Goal: Task Accomplishment & Management: Manage account settings

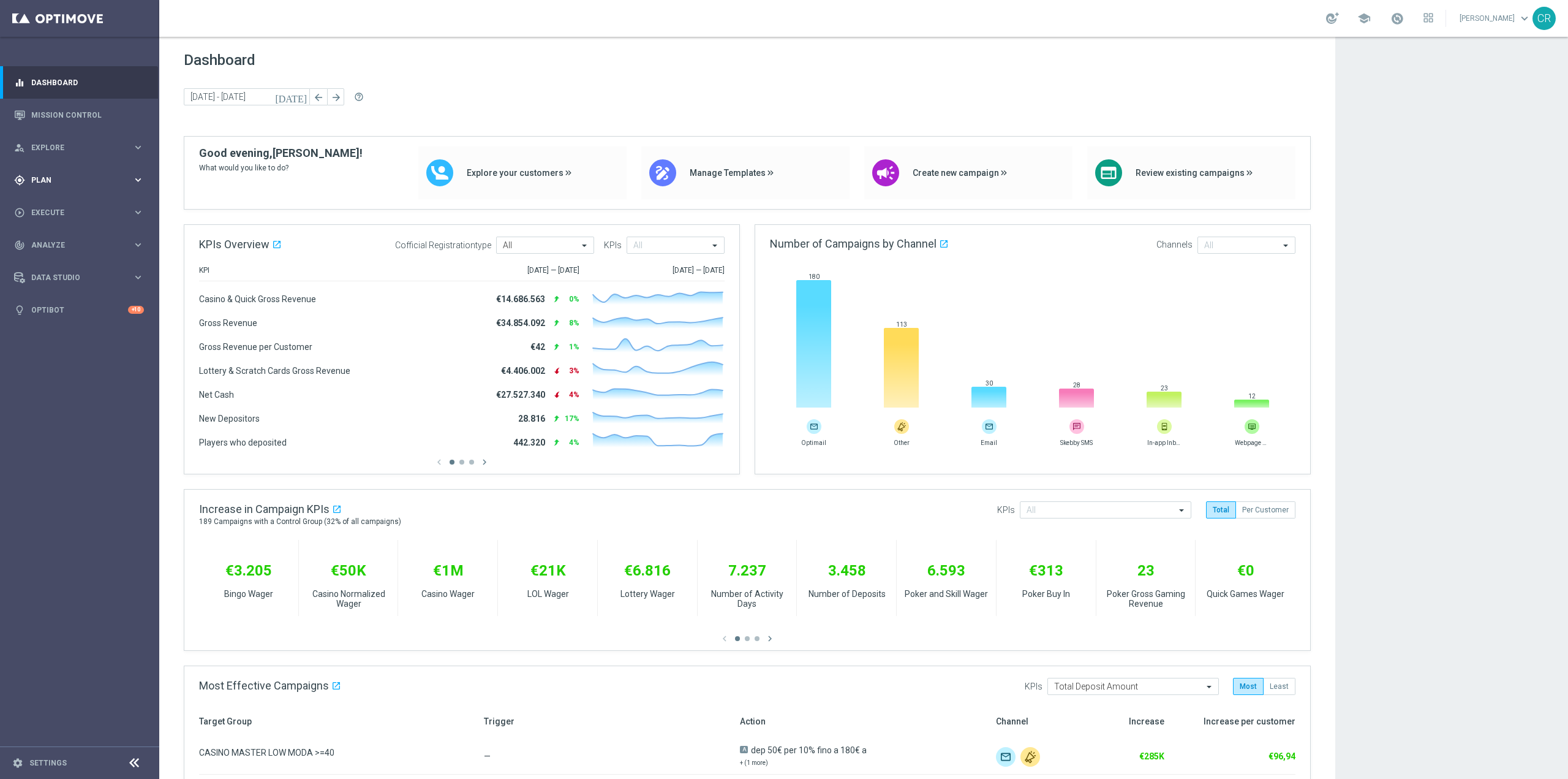
click at [64, 178] on span "Plan" at bounding box center [82, 180] width 101 height 7
click at [72, 236] on accordion "Templates keyboard_arrow_right Optimail OptiMobile In-App OptiMobile Push Optip…" at bounding box center [95, 242] width 126 height 18
click at [72, 241] on span "Templates" at bounding box center [76, 242] width 87 height 7
click at [76, 259] on link "Optimail" at bounding box center [83, 260] width 89 height 10
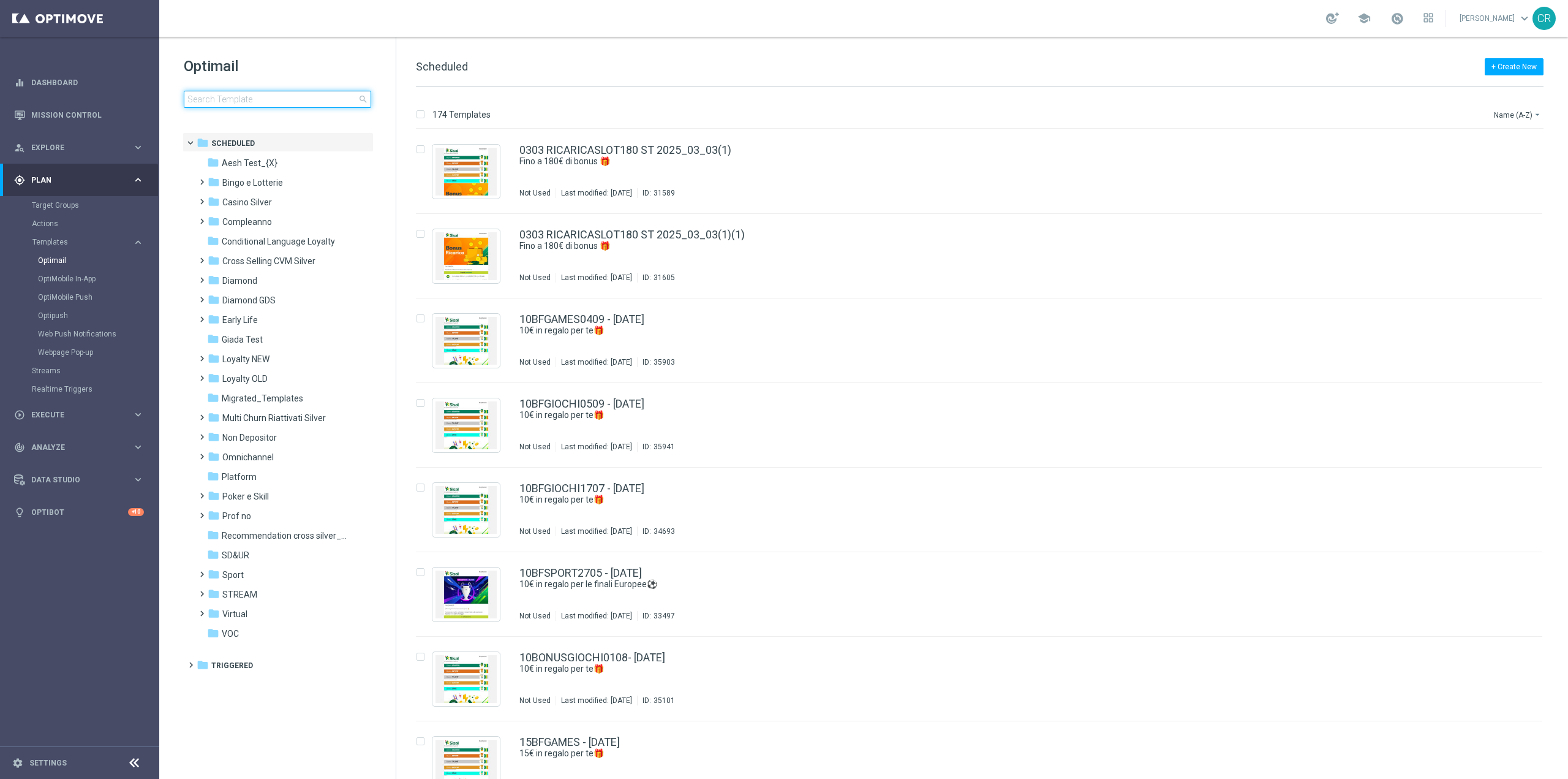
click at [271, 97] on input at bounding box center [277, 99] width 187 height 17
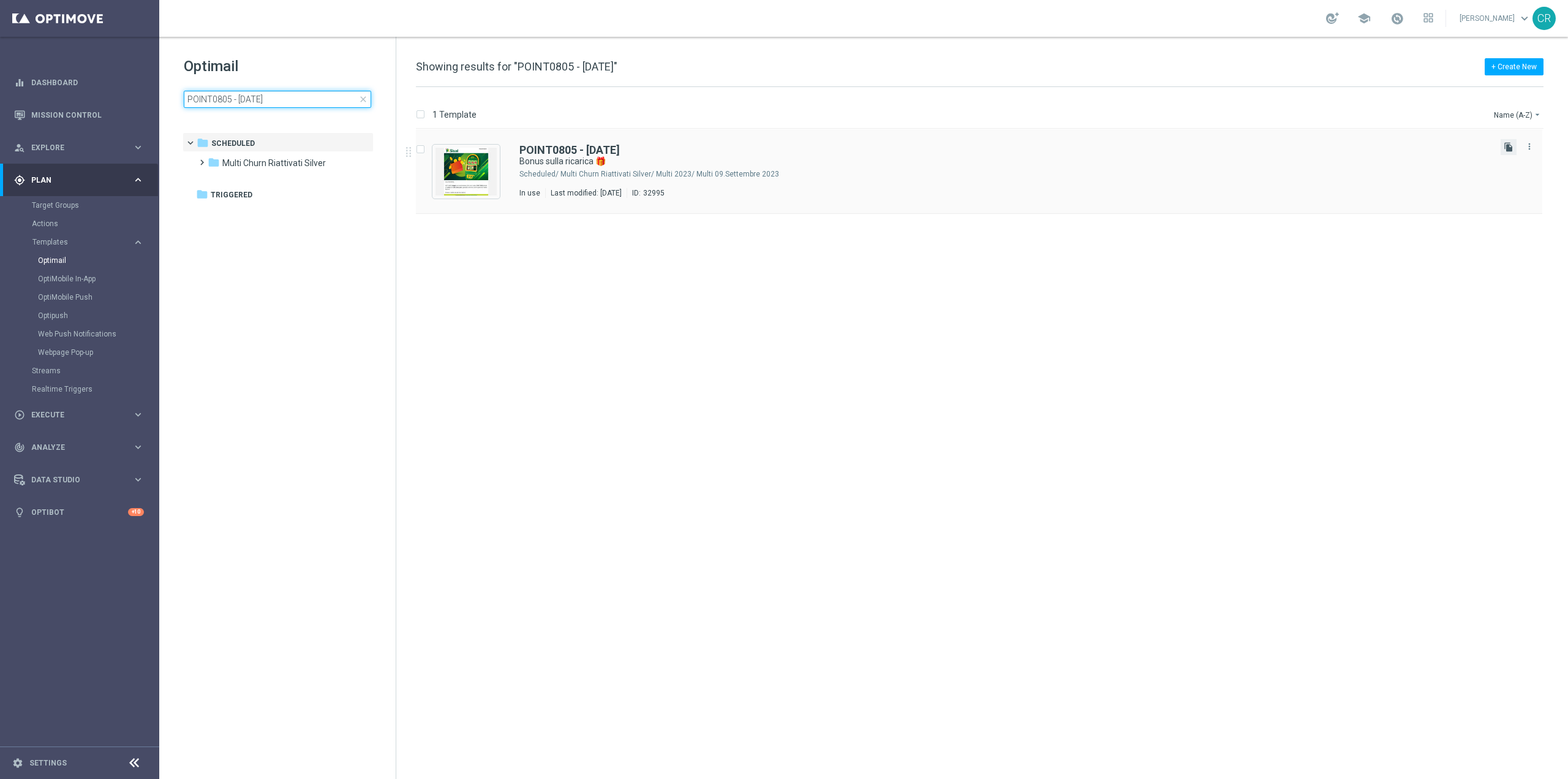
type input "POINT0805 - [DATE]"
click at [1508, 150] on icon "file_copy" at bounding box center [1509, 147] width 10 height 10
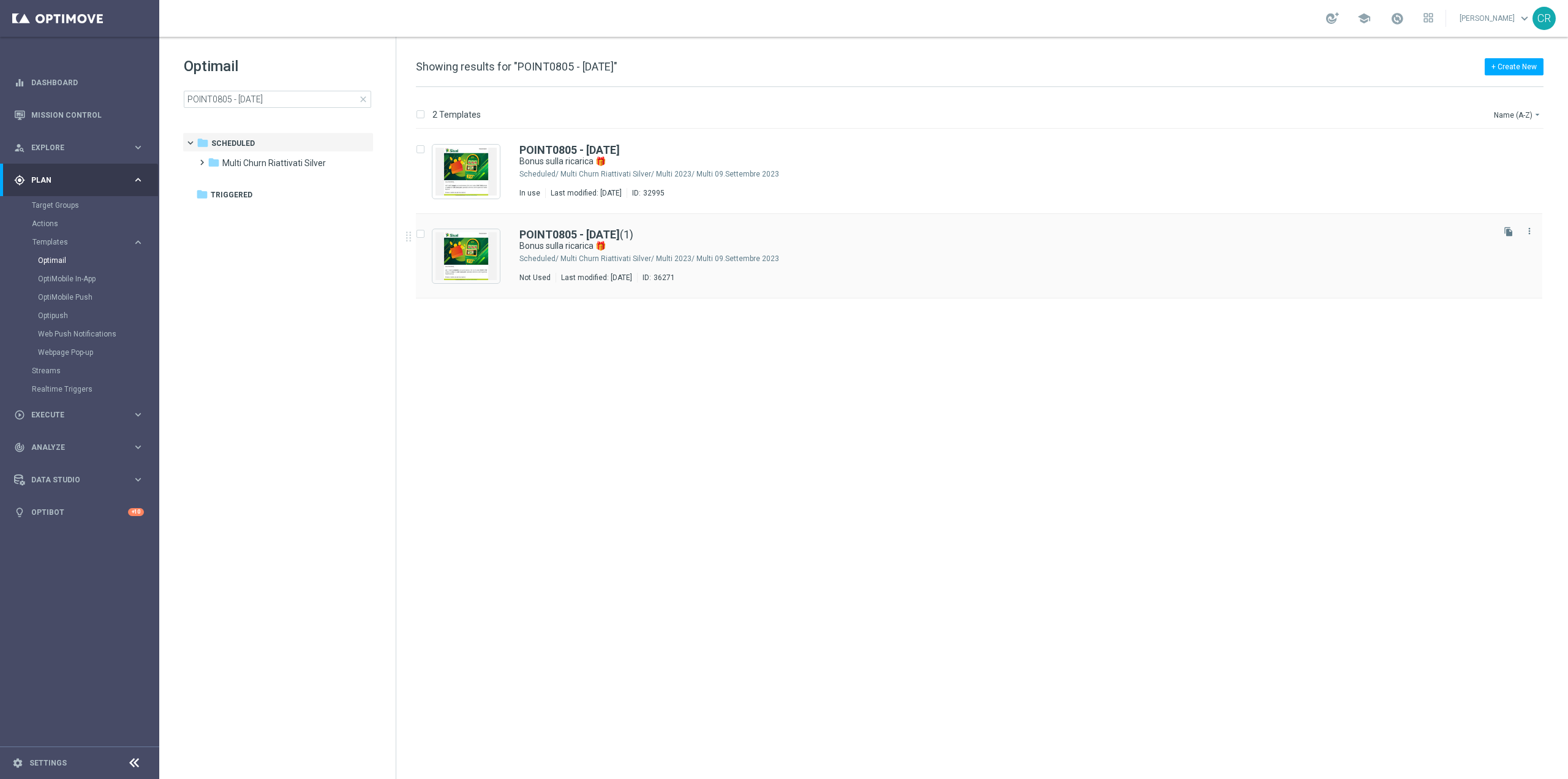
click at [882, 279] on div "Not Used Last modified: [DATE] ID: 36271" at bounding box center [1005, 277] width 972 height 10
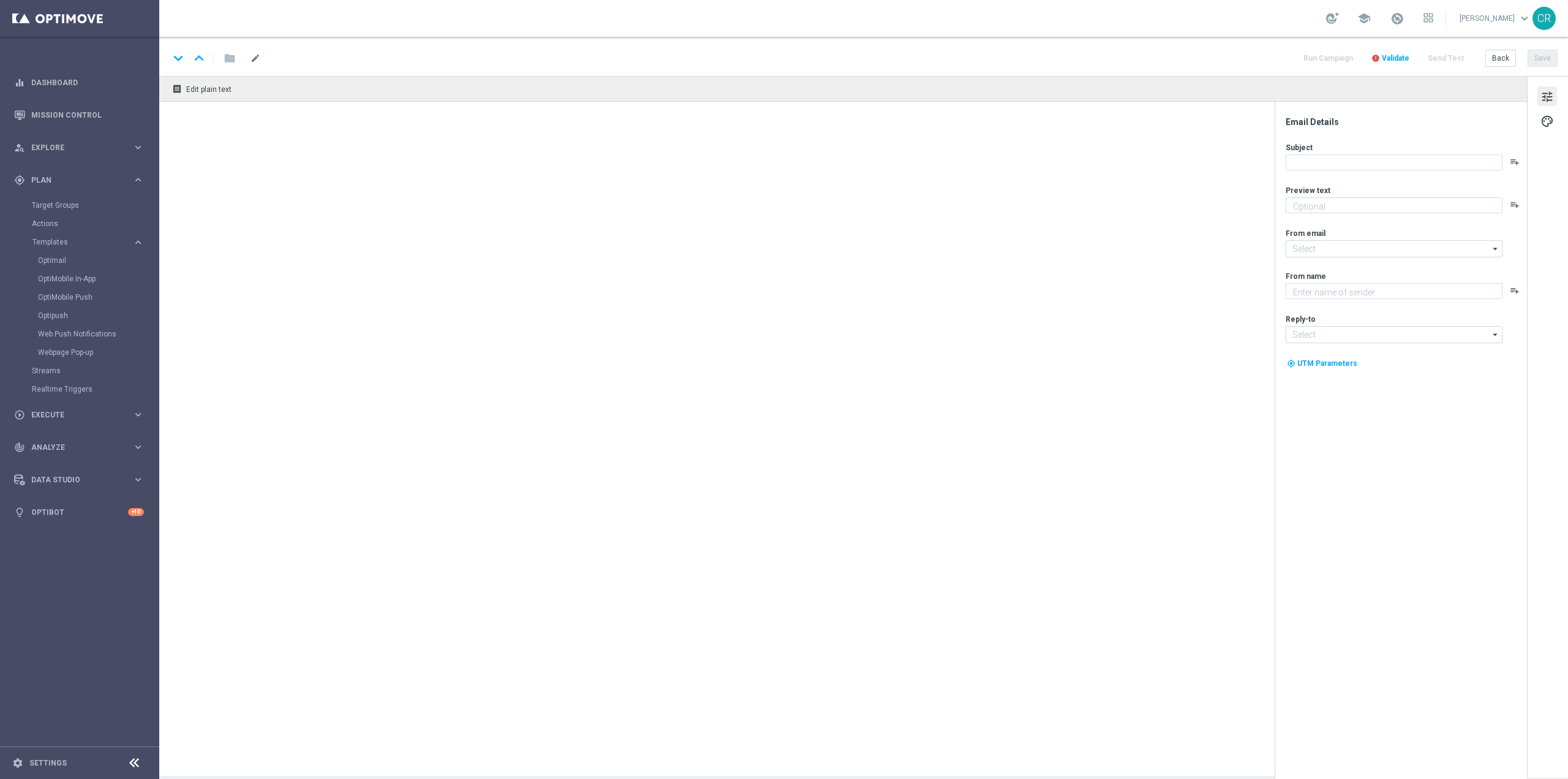
type textarea "Scopri la nuova promozione 🎯"
type input "[EMAIL_ADDRESS][DOMAIN_NAME]"
type textarea "Sisal"
type input "[EMAIL_ADDRESS][DOMAIN_NAME]"
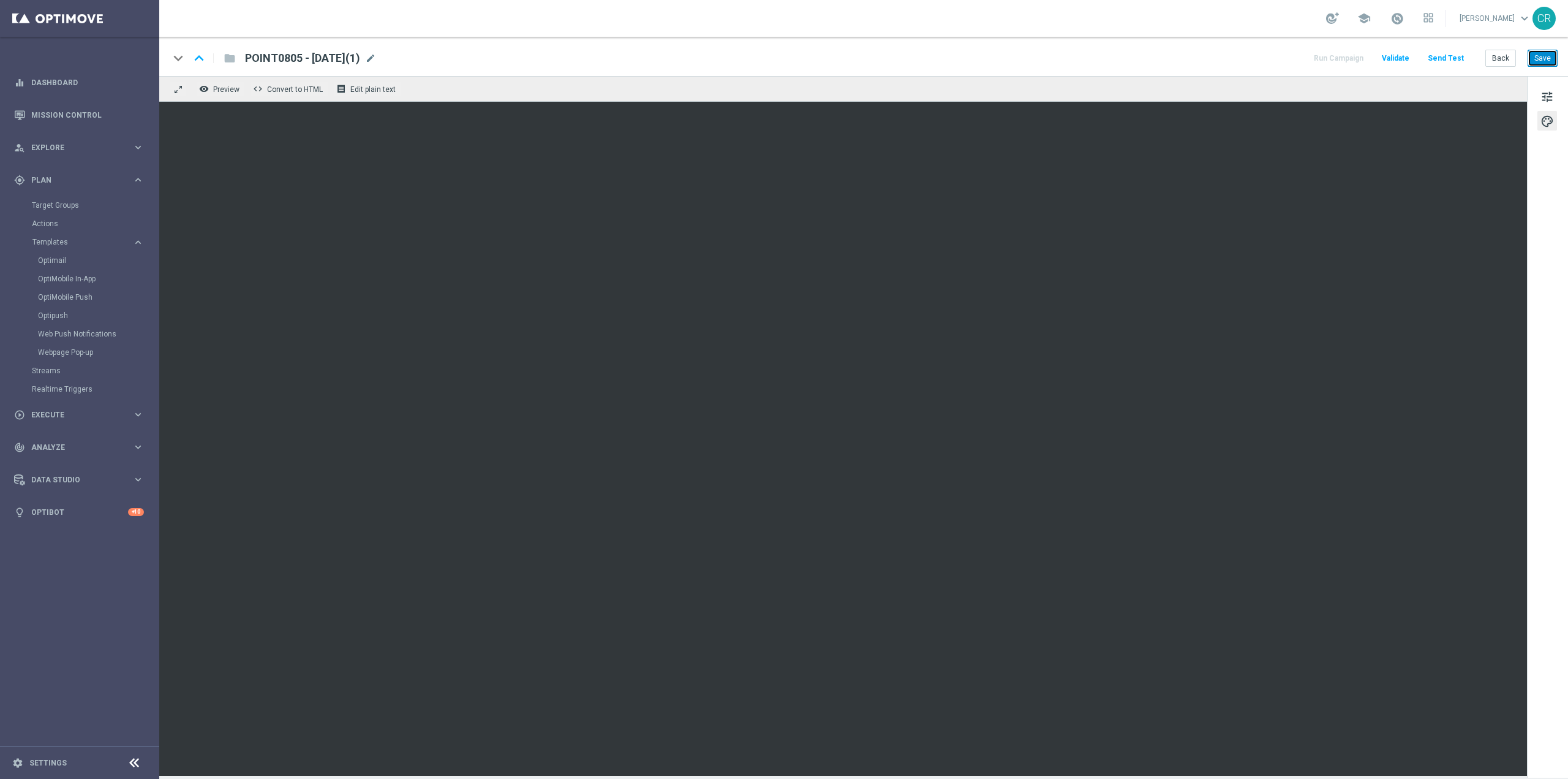
click at [1544, 60] on button "Save" at bounding box center [1542, 58] width 30 height 17
click at [344, 53] on span "POINT0805 - [DATE](1)" at bounding box center [303, 58] width 116 height 15
click at [333, 61] on span "POINT0805 - [DATE](1)" at bounding box center [303, 58] width 116 height 15
drag, startPoint x: 296, startPoint y: 55, endPoint x: 228, endPoint y: 65, distance: 68.7
click at [232, 65] on div "keyboard_arrow_down keyboard_arrow_up folder POINT0805 - [DATE](1)" at bounding box center [359, 58] width 380 height 16
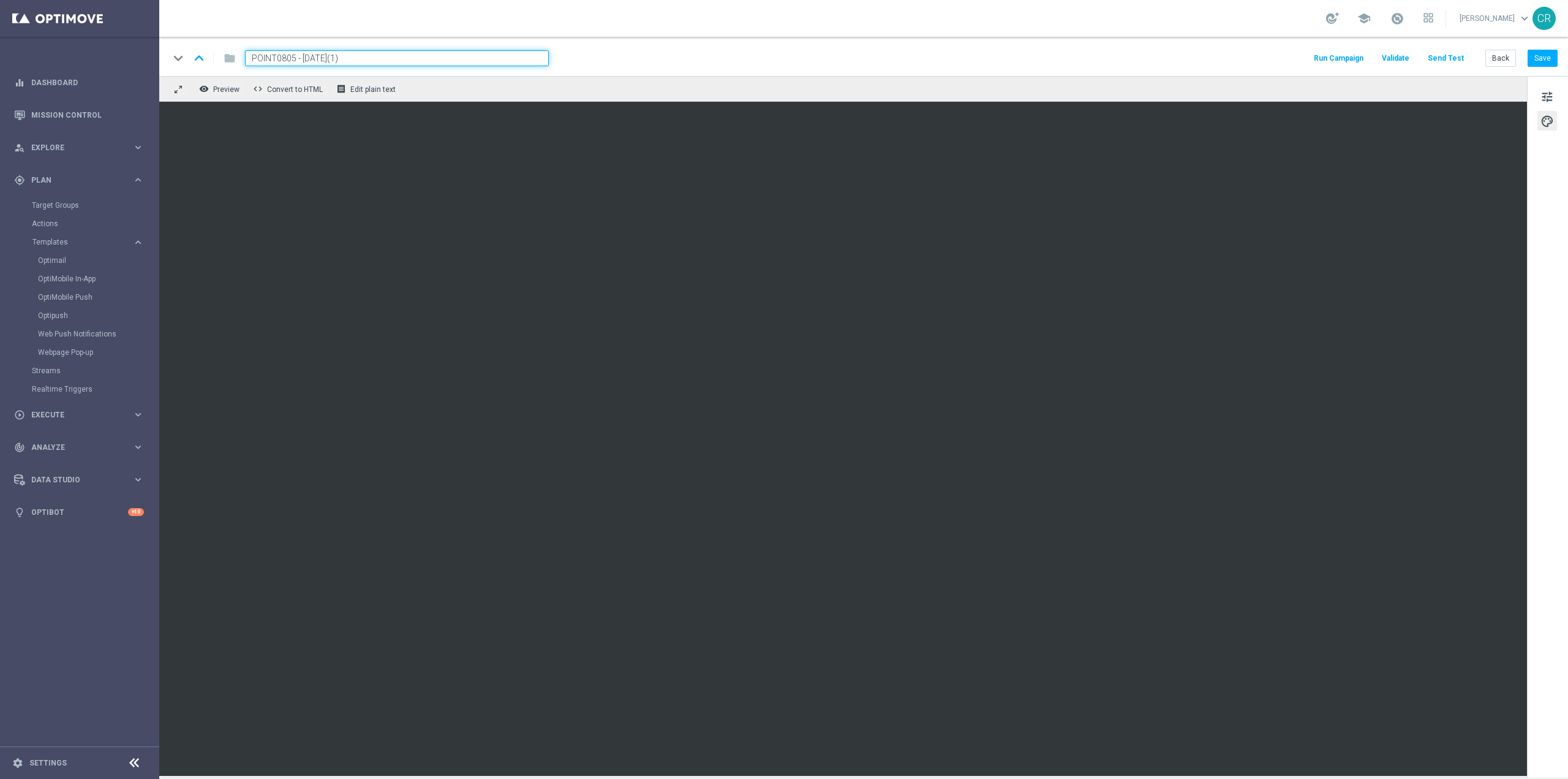
paste input "RICAPOINT17092"
click at [402, 60] on input "RICAPOINT170925 - [DATE](1)" at bounding box center [397, 58] width 304 height 16
type input "RICAPOINT170925 - [DATE]"
click at [1548, 58] on button "Save" at bounding box center [1542, 58] width 30 height 17
click at [1391, 21] on span at bounding box center [1397, 18] width 13 height 13
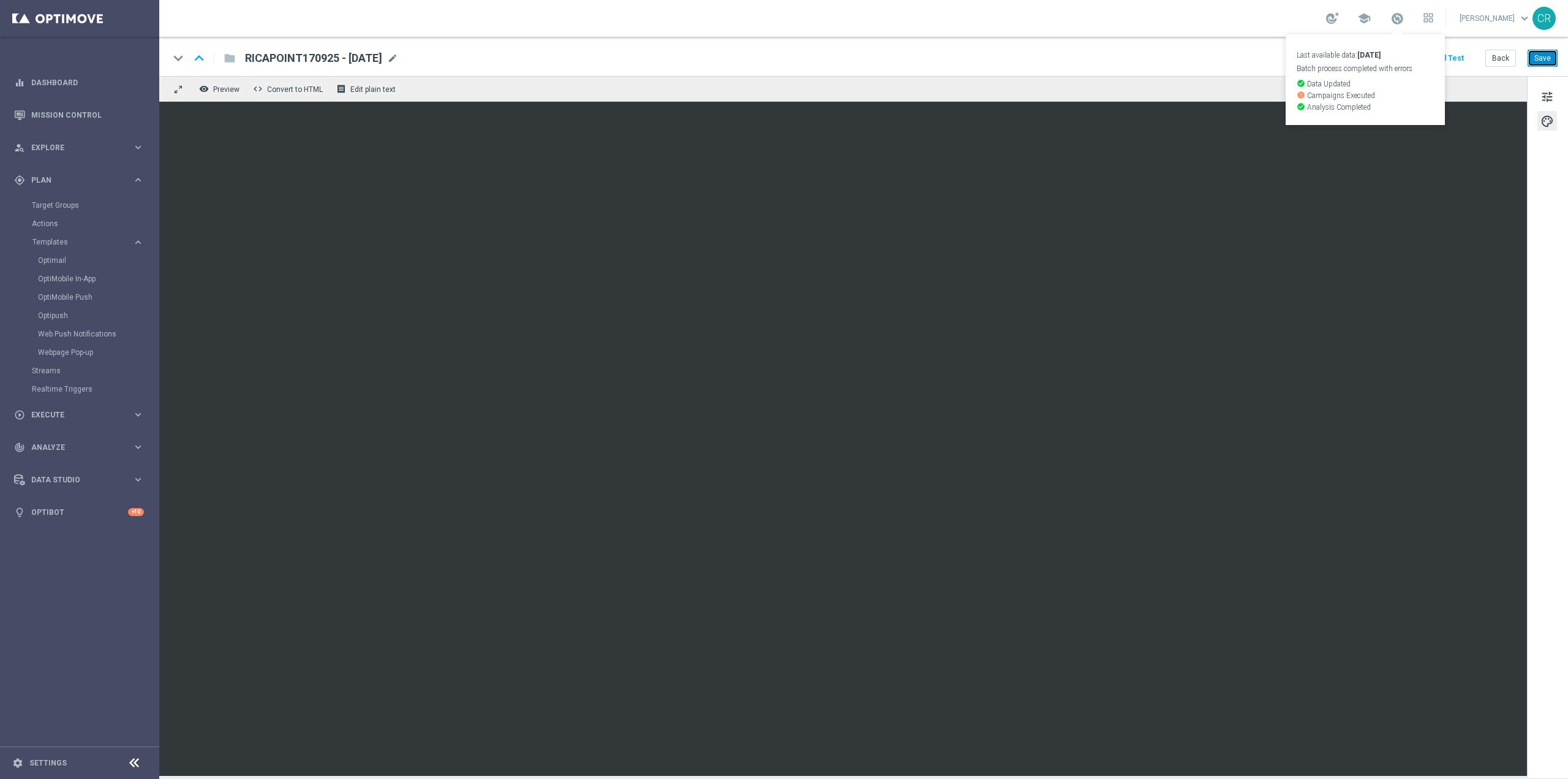
click at [1540, 55] on button "Save" at bounding box center [1542, 58] width 30 height 17
click at [1541, 94] on span "tune" at bounding box center [1547, 97] width 13 height 16
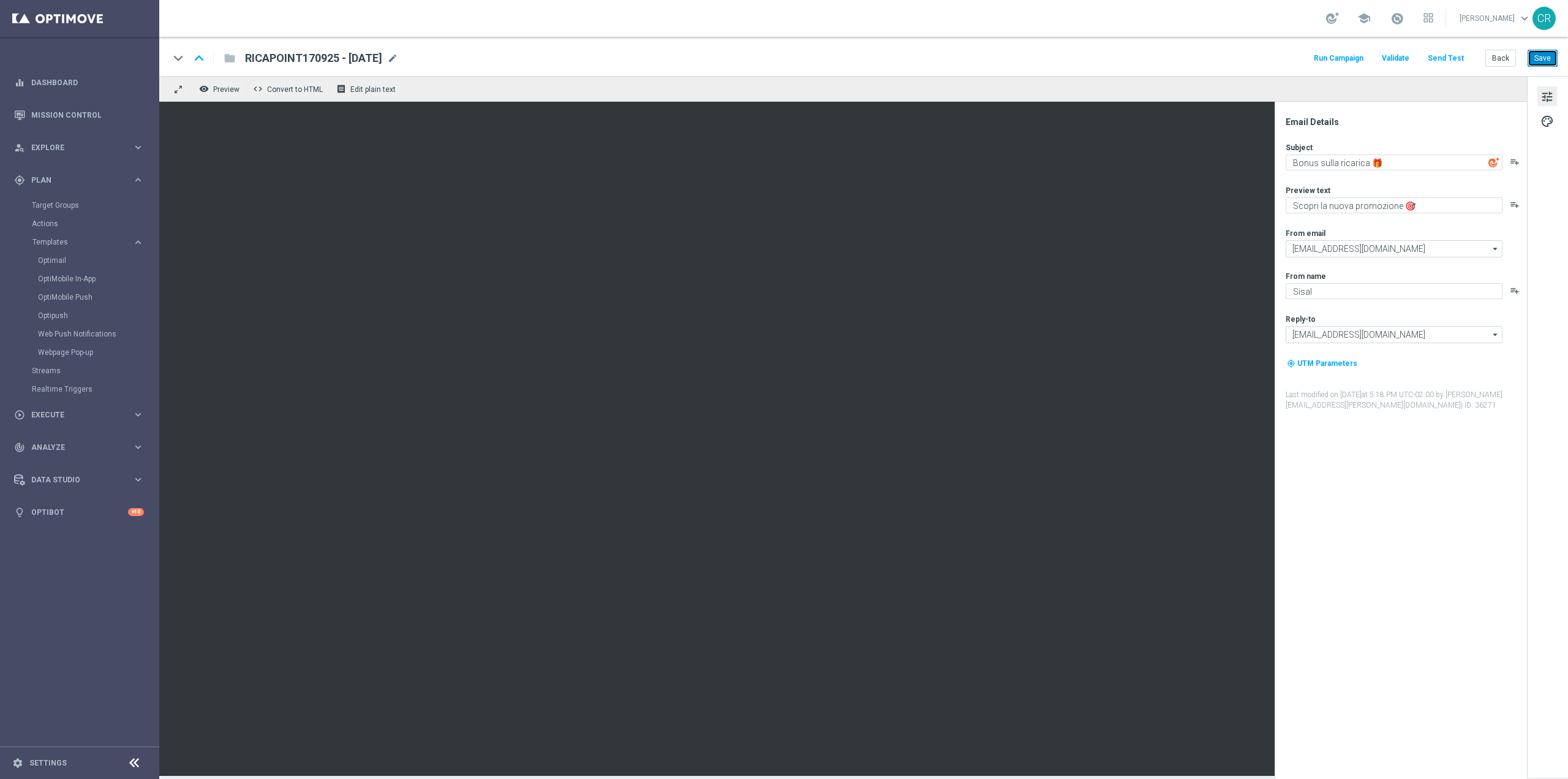
click at [1549, 60] on button "Save" at bounding box center [1542, 58] width 30 height 17
click at [378, 58] on span "RICAPOINT170925 - [DATE]" at bounding box center [314, 58] width 137 height 15
drag, startPoint x: 412, startPoint y: 59, endPoint x: 56, endPoint y: 73, distance: 356.3
click at [56, 73] on main "equalizer Dashboard Mission Control" at bounding box center [784, 390] width 1568 height 779
click at [1538, 52] on button "Save" at bounding box center [1542, 58] width 30 height 17
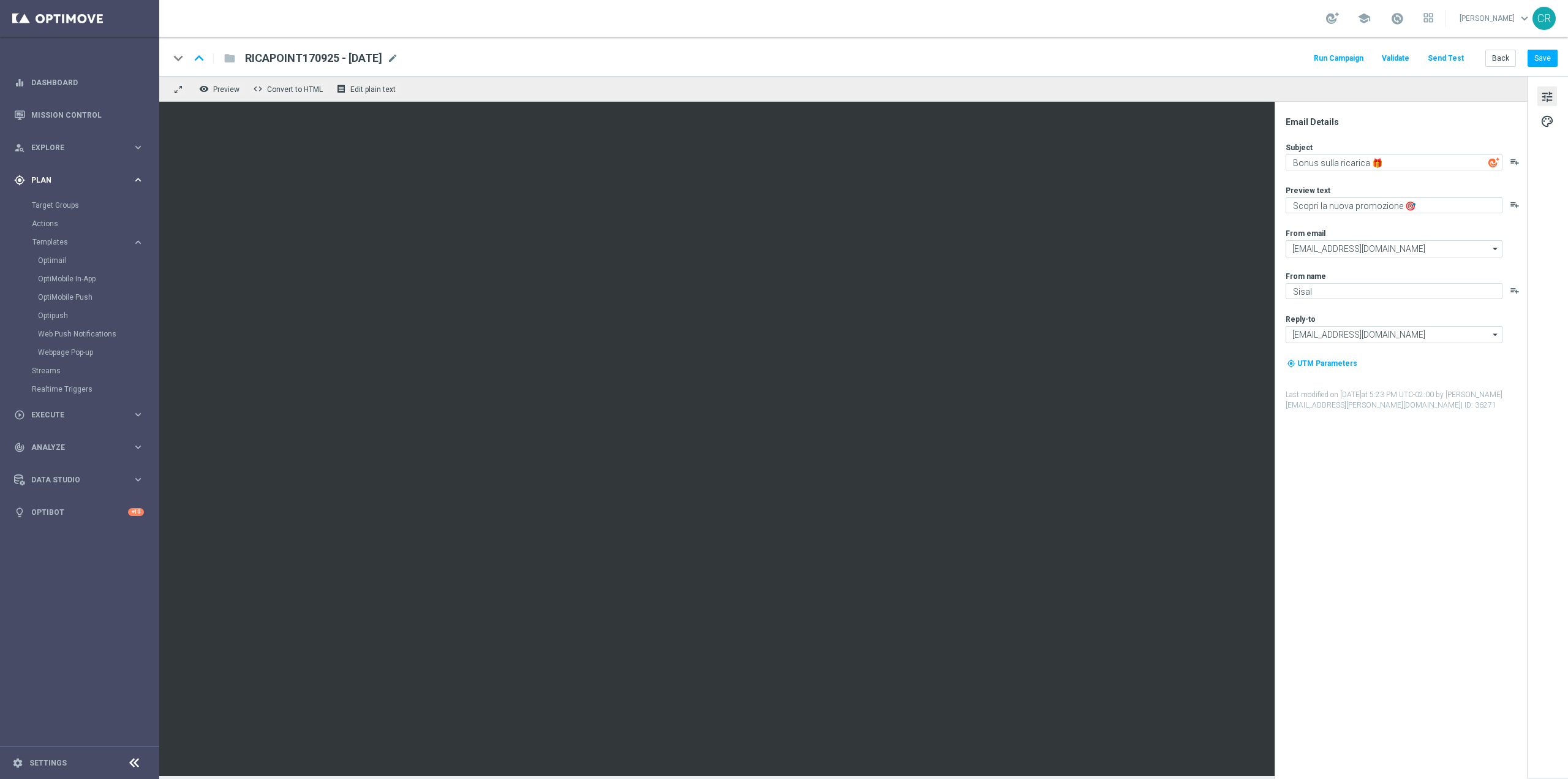
click at [50, 178] on span "Plan" at bounding box center [82, 180] width 101 height 7
click at [80, 193] on div "gps_fixed Plan keyboard_arrow_right" at bounding box center [79, 180] width 158 height 32
click at [76, 262] on link "Optimail" at bounding box center [83, 260] width 89 height 10
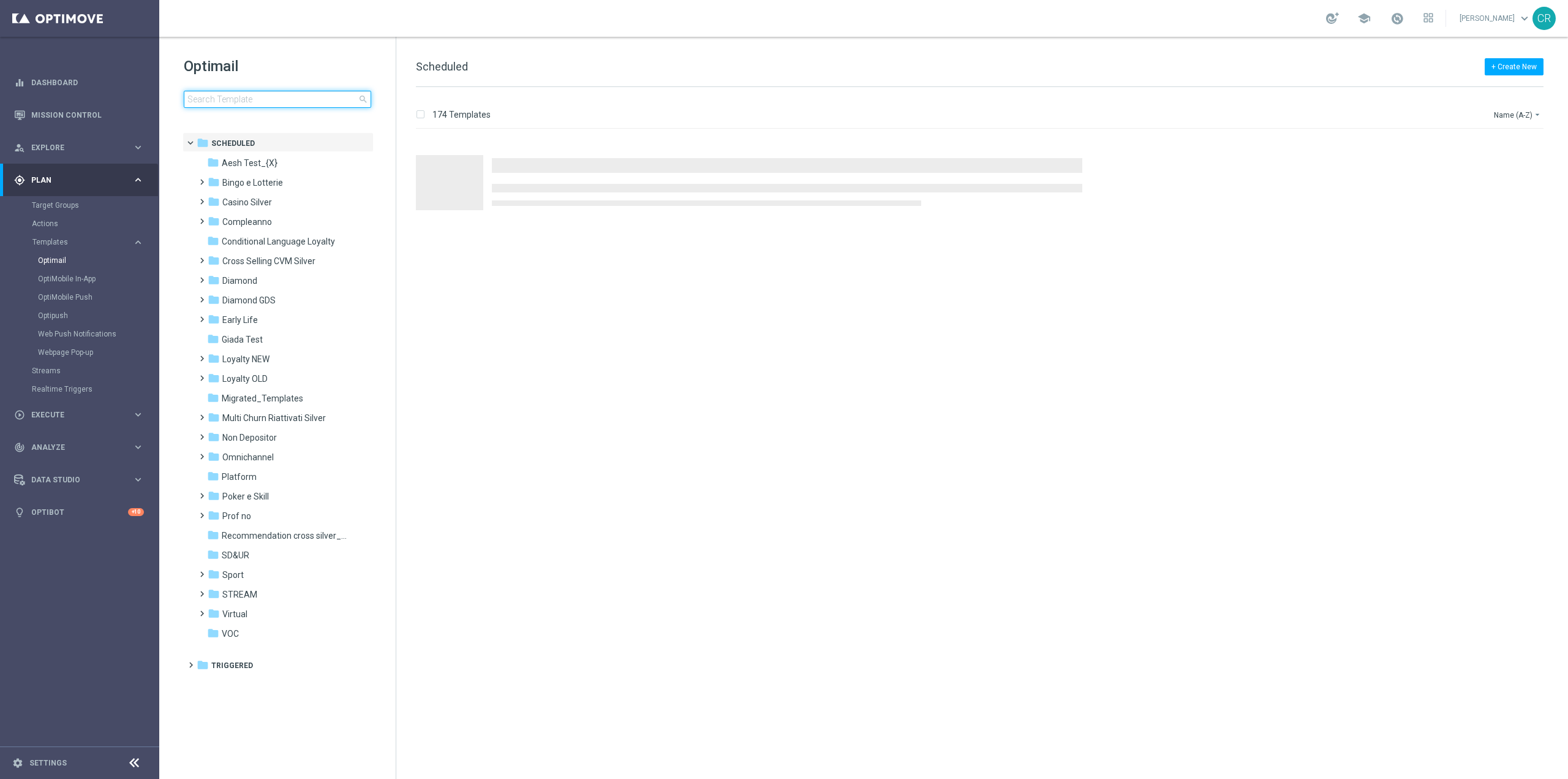
click at [283, 101] on input at bounding box center [277, 99] width 187 height 17
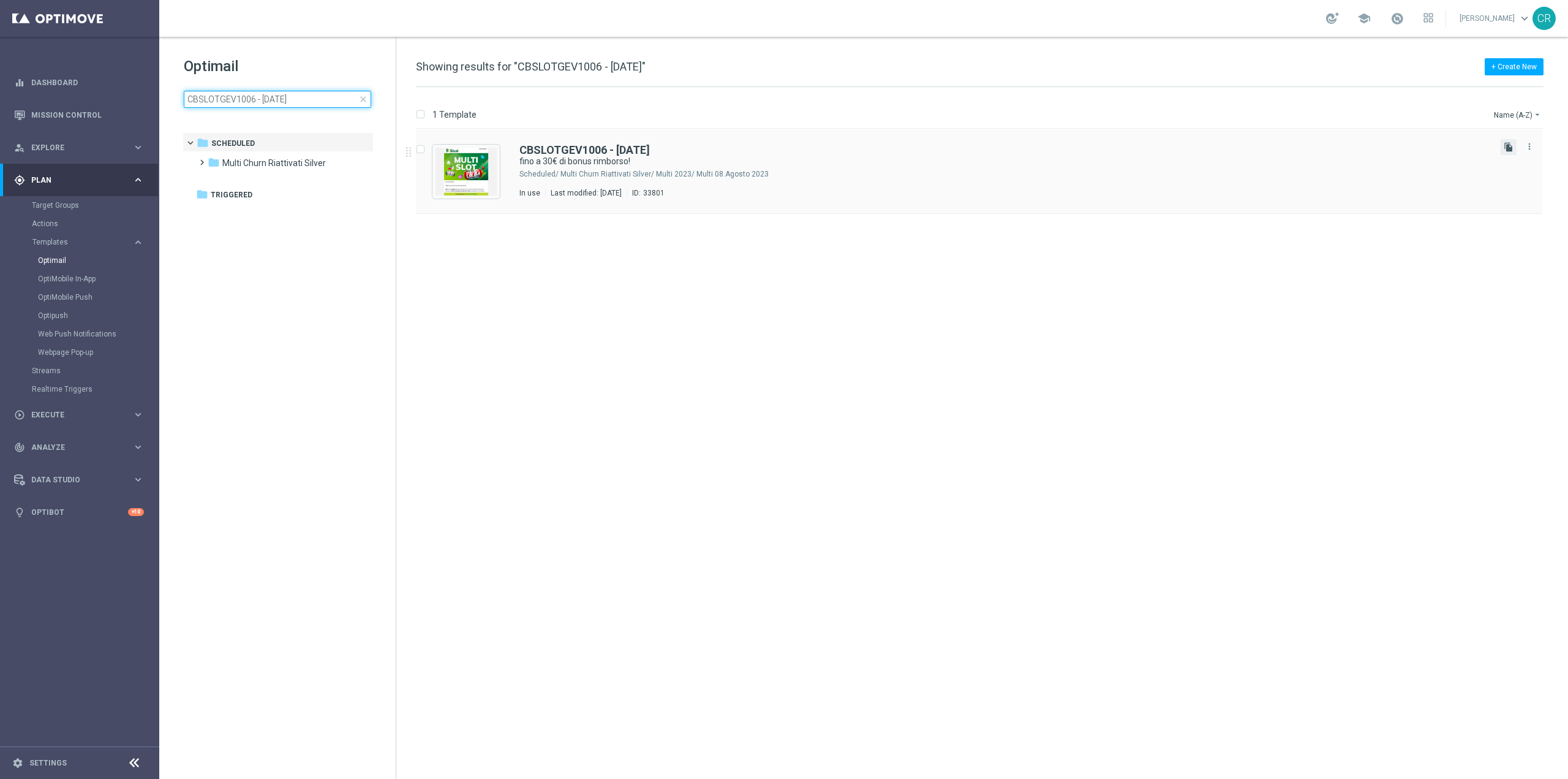
type input "CBSLOTGEV1006 - [DATE]"
click at [1512, 145] on icon "file_copy" at bounding box center [1509, 147] width 10 height 10
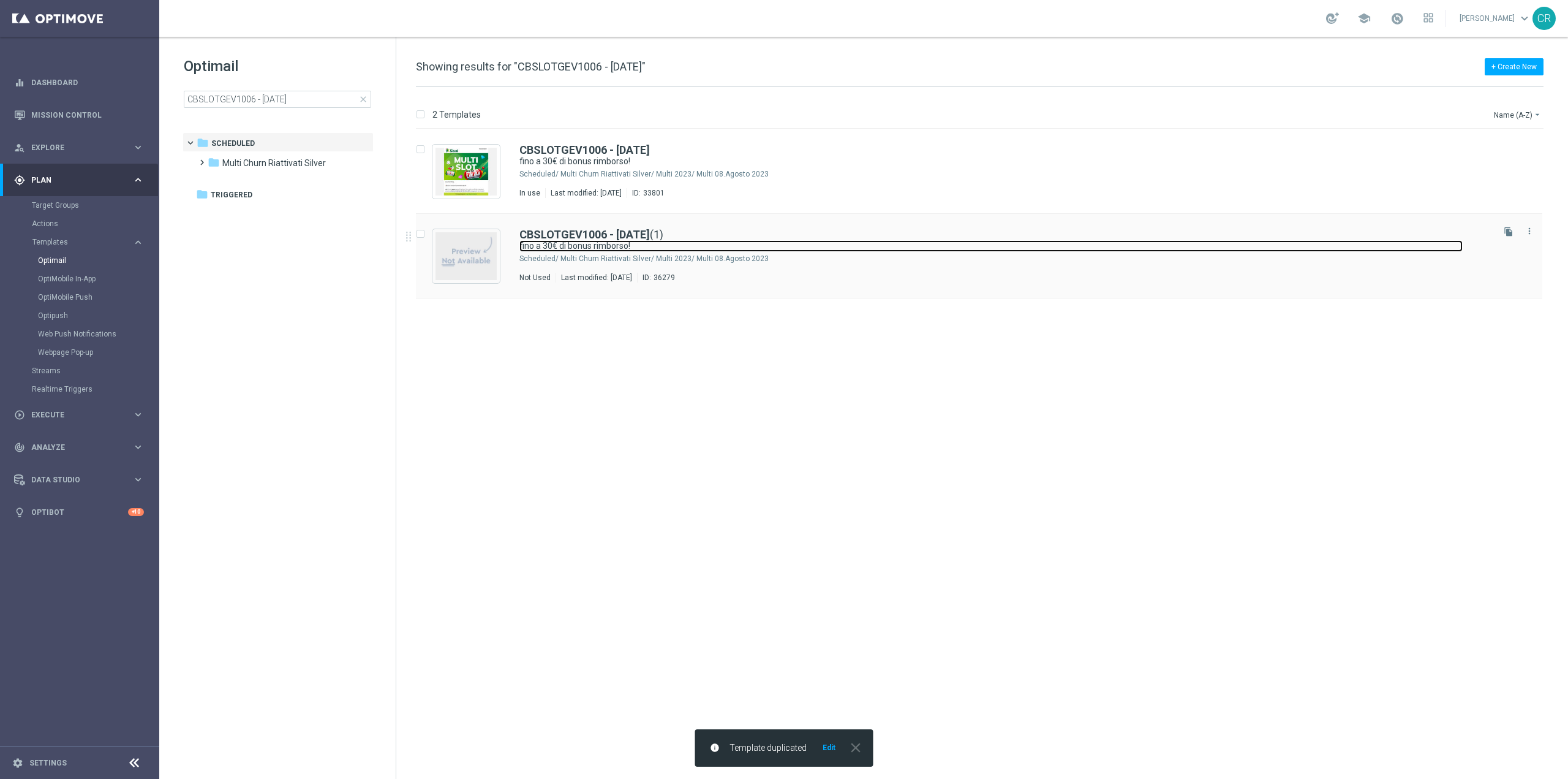
click at [784, 246] on link "fino a 30€ di bonus rimborso!" at bounding box center [991, 246] width 943 height 11
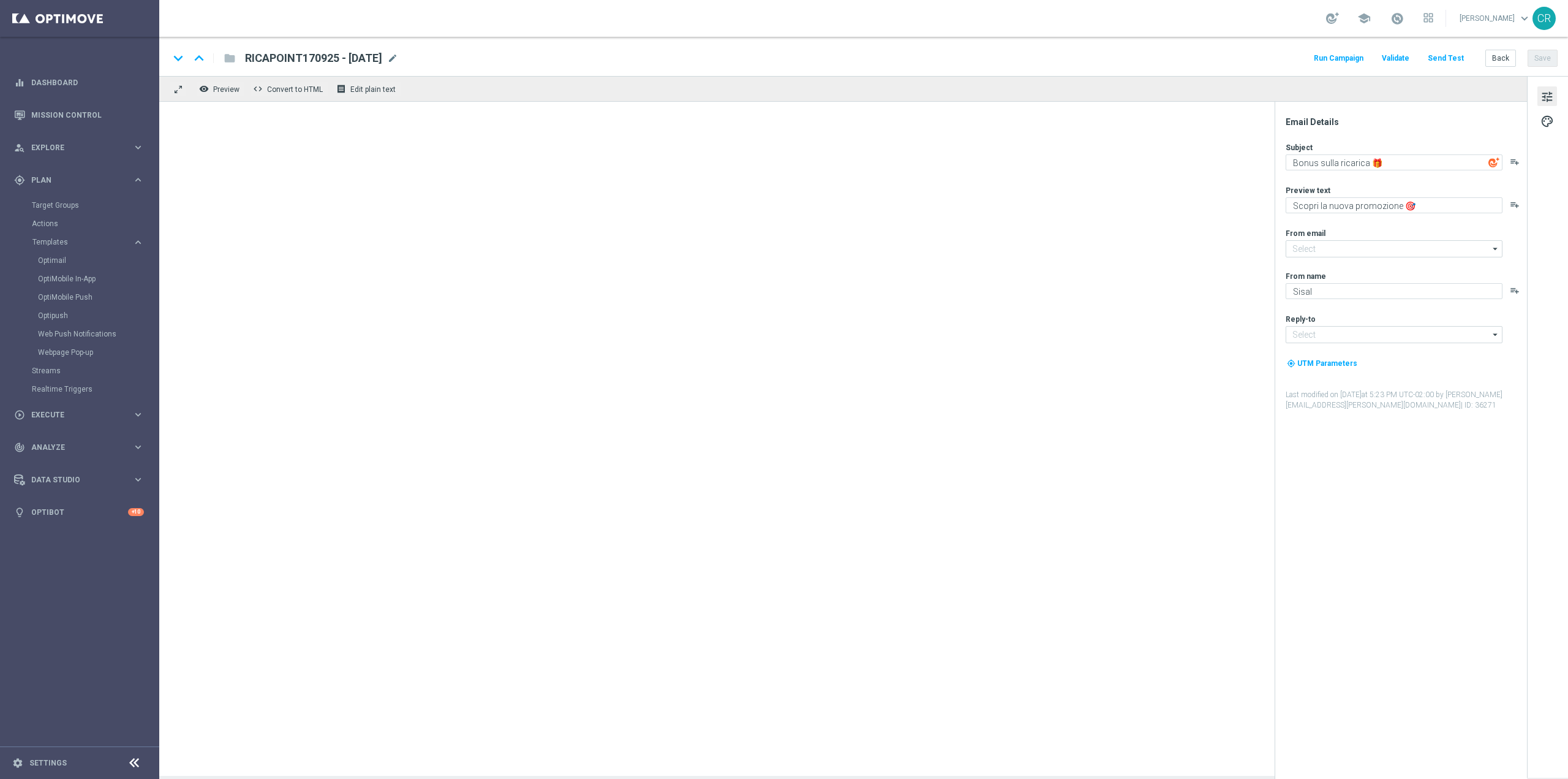
type input "[EMAIL_ADDRESS][DOMAIN_NAME]"
type textarea "fino a 30€ di bonus rimborso!"
type textarea "su Slot e/[PERSON_NAME] e Vinci 🎰🍀"
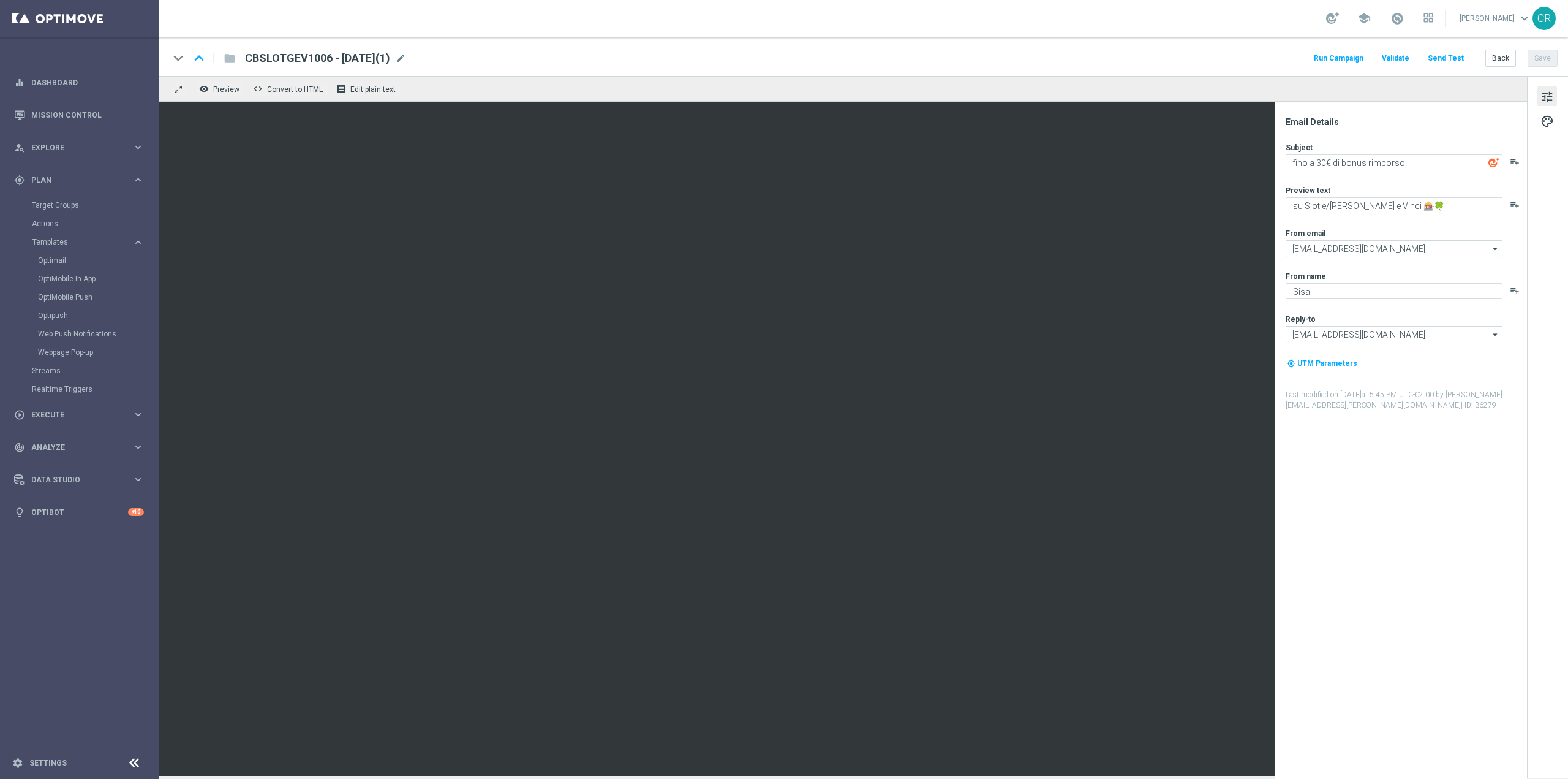
click at [365, 46] on div "keyboard_arrow_down keyboard_arrow_up folder CBSLOTGEV1006 - [DATE](1) CBSLOTGE…" at bounding box center [864, 56] width 1409 height 39
click at [367, 54] on span "CBSLOTGEV1006 - [DATE](1)" at bounding box center [318, 58] width 145 height 15
drag, startPoint x: 318, startPoint y: 59, endPoint x: 173, endPoint y: 71, distance: 145.5
click at [173, 71] on div "keyboard_arrow_down keyboard_arrow_up folder CBSLOTGEV1006 - [DATE](1) Run Camp…" at bounding box center [864, 56] width 1409 height 39
paste input "170925"
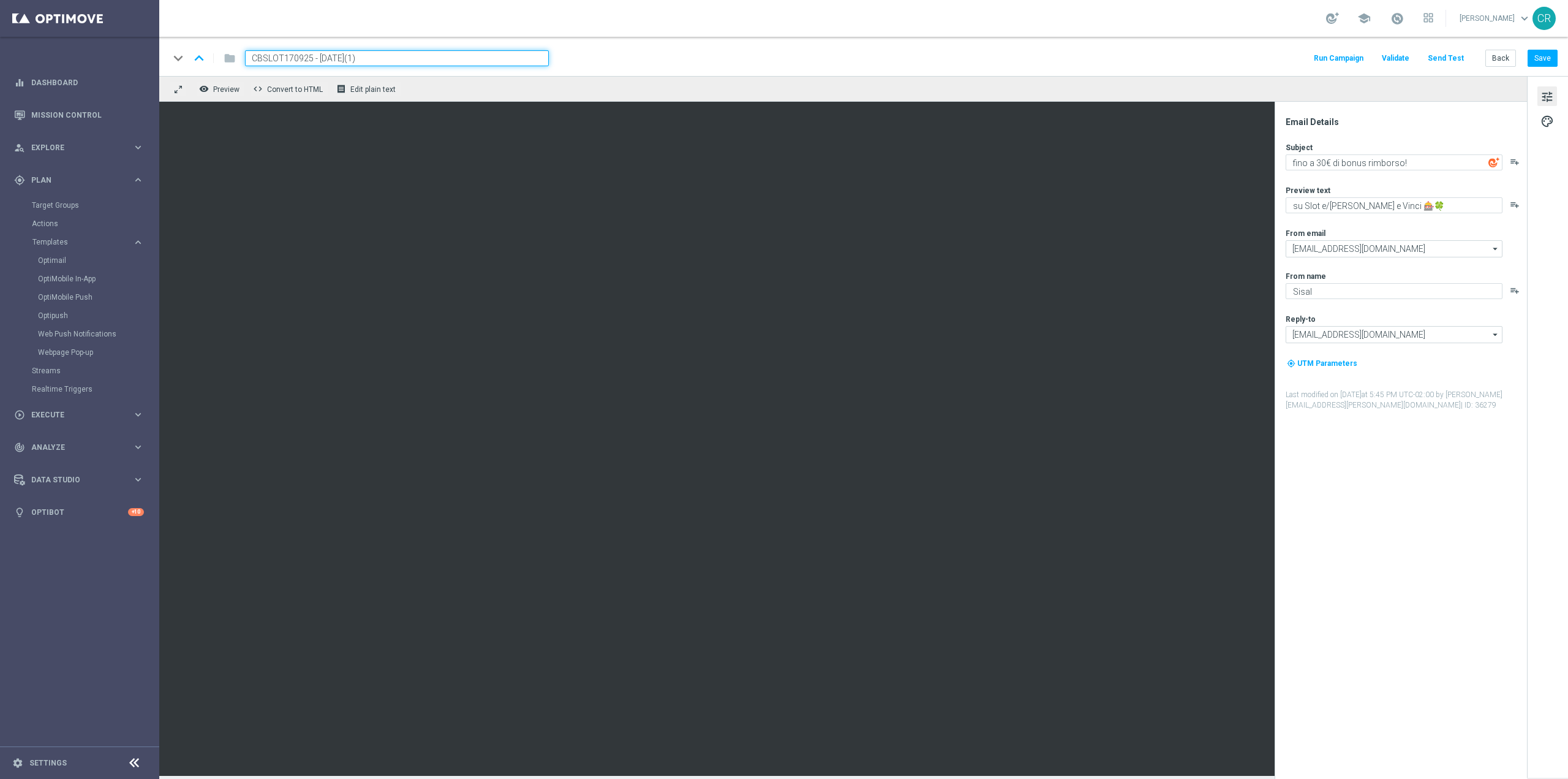
click at [383, 61] on input "CBSLOT170925 - [DATE](1)" at bounding box center [397, 58] width 304 height 16
type input "CBSLOT170925 - [DATE]"
click at [1547, 56] on button "Save" at bounding box center [1542, 58] width 30 height 17
click at [298, 54] on span "CBSLOT170925 - [DATE]" at bounding box center [306, 58] width 122 height 15
drag, startPoint x: 379, startPoint y: 62, endPoint x: 66, endPoint y: 59, distance: 313.0
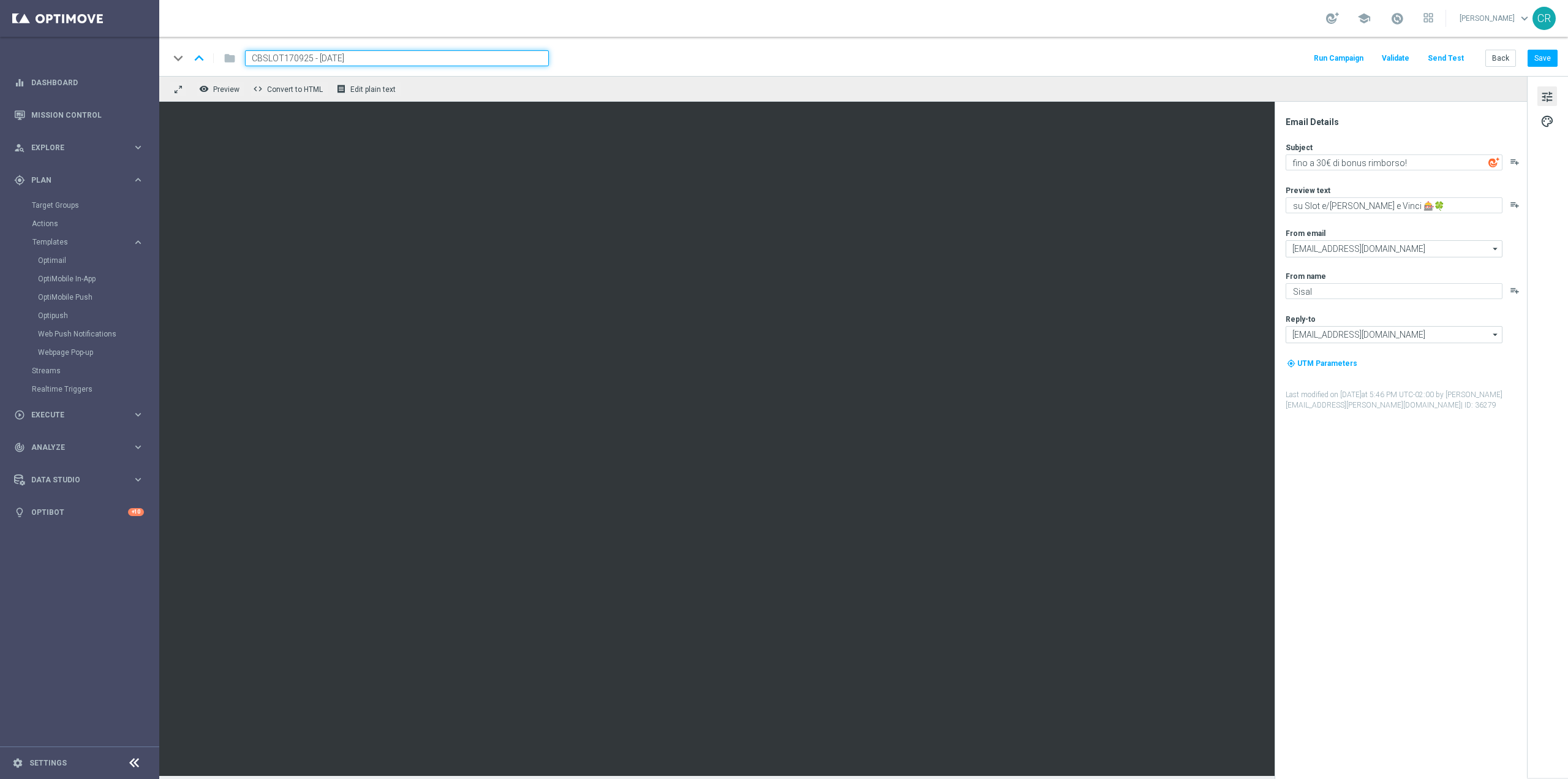
click at [66, 59] on main "equalizer Dashboard Mission Control" at bounding box center [784, 390] width 1568 height 779
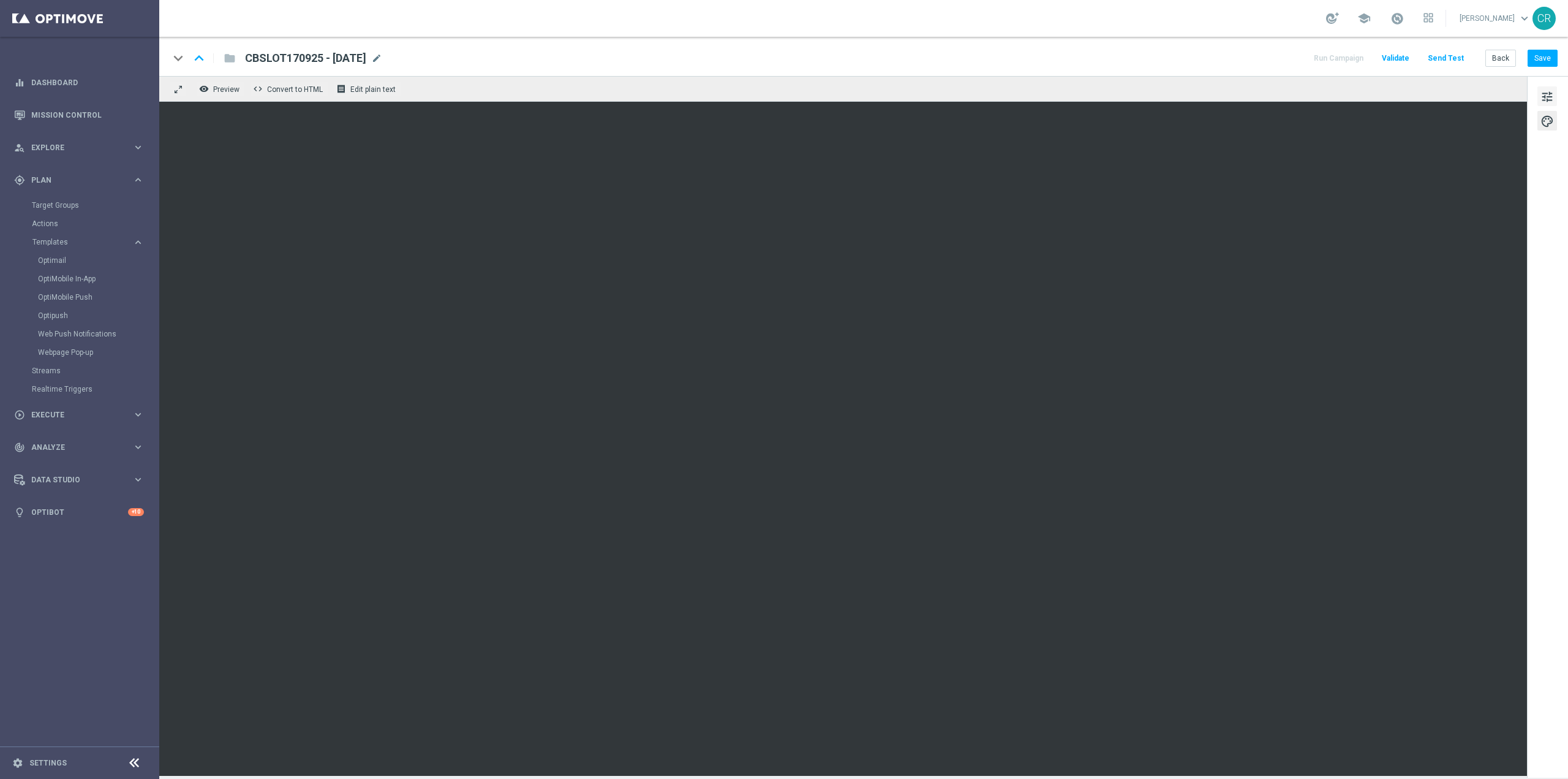
click at [1541, 93] on button "tune" at bounding box center [1547, 96] width 19 height 19
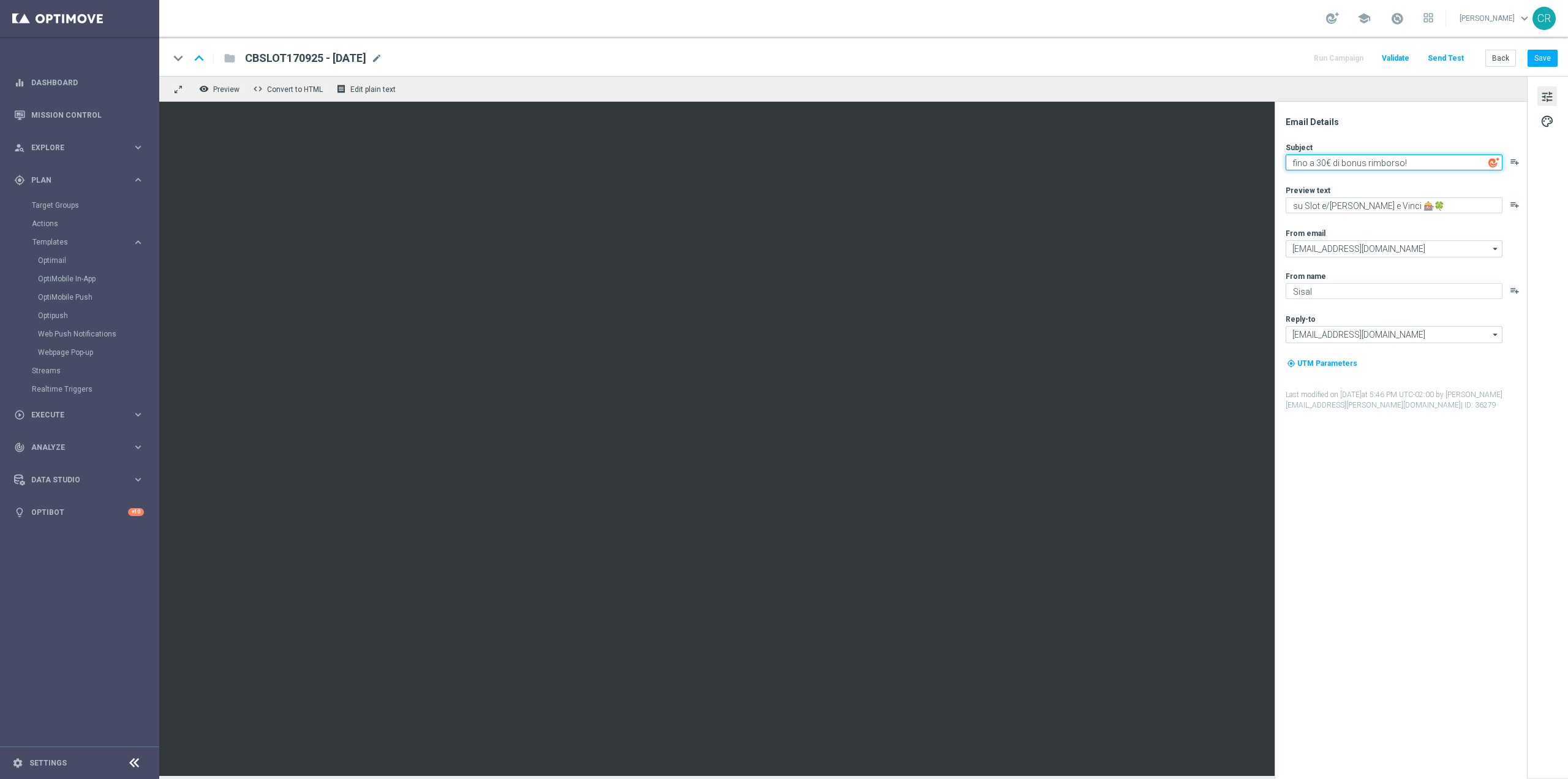
click at [1323, 161] on textarea "fino a 30€ di bonus rimborso!" at bounding box center [1394, 163] width 217 height 16
type textarea "fino a 150€ di bonus rimborso!"
click at [1534, 53] on button "Save" at bounding box center [1542, 58] width 30 height 17
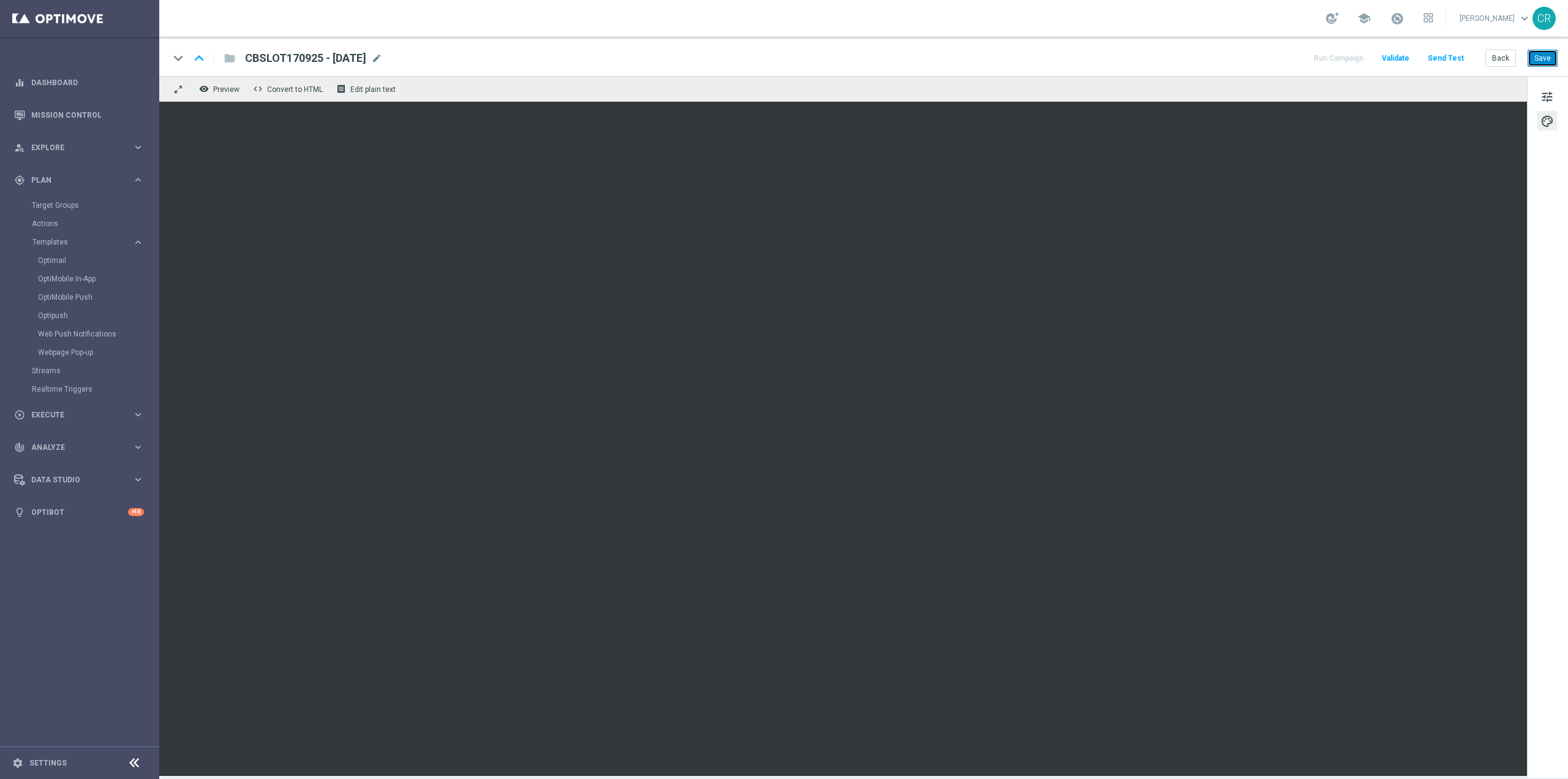
click at [1547, 53] on button "Save" at bounding box center [1542, 58] width 30 height 17
click at [367, 59] on span "CBSLOT170925 - [DATE]" at bounding box center [306, 58] width 122 height 15
click at [67, 261] on link "Optimail" at bounding box center [83, 260] width 89 height 10
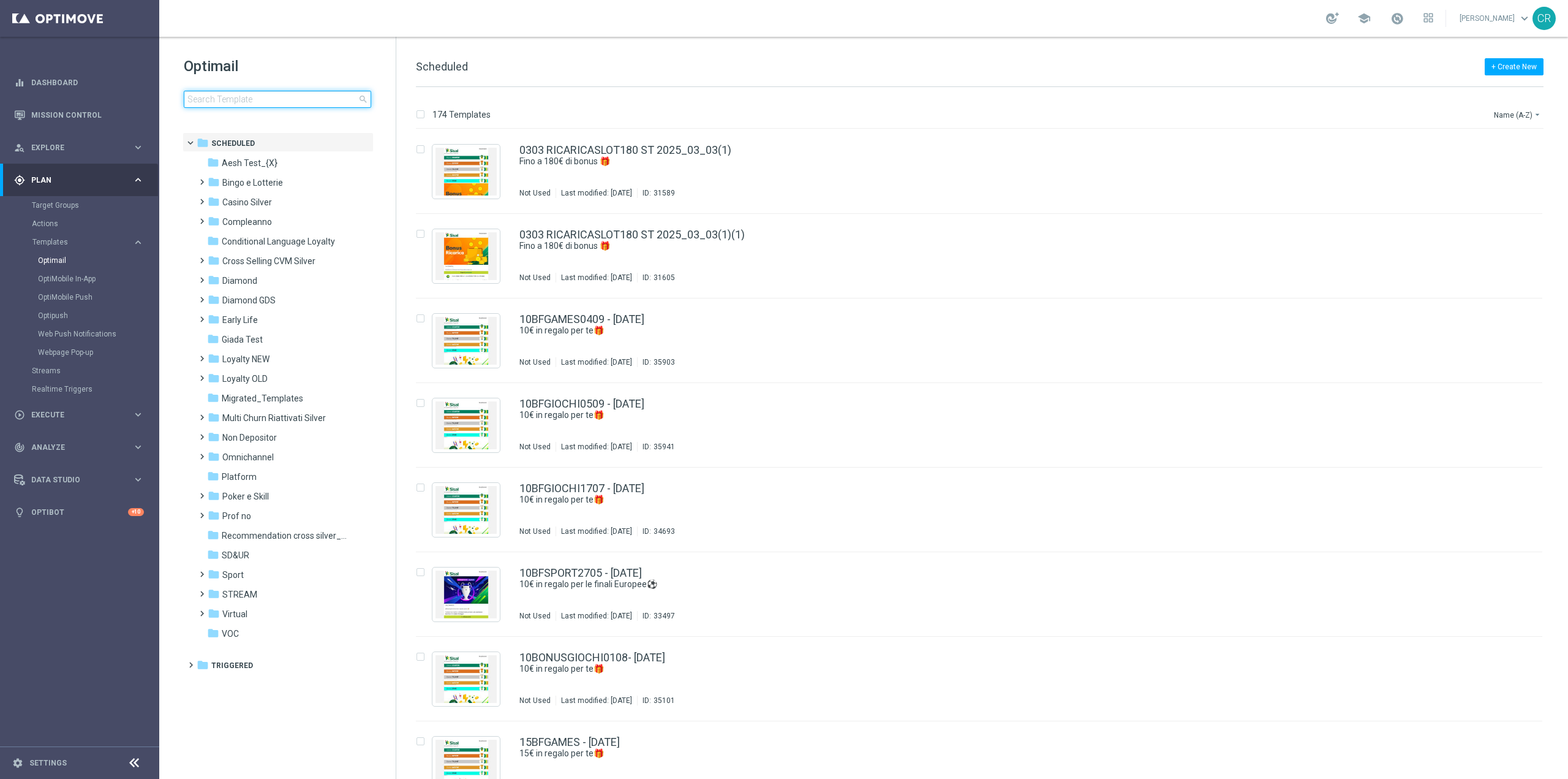
click at [318, 103] on input at bounding box center [277, 99] width 187 height 17
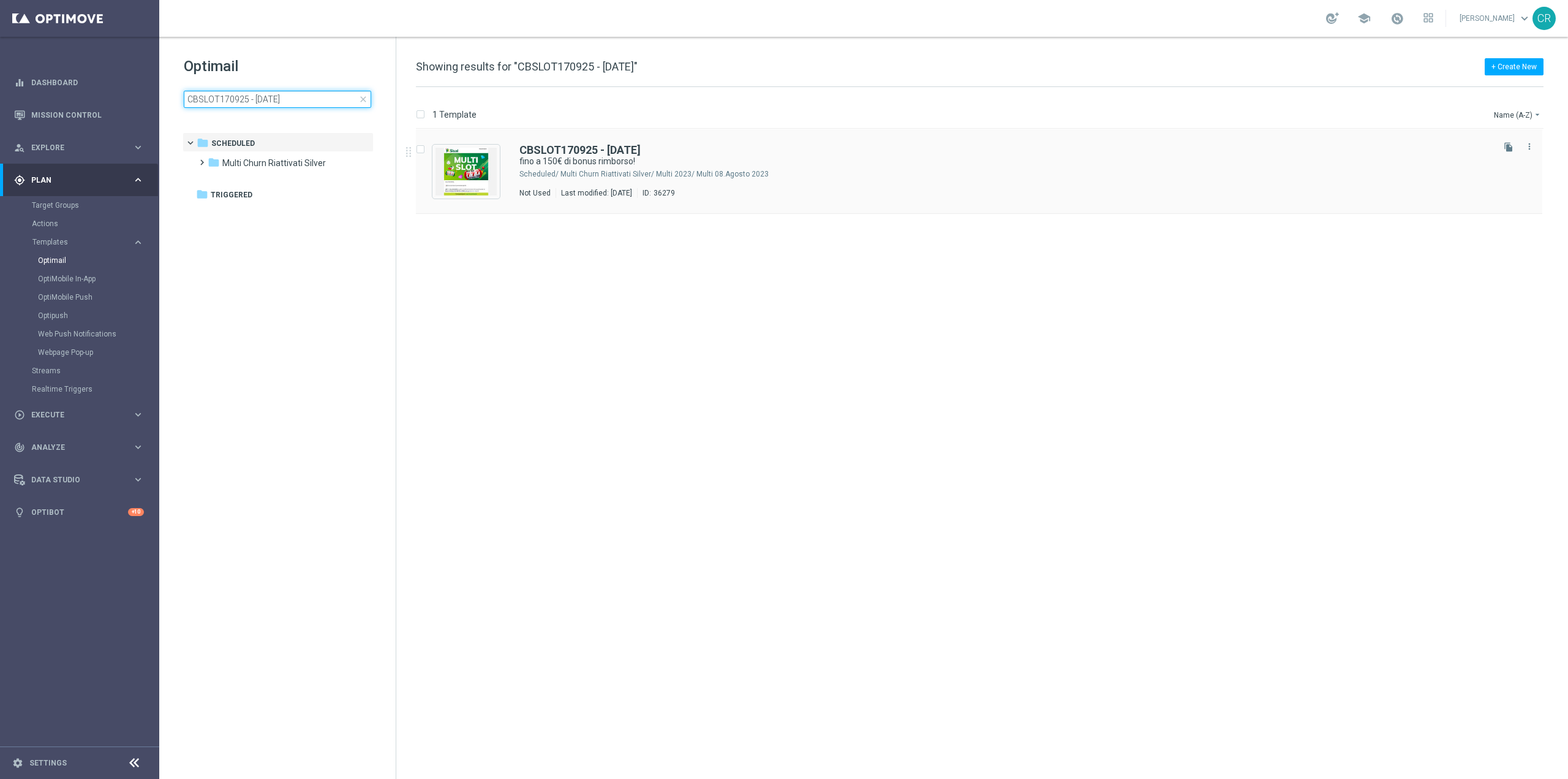
type input "CBSLOT170925 - [DATE]"
click at [420, 150] on input "Press SPACE to select this row." at bounding box center [420, 151] width 8 height 8
checkbox input "true"
click at [1531, 146] on icon "more_vert" at bounding box center [1530, 146] width 10 height 10
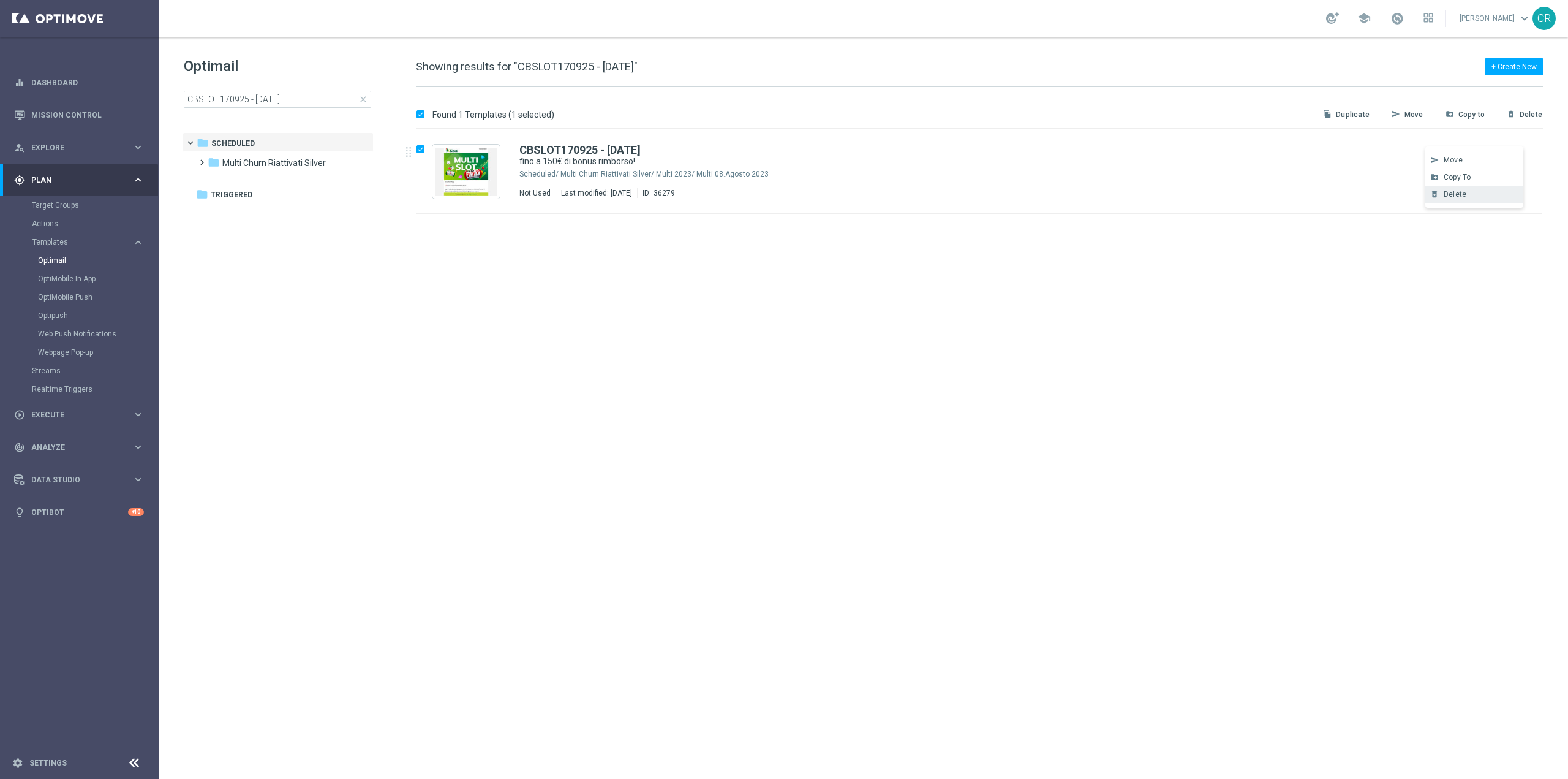
click at [1473, 189] on div "delete_forever [GEOGRAPHIC_DATA]" at bounding box center [1475, 194] width 98 height 17
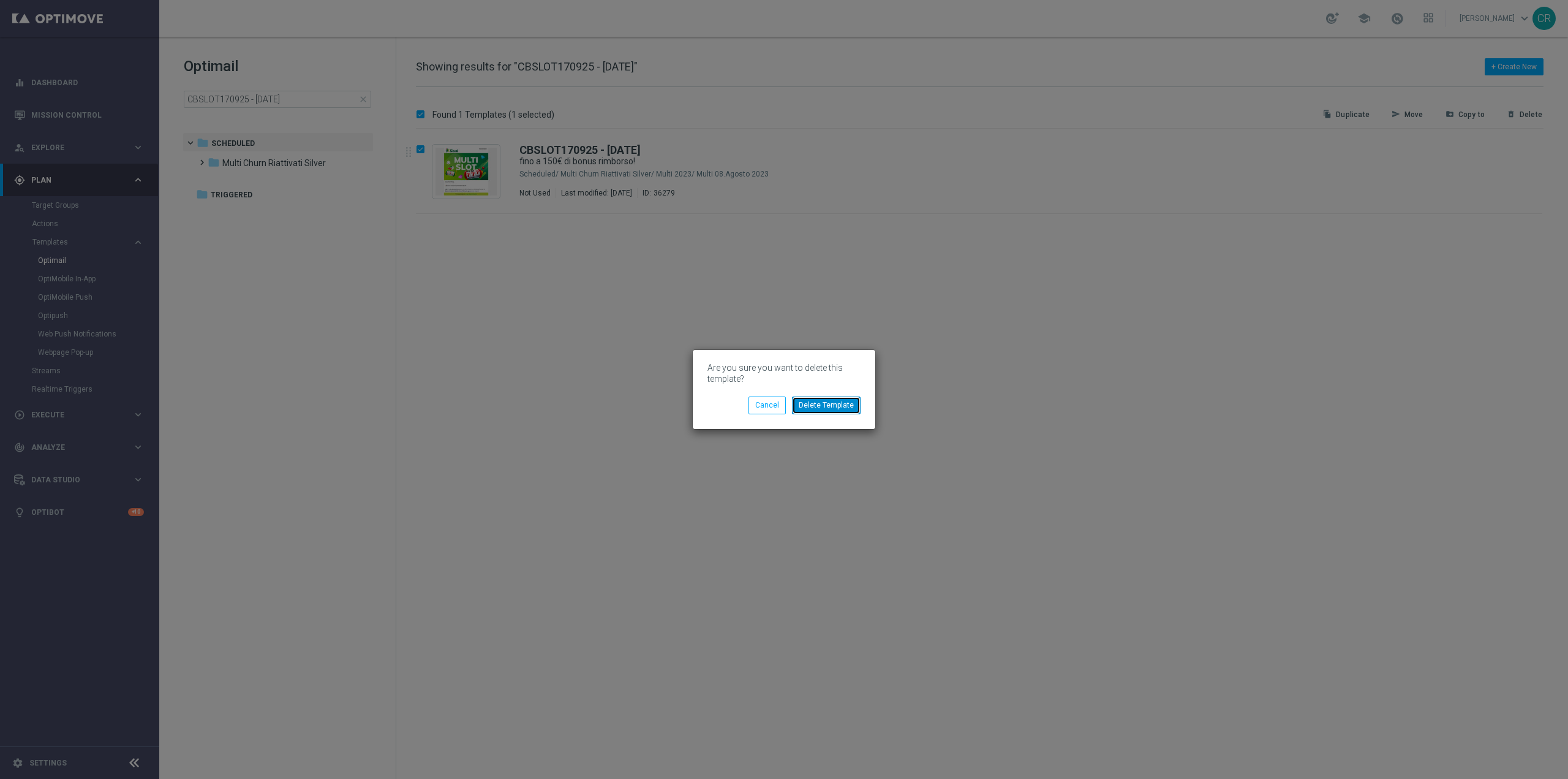
click at [840, 405] on button "Delete Template" at bounding box center [827, 405] width 68 height 17
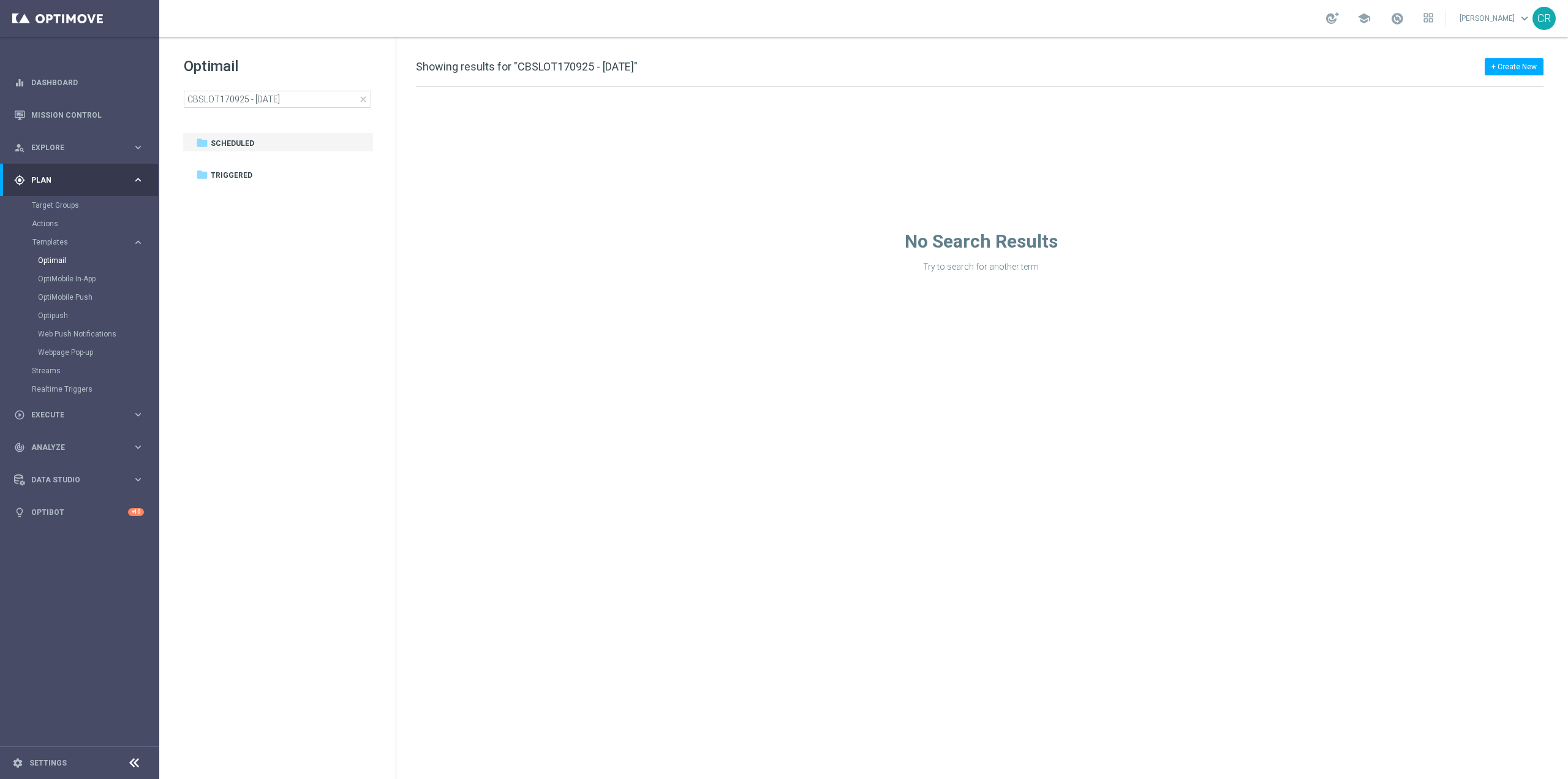
click at [52, 199] on div "Target Groups" at bounding box center [95, 205] width 126 height 18
click at [52, 201] on link "Target Groups" at bounding box center [79, 205] width 95 height 10
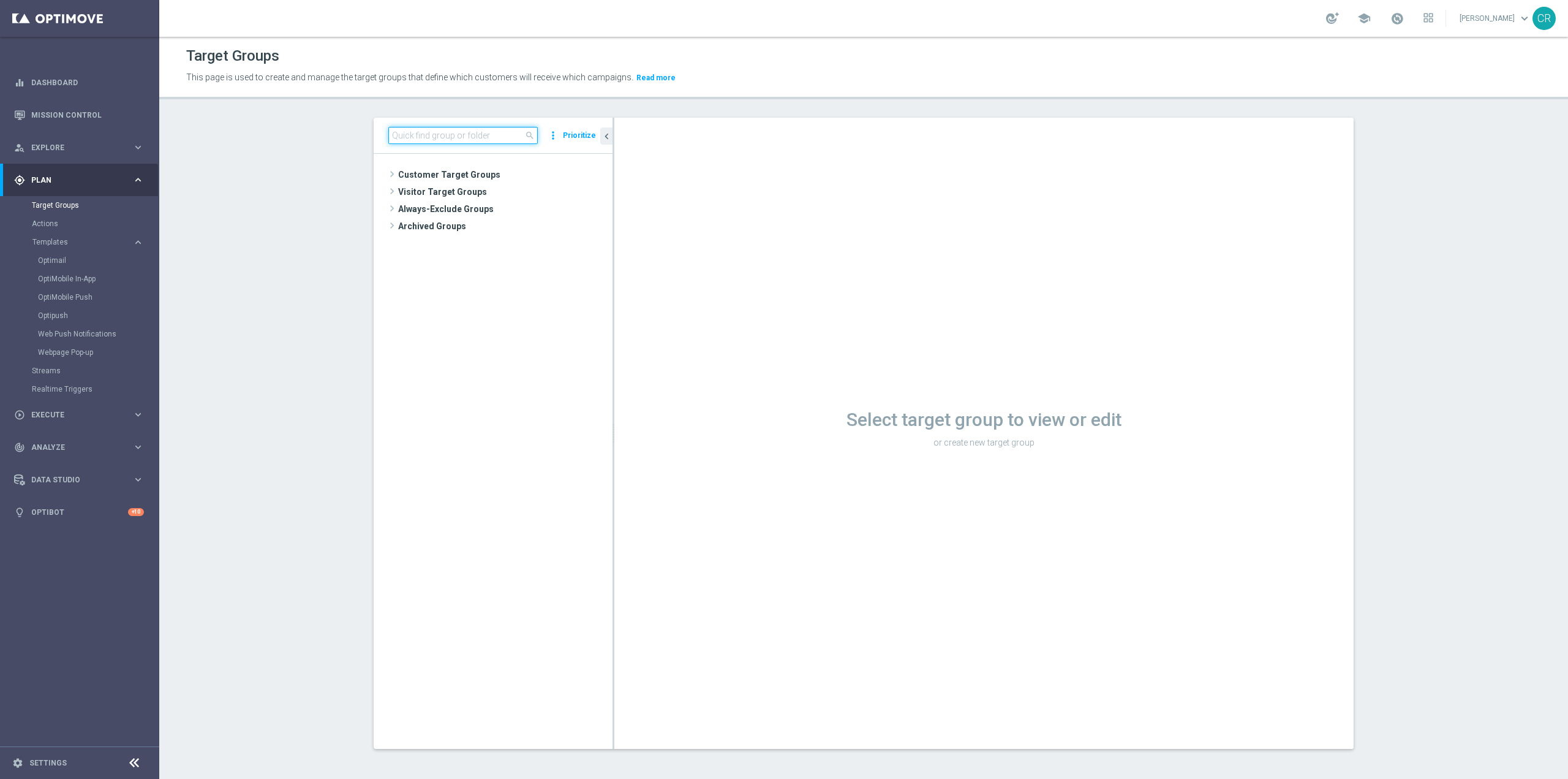
click at [471, 133] on input at bounding box center [463, 136] width 150 height 17
paste input "Reactivated Talent ggr nb lm > 0 1st NO Sport lm"
type input "Reactivated Talent ggr nb lm > 0 1st NO Sport lm"
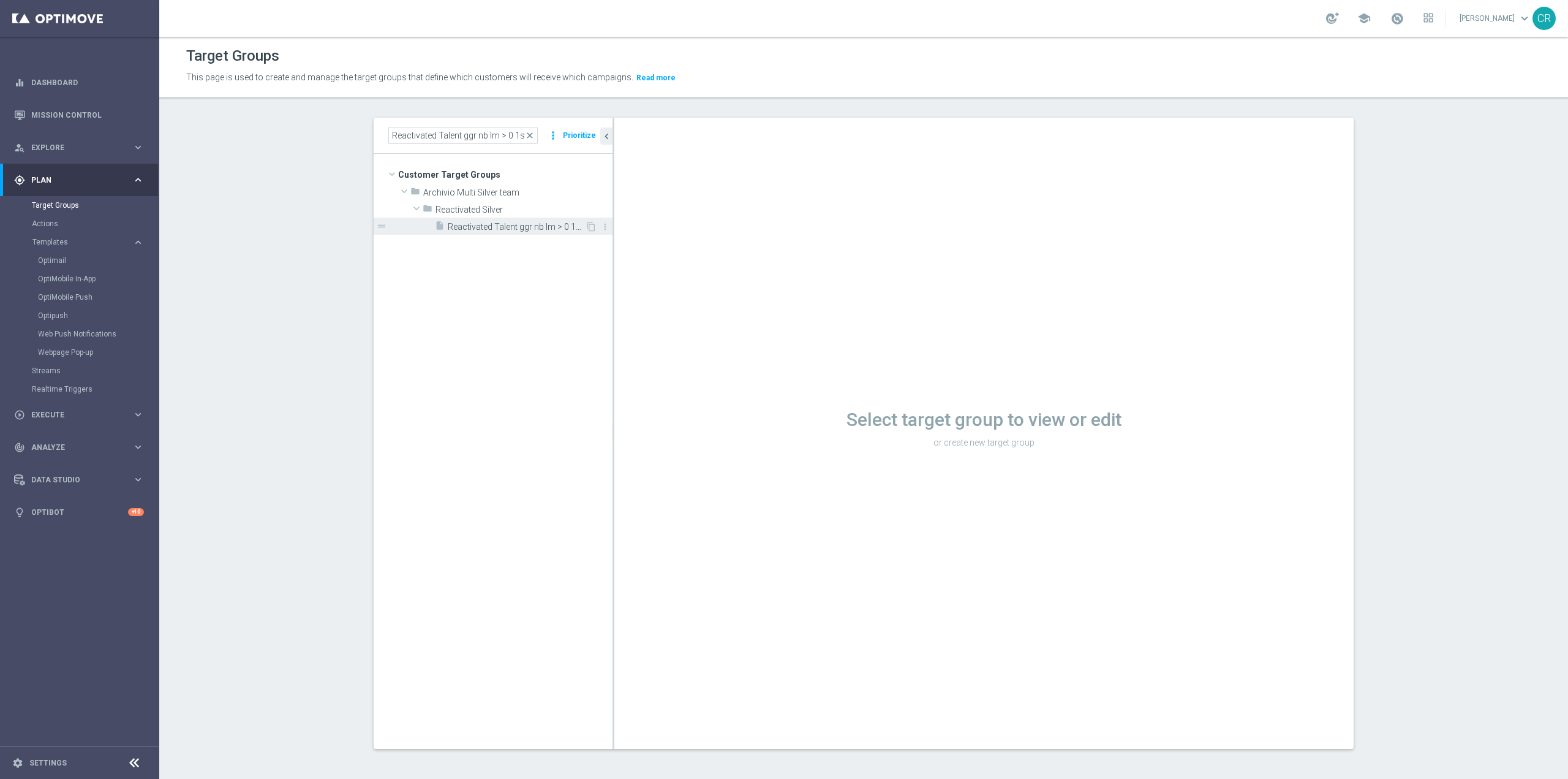
click at [550, 227] on span "Reactivated Talent ggr nb lm > 0 1st NO Sport lm" at bounding box center [516, 227] width 137 height 11
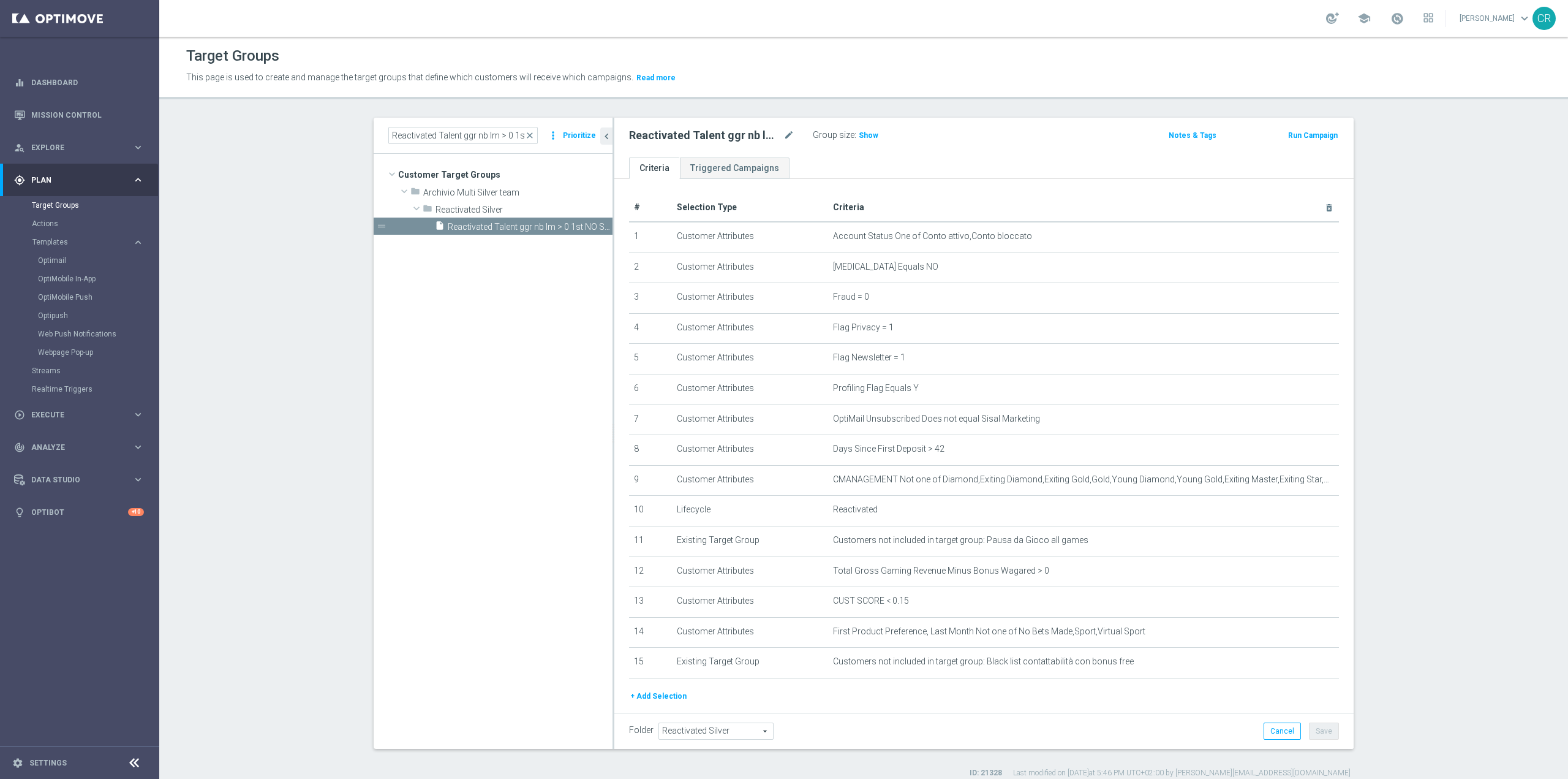
click at [1309, 139] on button "Run Campaign" at bounding box center [1313, 136] width 52 height 13
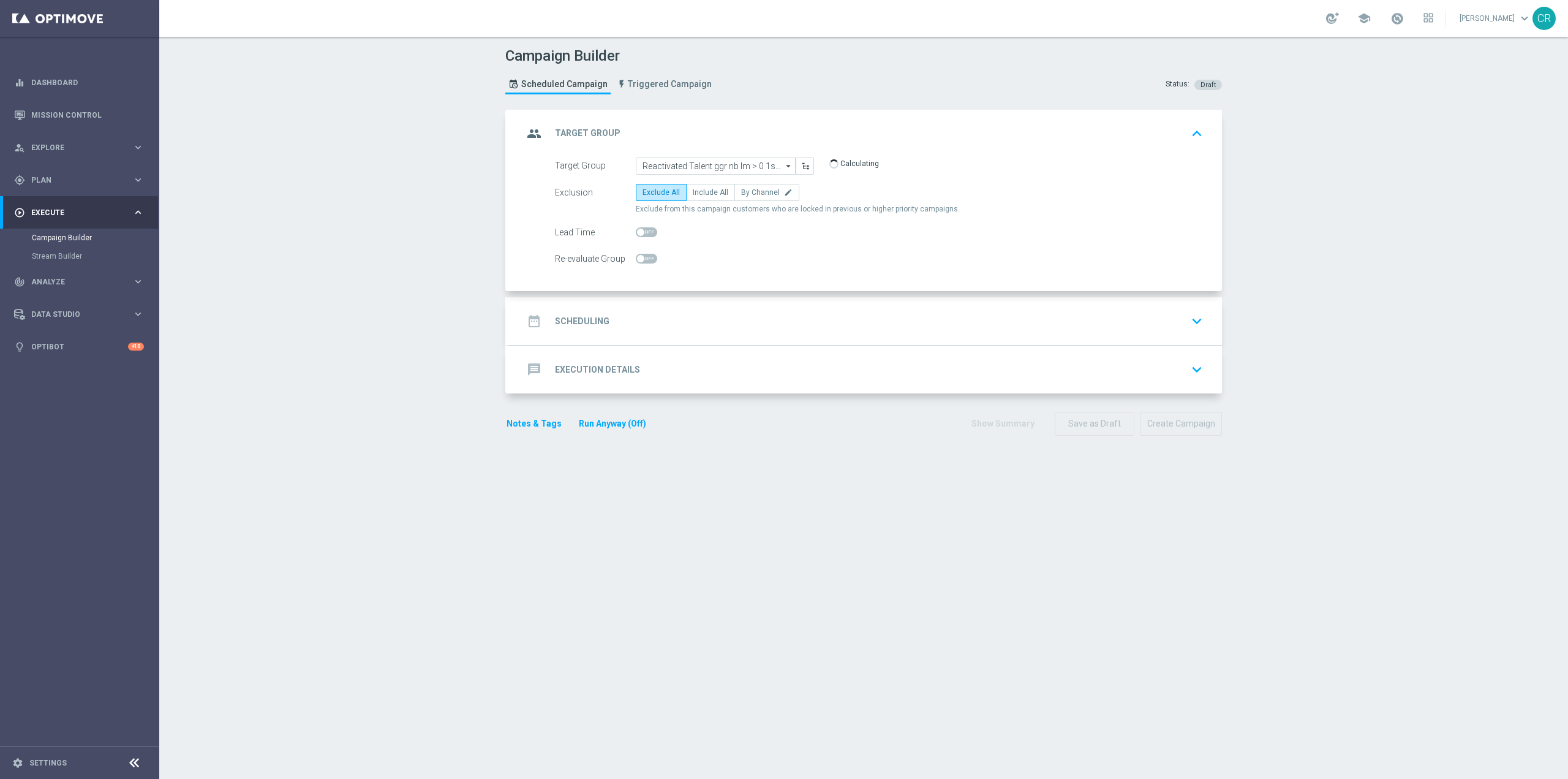
click at [1094, 326] on div "date_range Scheduling keyboard_arrow_down" at bounding box center [865, 321] width 684 height 24
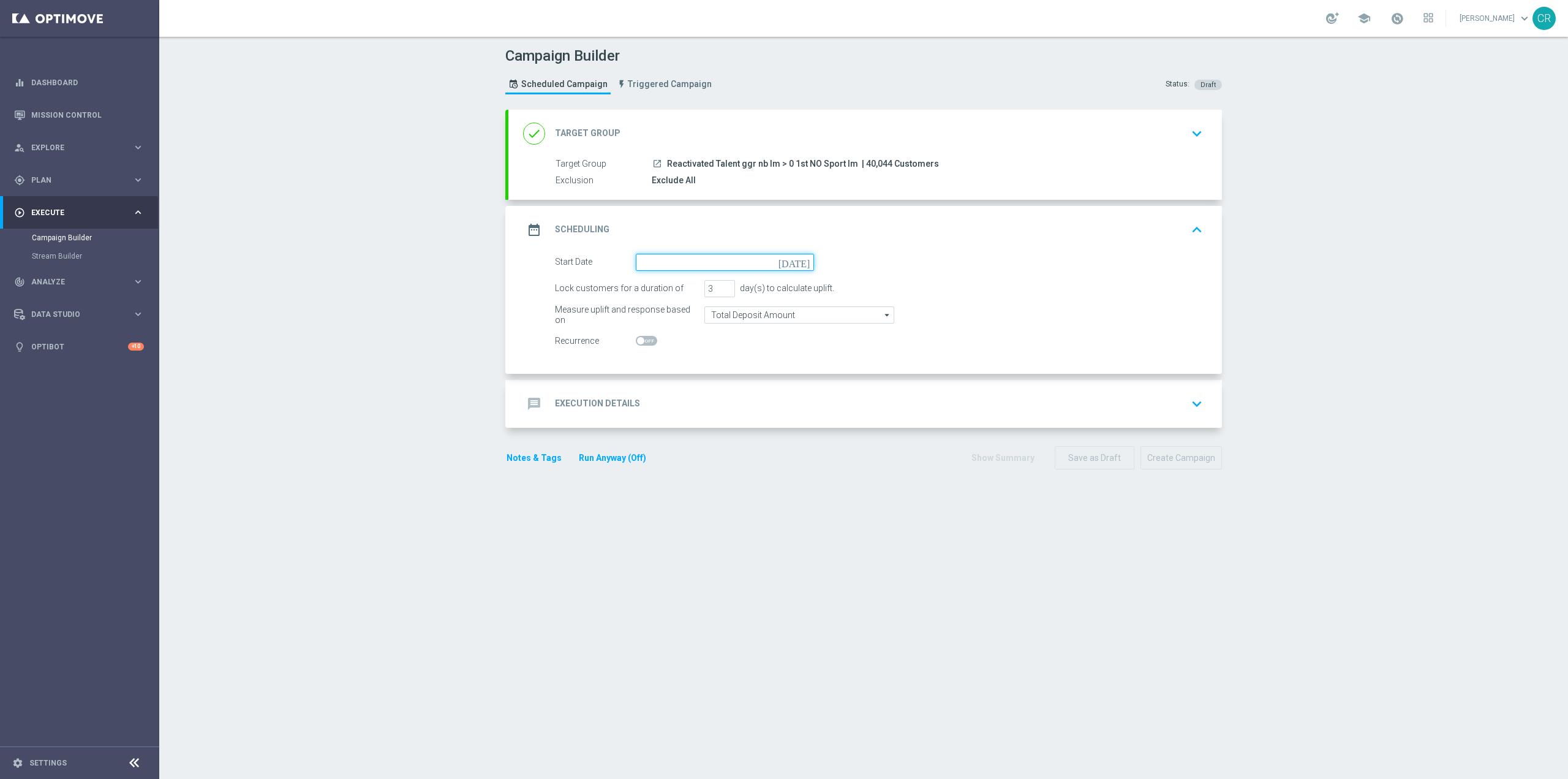
click at [772, 264] on input at bounding box center [725, 263] width 178 height 17
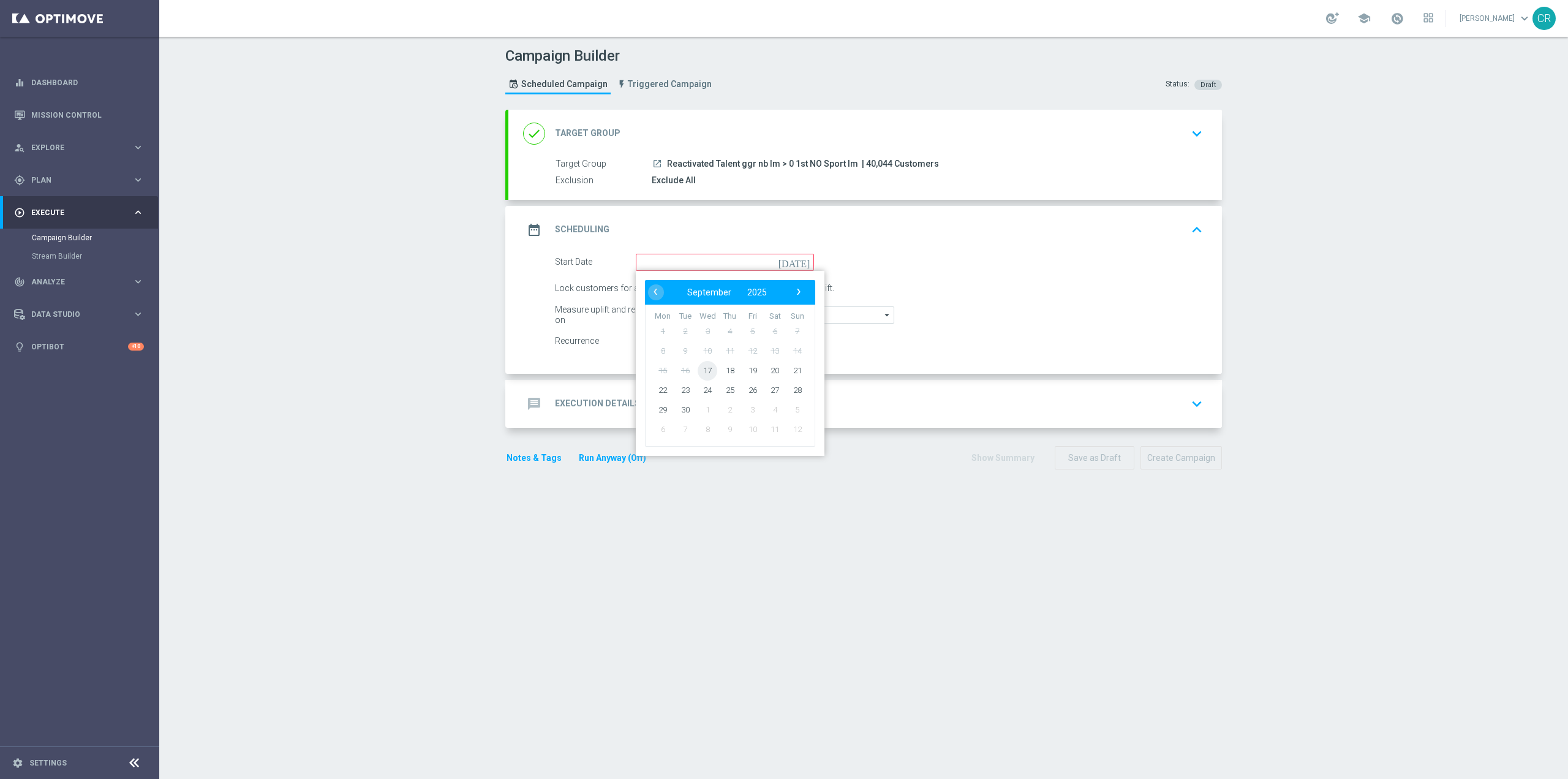
click at [706, 375] on span "17" at bounding box center [707, 369] width 19 height 19
type input "[DATE]"
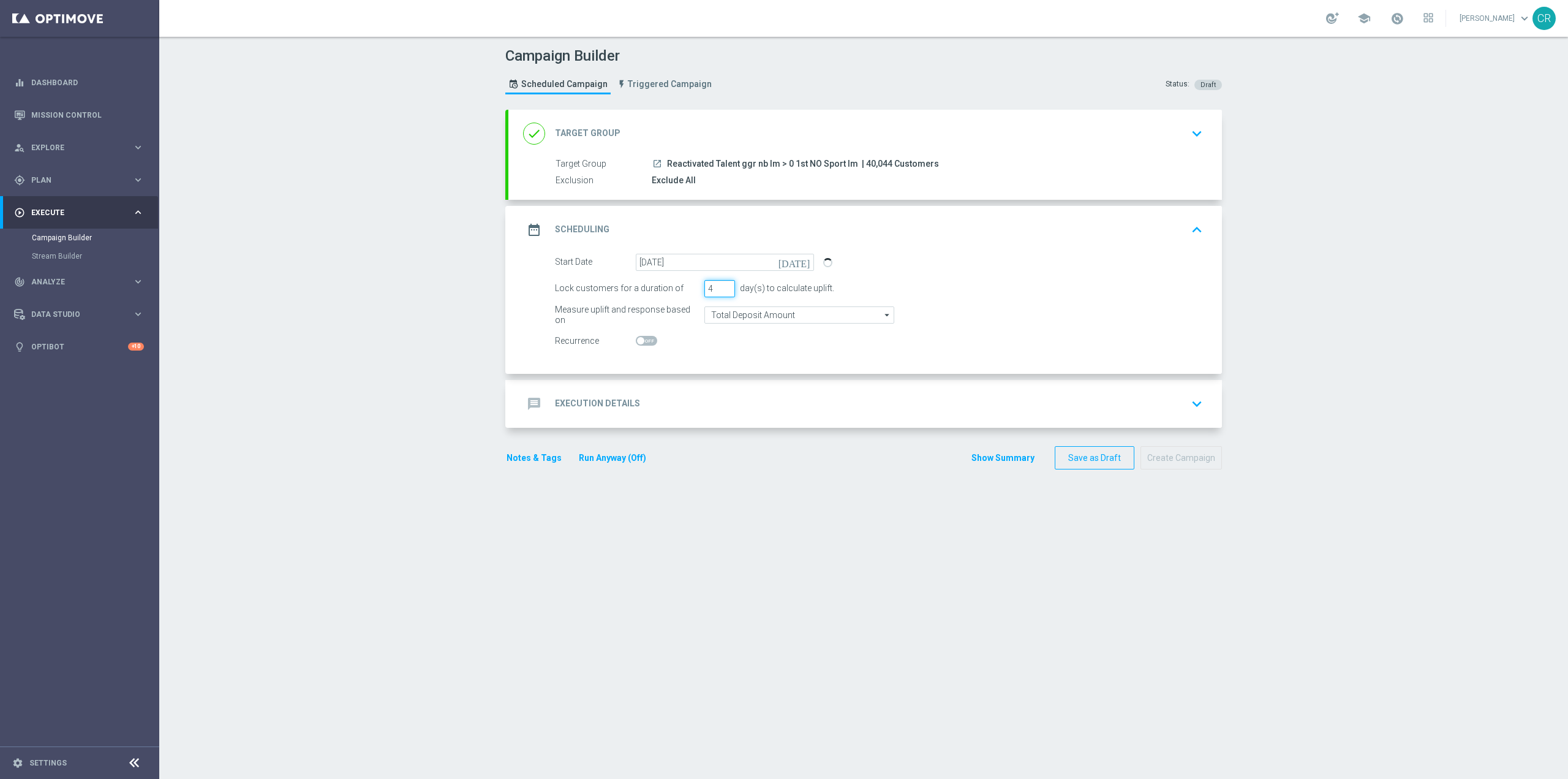
click at [719, 286] on input "4" at bounding box center [720, 289] width 31 height 17
click at [719, 286] on input "5" at bounding box center [720, 289] width 31 height 17
type input "6"
click at [719, 286] on input "6" at bounding box center [720, 289] width 31 height 17
click at [932, 407] on div "message Execution Details keyboard_arrow_down" at bounding box center [865, 404] width 684 height 24
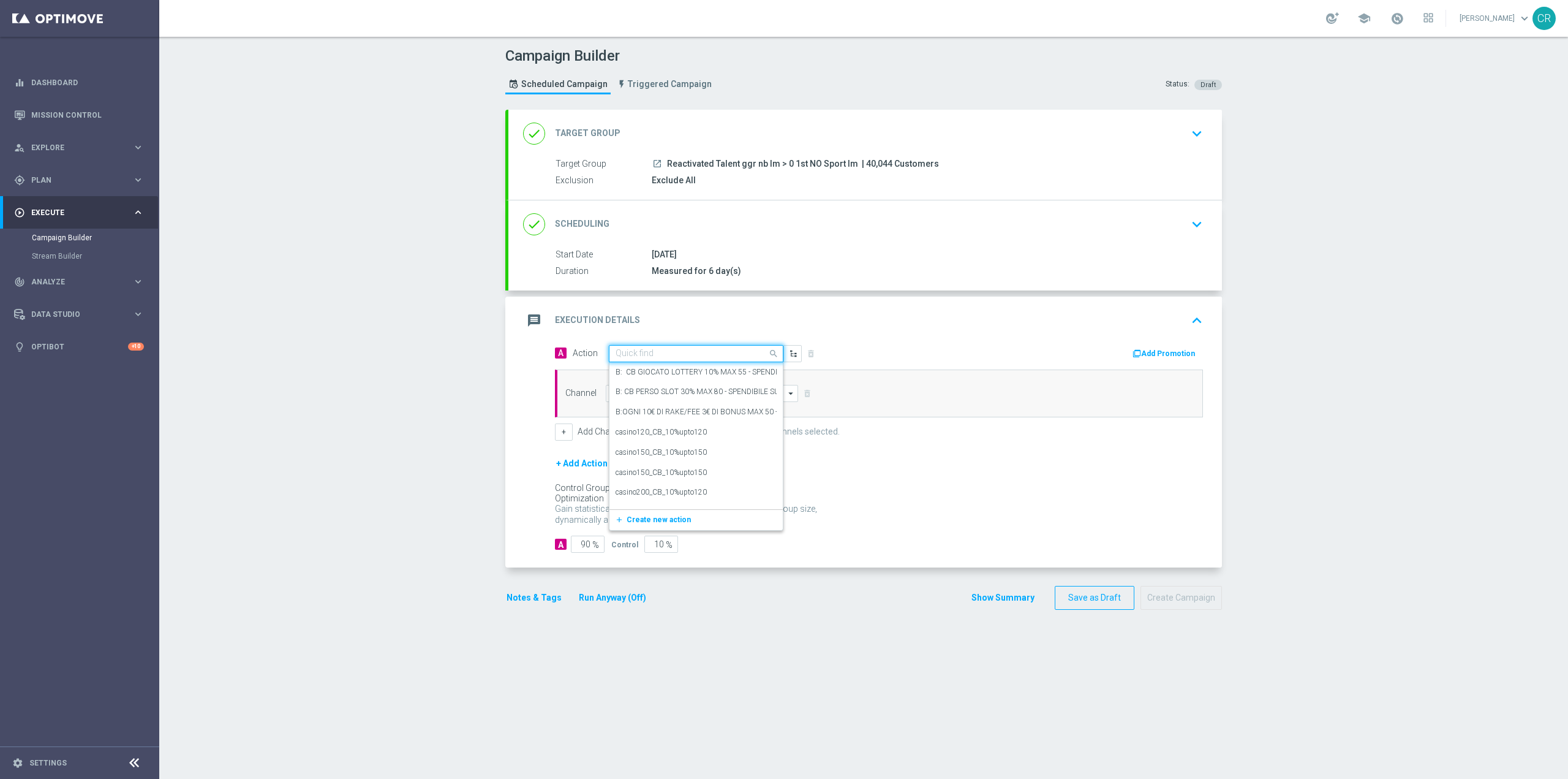
click at [725, 355] on input "text" at bounding box center [684, 354] width 136 height 11
click at [659, 355] on input "text" at bounding box center [684, 354] width 136 height 11
paste input "Ricarica 10€ ricevi 2.500 Sisal point"
type input "Ricarica 10€ ricevi 2.500 Sisal point"
click at [655, 387] on span "Create new action" at bounding box center [659, 392] width 64 height 9
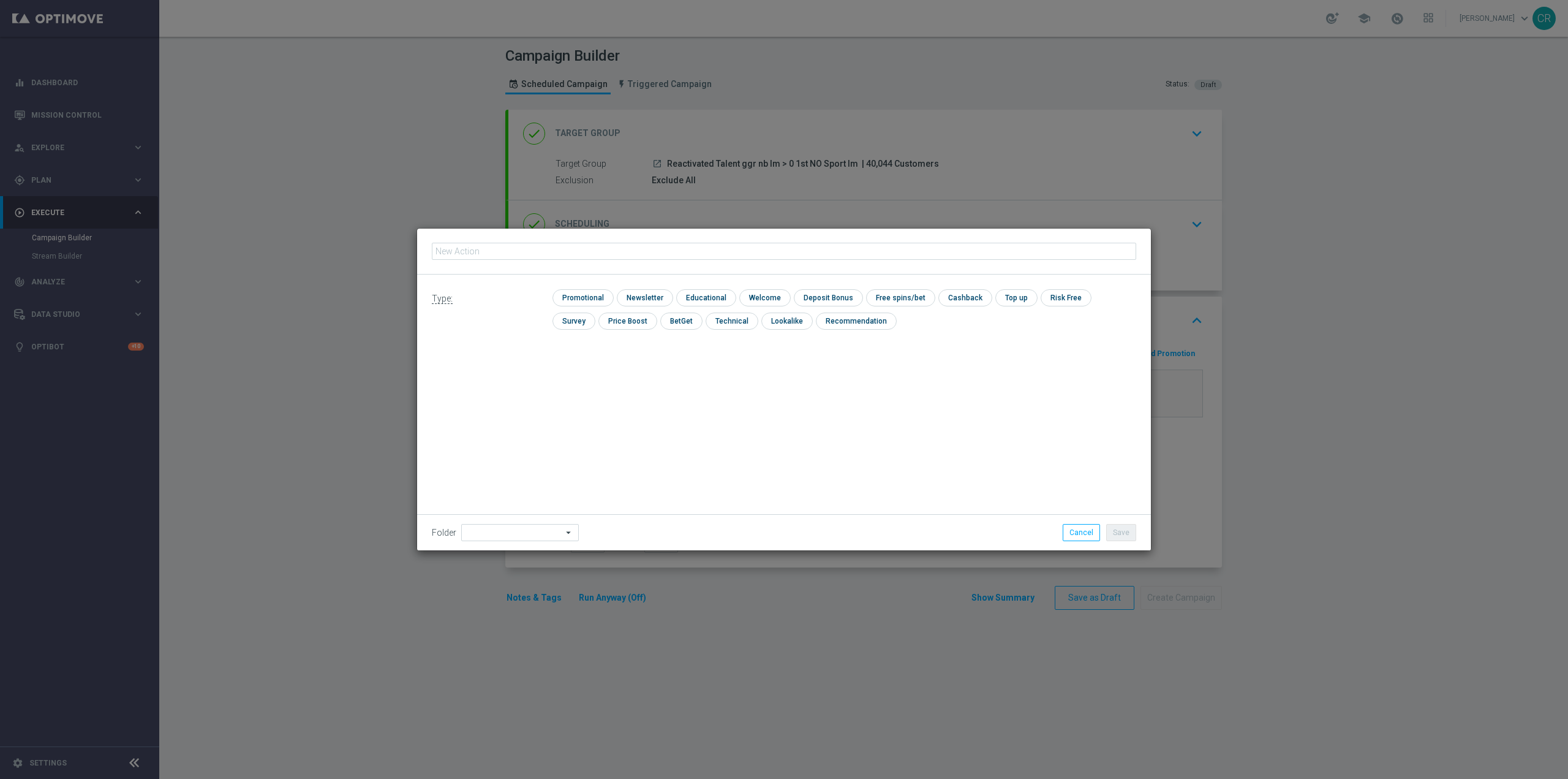
type input "Ricarica 10€ ricevi 2.500 Sisal point"
click at [582, 296] on input "checkbox" at bounding box center [582, 297] width 58 height 17
checkbox input "true"
click at [837, 295] on input "checkbox" at bounding box center [839, 297] width 66 height 17
checkbox input "true"
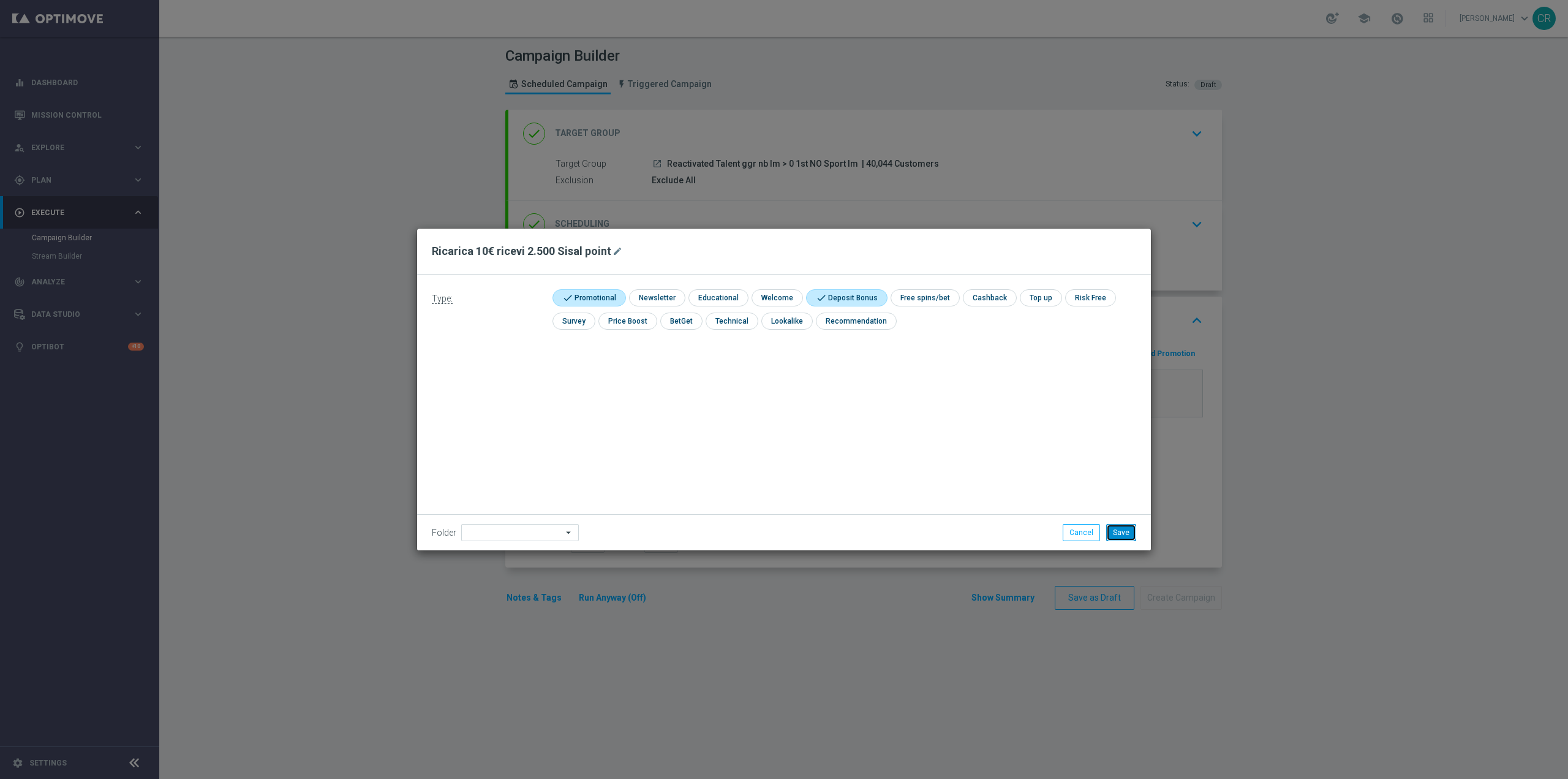
click at [1127, 532] on button "Save" at bounding box center [1121, 533] width 30 height 17
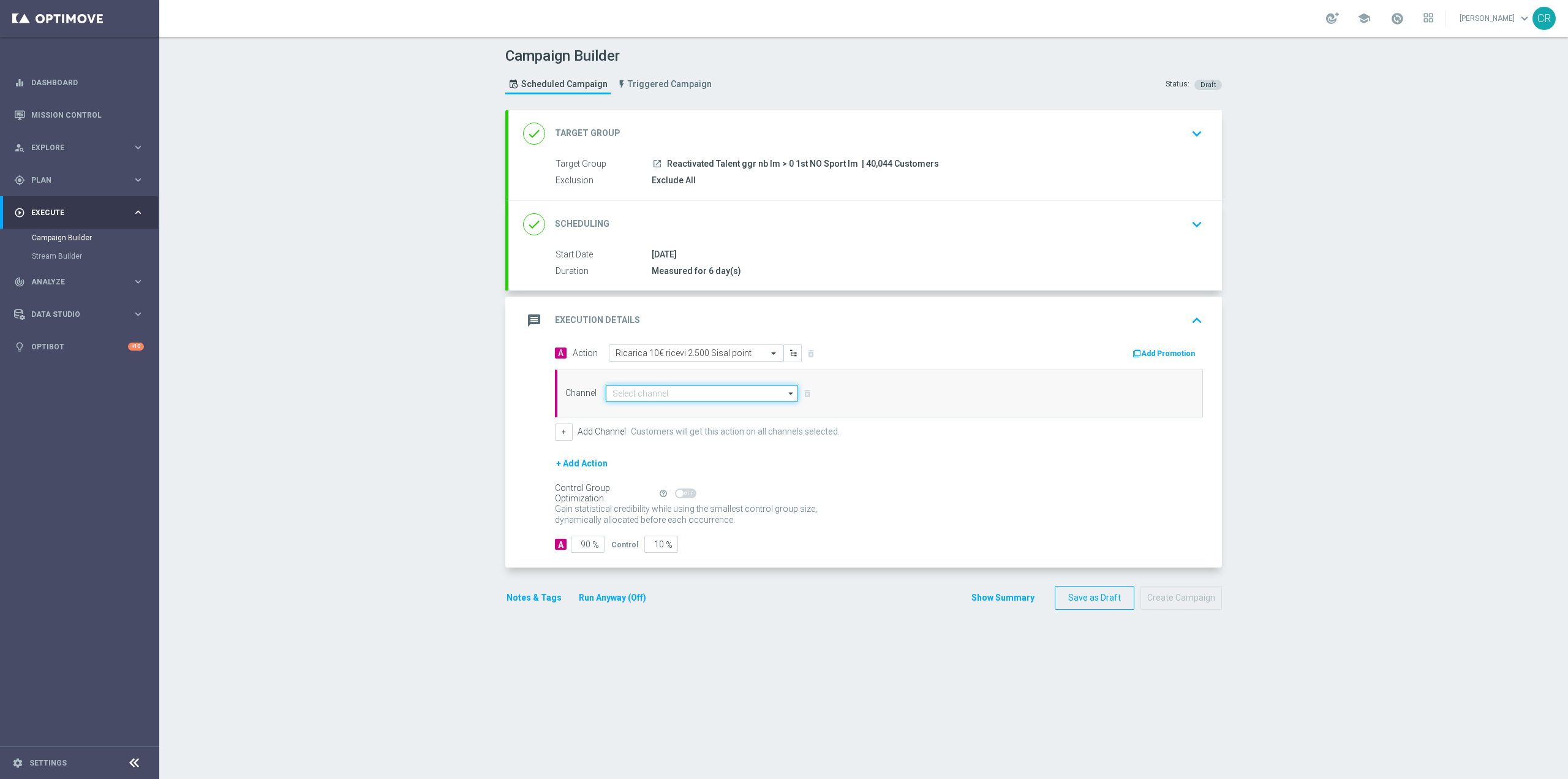
click at [723, 395] on input at bounding box center [702, 394] width 192 height 17
click at [717, 406] on div "Optimail" at bounding box center [697, 411] width 183 height 18
type input "Optimail"
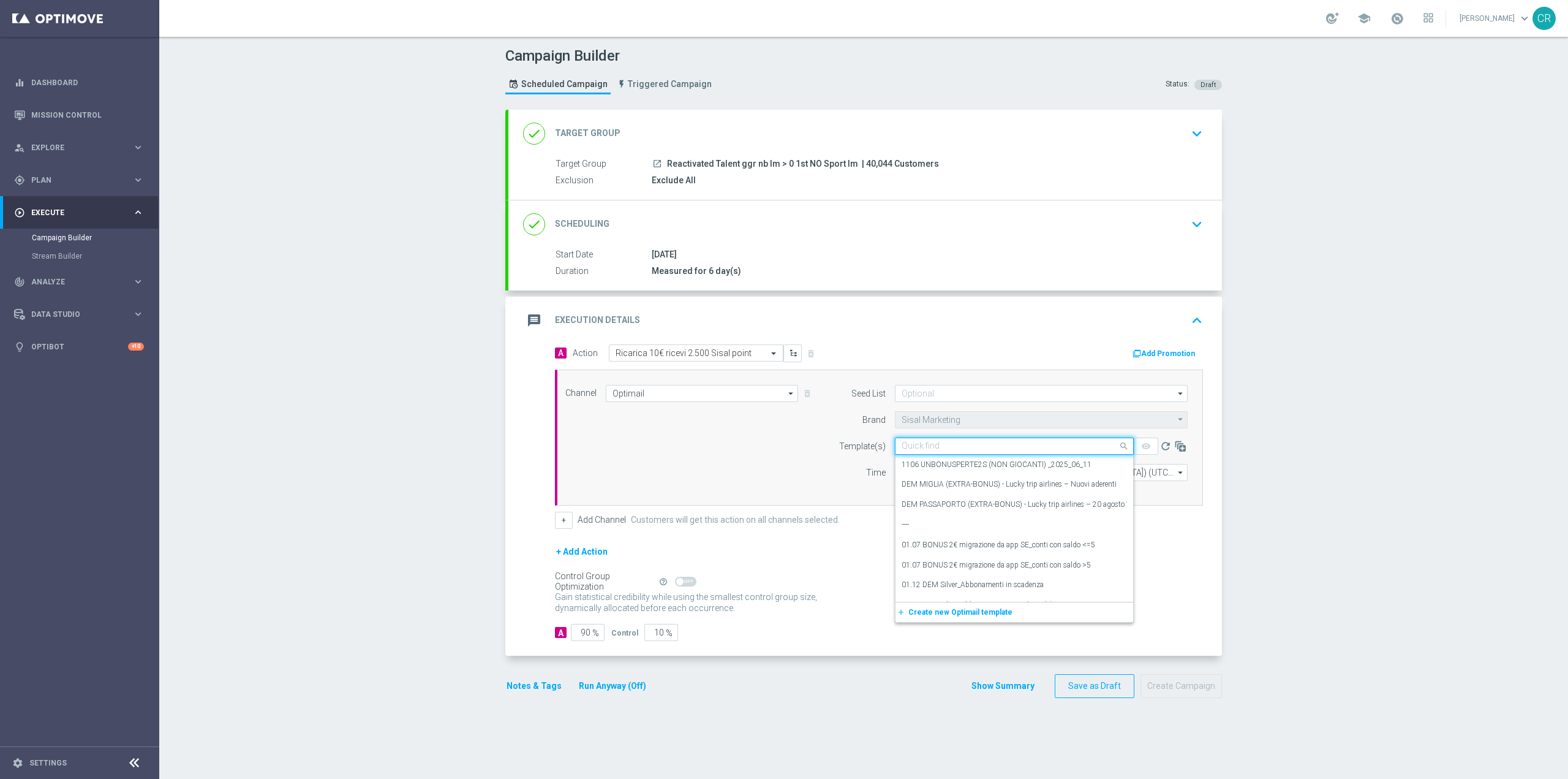
click at [964, 450] on input "text" at bounding box center [1002, 447] width 201 height 11
click at [922, 445] on input "text" at bounding box center [1002, 447] width 201 height 11
paste input "RICAPOINT170925 - [DATE]"
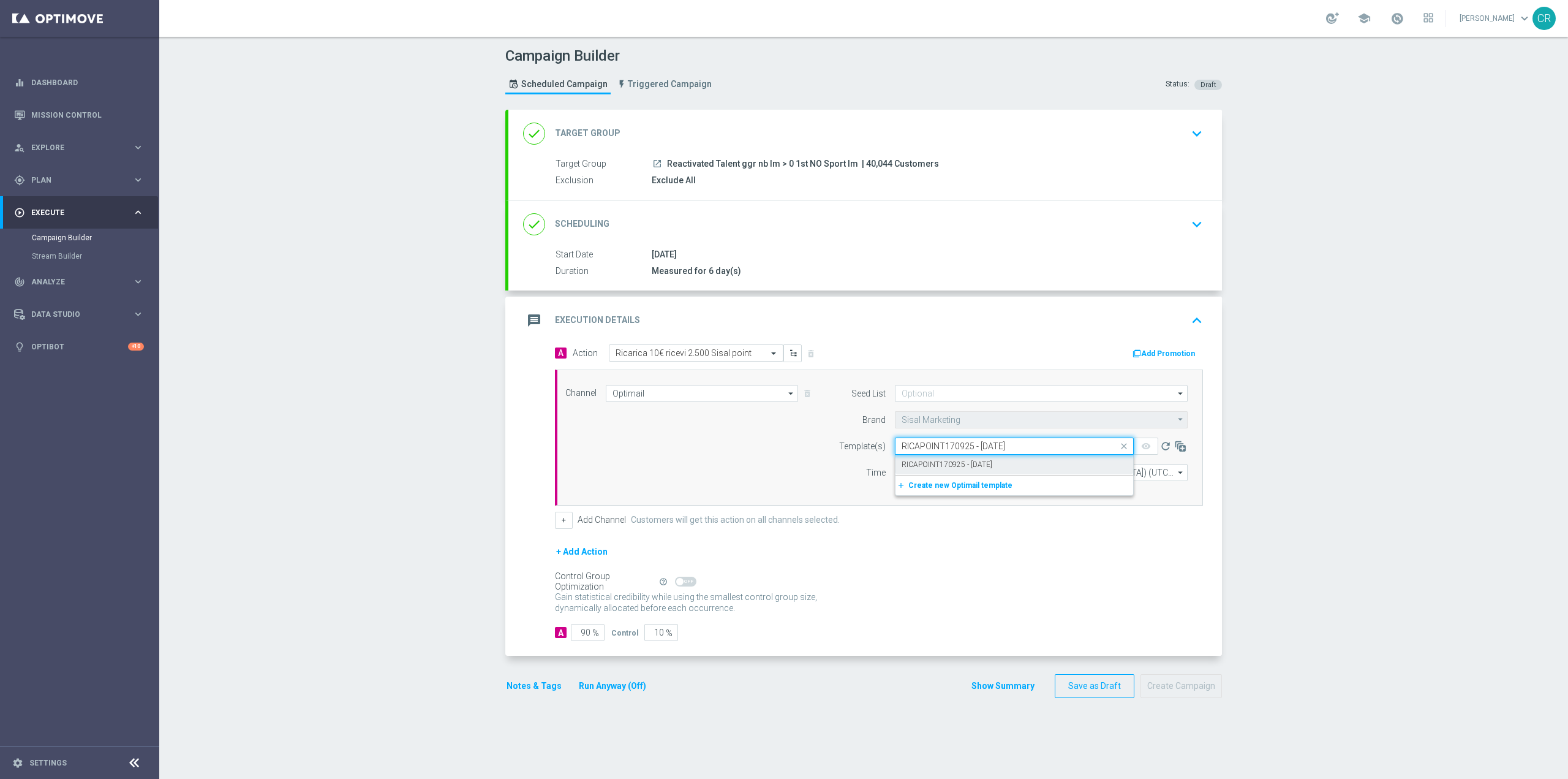
click at [931, 465] on label "RICAPOINT170925 - [DATE]" at bounding box center [947, 465] width 91 height 11
type input "RICAPOINT170925 - [DATE]"
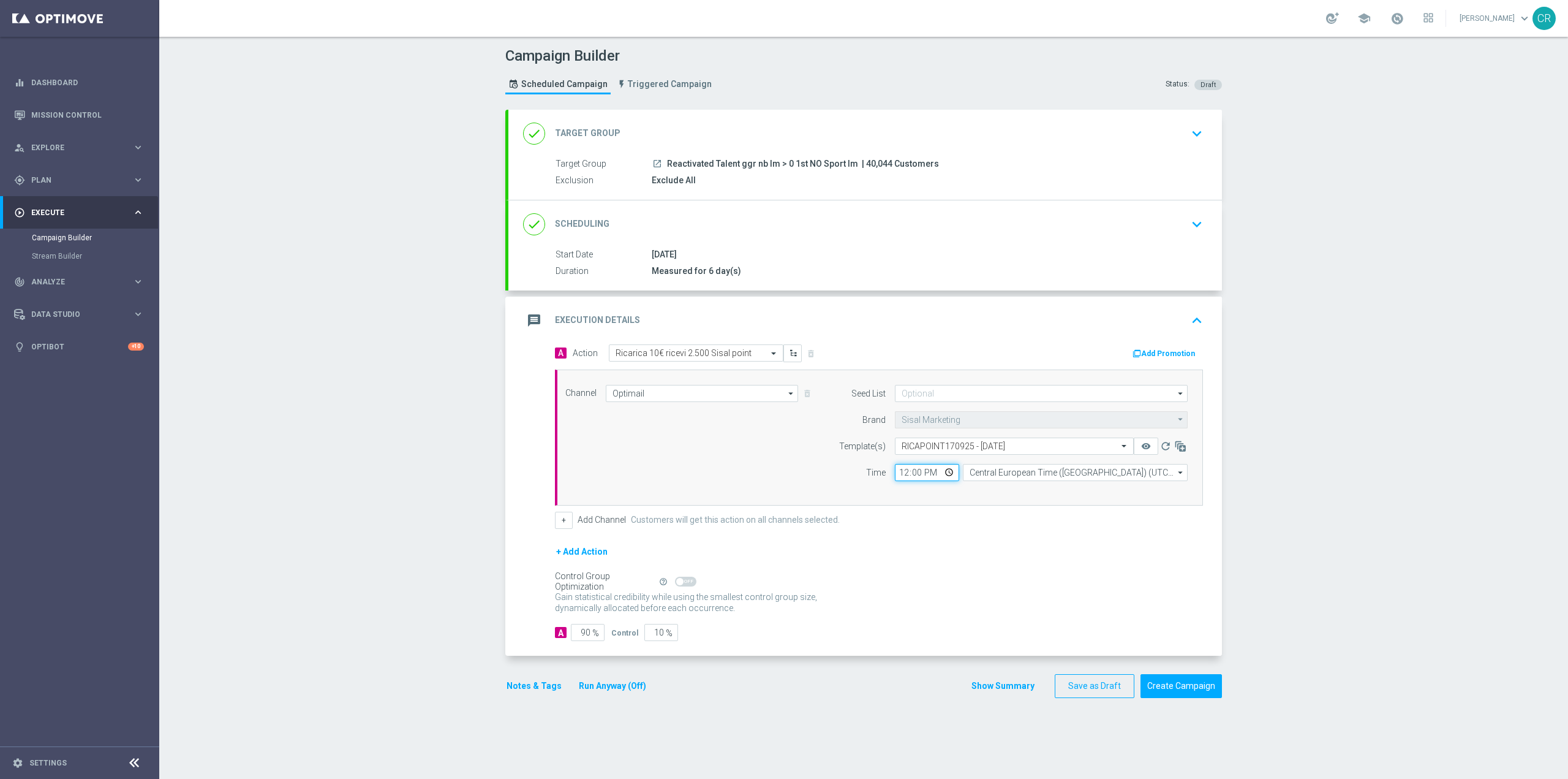
click at [917, 470] on input "12:00" at bounding box center [927, 473] width 64 height 17
click at [940, 469] on input "12:00" at bounding box center [927, 473] width 64 height 17
type input "19:00"
click at [1025, 525] on div "+ Add Channel Customers will get this action on all channels selected." at bounding box center [879, 520] width 648 height 17
click at [1162, 353] on button "Add Promotion" at bounding box center [1165, 353] width 68 height 13
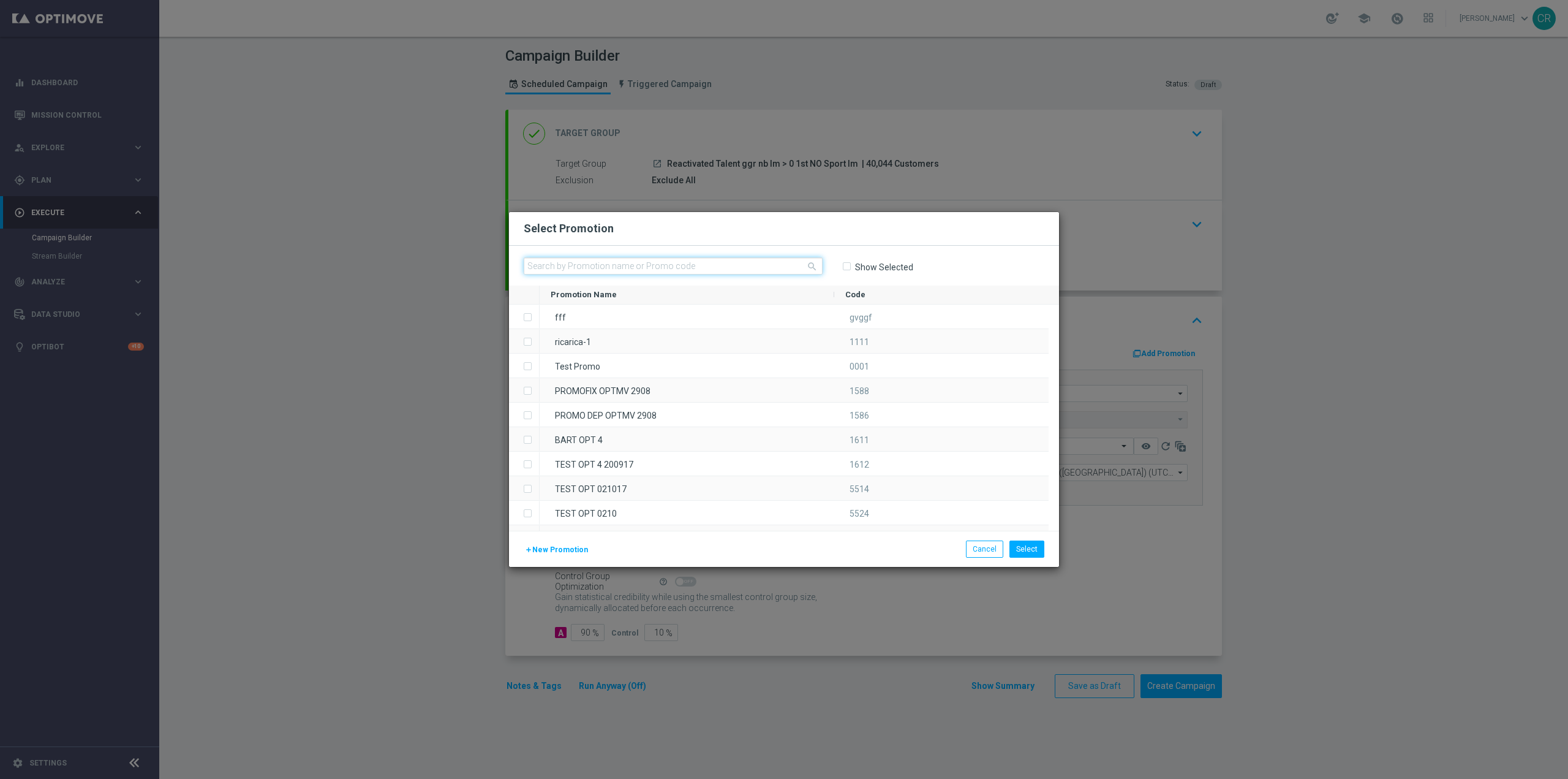
click at [688, 269] on input "text" at bounding box center [673, 266] width 299 height 17
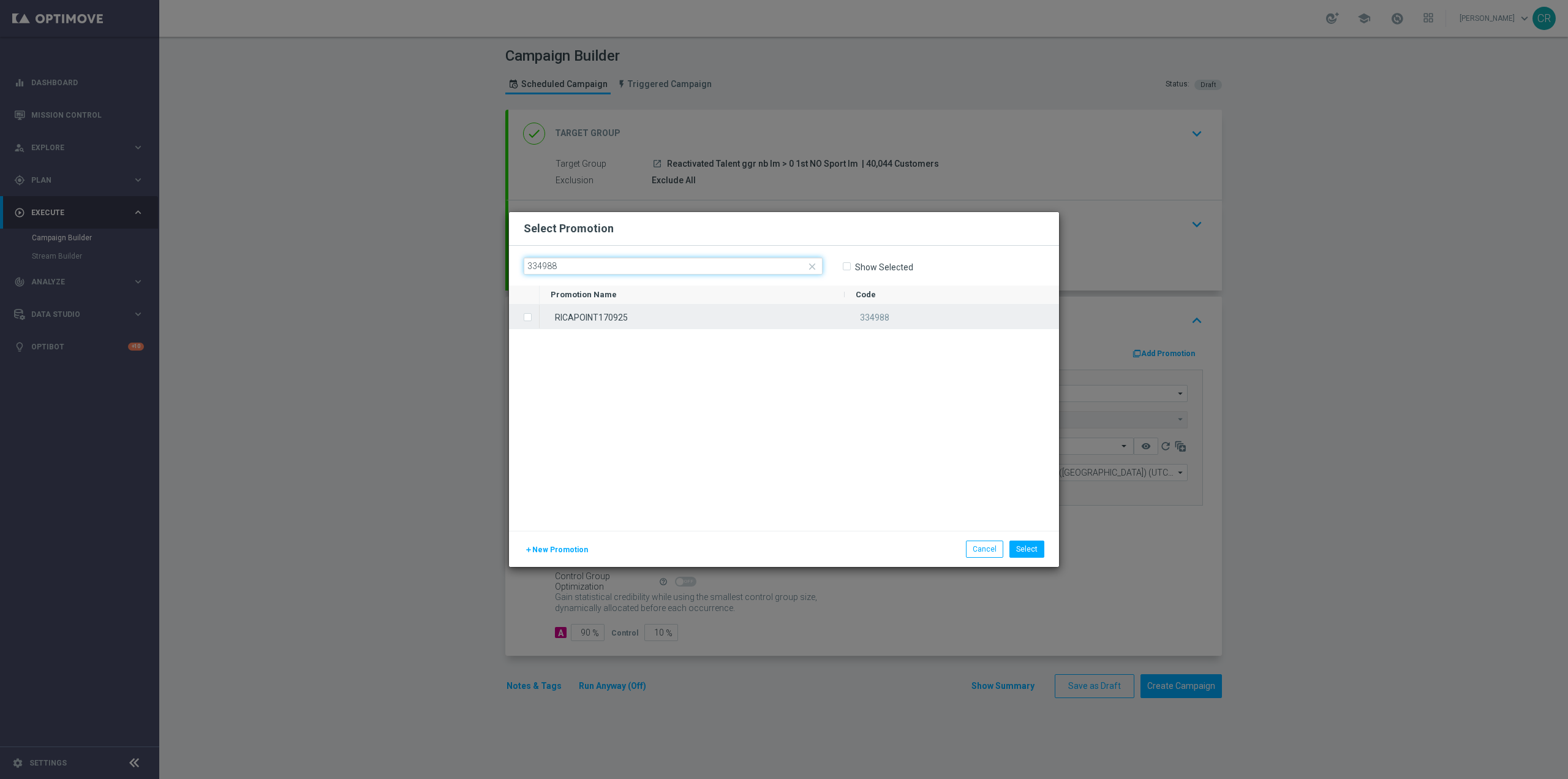
type input "334988"
click at [677, 318] on div "RICAPOINT170925" at bounding box center [692, 316] width 305 height 24
click at [1023, 551] on button "Select" at bounding box center [1027, 549] width 35 height 17
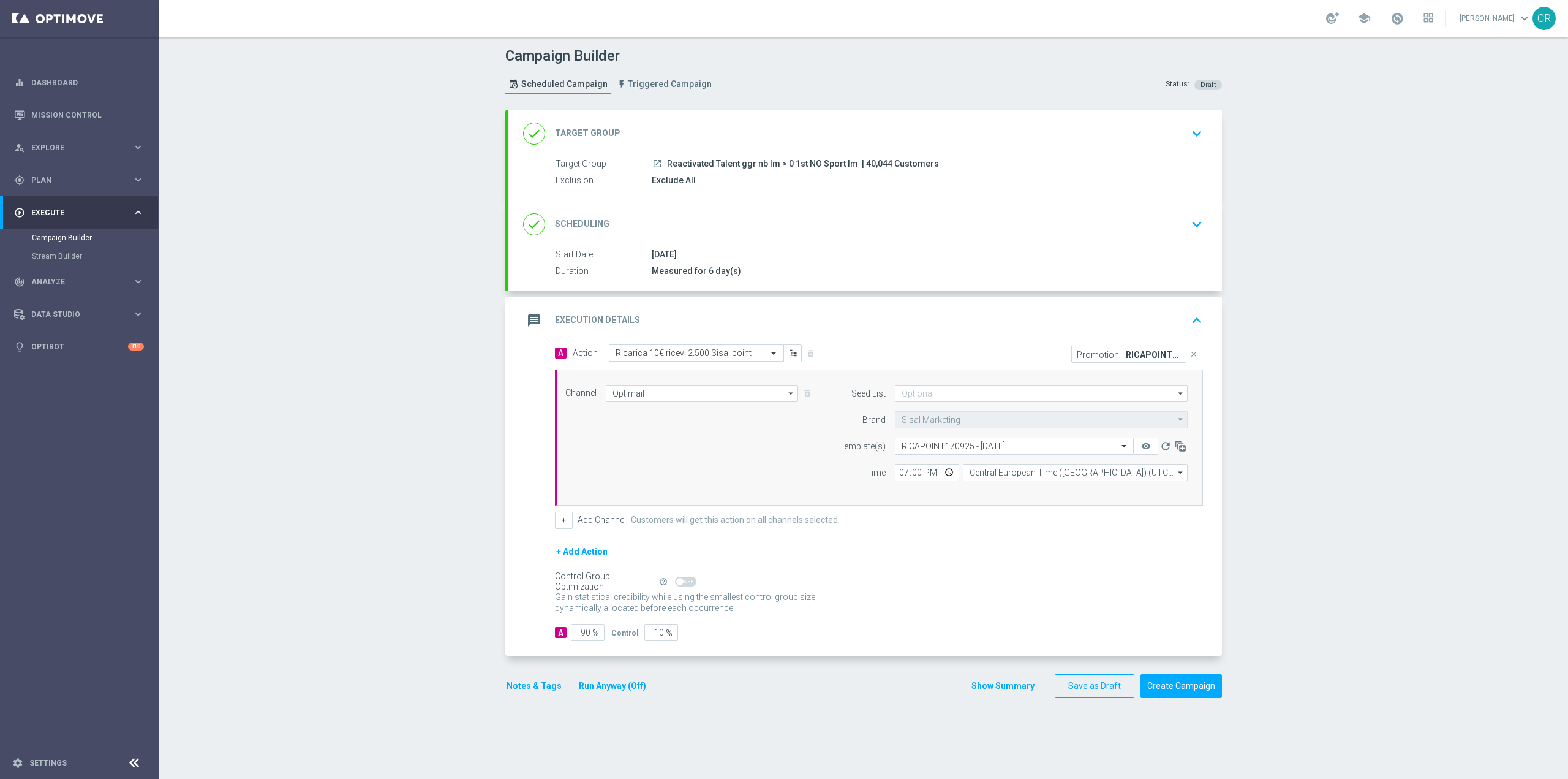
click at [1166, 216] on div "done Scheduling keyboard_arrow_down" at bounding box center [865, 224] width 684 height 24
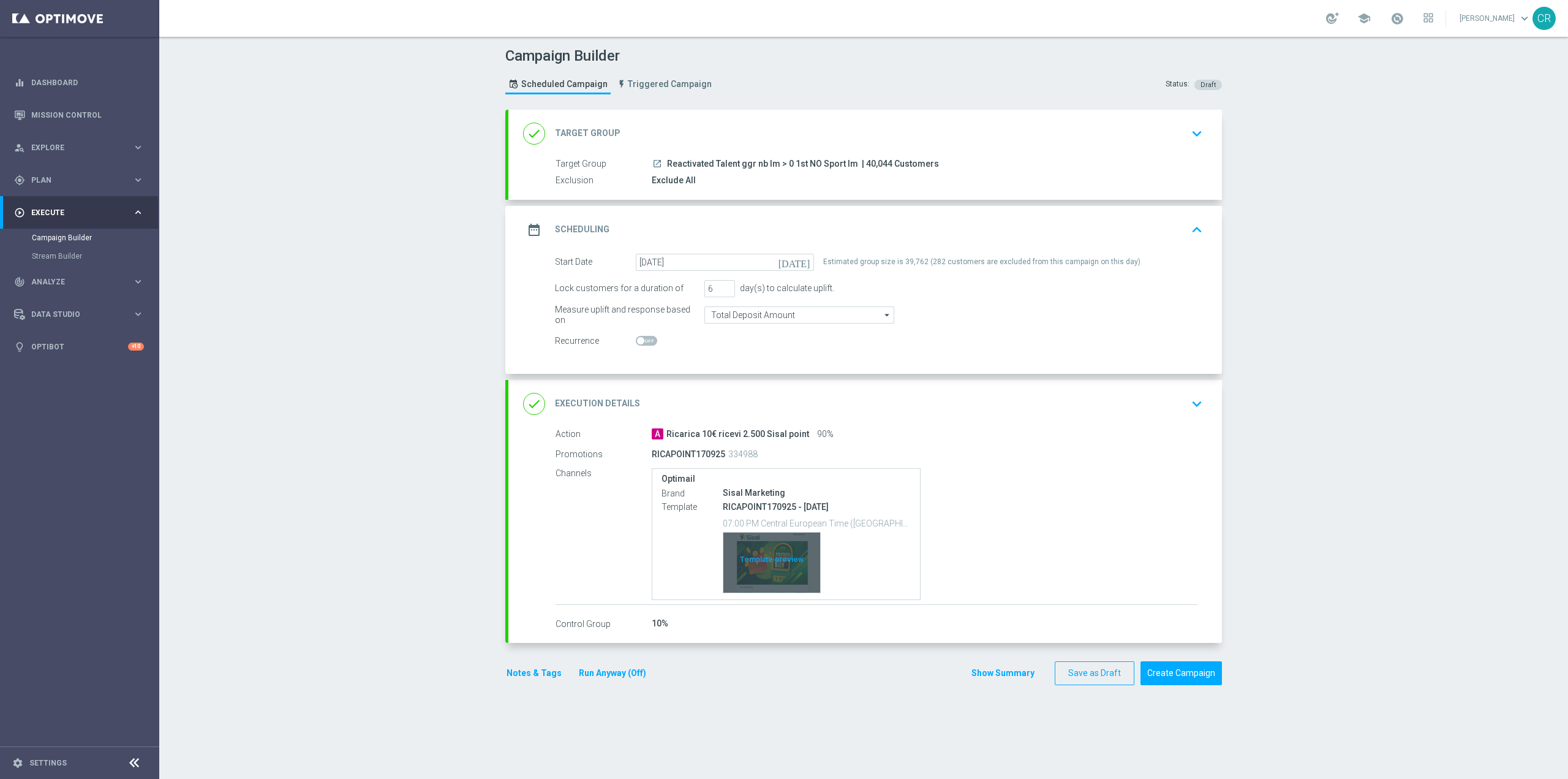
click at [790, 543] on div "Template preview" at bounding box center [772, 562] width 97 height 60
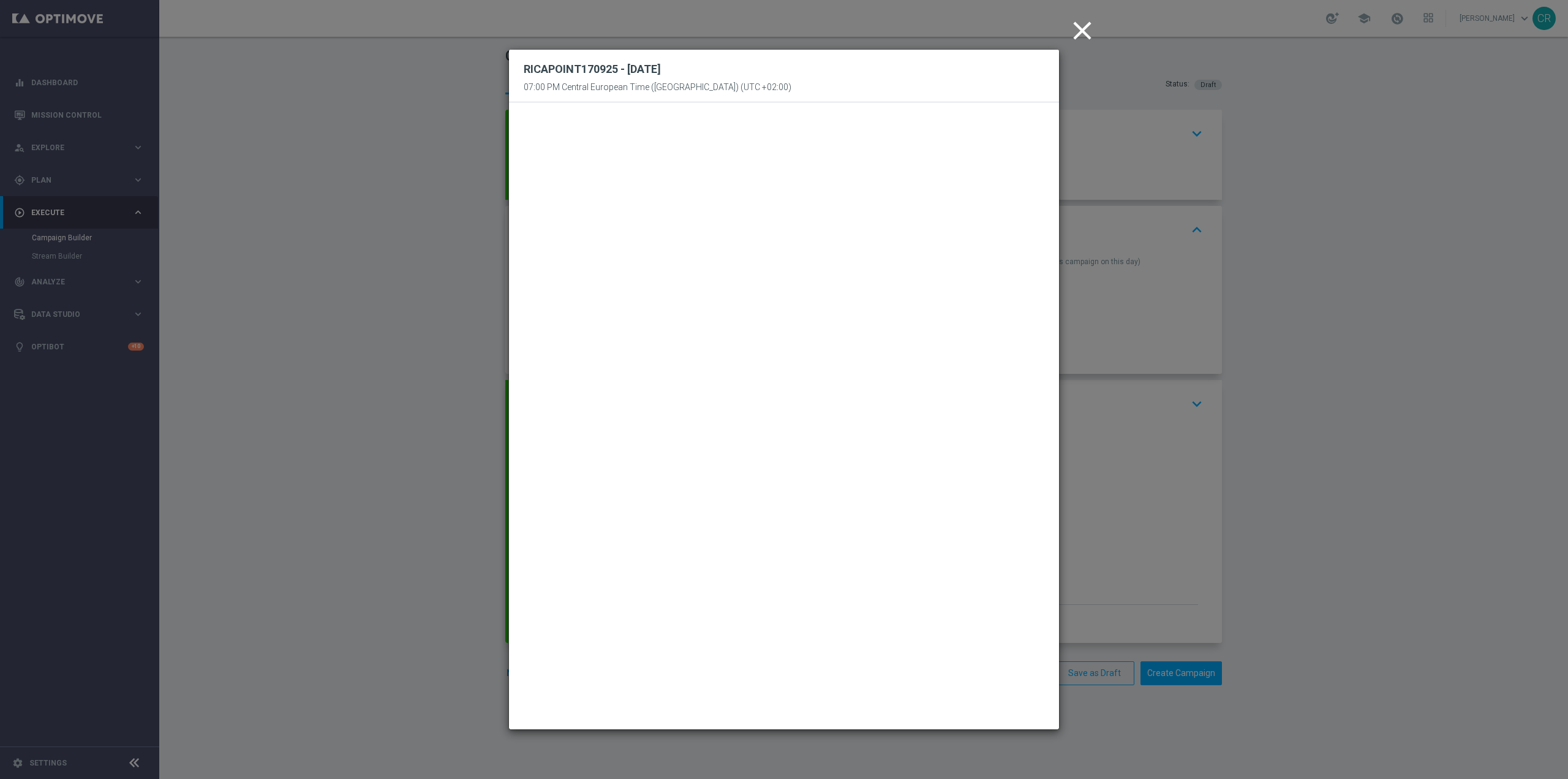
click at [1095, 33] on icon "close" at bounding box center [1082, 31] width 31 height 31
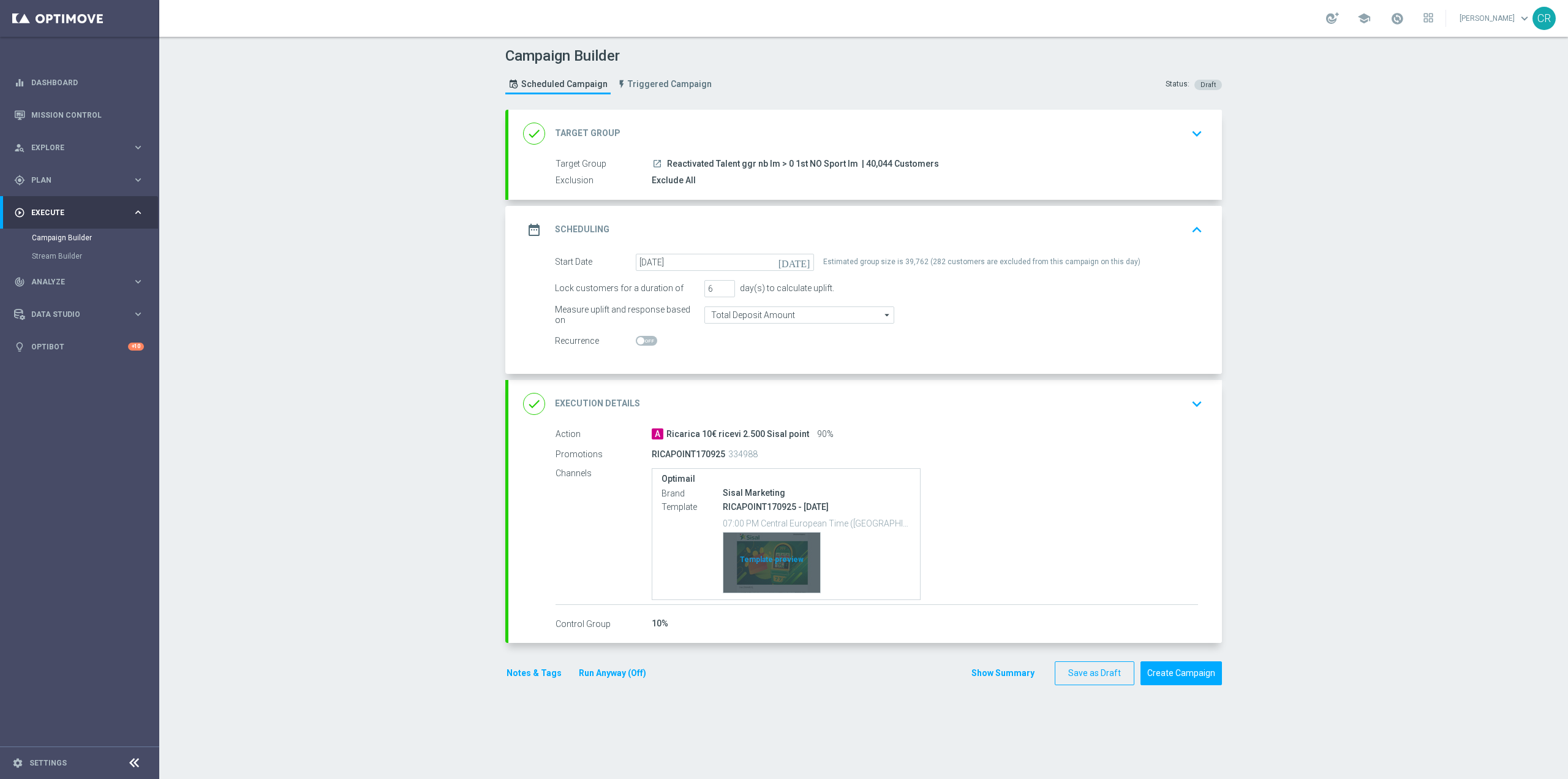
click at [809, 555] on div "Template preview" at bounding box center [772, 562] width 97 height 60
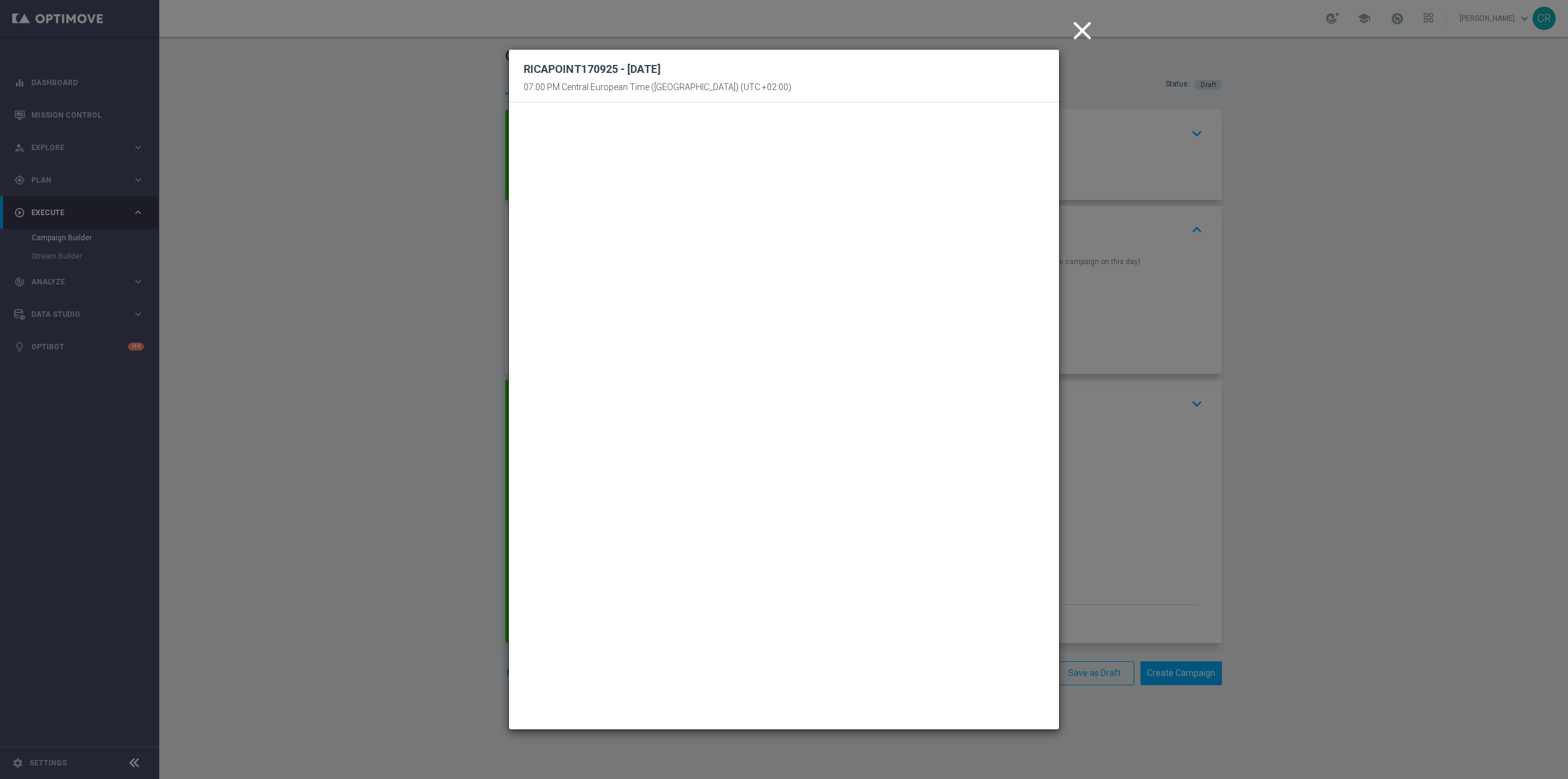
click at [1085, 32] on icon "close" at bounding box center [1082, 31] width 31 height 31
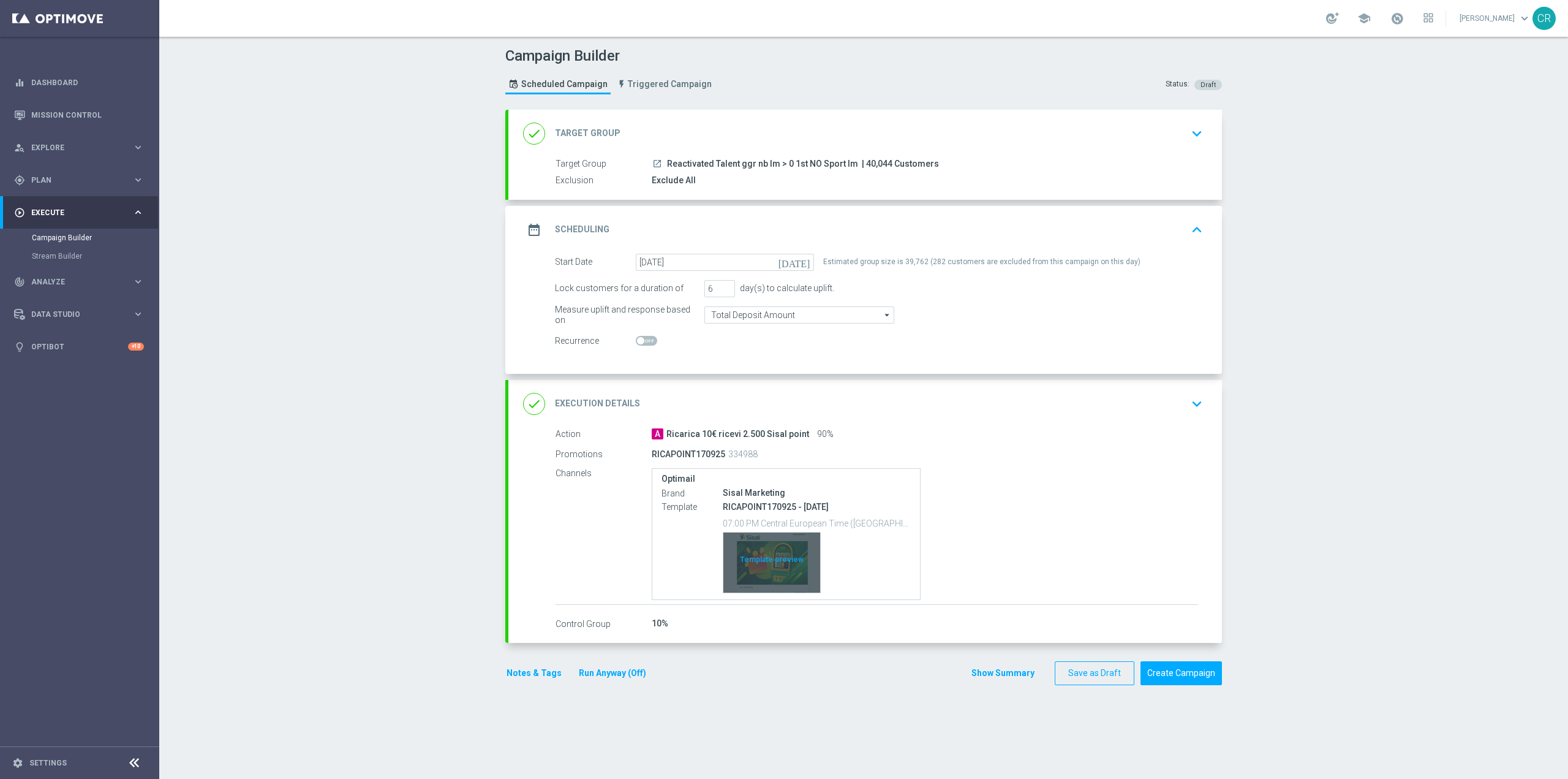
click at [739, 565] on div "Template preview" at bounding box center [772, 562] width 97 height 60
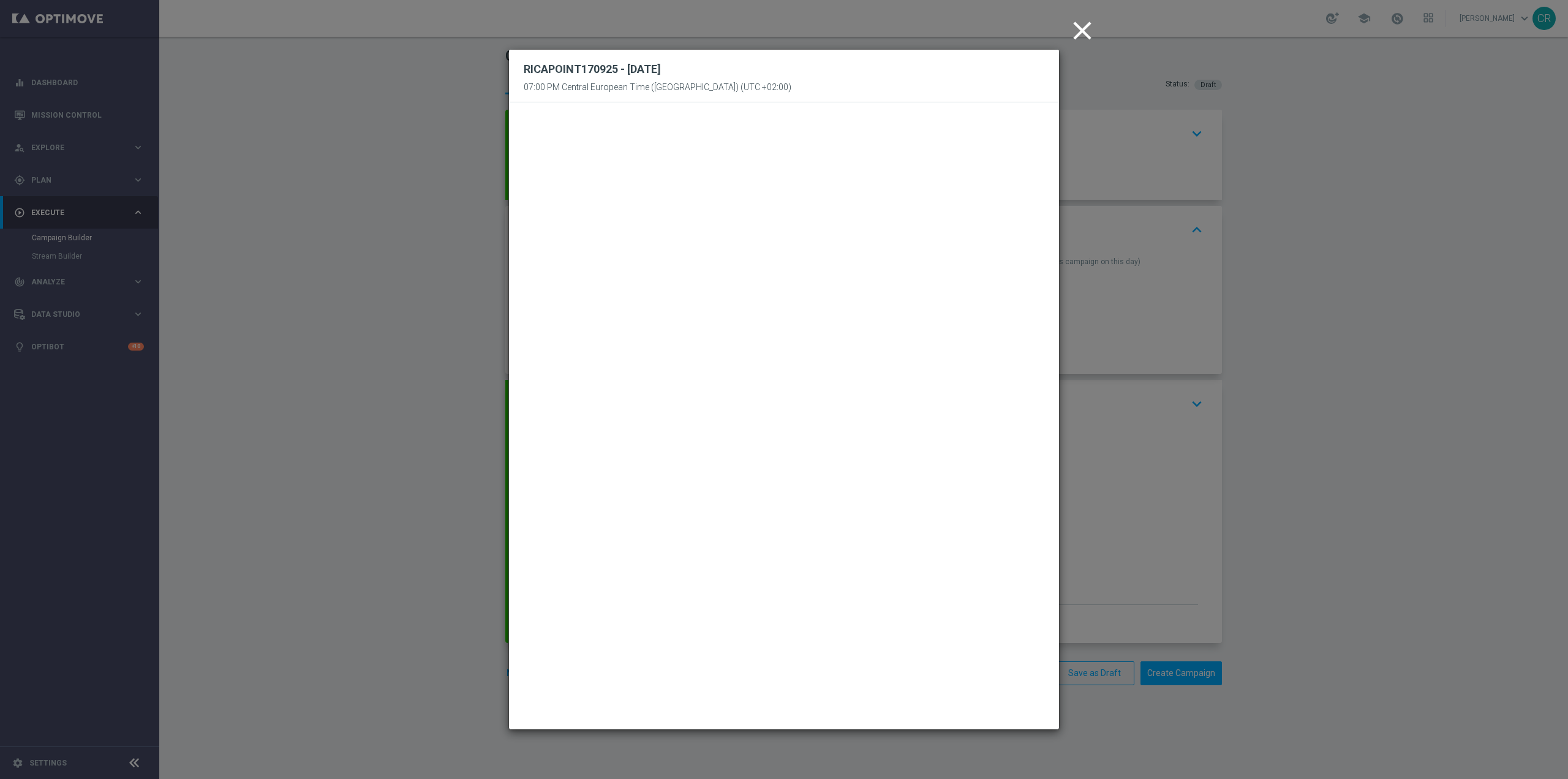
click at [1086, 24] on icon "close" at bounding box center [1082, 31] width 31 height 31
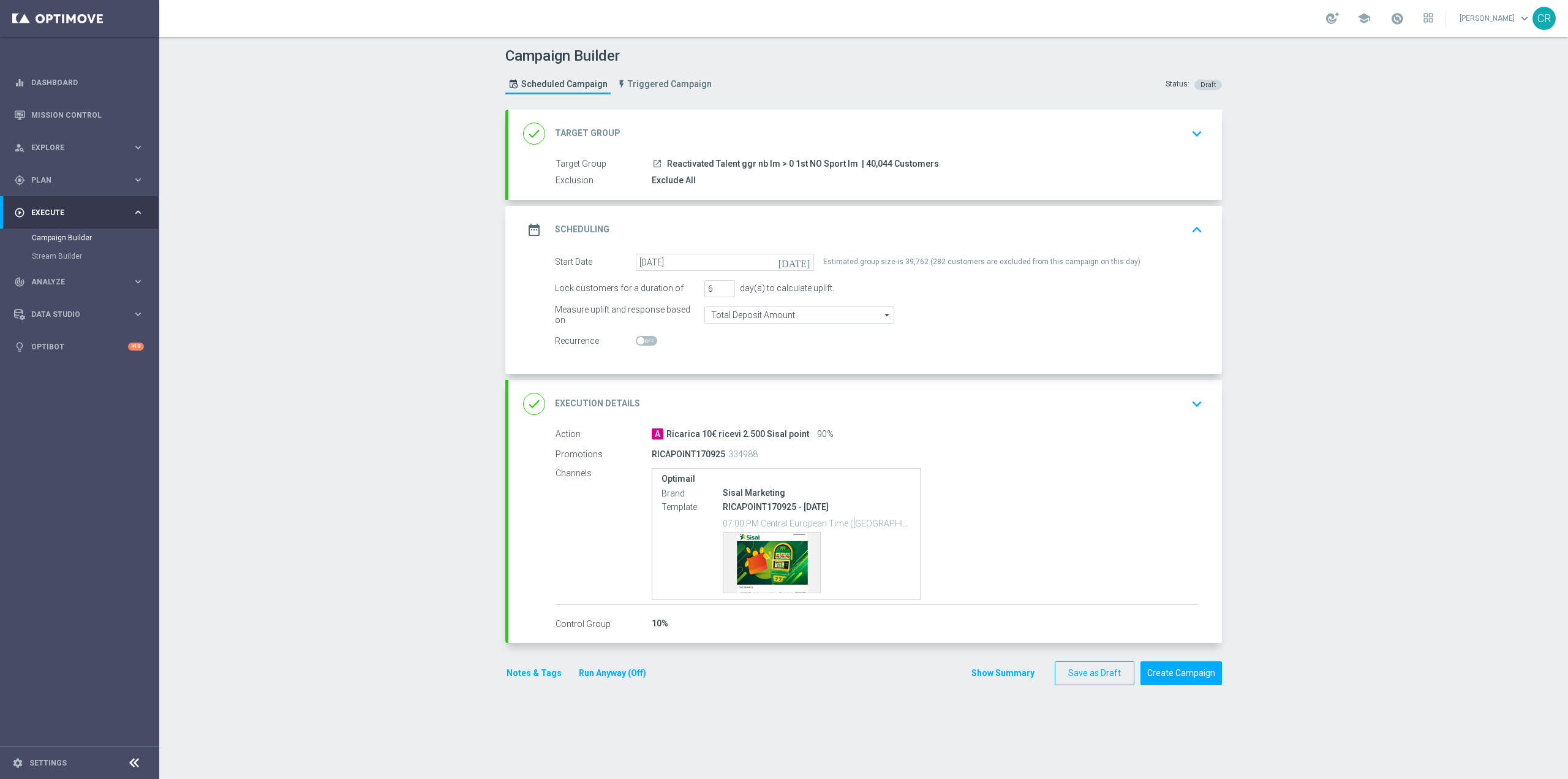
click at [539, 668] on button "Notes & Tags" at bounding box center [535, 673] width 58 height 15
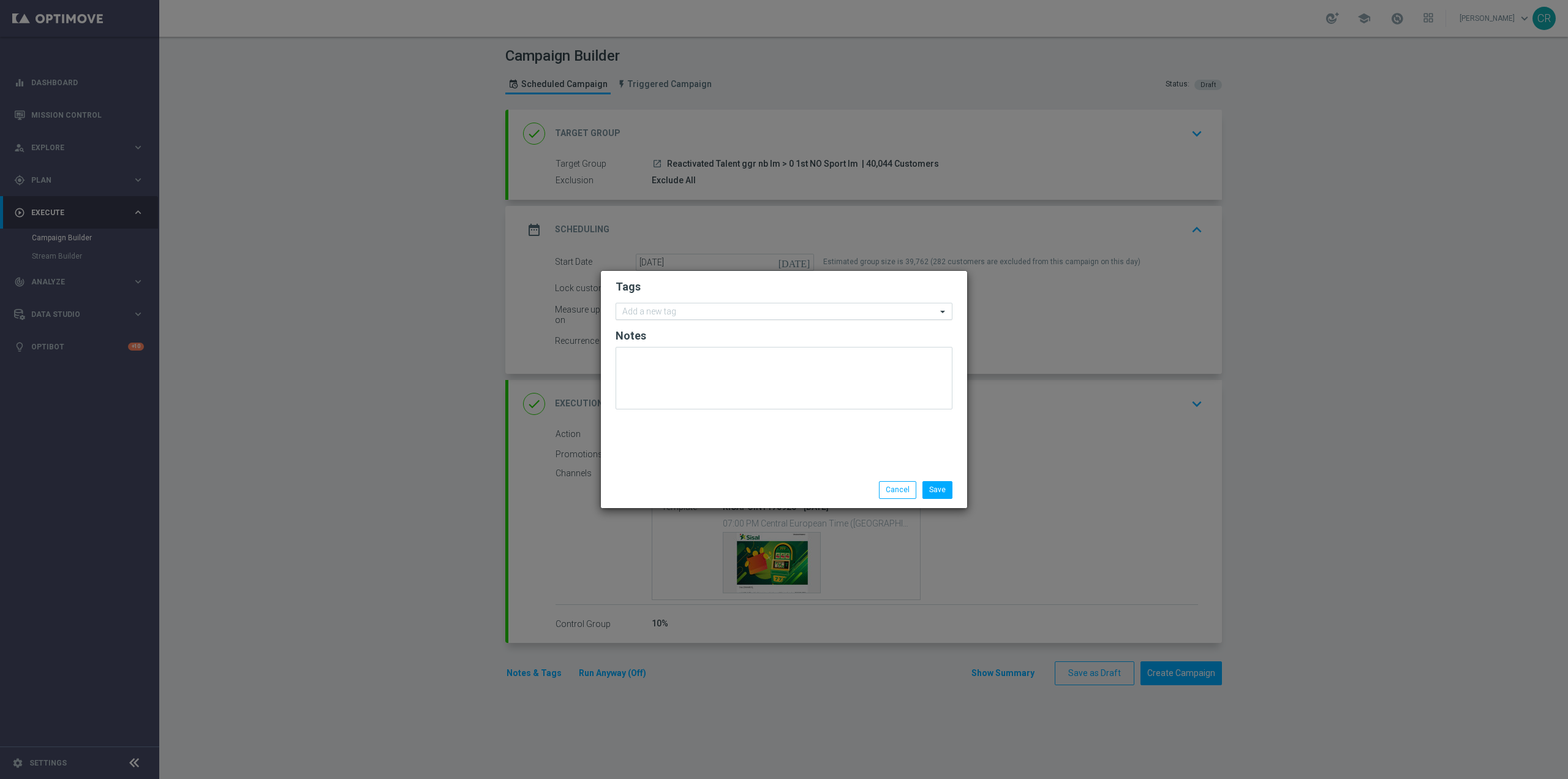
click at [744, 314] on input "text" at bounding box center [780, 312] width 314 height 11
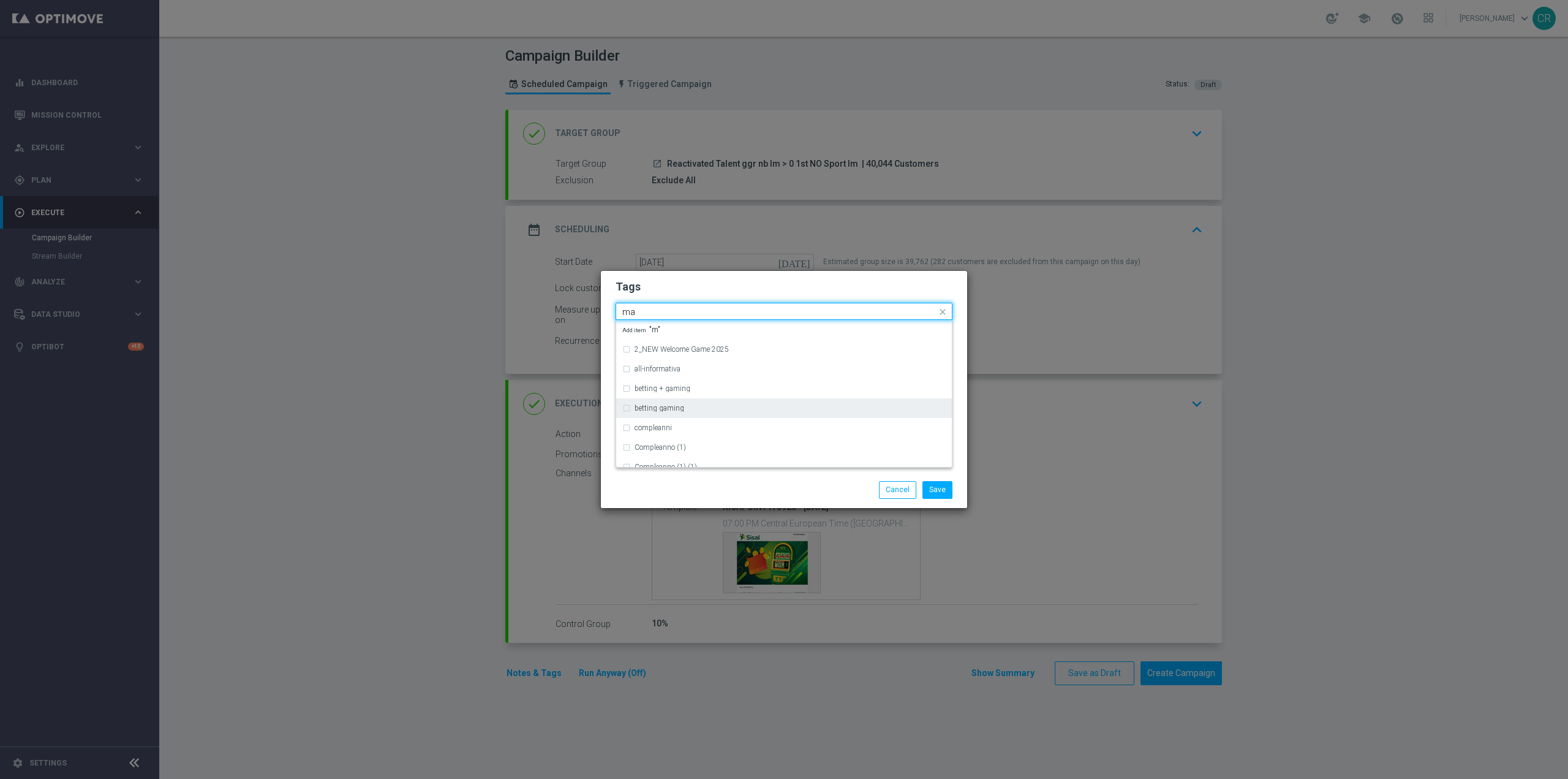
type input "m"
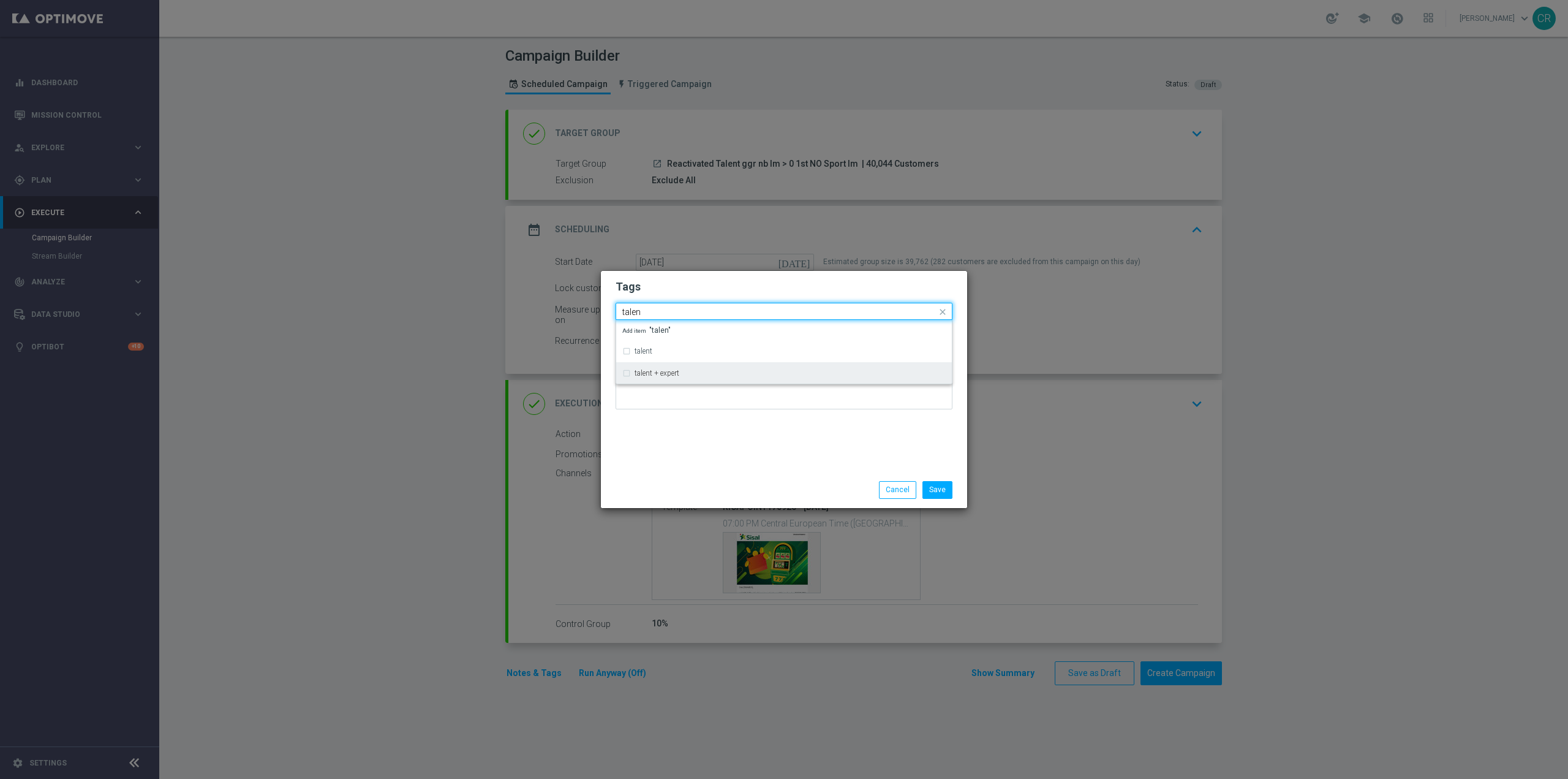
click at [689, 379] on div "talent + expert" at bounding box center [784, 373] width 324 height 19
type input "talen"
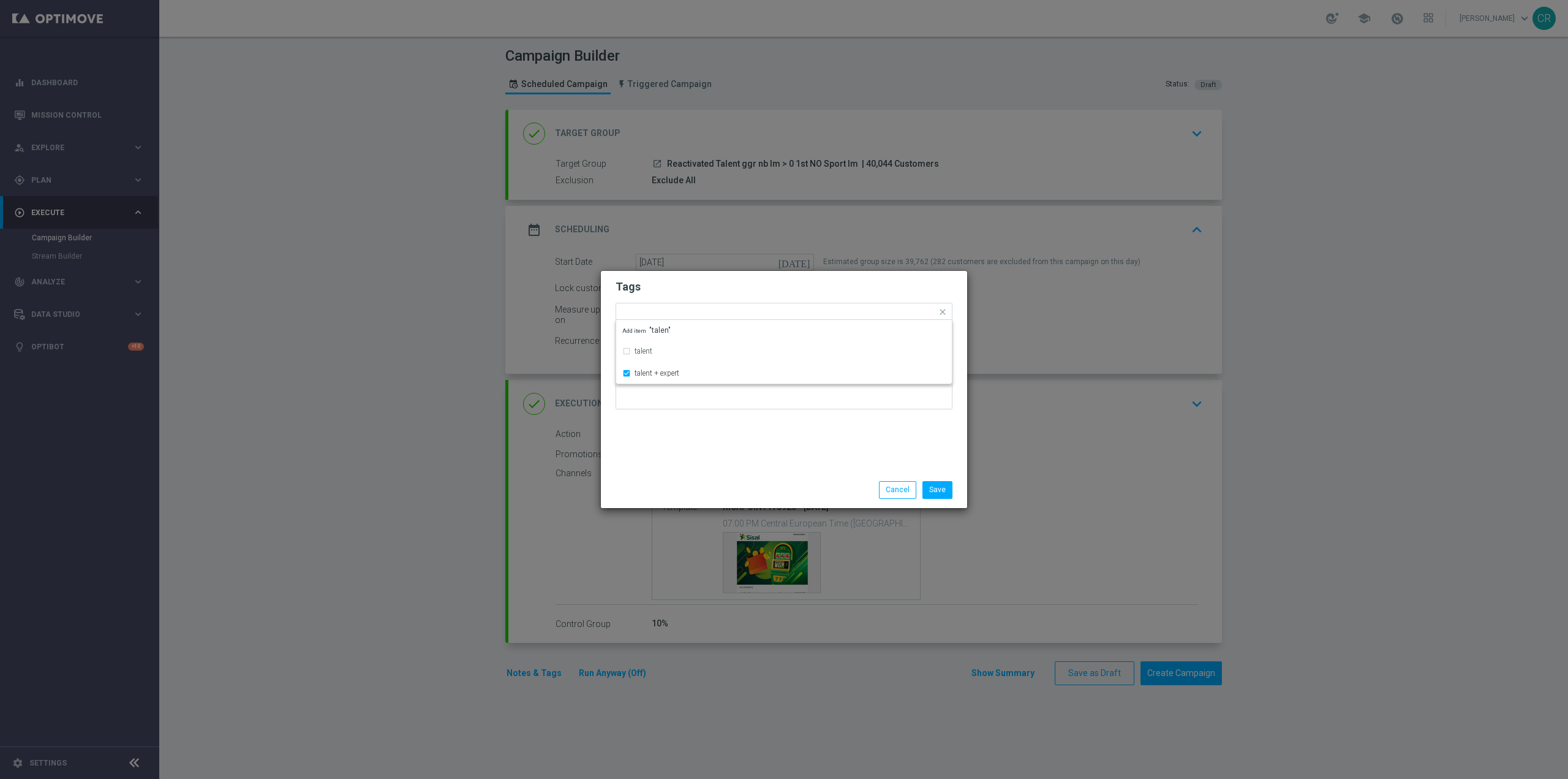
click at [698, 430] on div "Tags Quick find × talent + expert talent talent + expert Add item "talen" Notes" at bounding box center [784, 371] width 367 height 201
click at [764, 318] on div at bounding box center [815, 314] width 243 height 12
click at [733, 313] on input "text" at bounding box center [780, 312] width 314 height 11
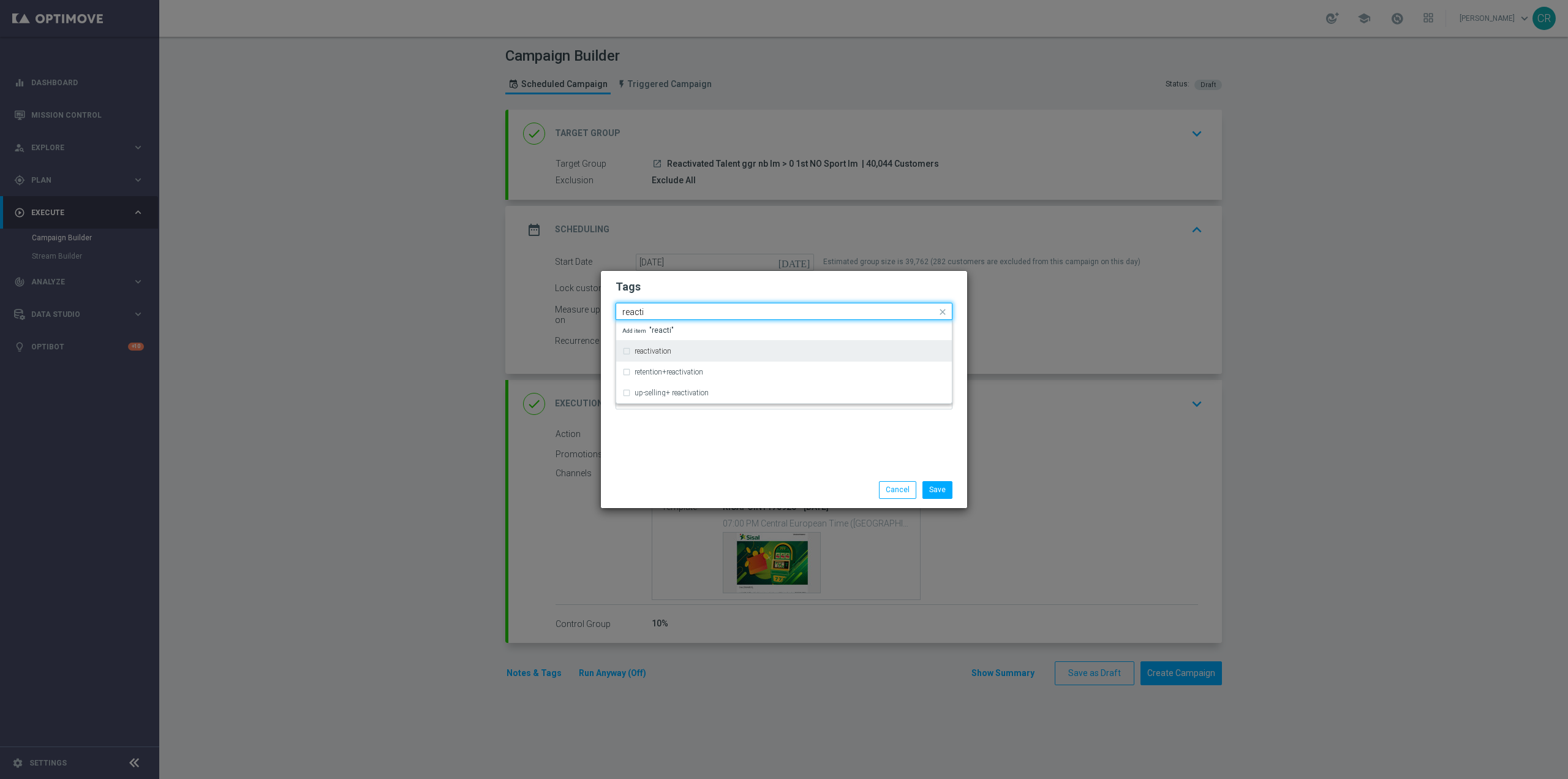
click at [699, 342] on div "reactivation" at bounding box center [784, 351] width 324 height 19
type input "reacti"
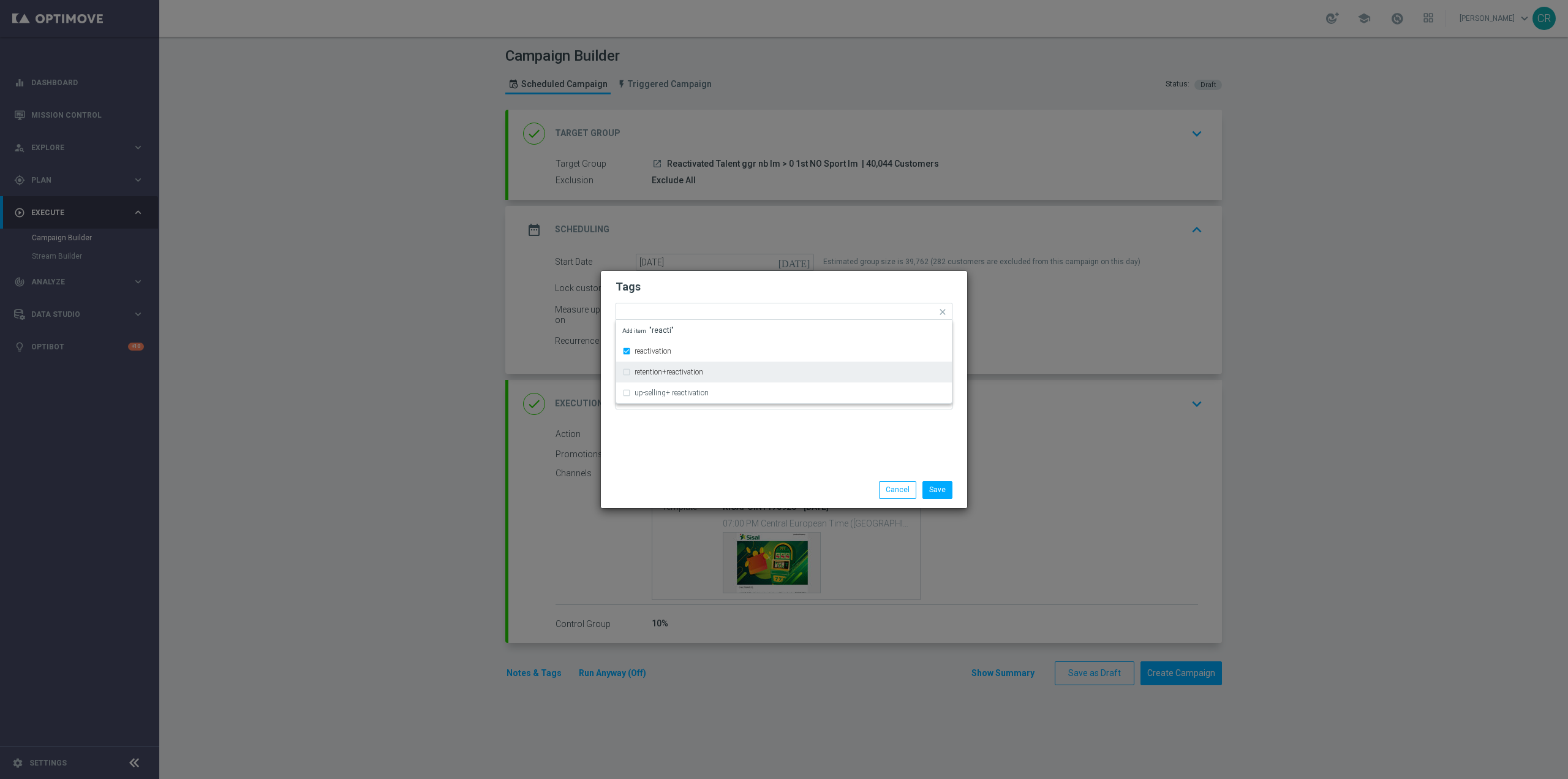
click at [748, 464] on div "Tags Quick find × talent + expert × reactivation reactivation retention+reactiv…" at bounding box center [784, 371] width 367 height 201
click at [814, 306] on div "Add a new tag × talent + expert × reactivation" at bounding box center [776, 312] width 320 height 17
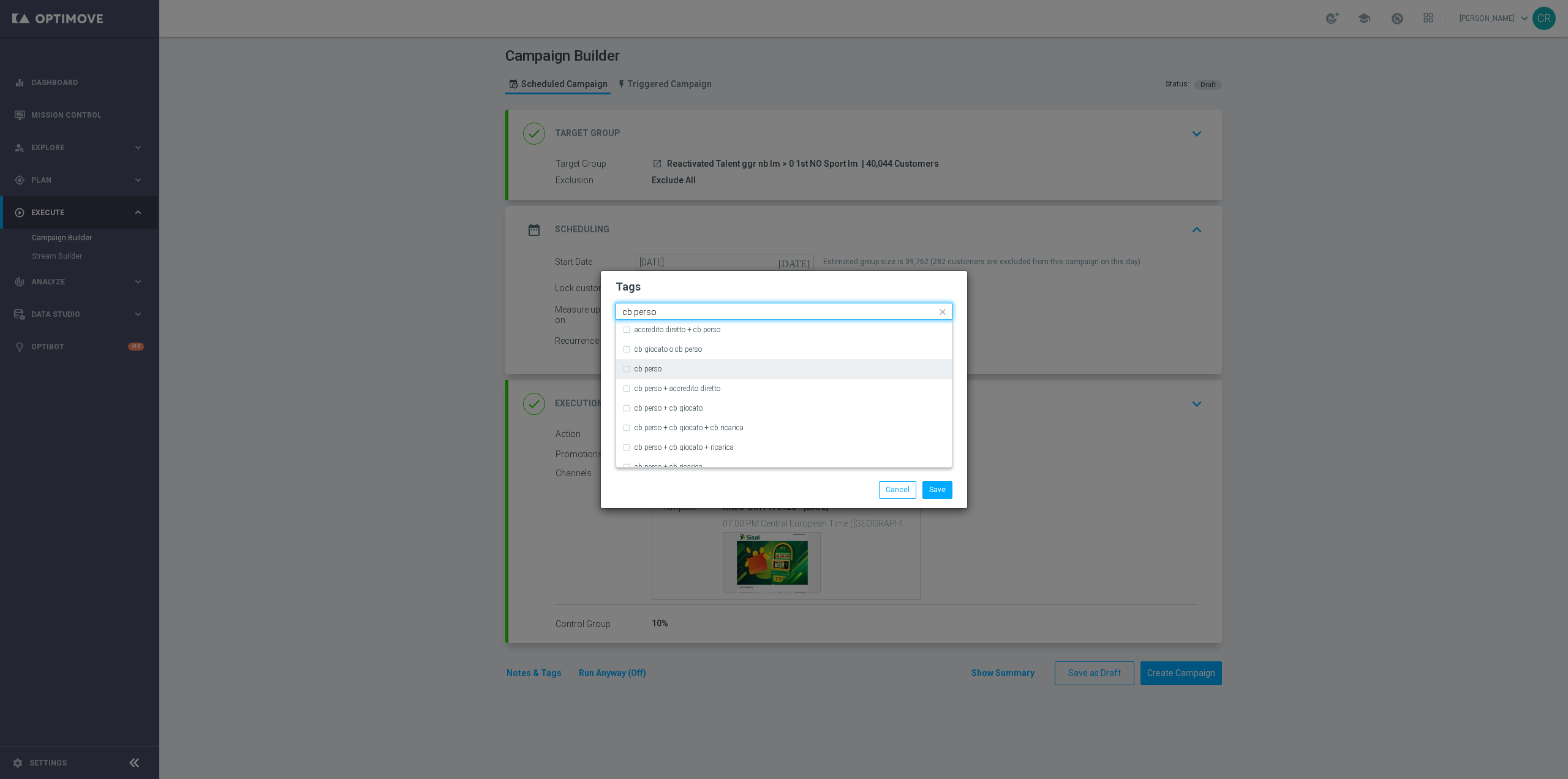
type input "cb perso"
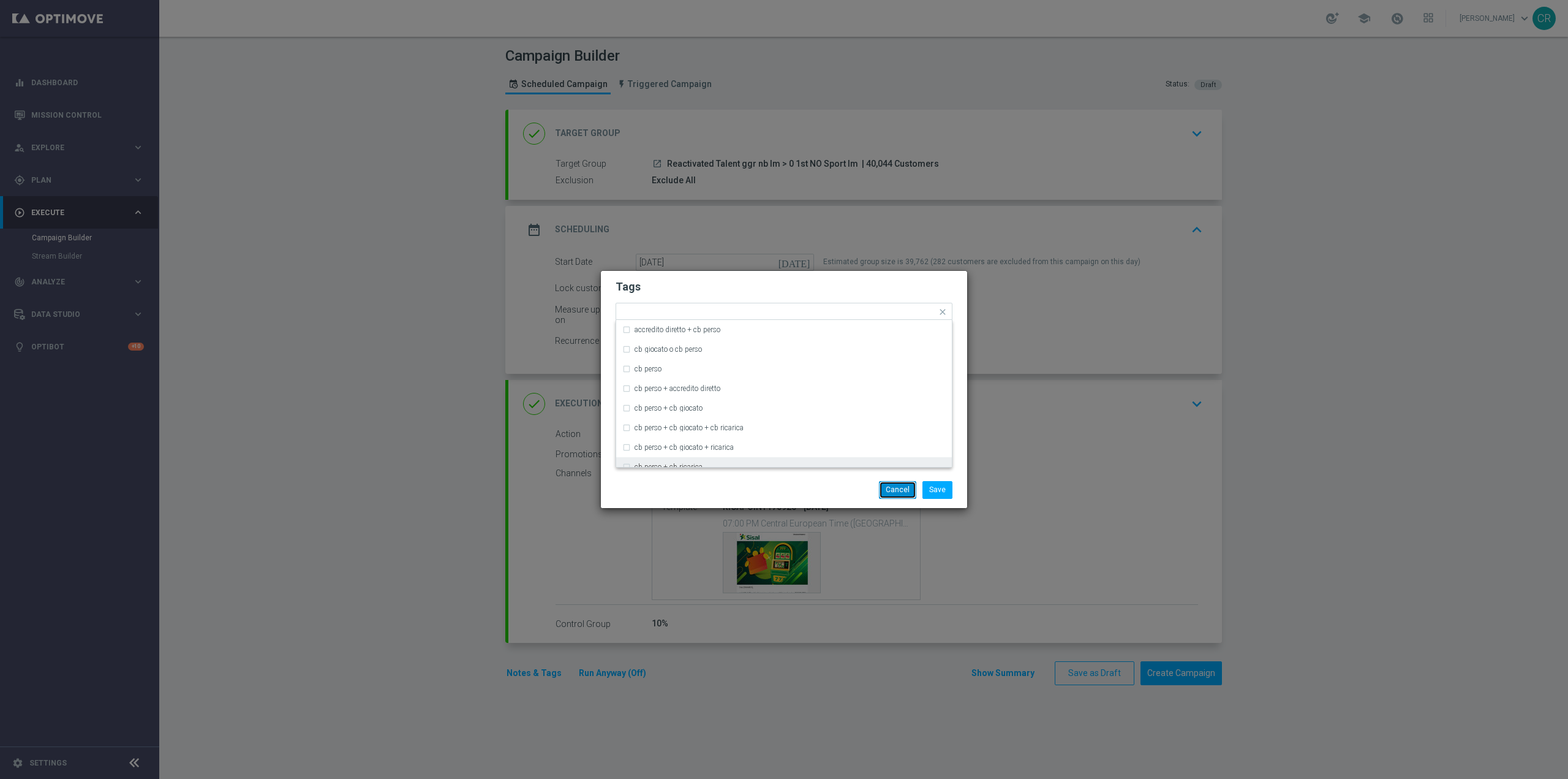
click at [902, 486] on button "Cancel" at bounding box center [898, 490] width 38 height 17
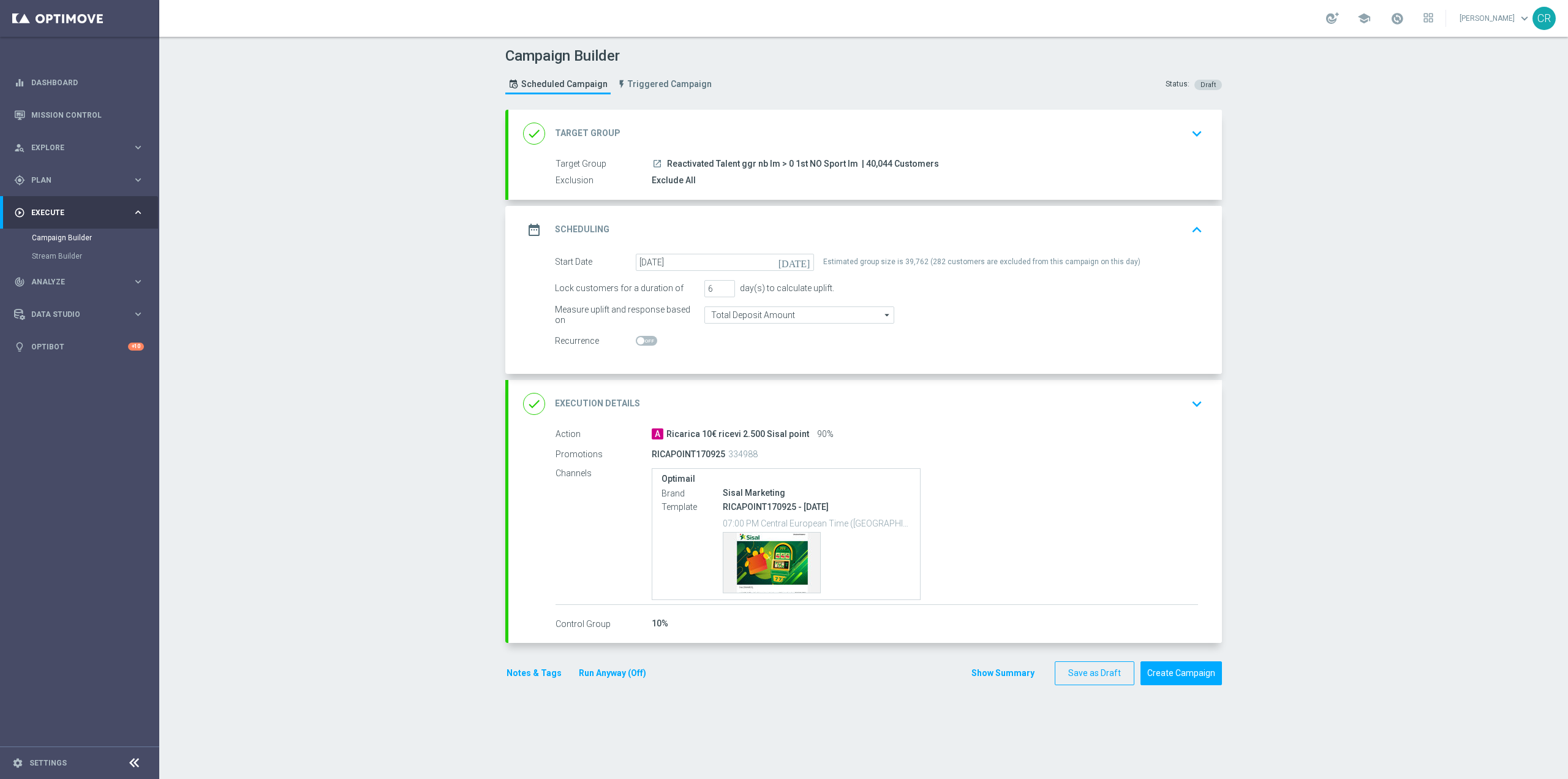
click at [535, 665] on div "Notes & Tags Run Anyway (Off)" at bounding box center [584, 673] width 157 height 24
click at [539, 672] on button "Notes & Tags" at bounding box center [535, 673] width 58 height 15
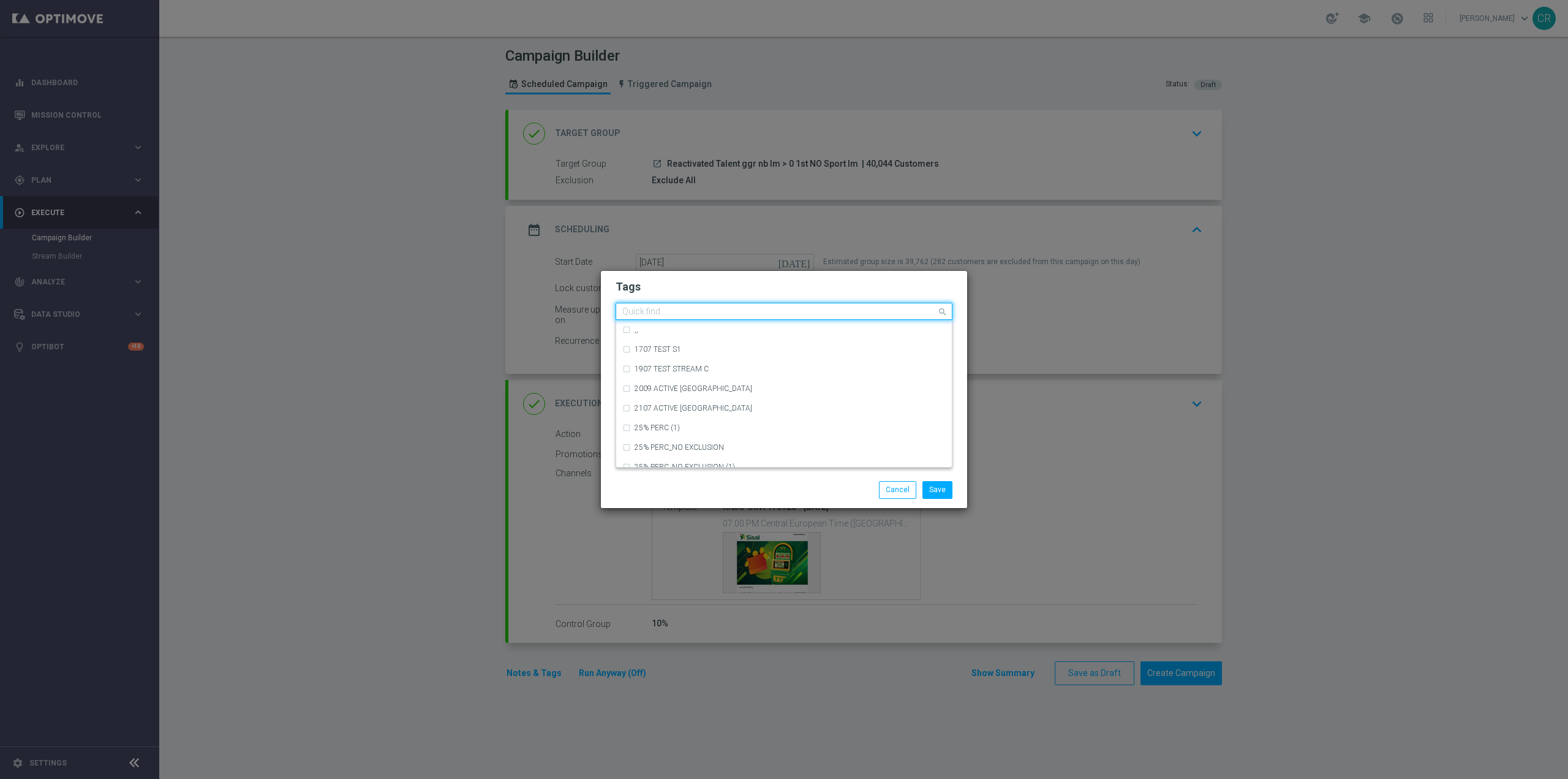
click at [704, 310] on input "text" at bounding box center [780, 312] width 314 height 11
click at [690, 368] on div "talent + expert" at bounding box center [784, 373] width 324 height 19
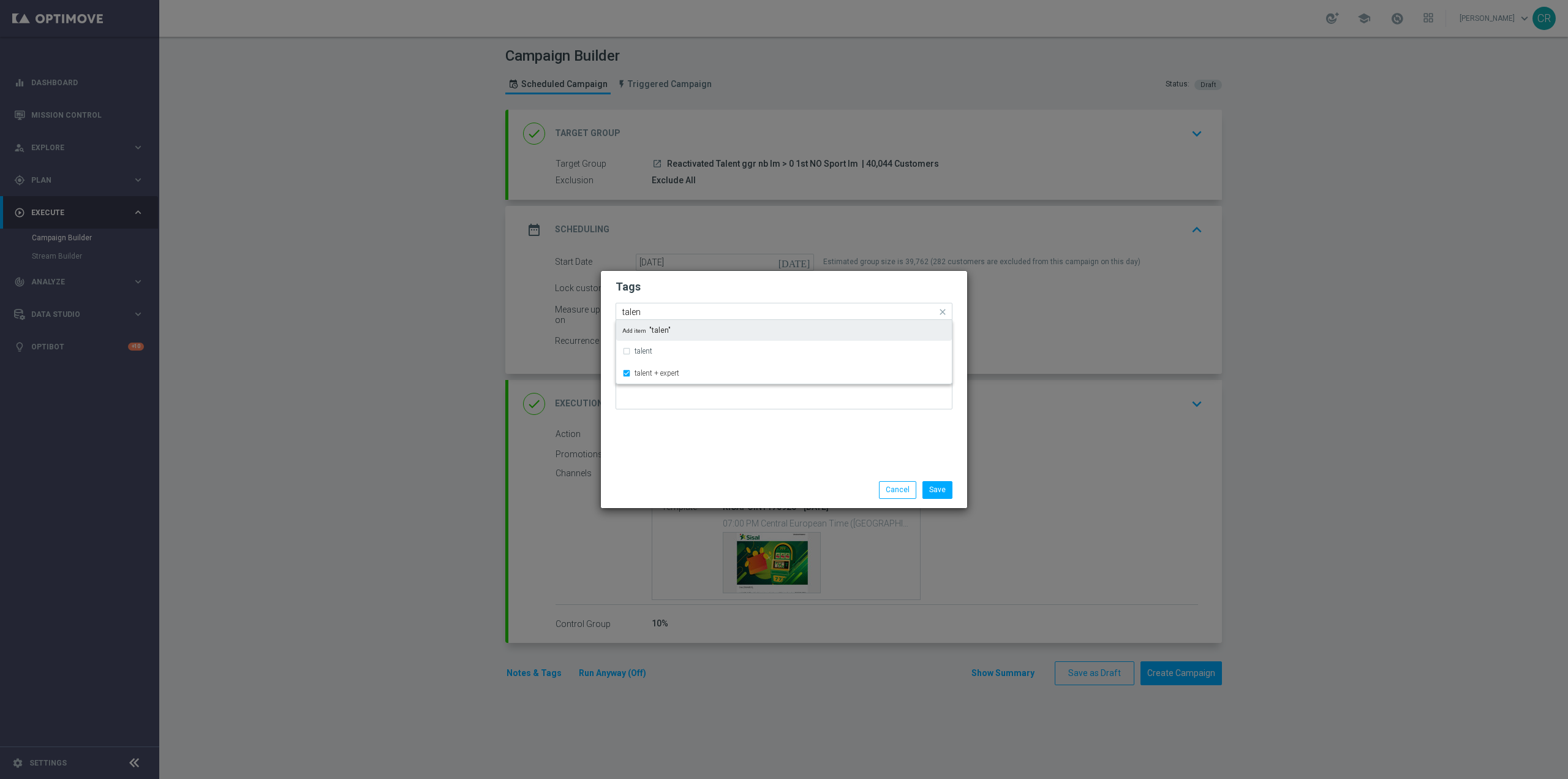
click at [695, 306] on div "Quick find × talent + expert talen" at bounding box center [776, 311] width 320 height 15
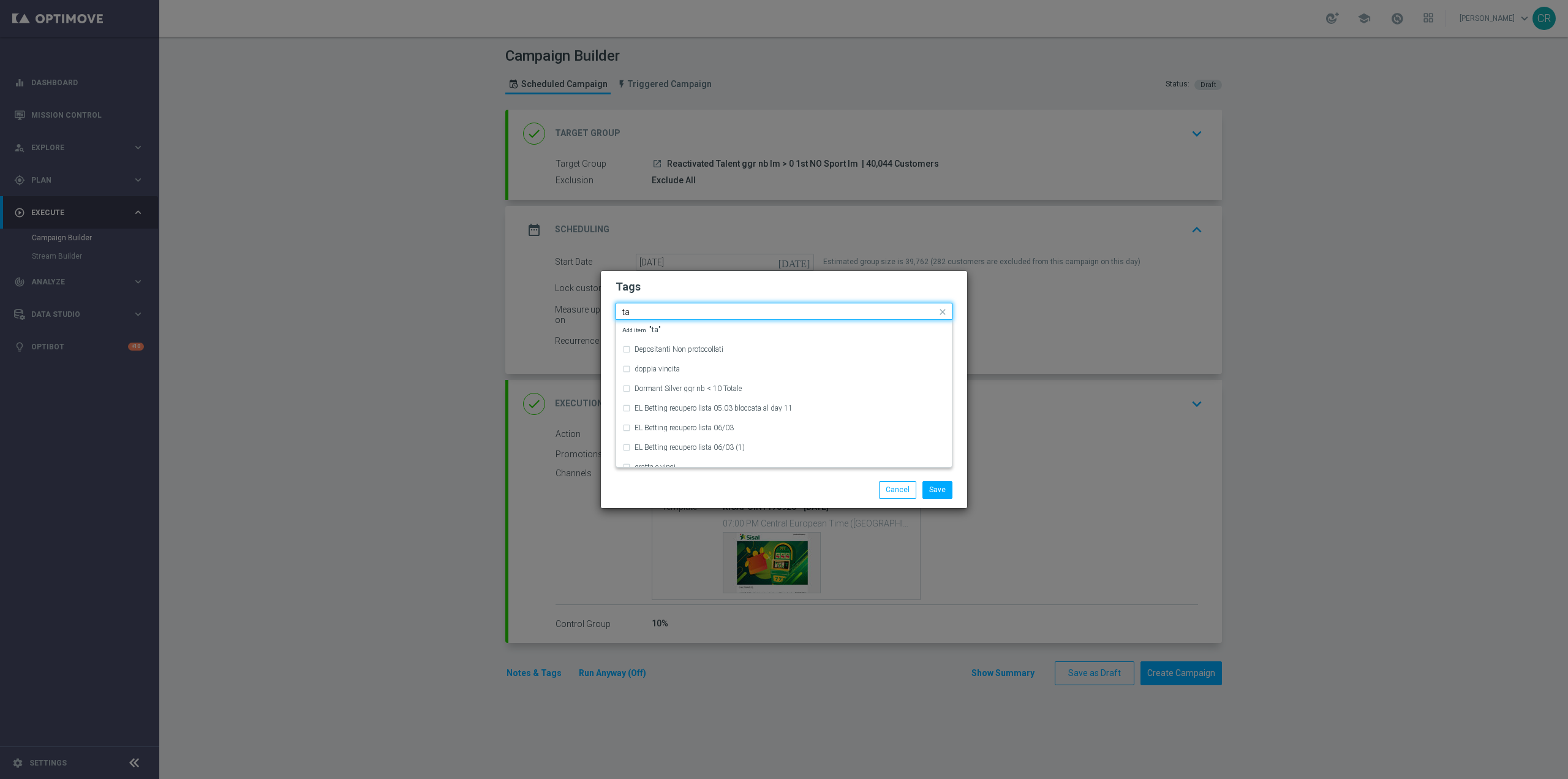
type input "t"
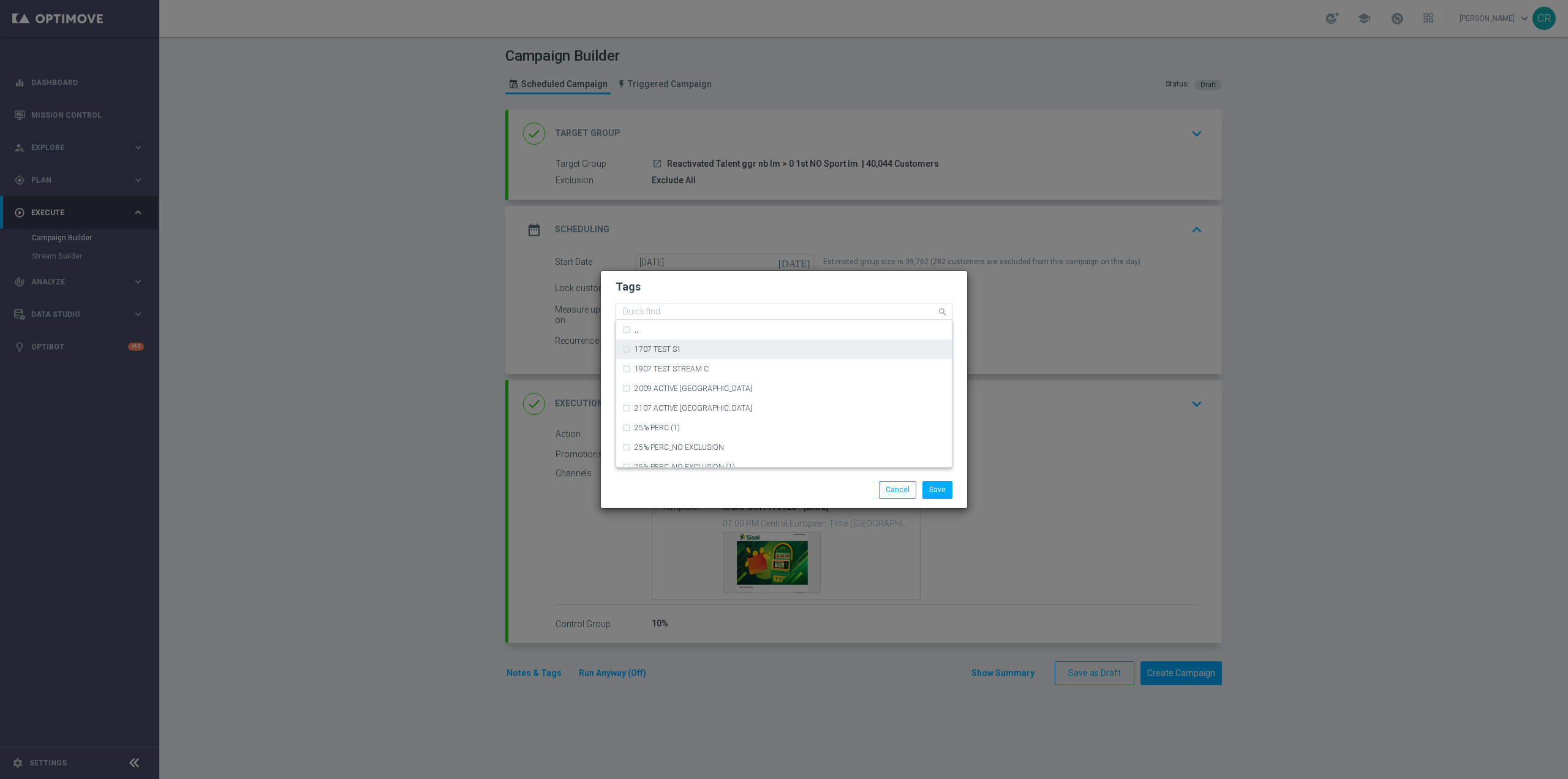
click at [661, 312] on input "text" at bounding box center [780, 312] width 314 height 11
click at [699, 345] on div "reactivation" at bounding box center [784, 351] width 324 height 19
type input "reacti"
click at [690, 439] on div "Tags Add a new tag × talent + expert × reactivation Notes" at bounding box center [784, 371] width 367 height 201
click at [815, 316] on input "text" at bounding box center [780, 312] width 314 height 11
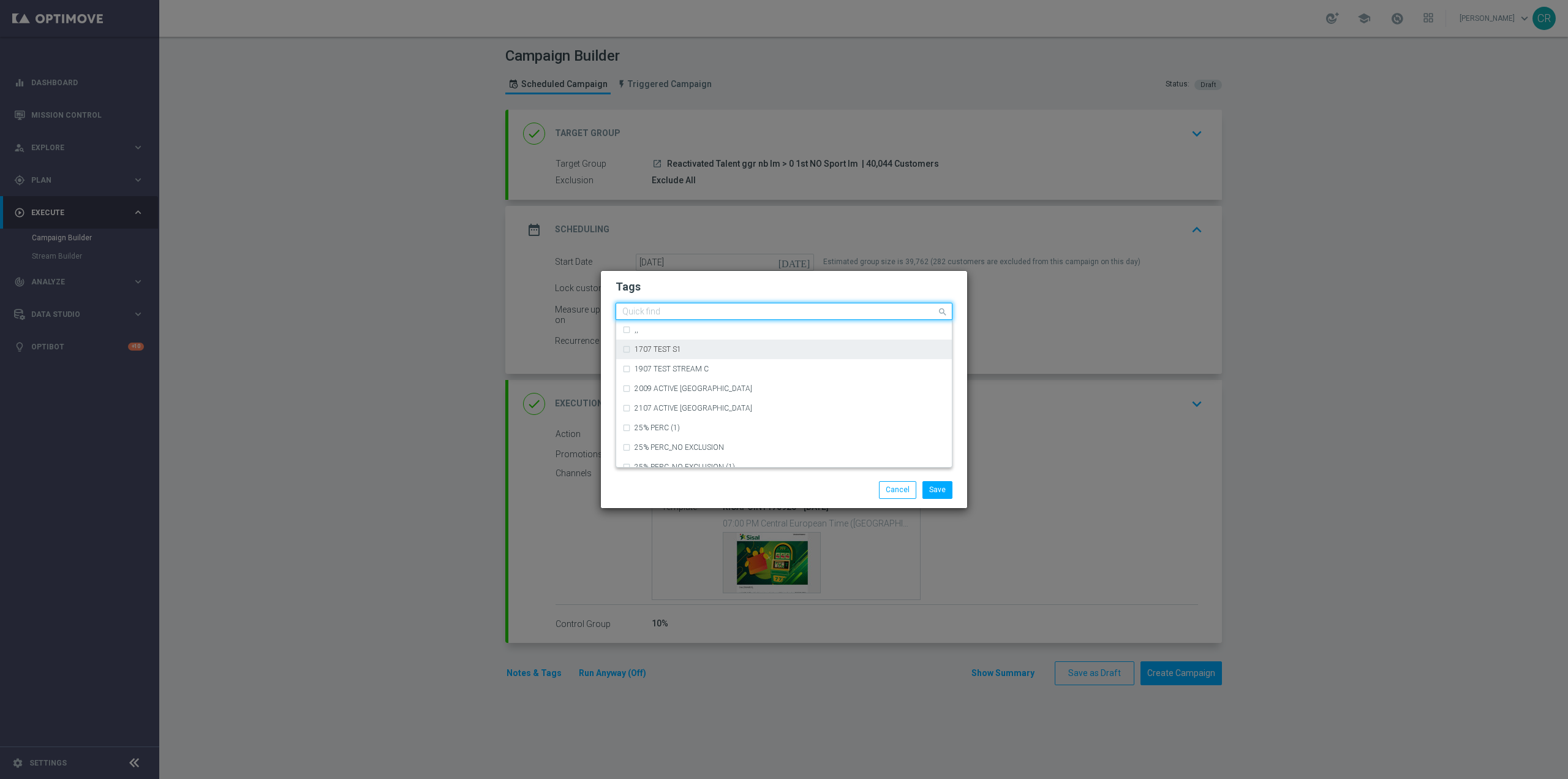
click at [677, 310] on input "text" at bounding box center [780, 312] width 314 height 11
click at [732, 372] on div "ricarica" at bounding box center [790, 373] width 311 height 7
type input "ricarica"
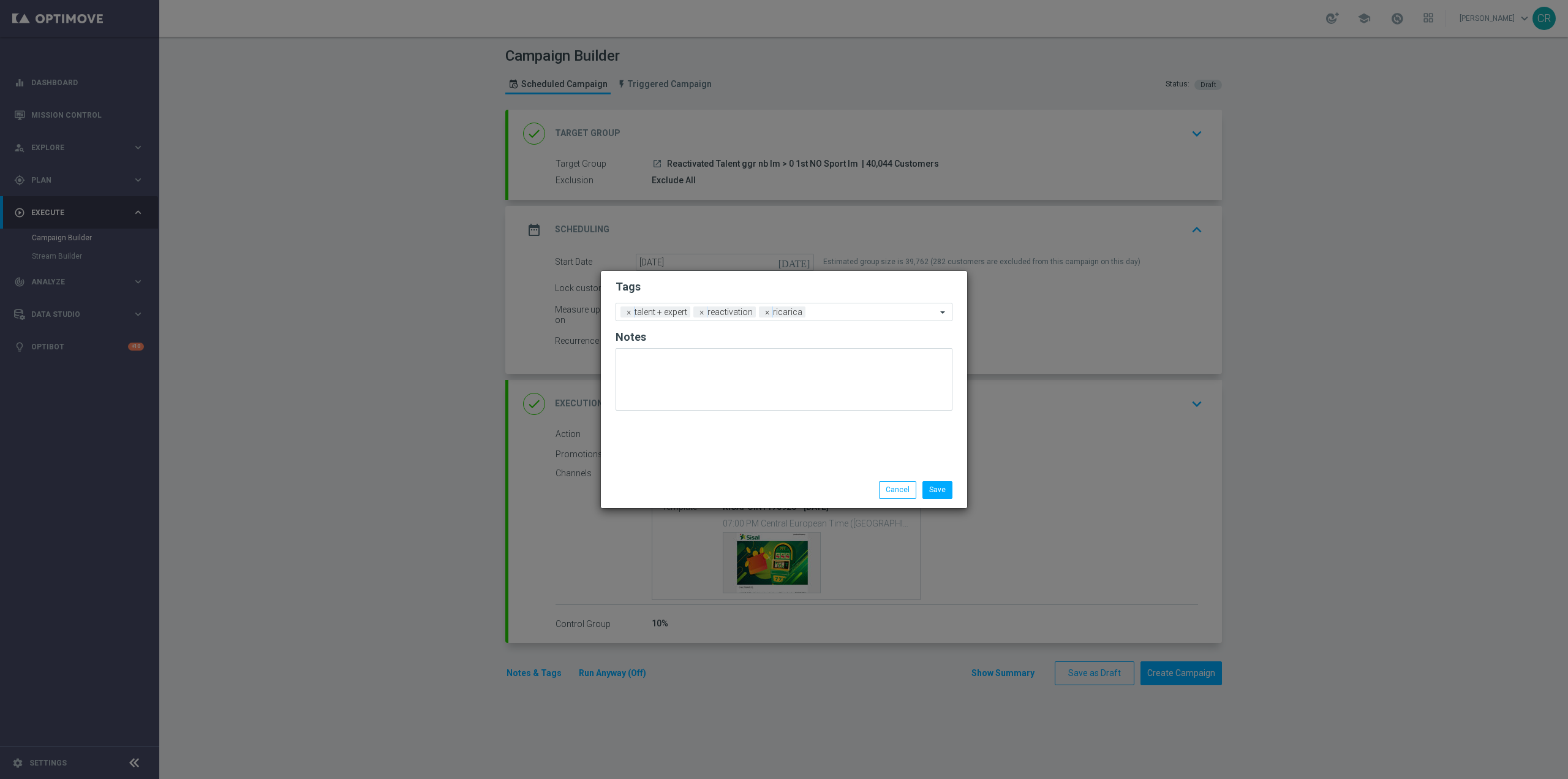
click at [759, 490] on div "Save Cancel" at bounding box center [843, 490] width 237 height 17
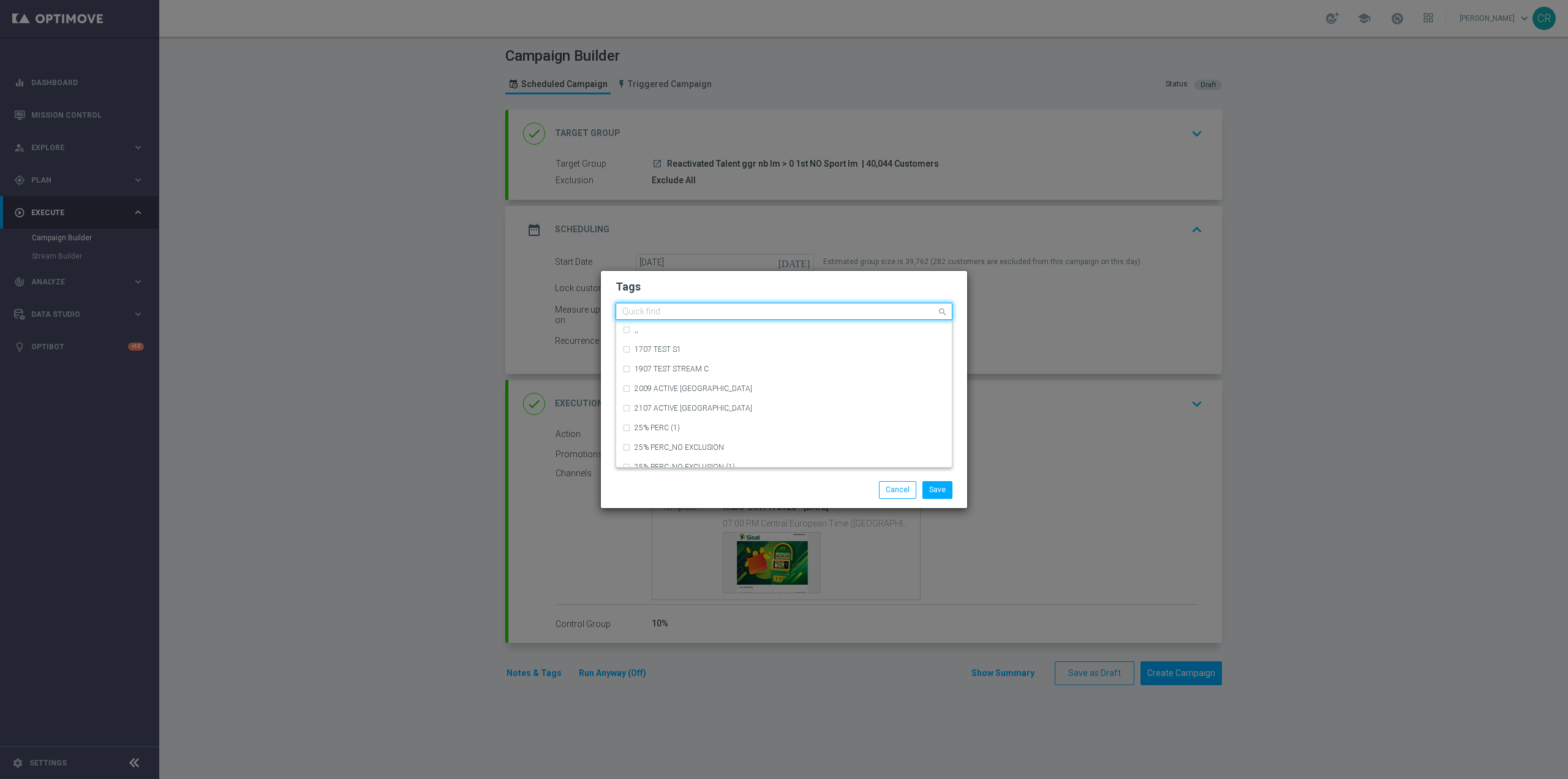
click at [864, 309] on input "text" at bounding box center [780, 312] width 314 height 11
click at [771, 334] on div "all" at bounding box center [784, 329] width 324 height 19
type input "all"
click at [780, 486] on div "Save Cancel" at bounding box center [843, 490] width 237 height 17
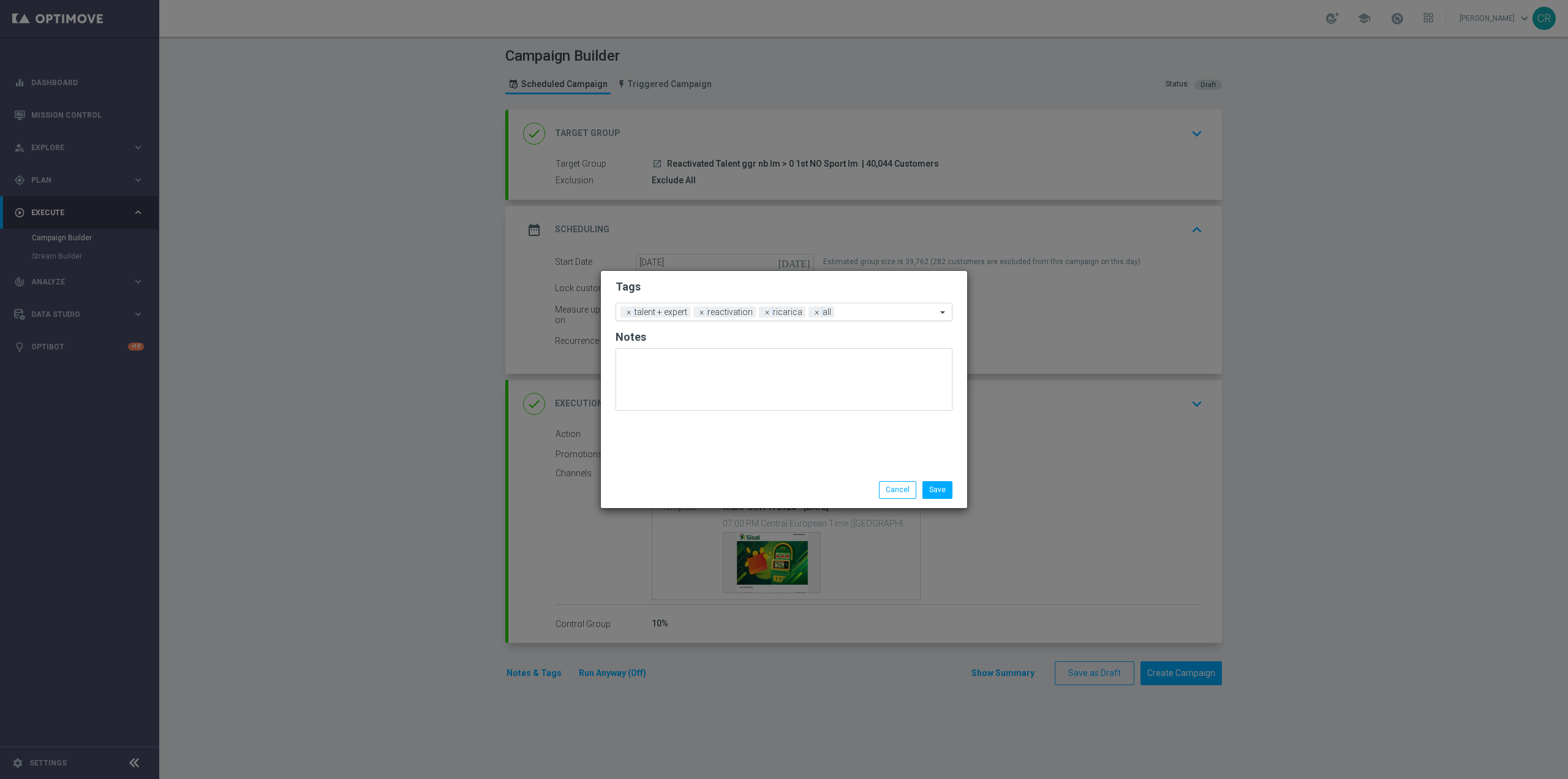
click at [879, 311] on input "text" at bounding box center [888, 313] width 97 height 11
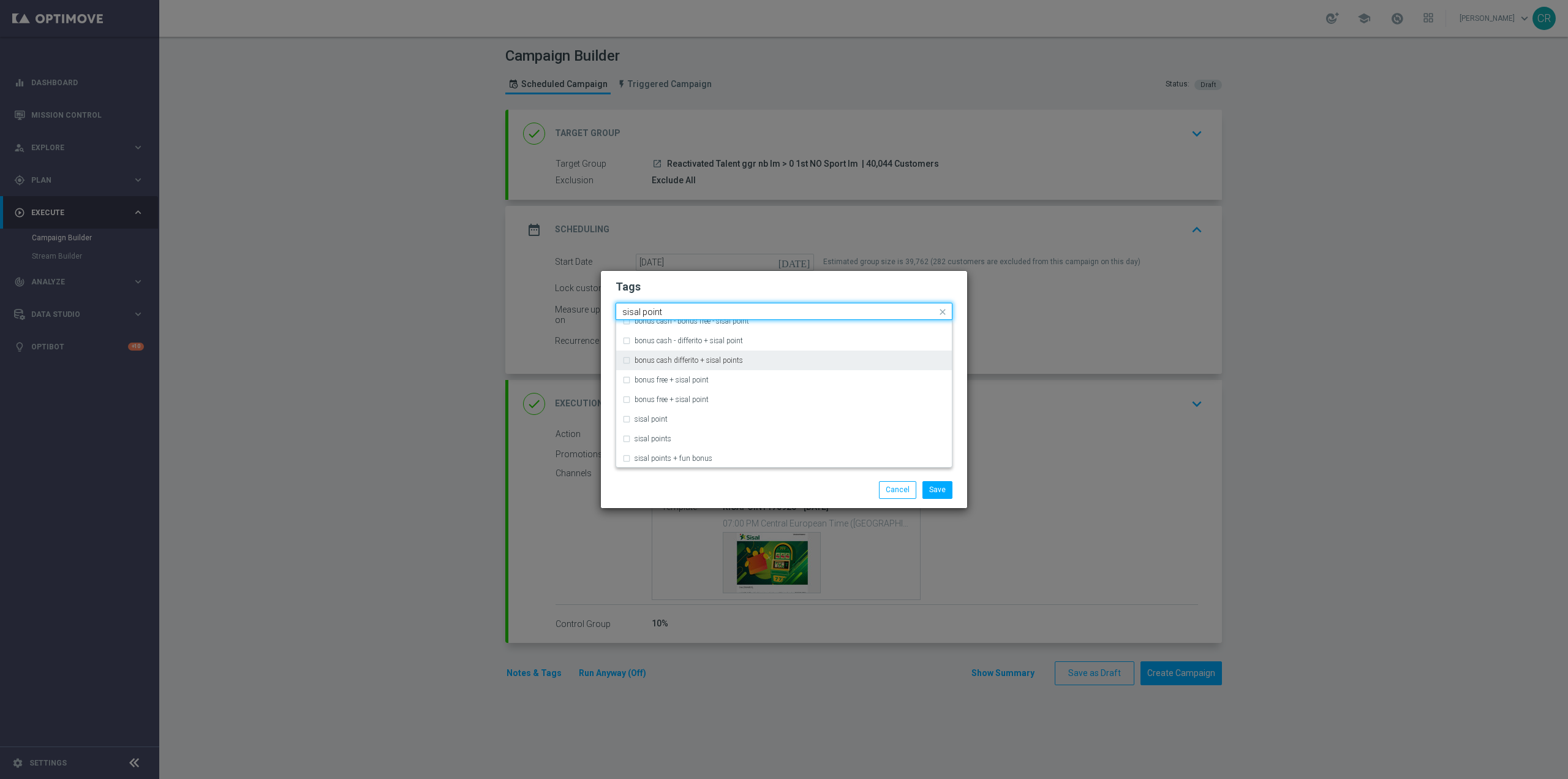
scroll to position [108, 0]
click at [776, 437] on div "sisal points" at bounding box center [790, 437] width 311 height 7
type input "sisal point"
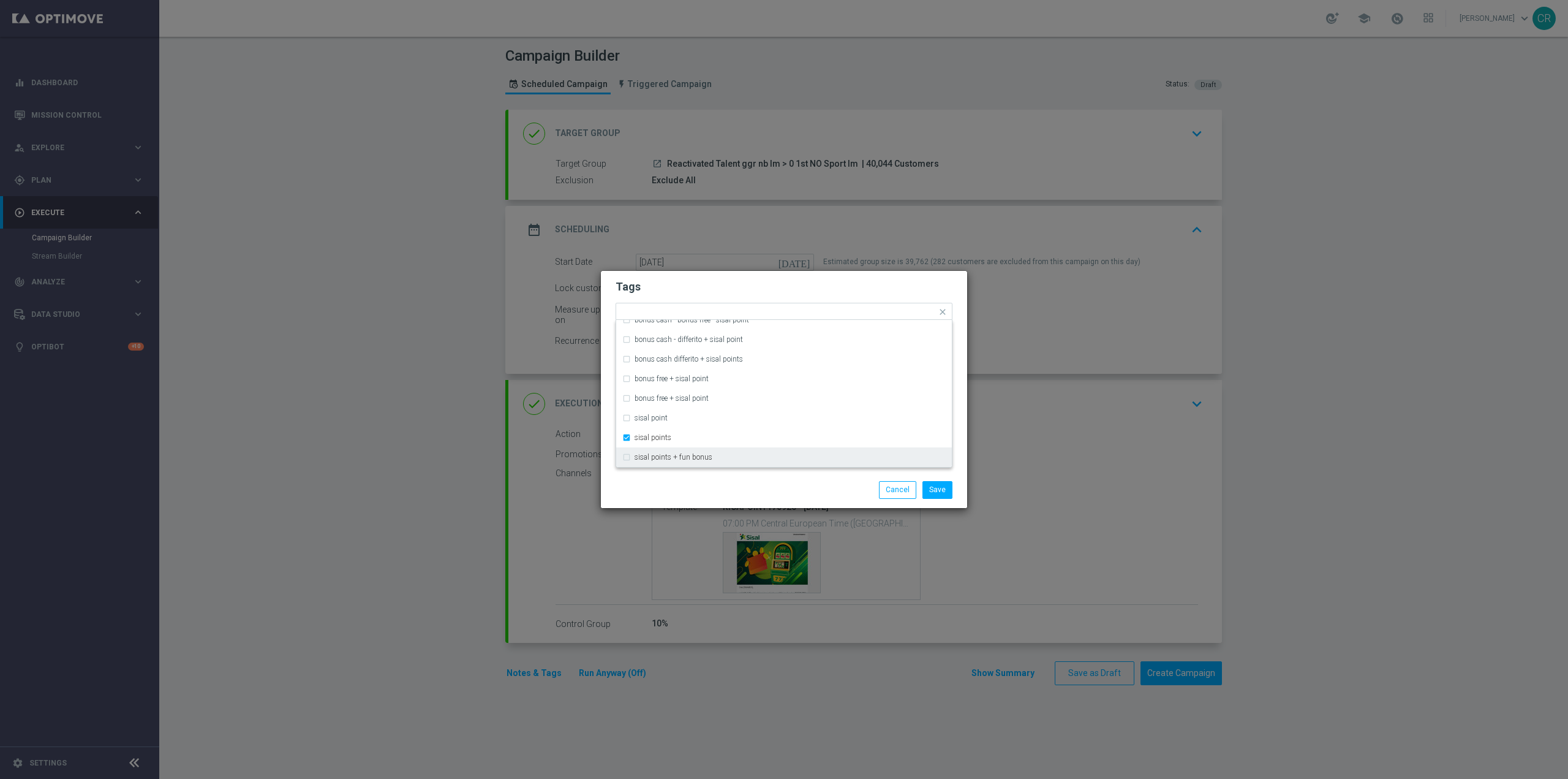
click at [770, 486] on div "Save Cancel" at bounding box center [843, 490] width 237 height 17
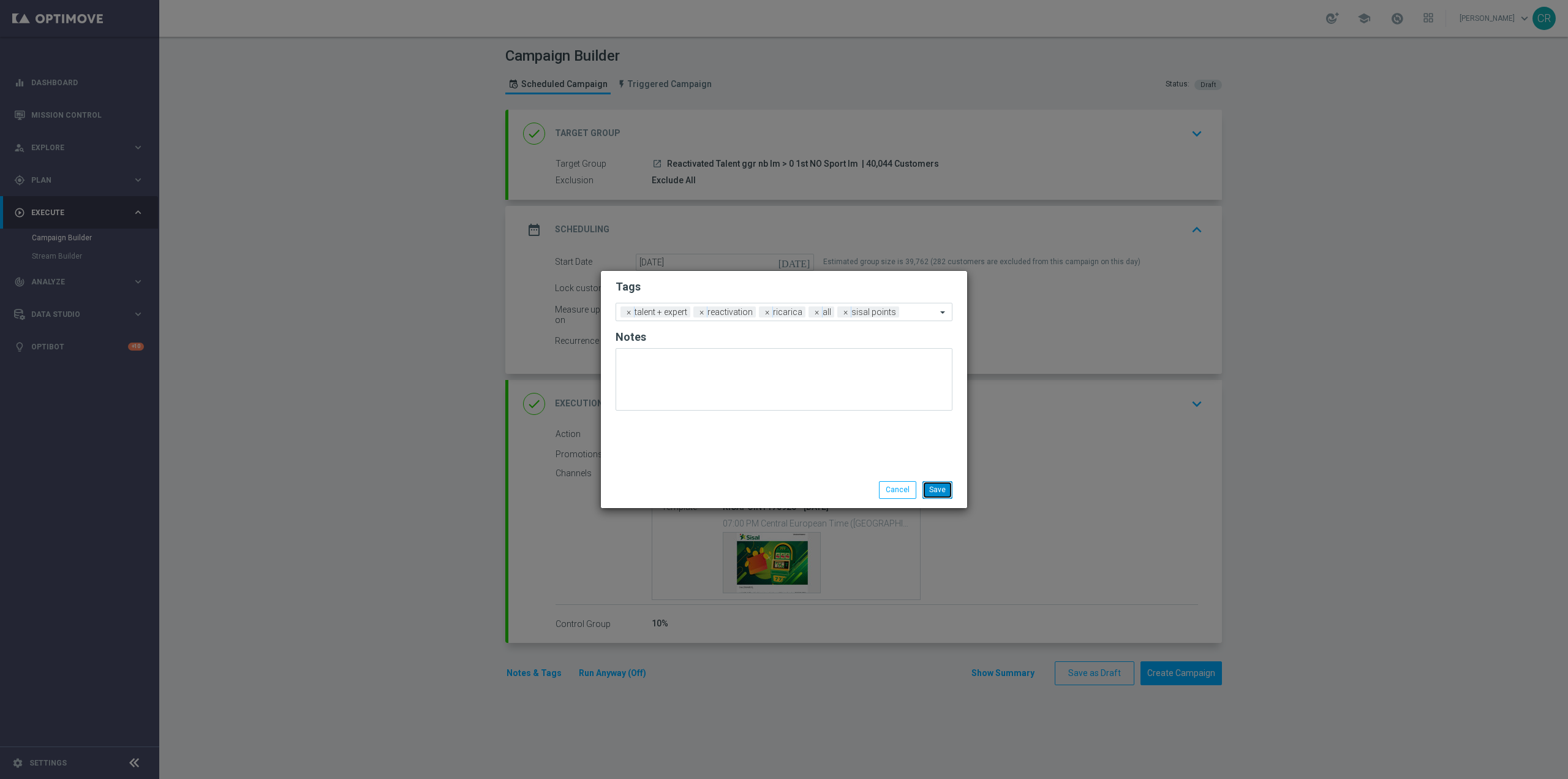
click at [939, 486] on button "Save" at bounding box center [937, 490] width 30 height 17
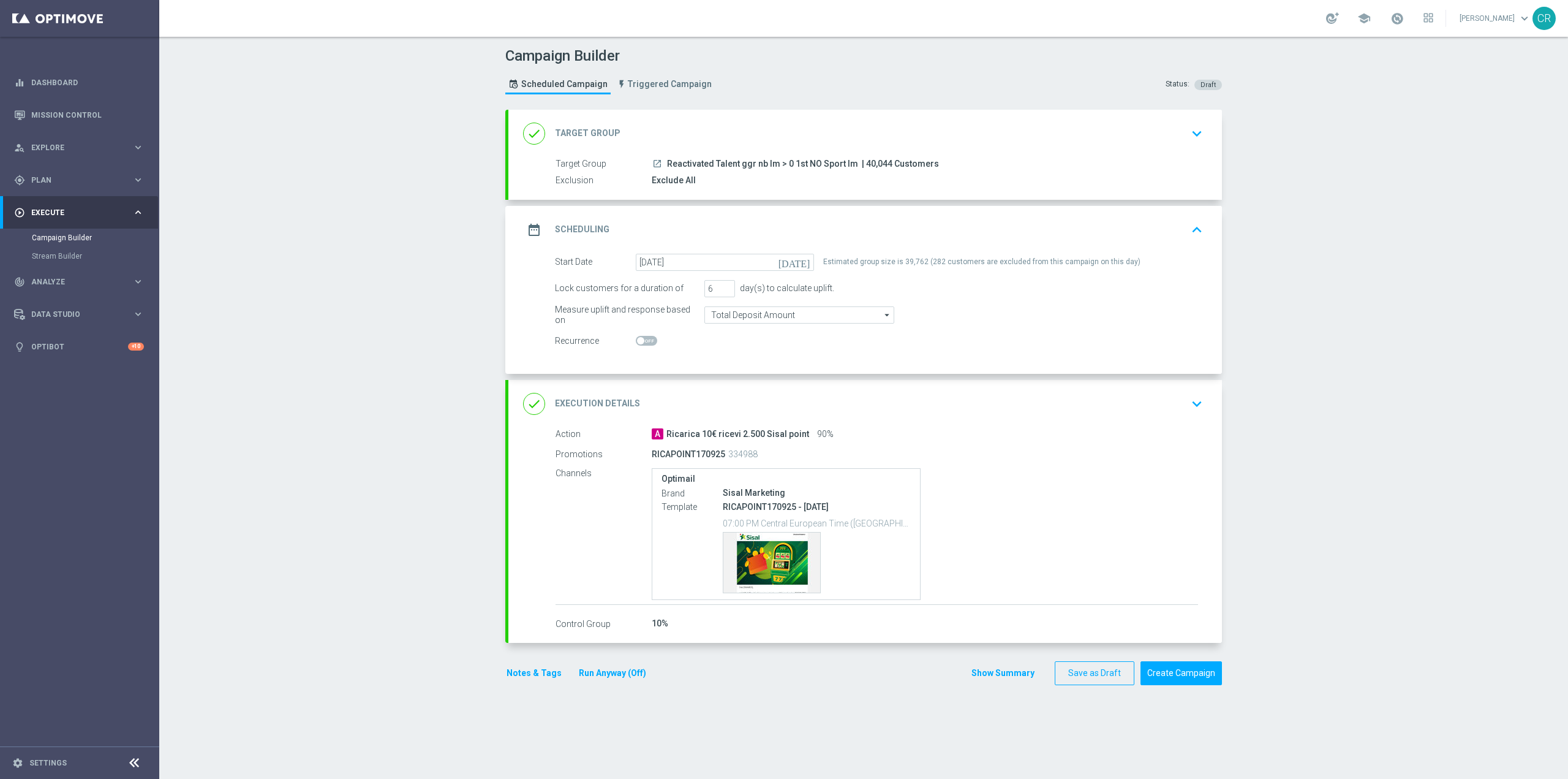
click at [537, 670] on button "Notes & Tags" at bounding box center [535, 673] width 58 height 15
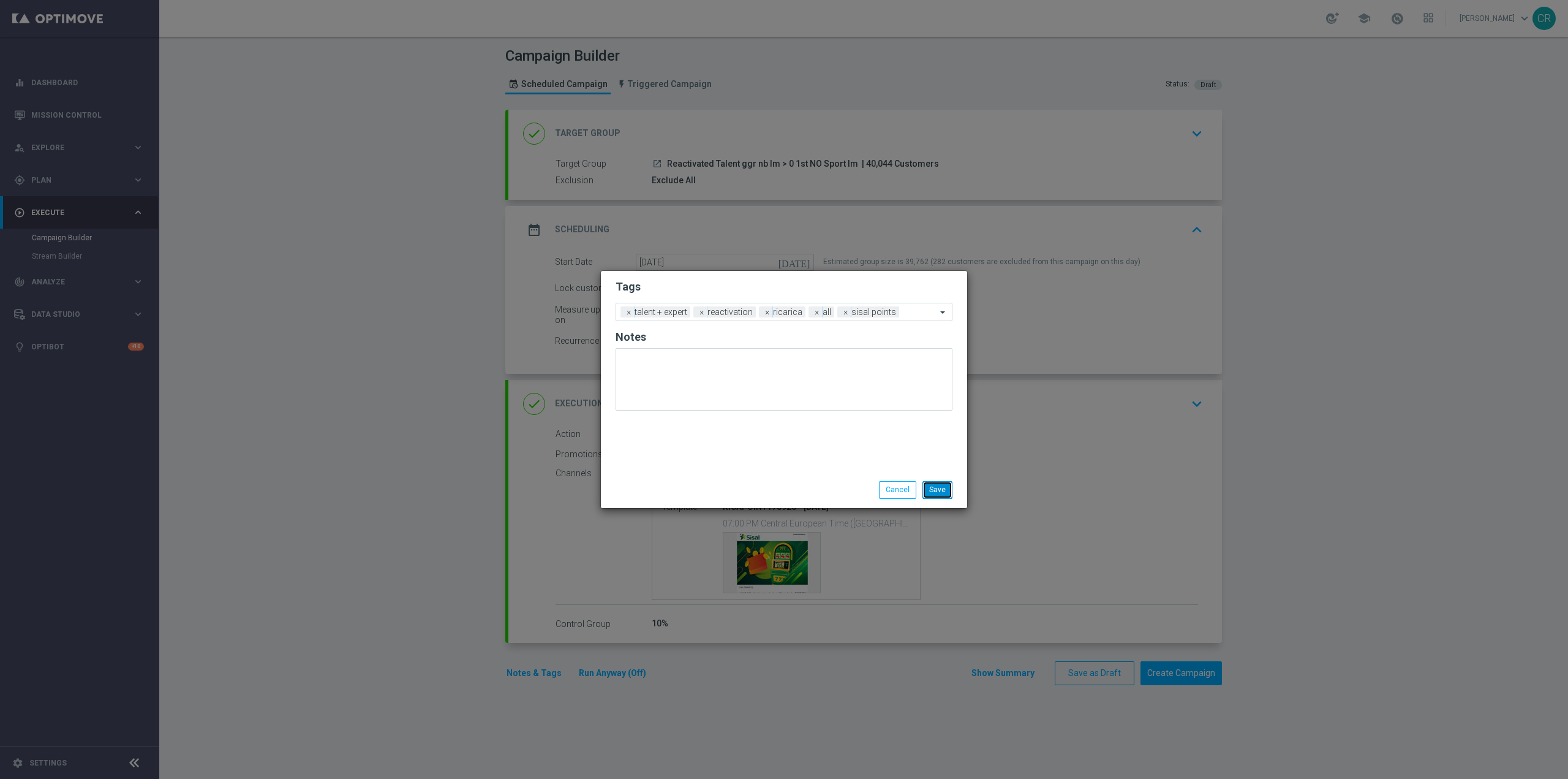
click at [936, 492] on button "Save" at bounding box center [937, 490] width 30 height 17
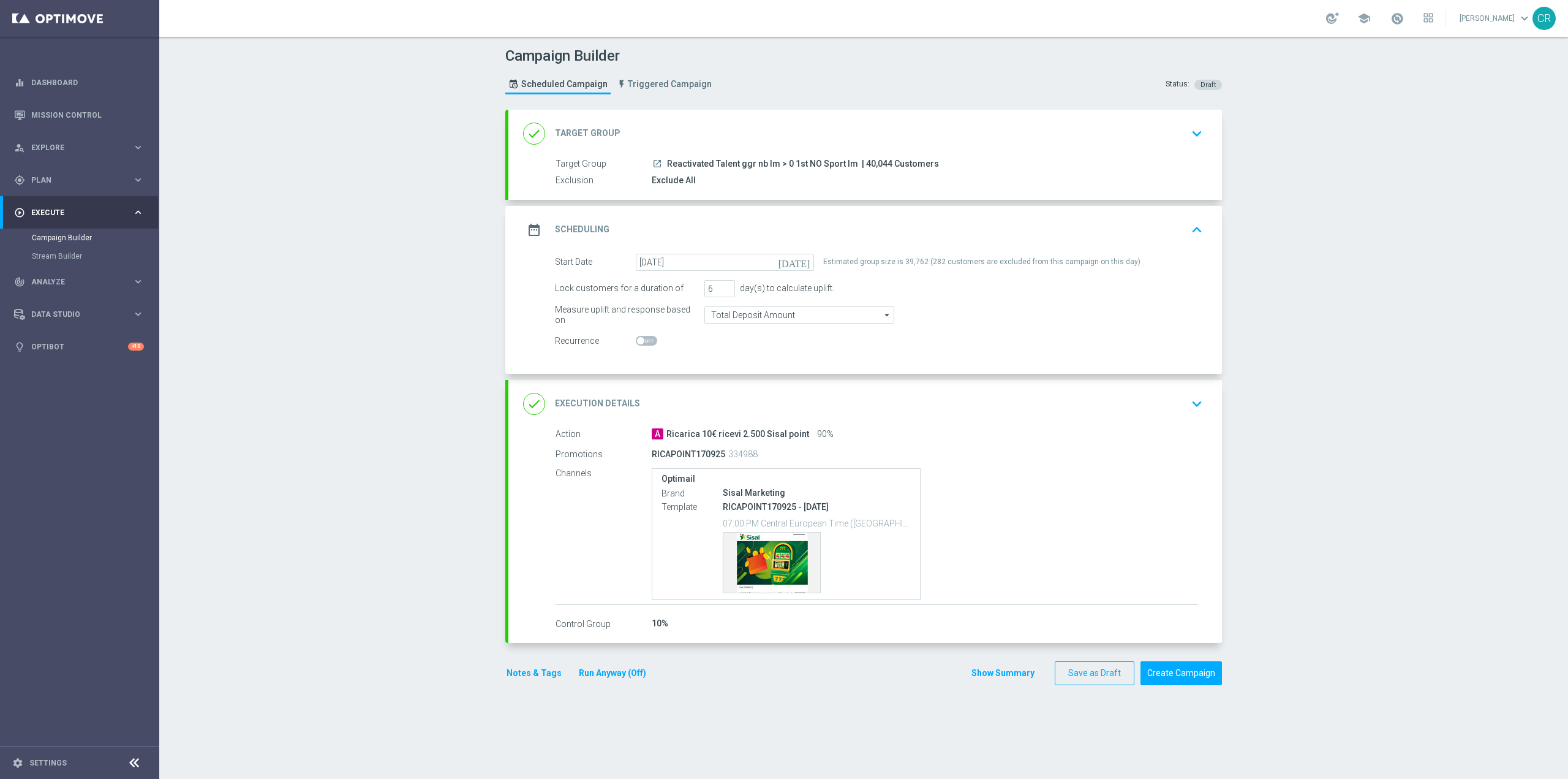
click at [1194, 406] on icon "keyboard_arrow_down" at bounding box center [1197, 404] width 18 height 18
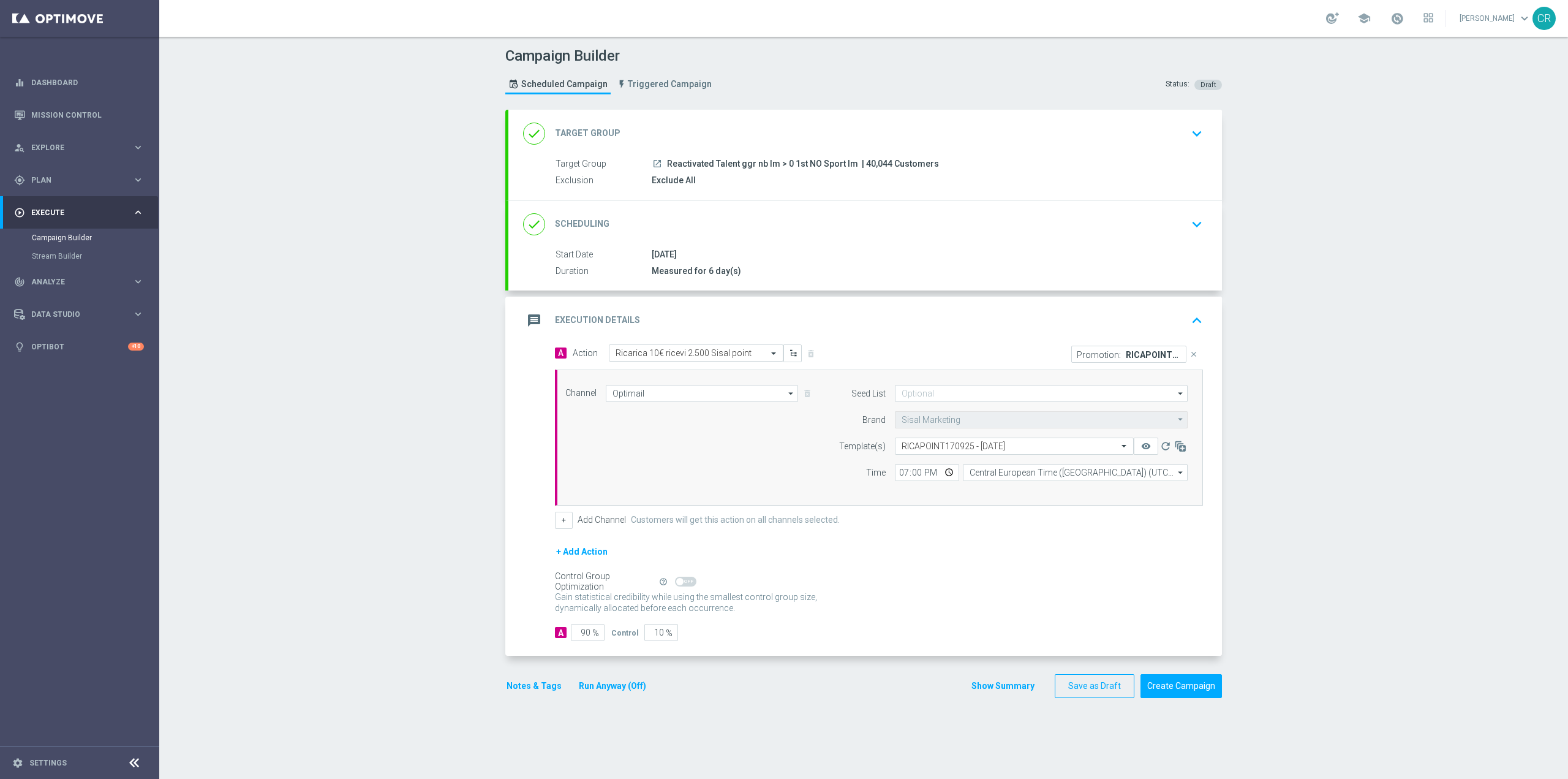
click at [1189, 230] on icon "keyboard_arrow_down" at bounding box center [1197, 224] width 18 height 18
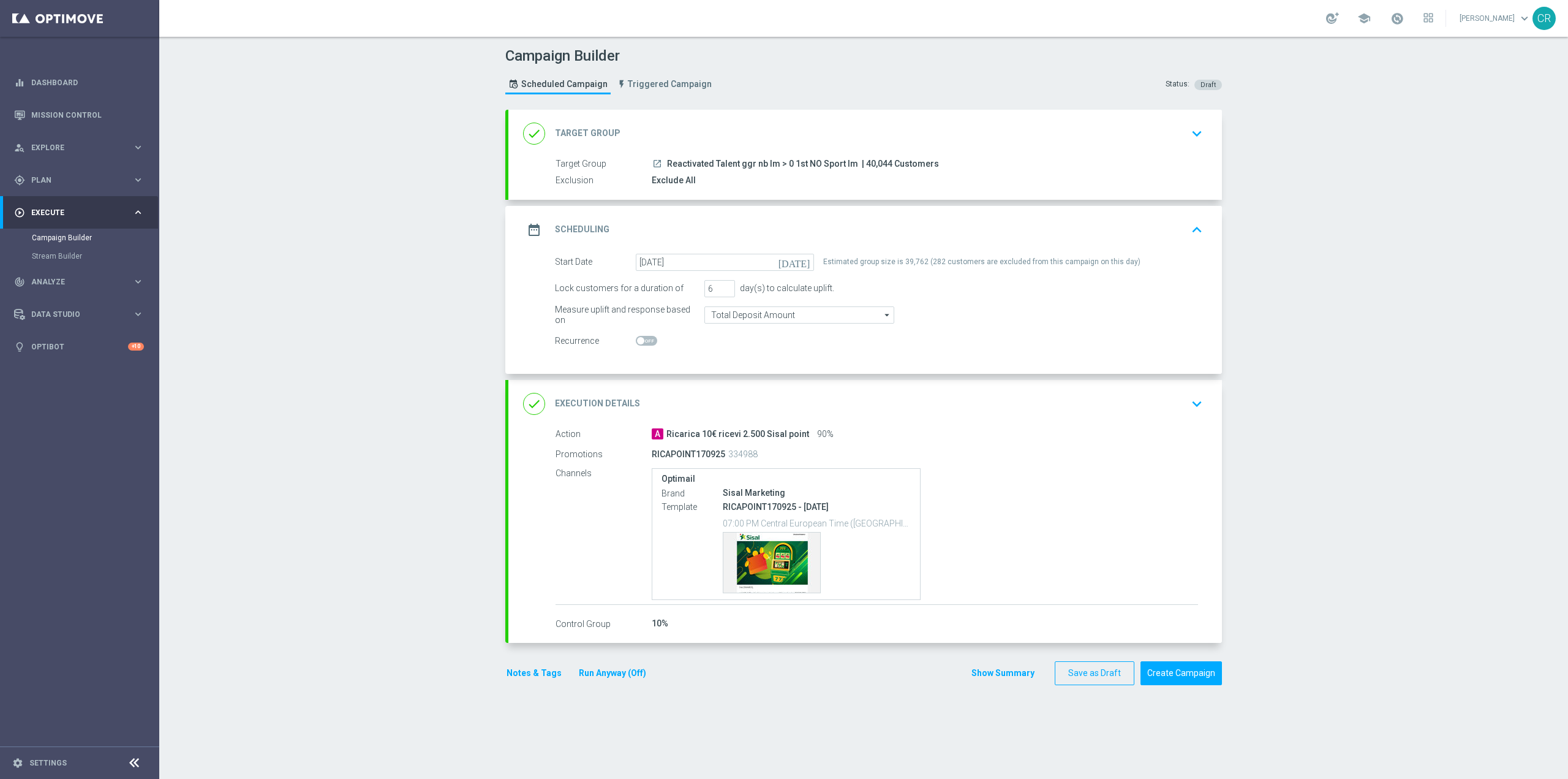
click at [1207, 396] on div "done Execution Details keyboard_arrow_down" at bounding box center [865, 404] width 714 height 48
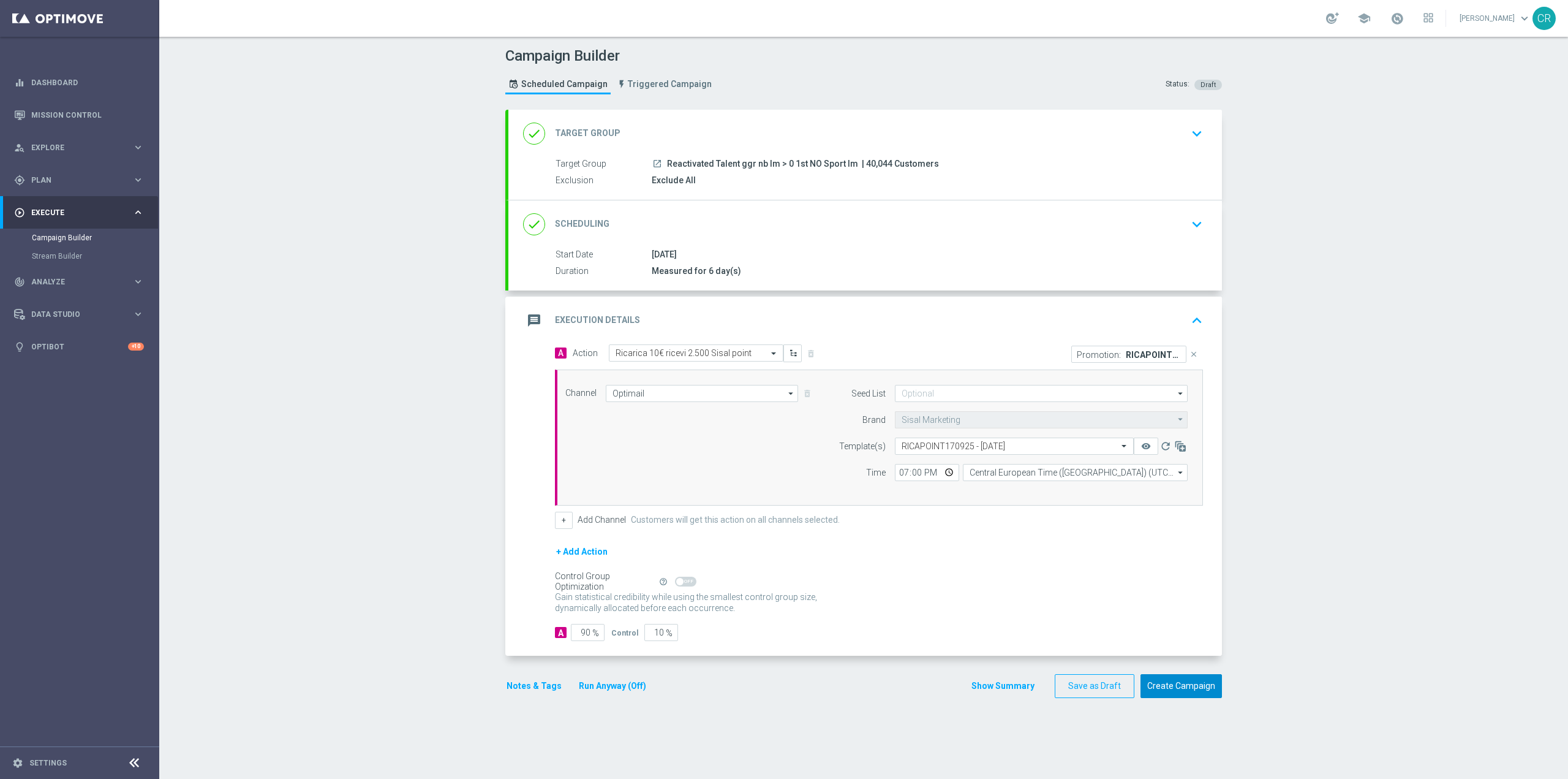
click at [1191, 686] on button "Create Campaign" at bounding box center [1181, 686] width 81 height 24
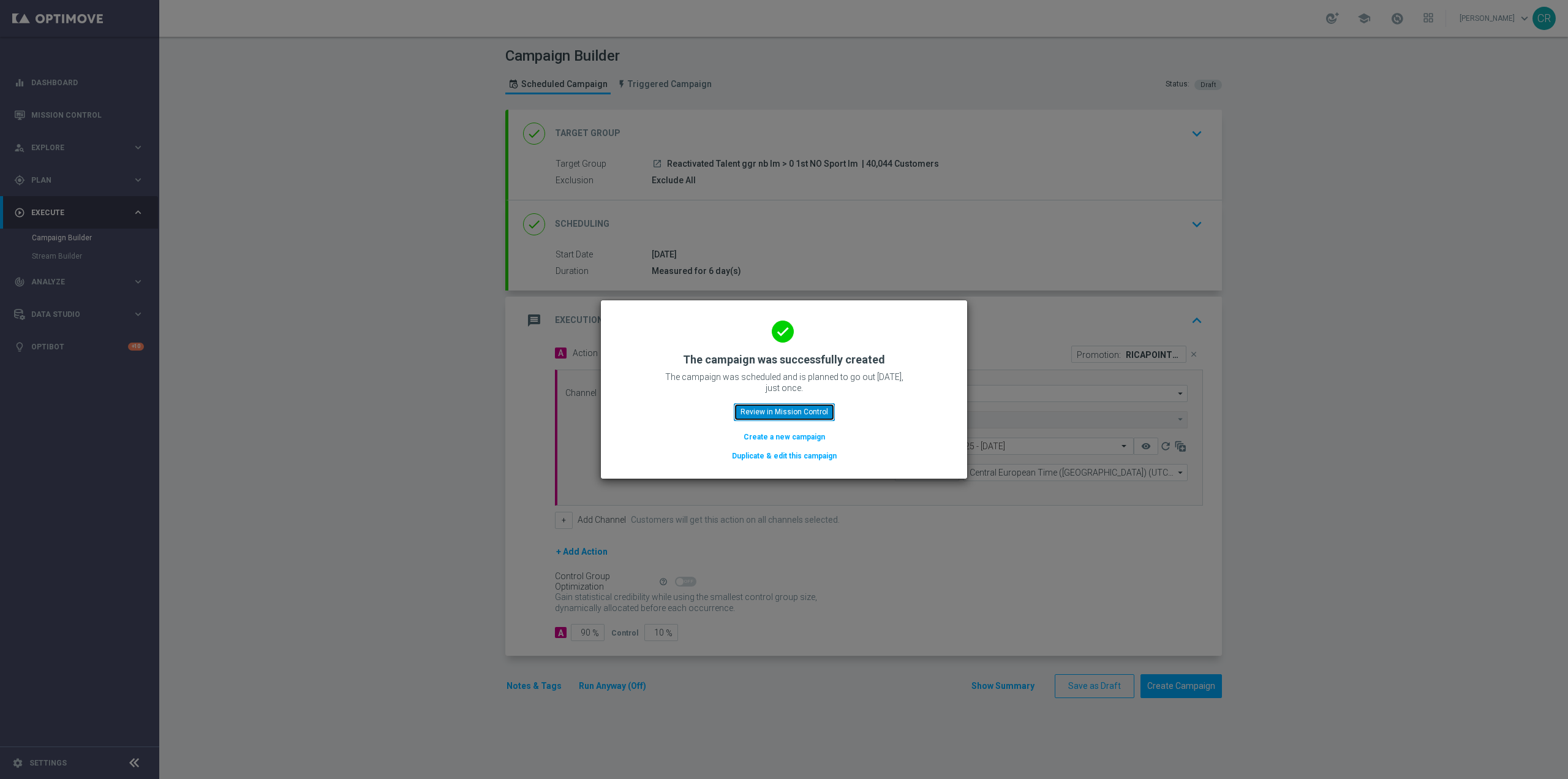
click at [784, 417] on button "Review in Mission Control" at bounding box center [784, 412] width 101 height 17
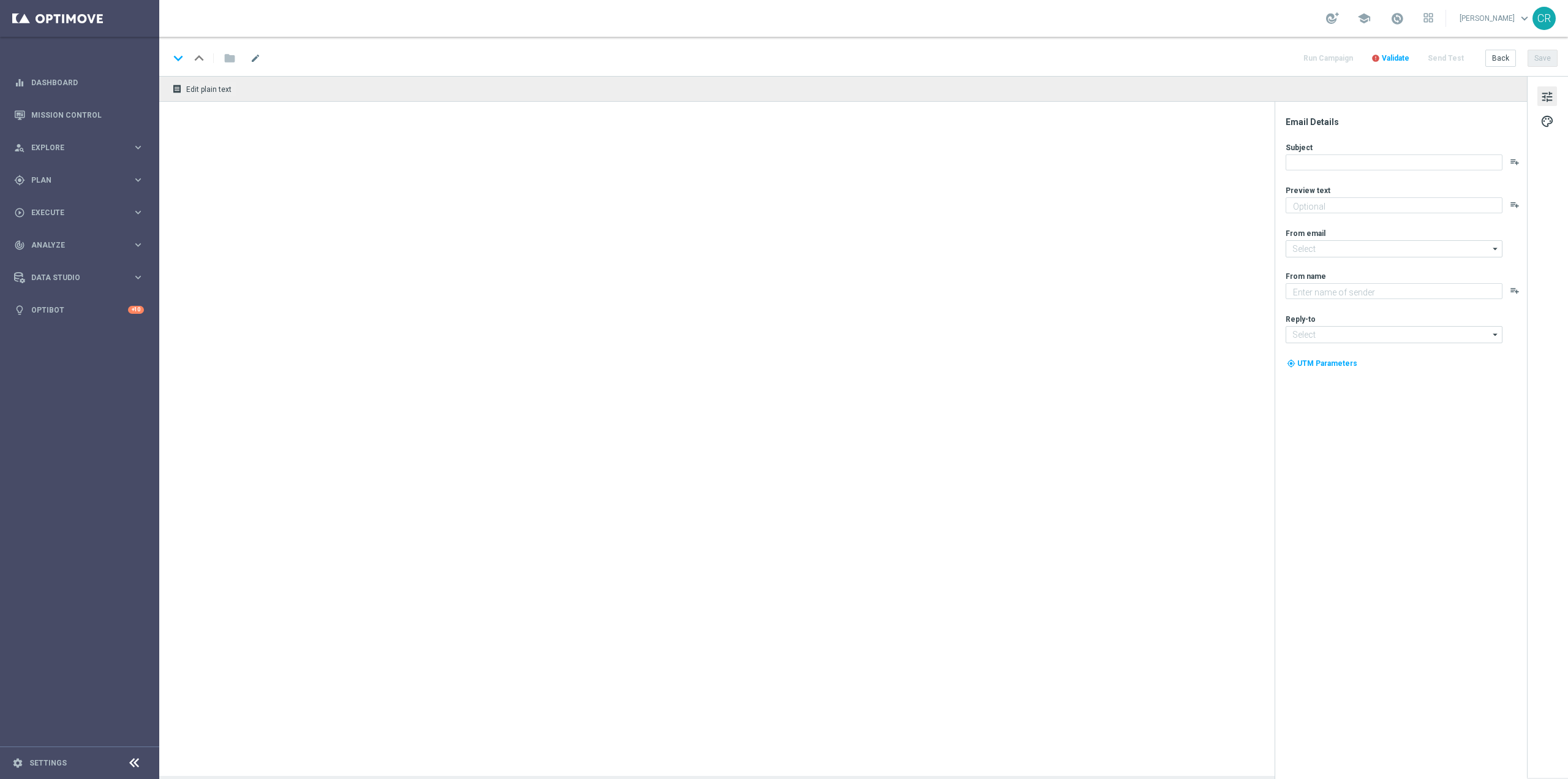
type textarea "su Slot e/o Gratta e Vinci 🎰🍀"
type textarea "Sisal"
type input "[EMAIL_ADDRESS][DOMAIN_NAME]"
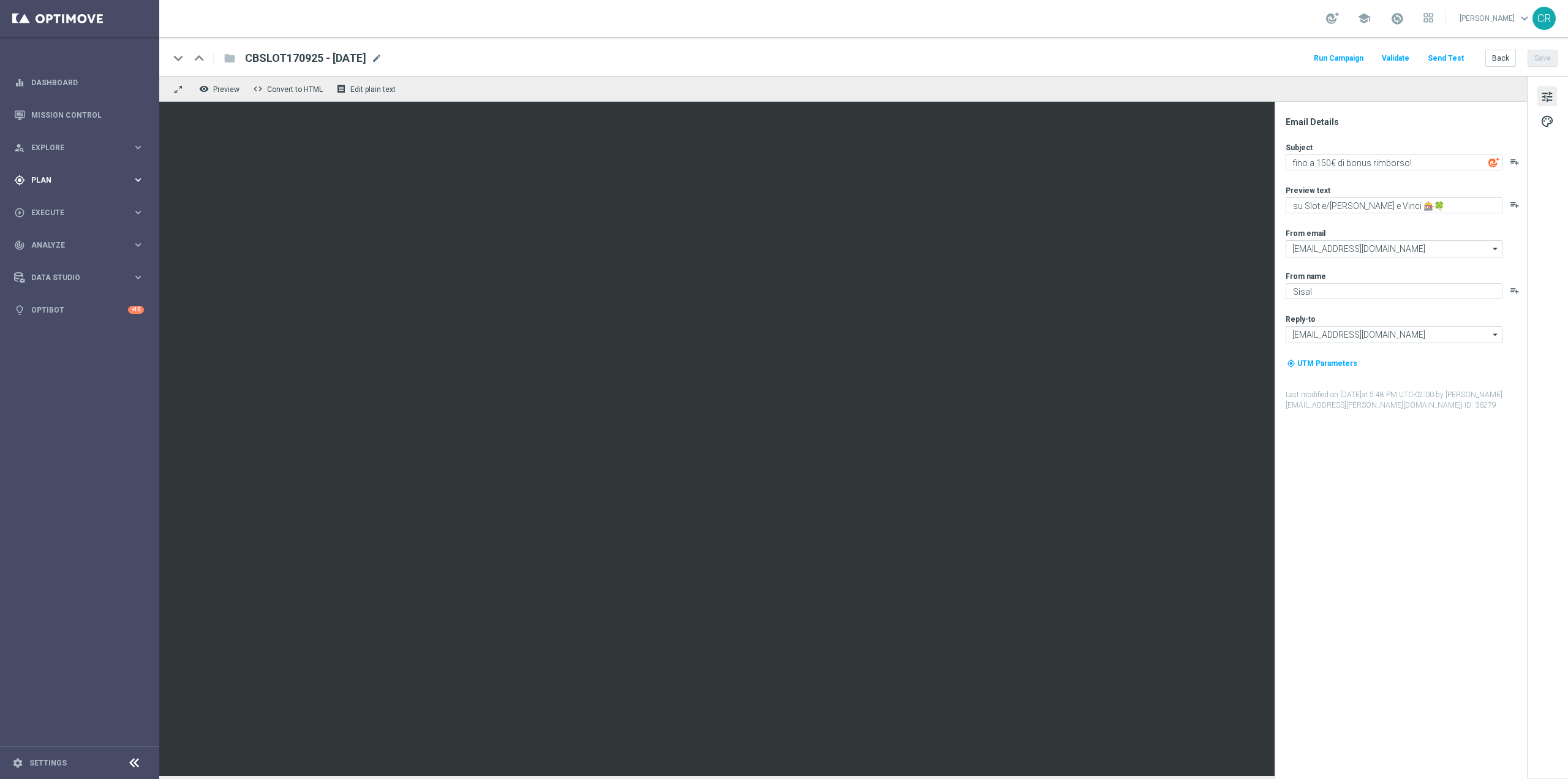
click at [71, 171] on div "gps_fixed Plan keyboard_arrow_right" at bounding box center [79, 180] width 158 height 32
click at [57, 239] on span "Templates" at bounding box center [76, 242] width 87 height 7
click at [62, 255] on link "Optimail" at bounding box center [83, 260] width 89 height 10
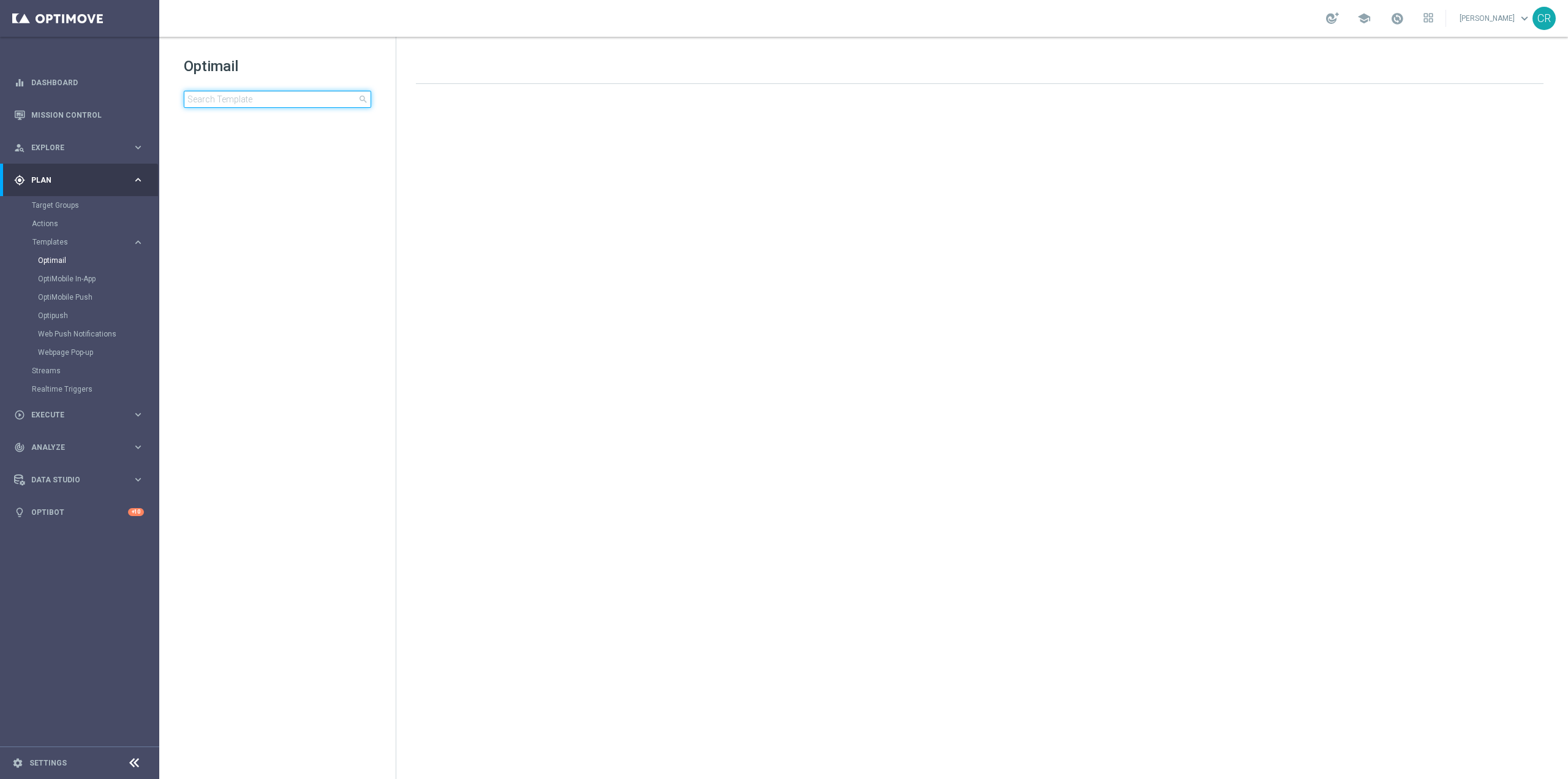
click at [320, 102] on input at bounding box center [277, 99] width 187 height 17
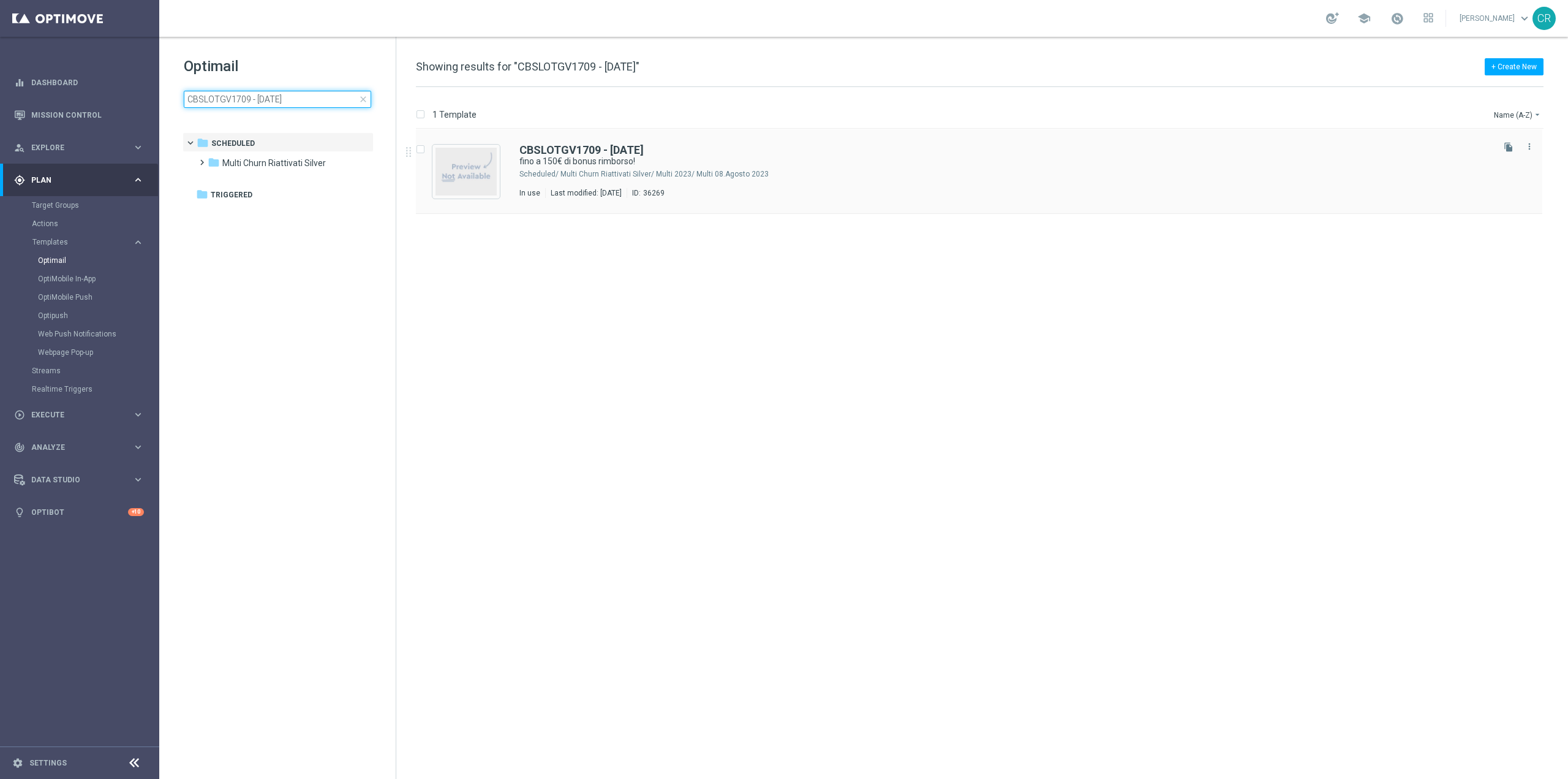
type input "CBSLOTGV1709 - 2025-09-17"
click at [841, 177] on div "Multi Churn Riattivati Silver/ Multi 2023/ Multi 08.Agosto 2023" at bounding box center [1026, 174] width 931 height 10
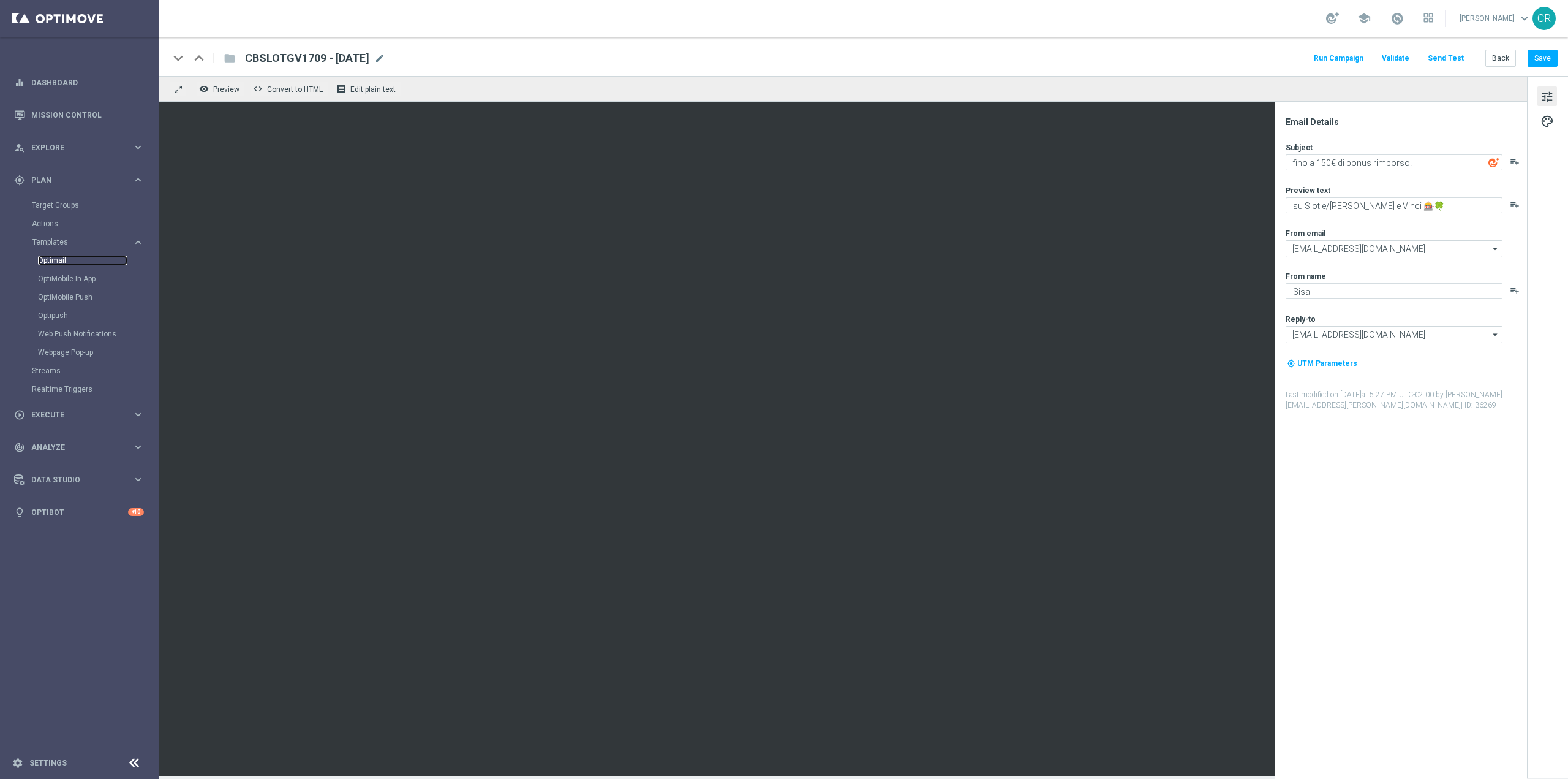
click at [85, 257] on link "Optimail" at bounding box center [83, 260] width 89 height 10
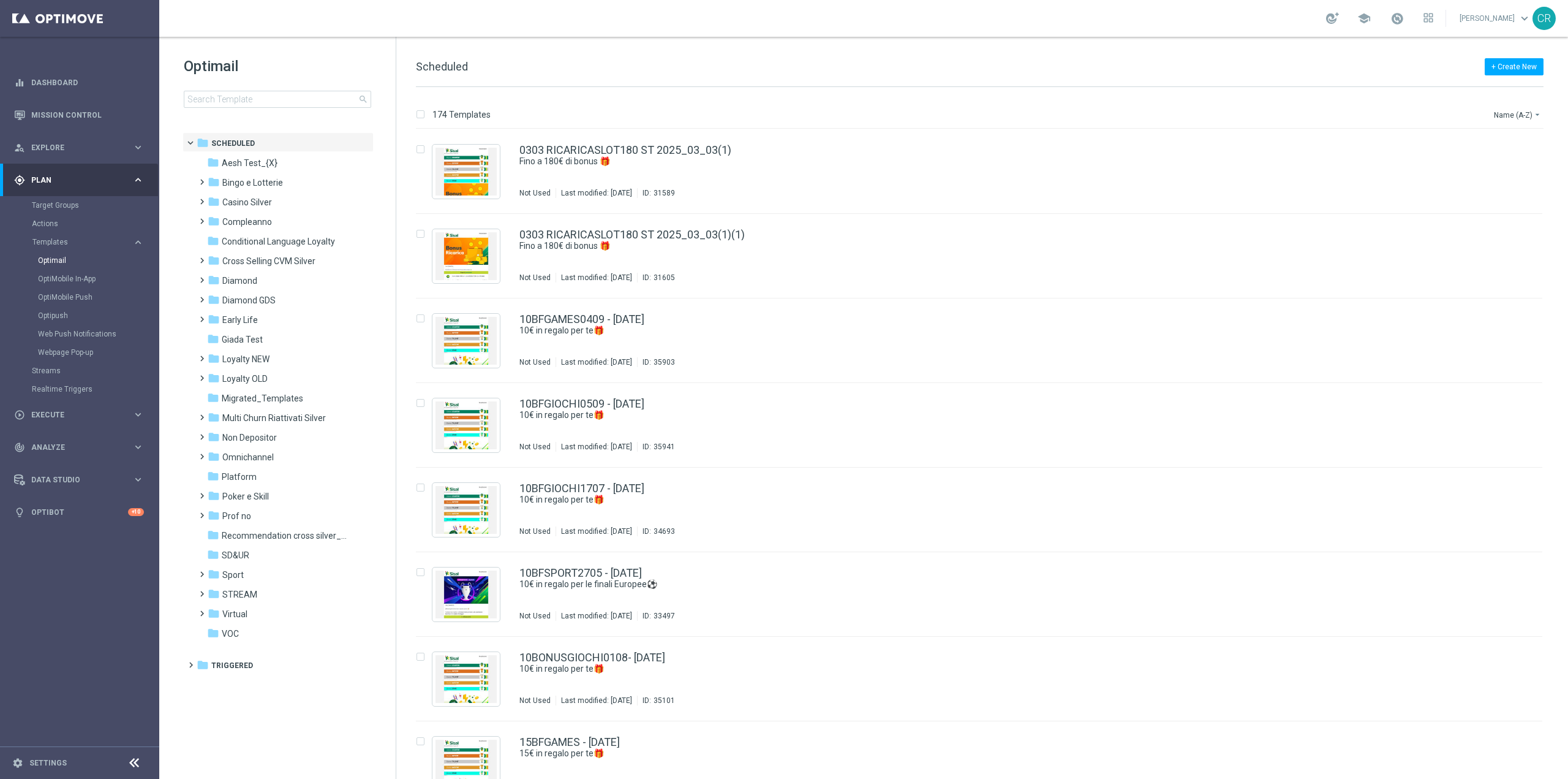
click at [297, 89] on div "Optimail search" at bounding box center [290, 82] width 212 height 52
click at [297, 101] on input at bounding box center [277, 99] width 187 height 17
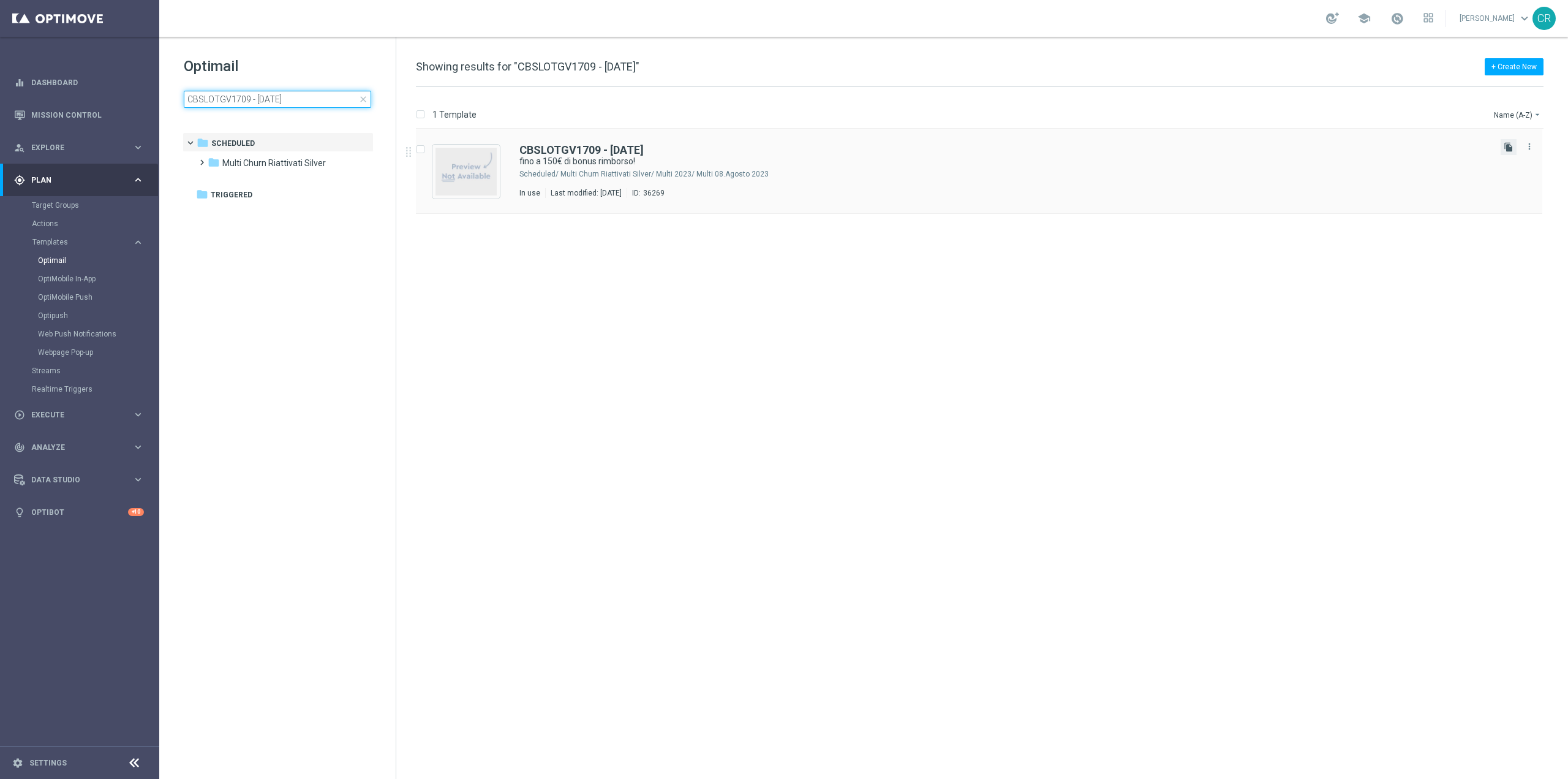
type input "CBSLOTGV1709 - 2025-09-17"
click at [1506, 150] on icon "file_copy" at bounding box center [1509, 147] width 10 height 10
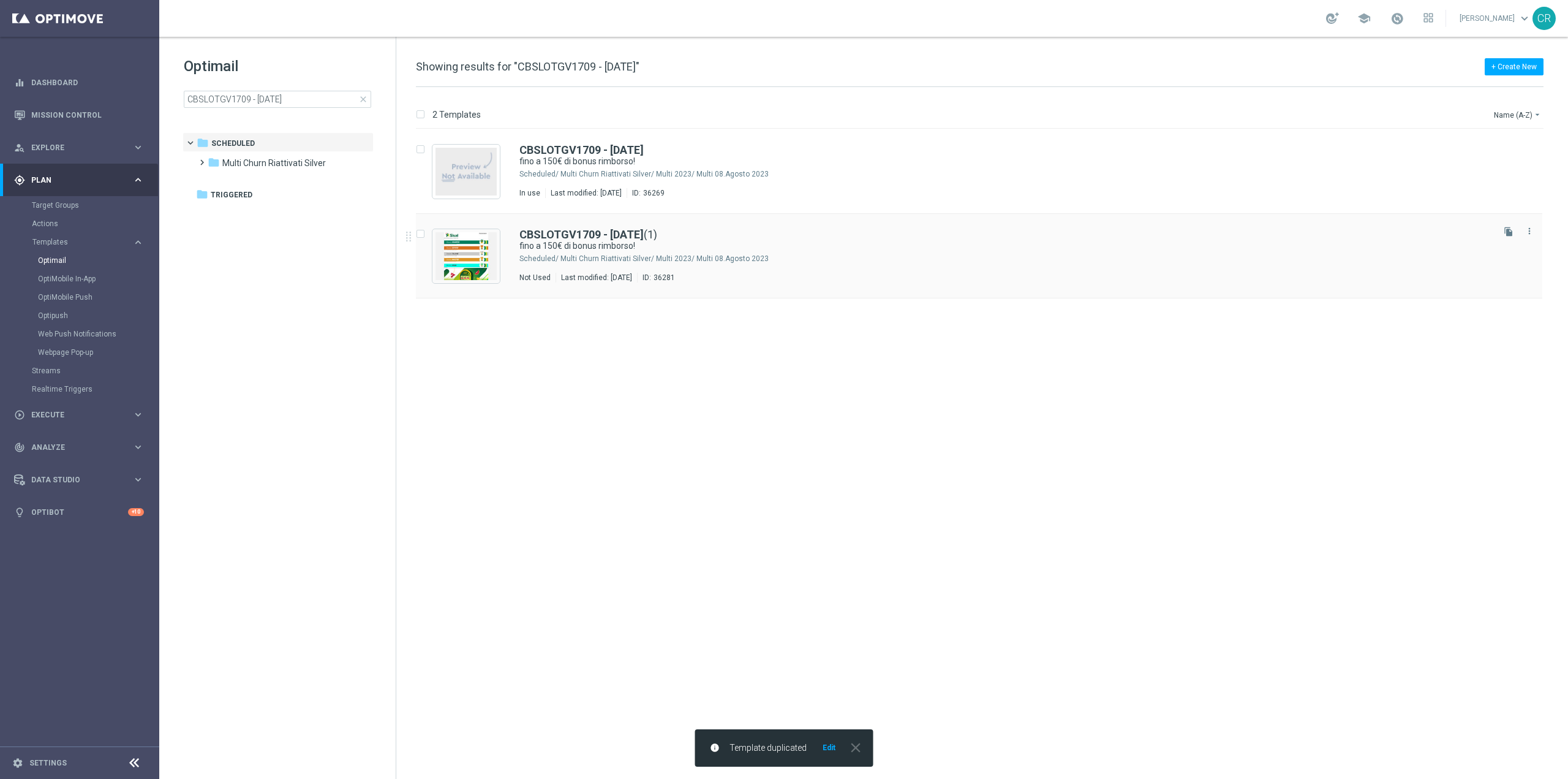
click at [825, 257] on div "Multi Churn Riattivati Silver/ Multi 2023/ Multi 08.Agosto 2023" at bounding box center [1026, 259] width 931 height 10
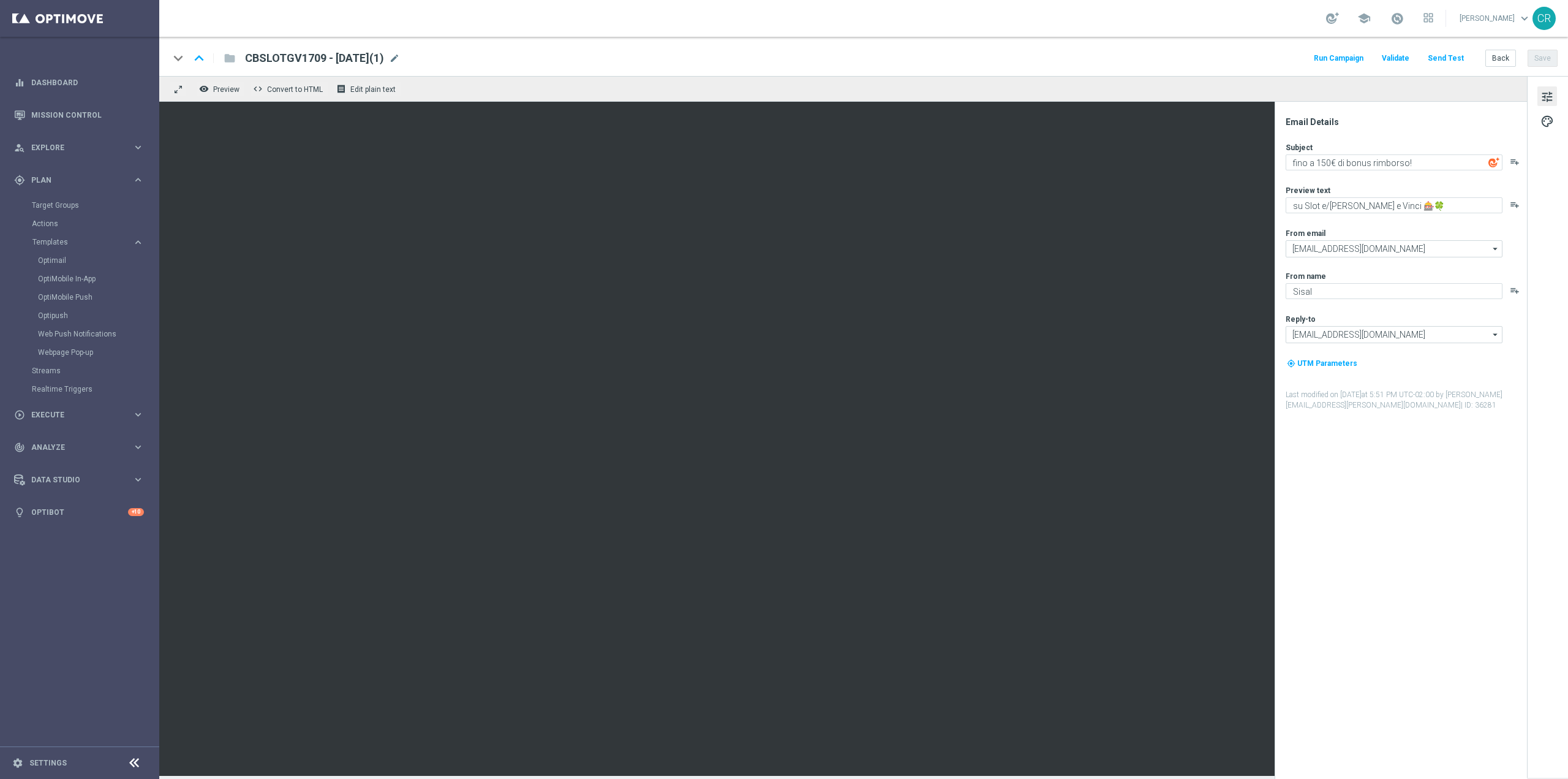
click at [384, 58] on span "CBSLOTGV1709 - 2025-09-17(1)" at bounding box center [314, 58] width 139 height 15
drag, startPoint x: 406, startPoint y: 62, endPoint x: -122, endPoint y: 89, distance: 528.7
click at [0, 89] on html "equalizer Dashboard Mission Control" at bounding box center [784, 390] width 1568 height 779
paste input "170925 - 2025-09-17"
type input "CBSLOT170925 - [DATE]"
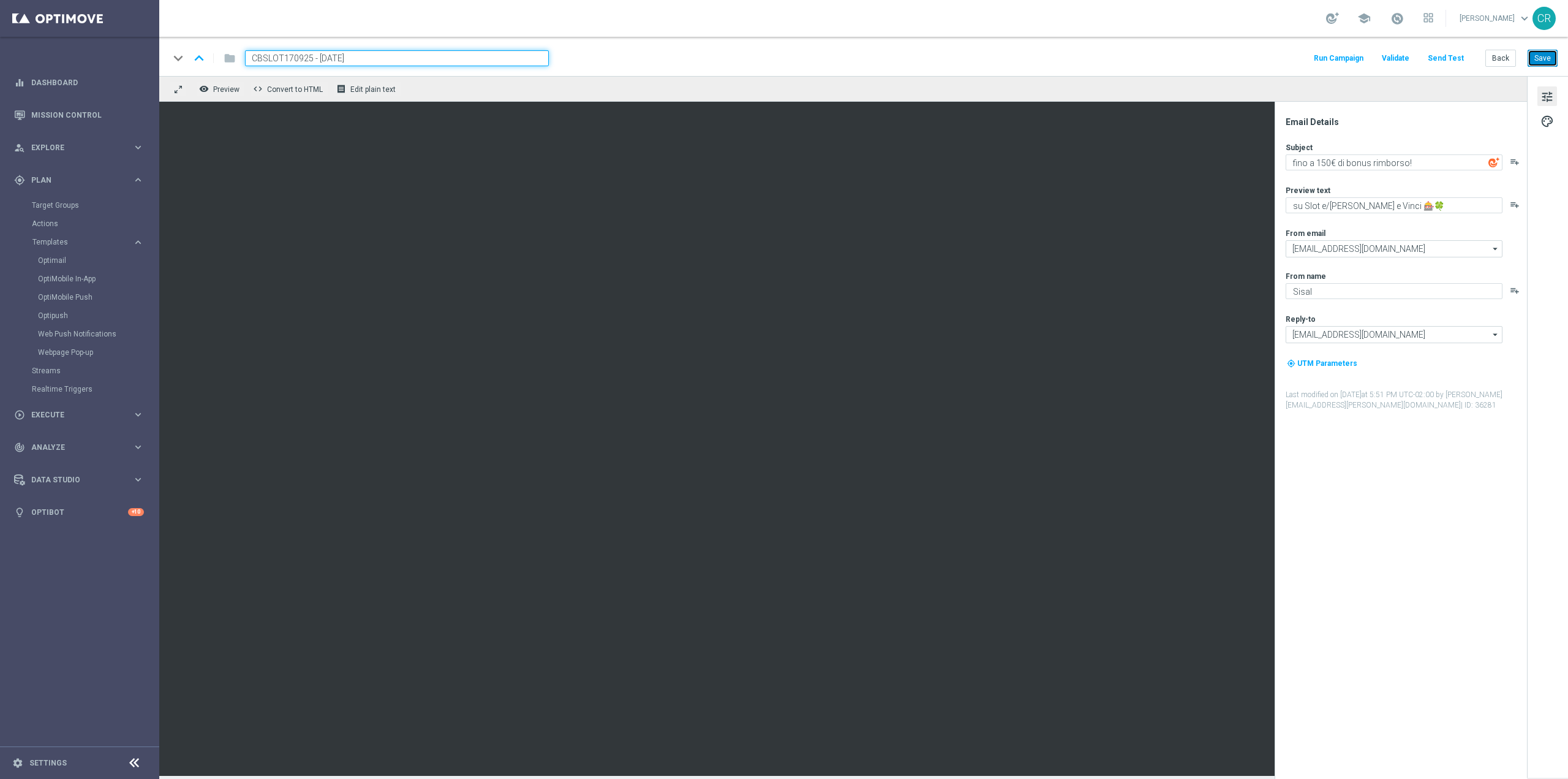
click at [1545, 54] on button "Save" at bounding box center [1542, 58] width 30 height 17
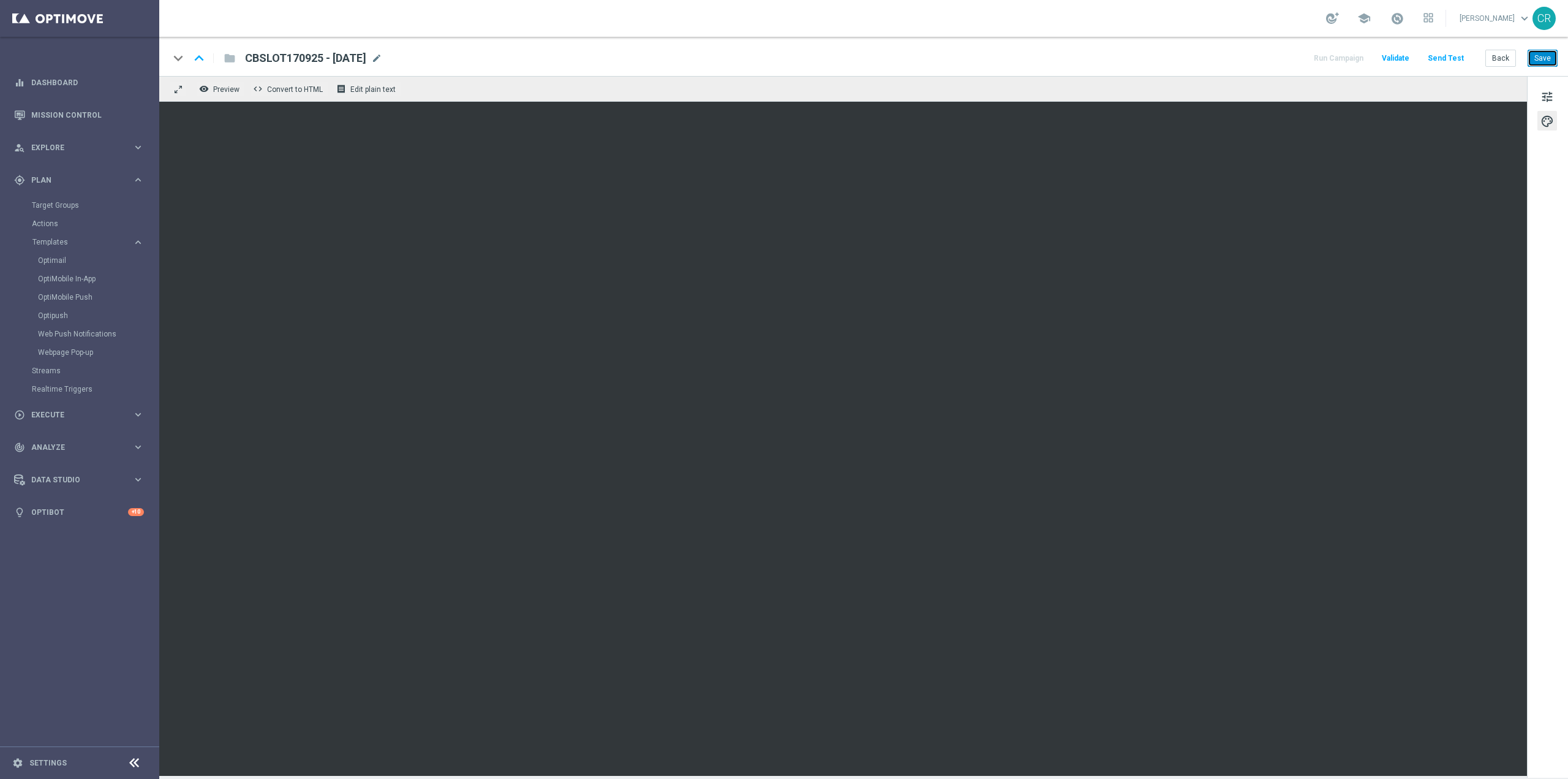
click at [1554, 58] on button "Save" at bounding box center [1542, 58] width 30 height 17
click at [1553, 62] on button "Save" at bounding box center [1542, 58] width 30 height 17
click at [1557, 52] on button "Save" at bounding box center [1542, 58] width 30 height 17
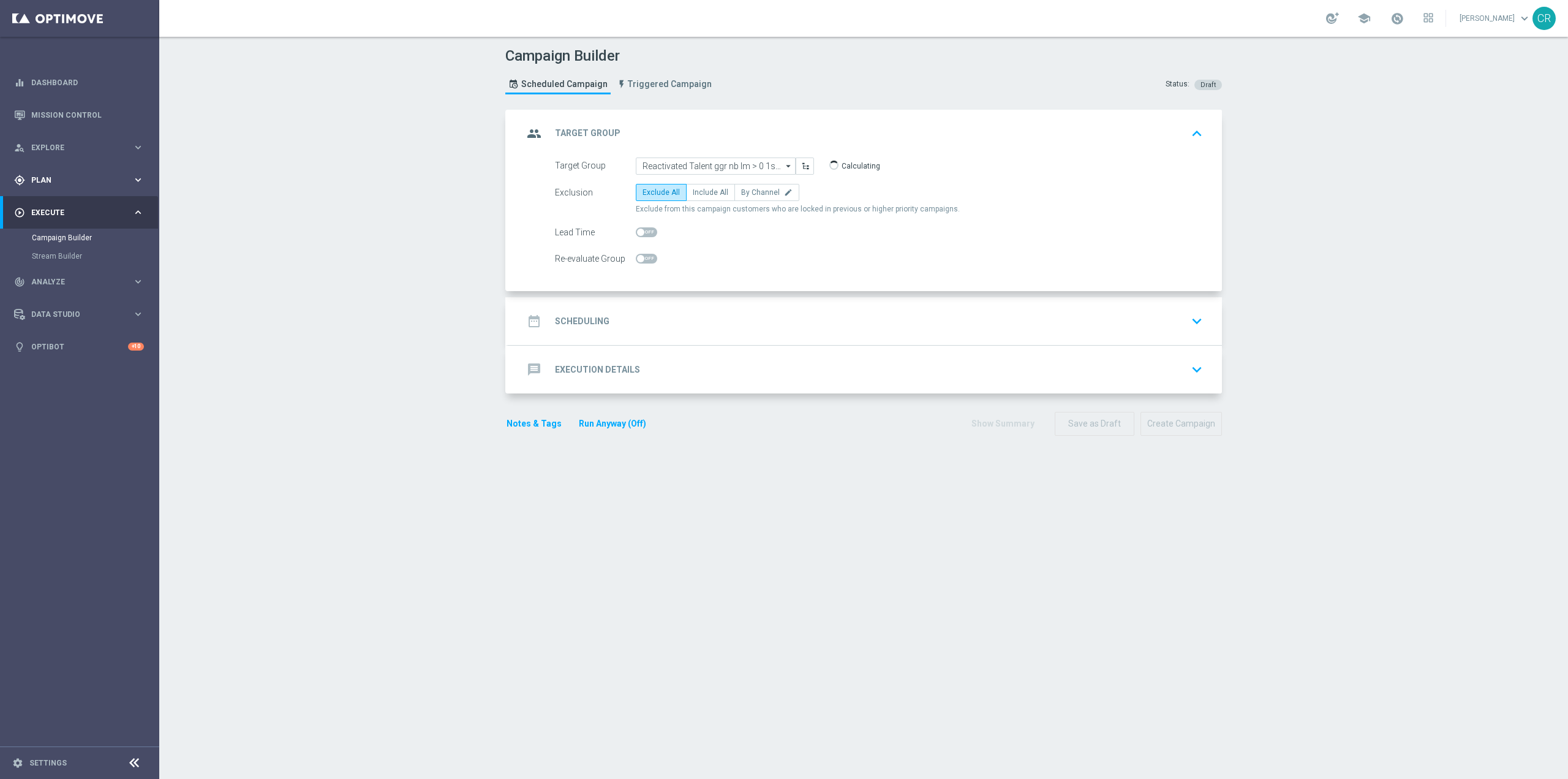
click at [87, 177] on span "Plan" at bounding box center [82, 180] width 101 height 7
click at [72, 238] on button "Templates keyboard_arrow_right" at bounding box center [88, 242] width 113 height 10
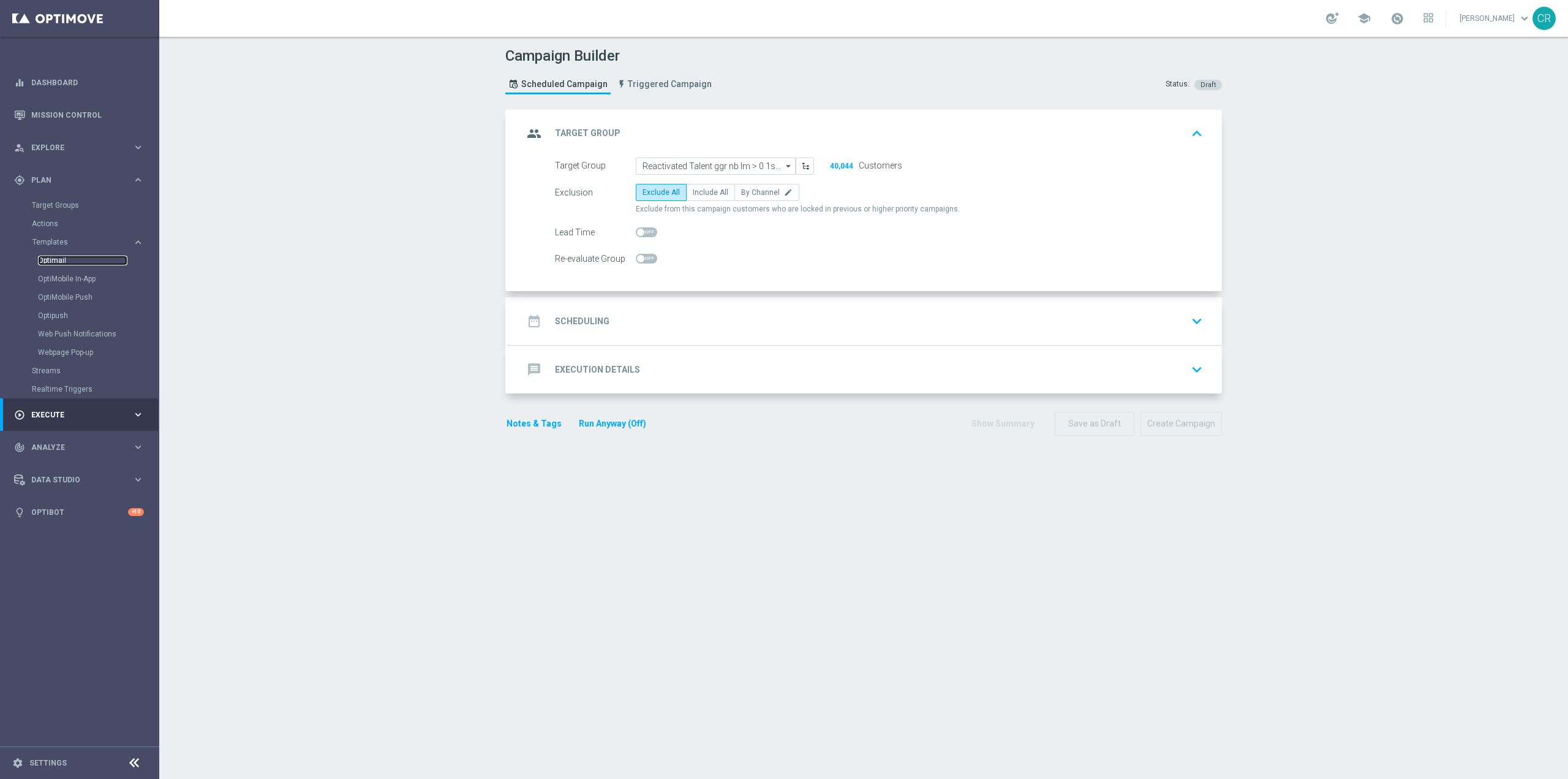
click at [65, 261] on link "Optimail" at bounding box center [83, 260] width 89 height 10
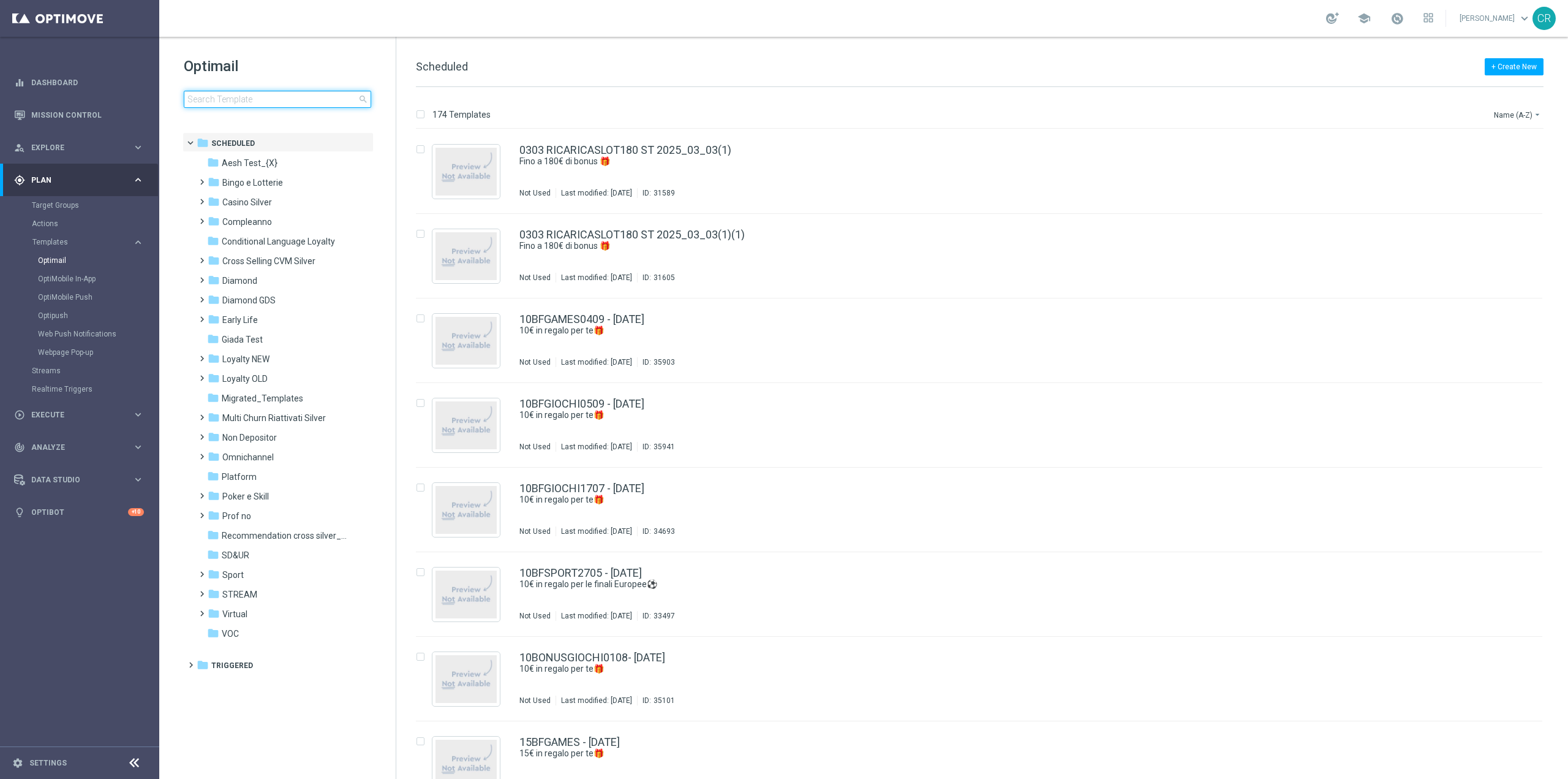
click at [276, 97] on input at bounding box center [277, 99] width 187 height 17
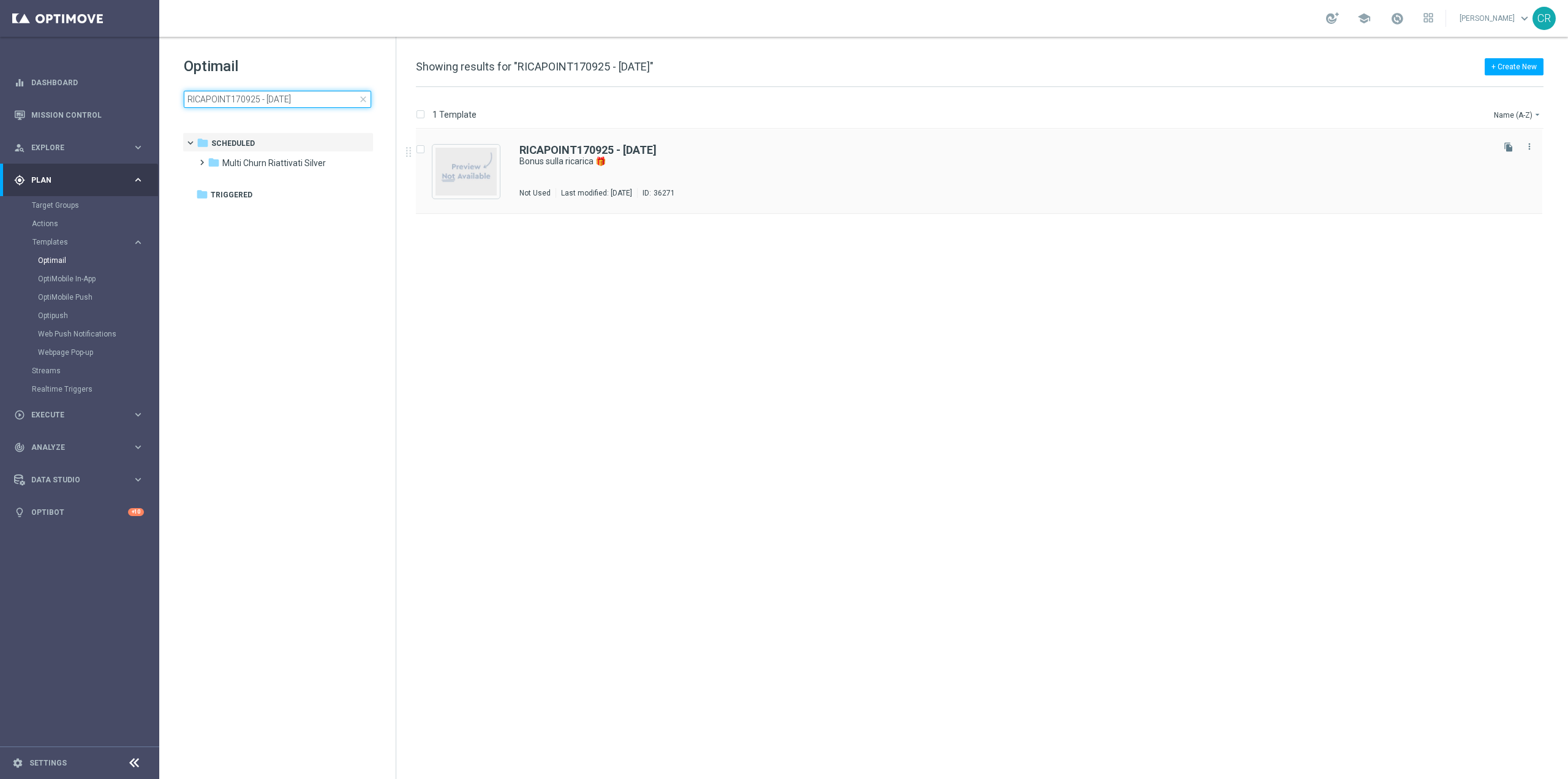
type input "RICAPOINT170925 - [DATE]"
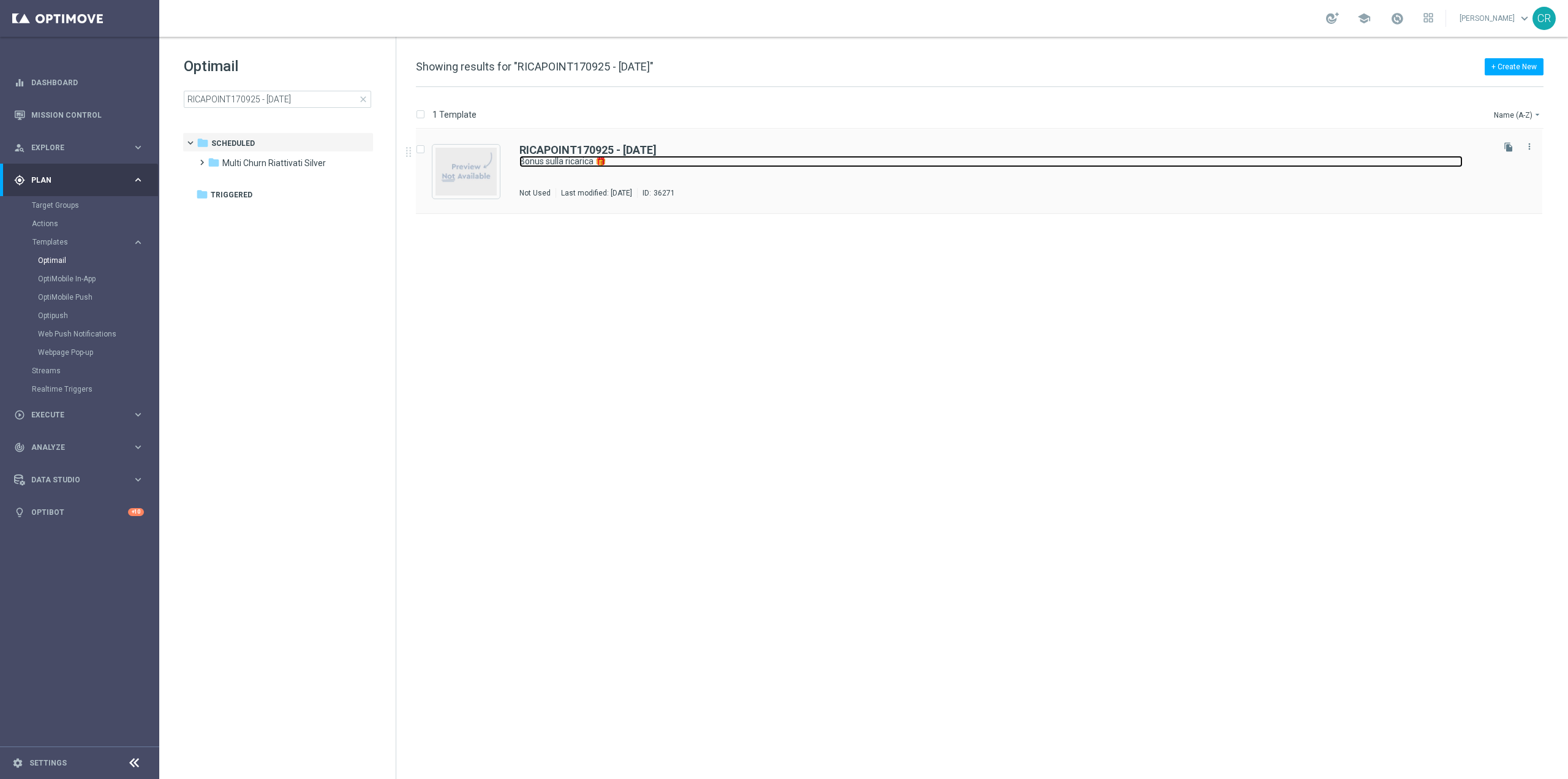
click at [760, 159] on link "Bonus sulla ricarica 🎁" at bounding box center [991, 161] width 943 height 11
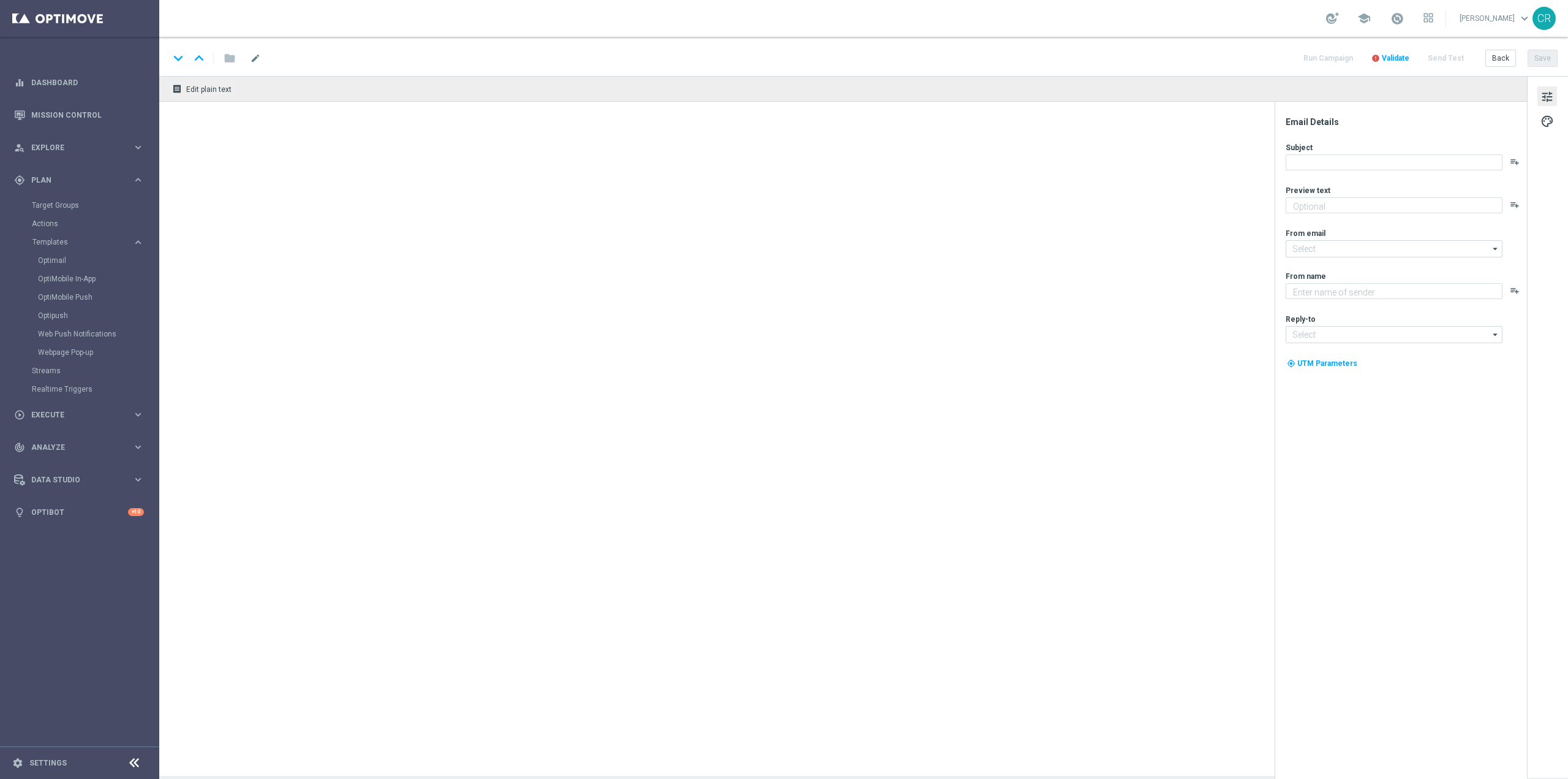
type textarea "Scopri la nuova promozione 🎯"
type input "[EMAIL_ADDRESS][DOMAIN_NAME]"
type textarea "Sisal"
type input "[EMAIL_ADDRESS][DOMAIN_NAME]"
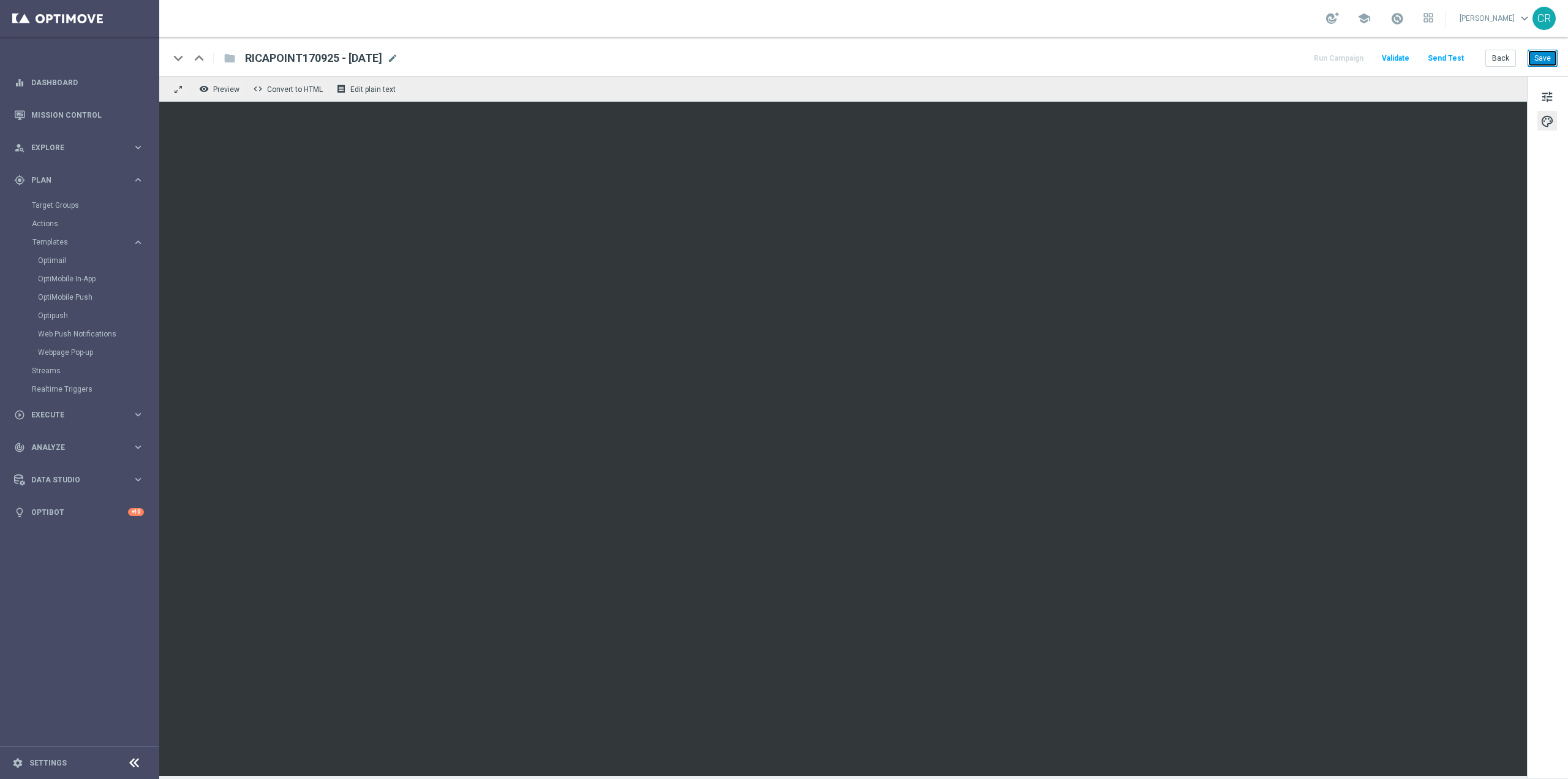
click at [1555, 57] on button "Save" at bounding box center [1542, 58] width 30 height 17
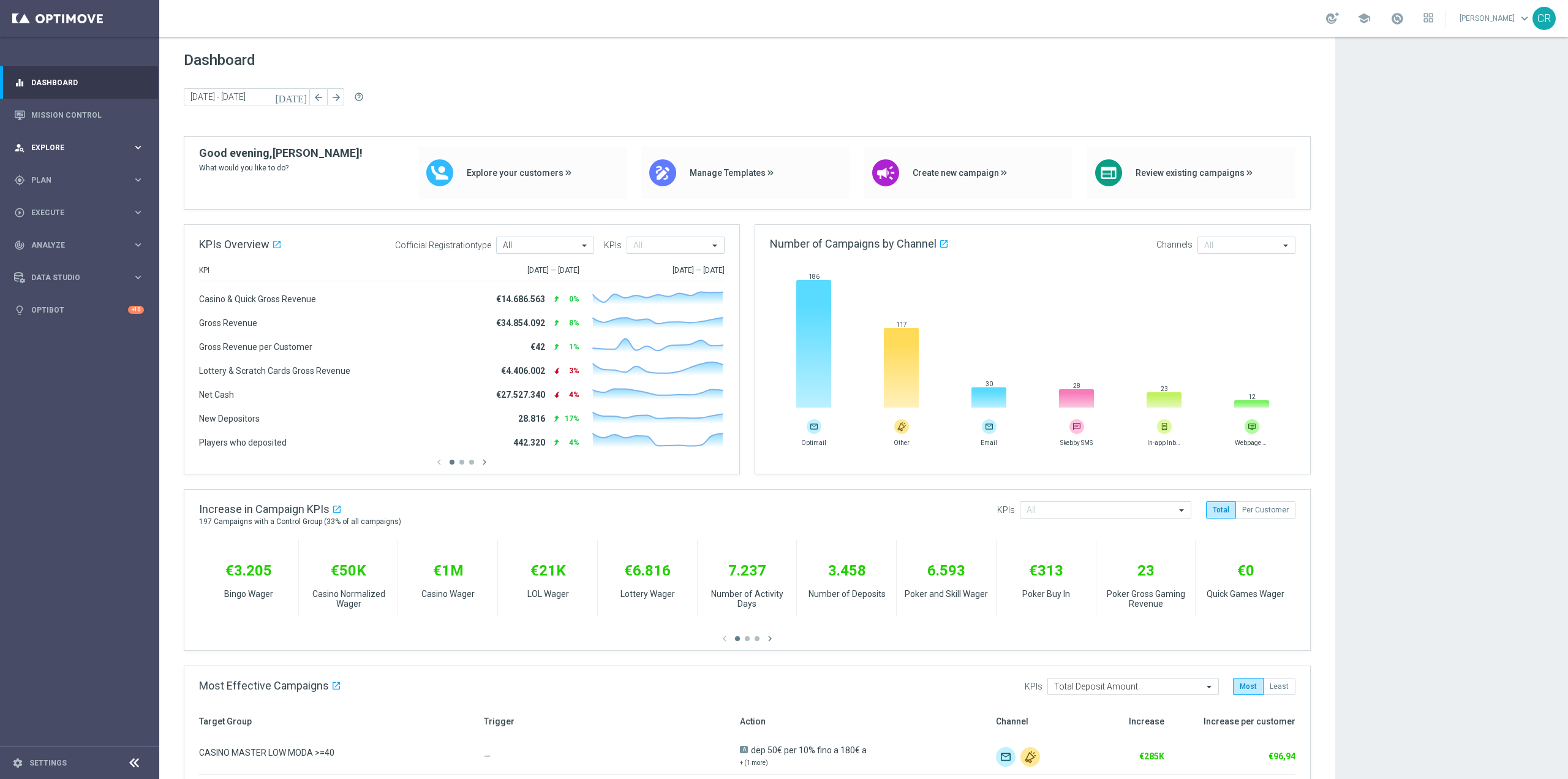
click at [31, 143] on div "person_search Explore" at bounding box center [73, 148] width 118 height 11
click at [40, 328] on span "Plan" at bounding box center [82, 327] width 101 height 7
click at [75, 203] on link "Target Groups" at bounding box center [79, 205] width 95 height 10
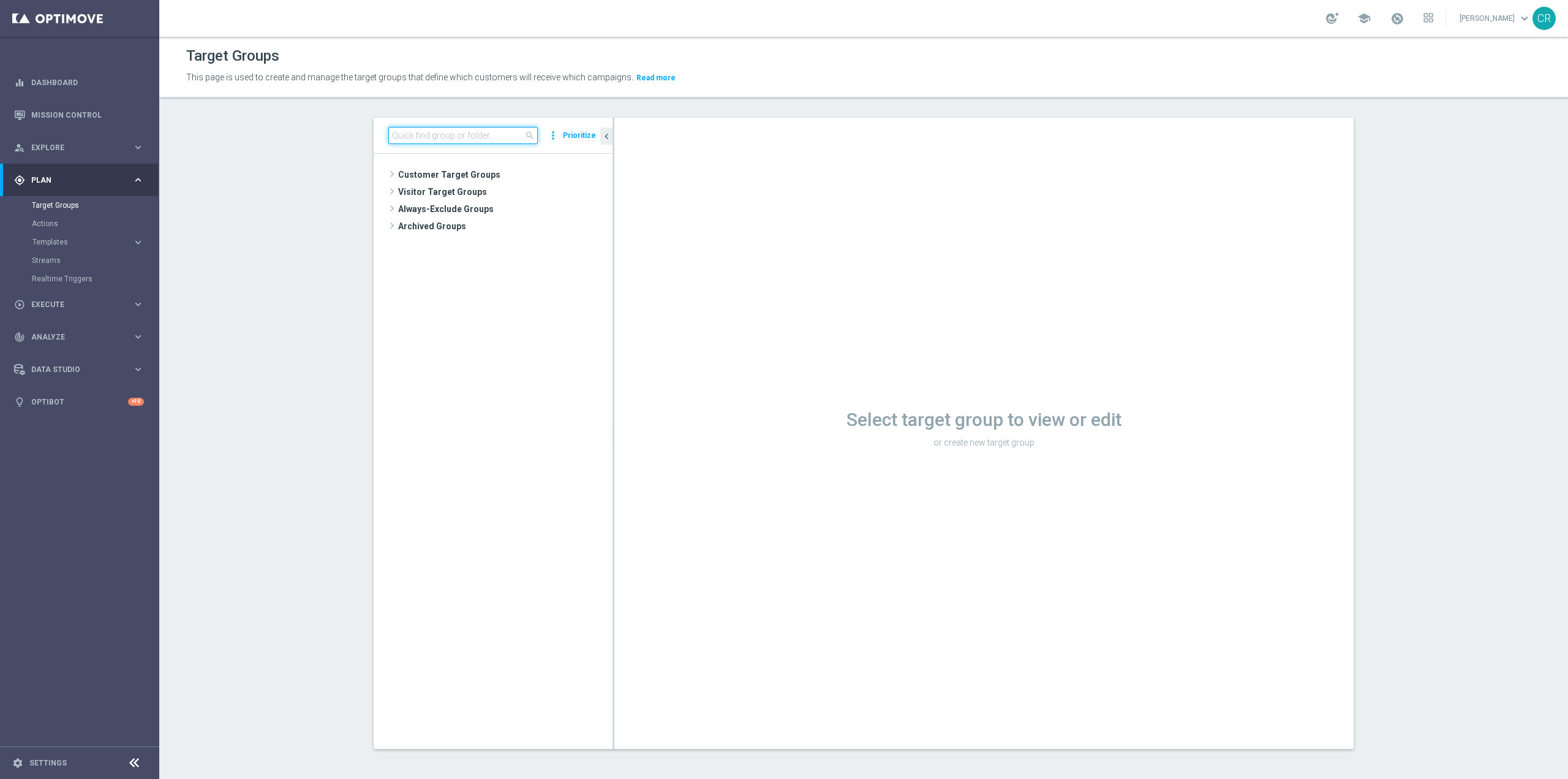
click at [484, 134] on input at bounding box center [463, 136] width 150 height 17
paste input "Reactivated Master Low 1st NO Sport"
type input "Reactivated Master Low 1st NO Sport"
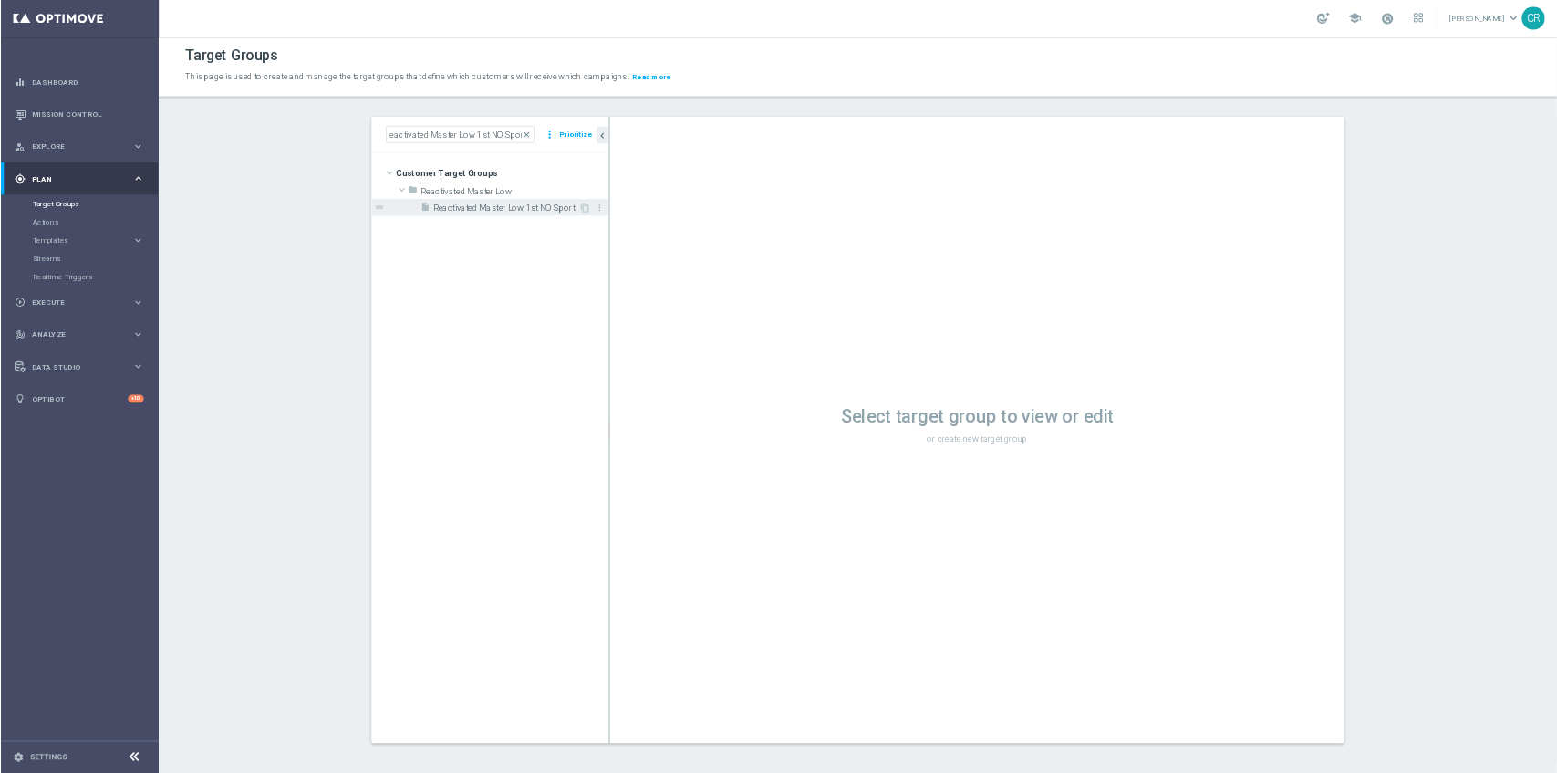
scroll to position [0, 0]
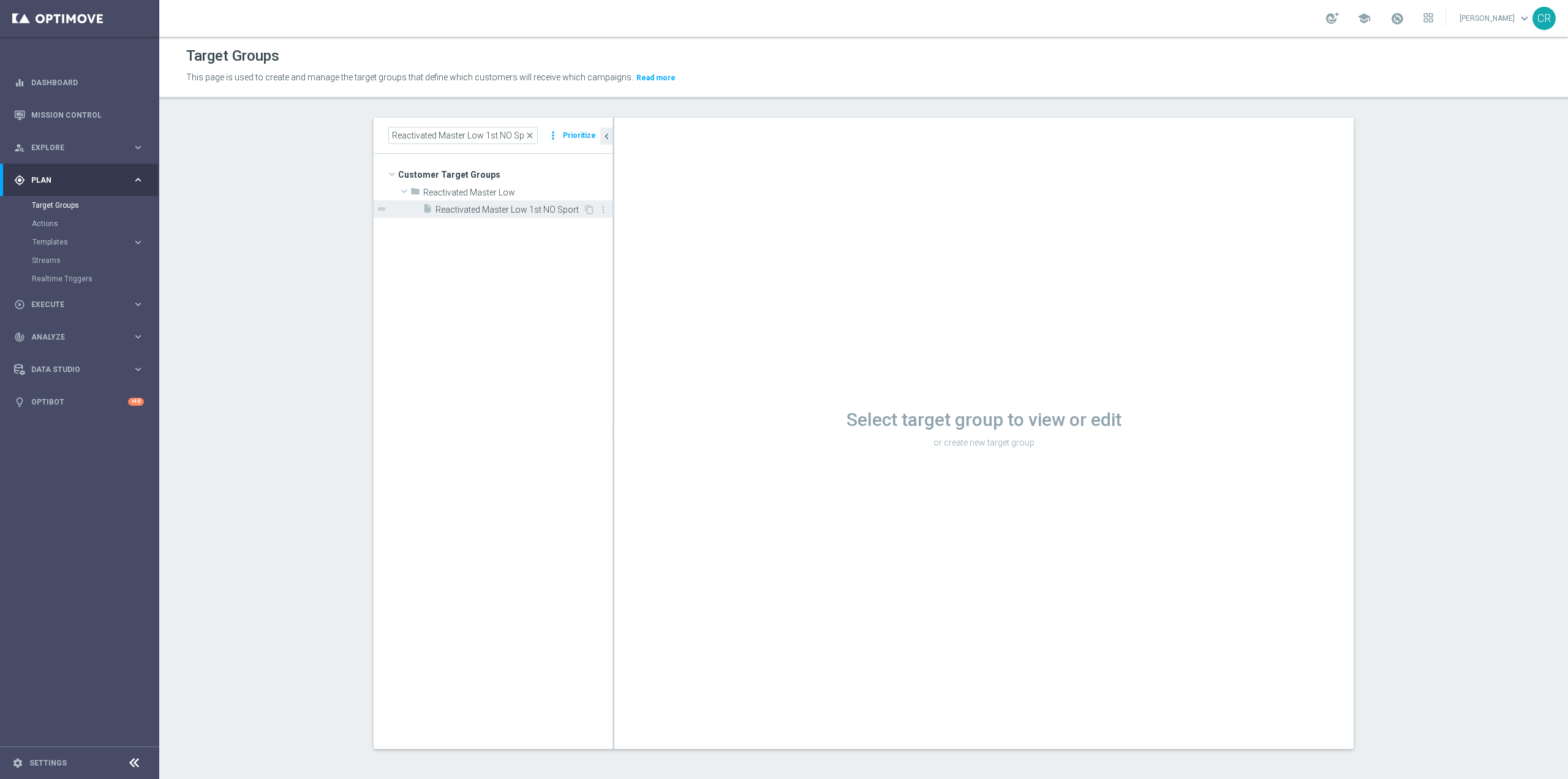
click at [543, 209] on span "Reactivated Master Low 1st NO Sport" at bounding box center [510, 210] width 148 height 11
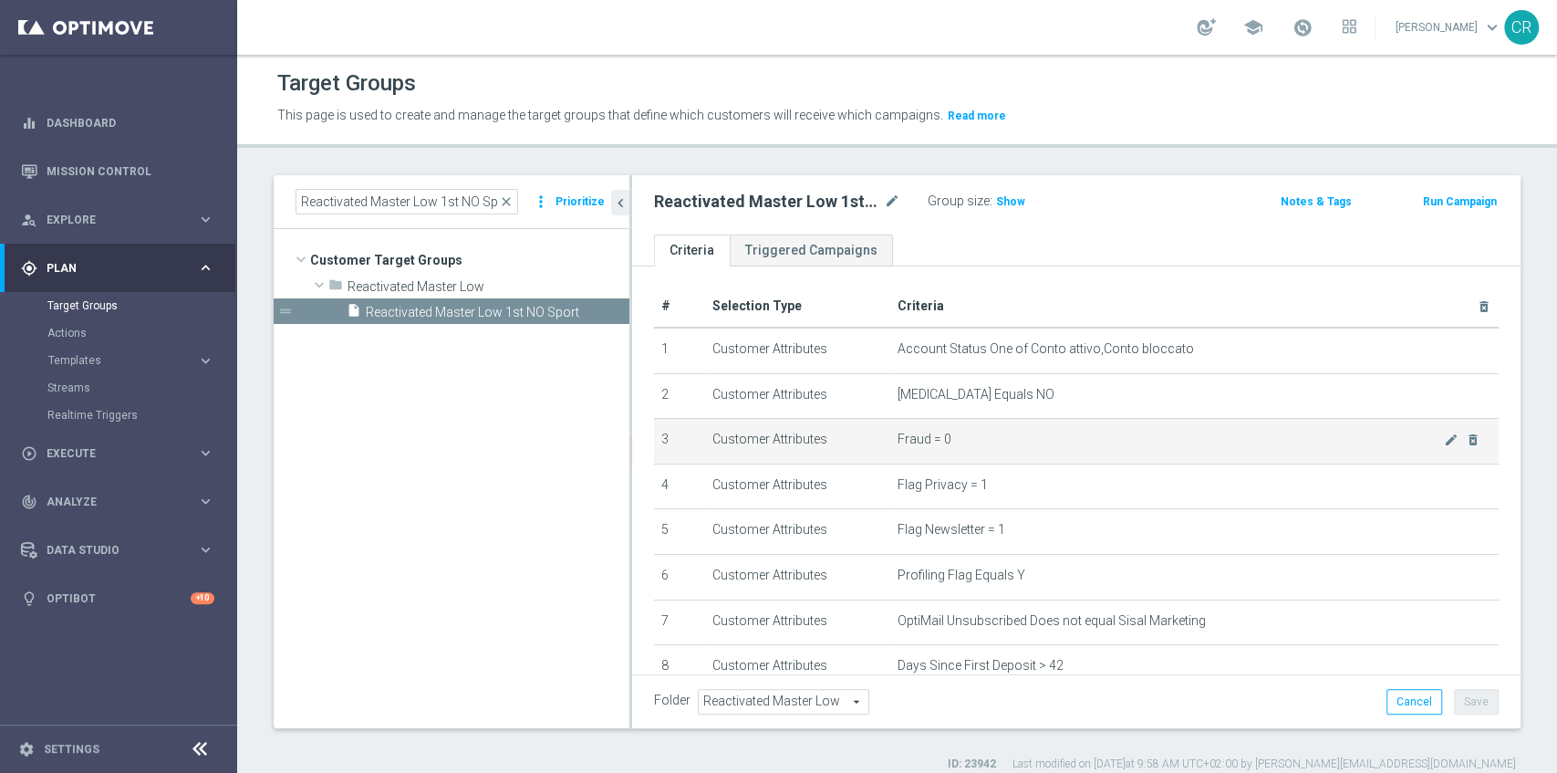
scroll to position [1, 0]
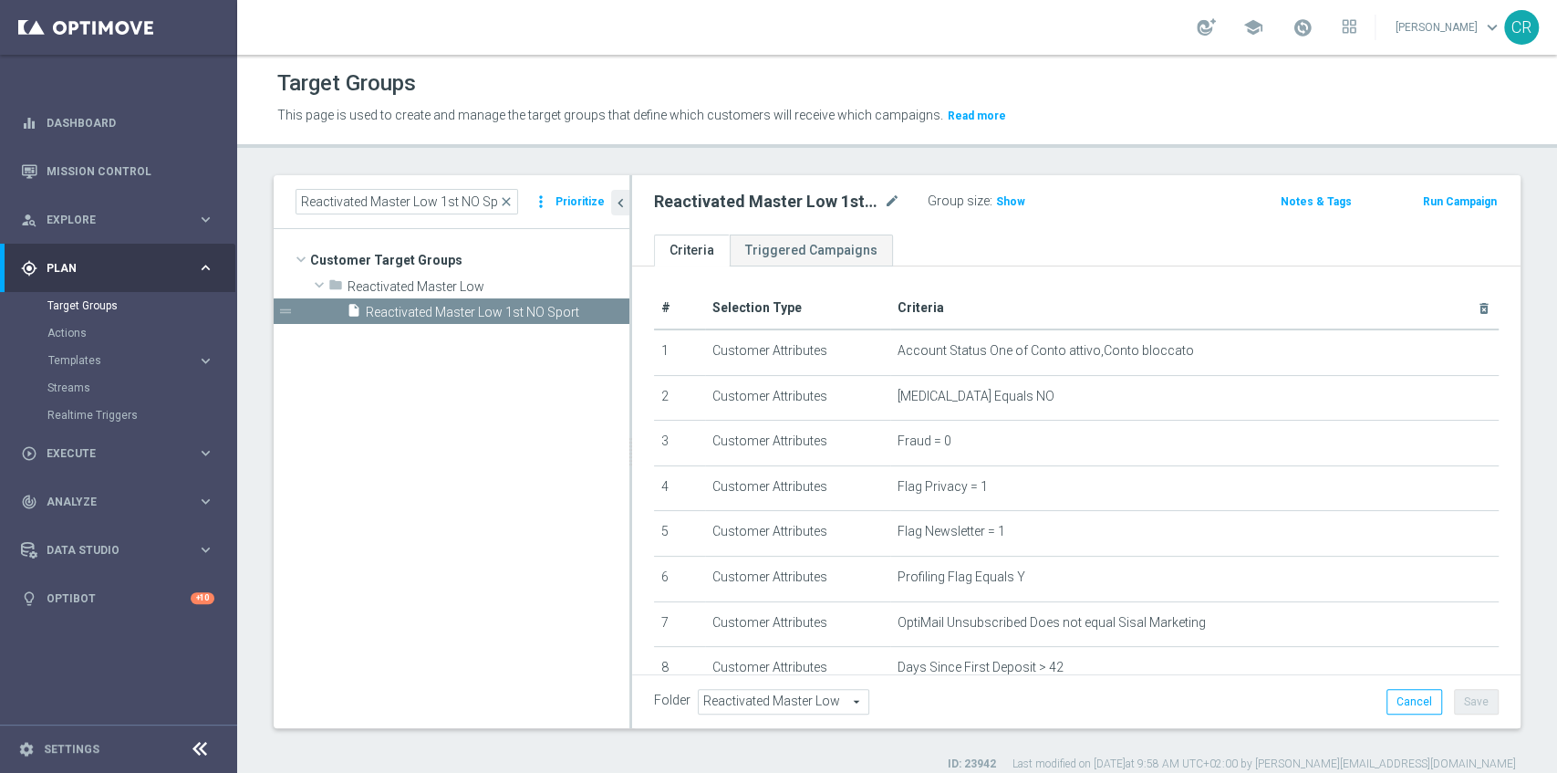
click at [1471, 198] on button "Run Campaign" at bounding box center [1460, 202] width 78 height 20
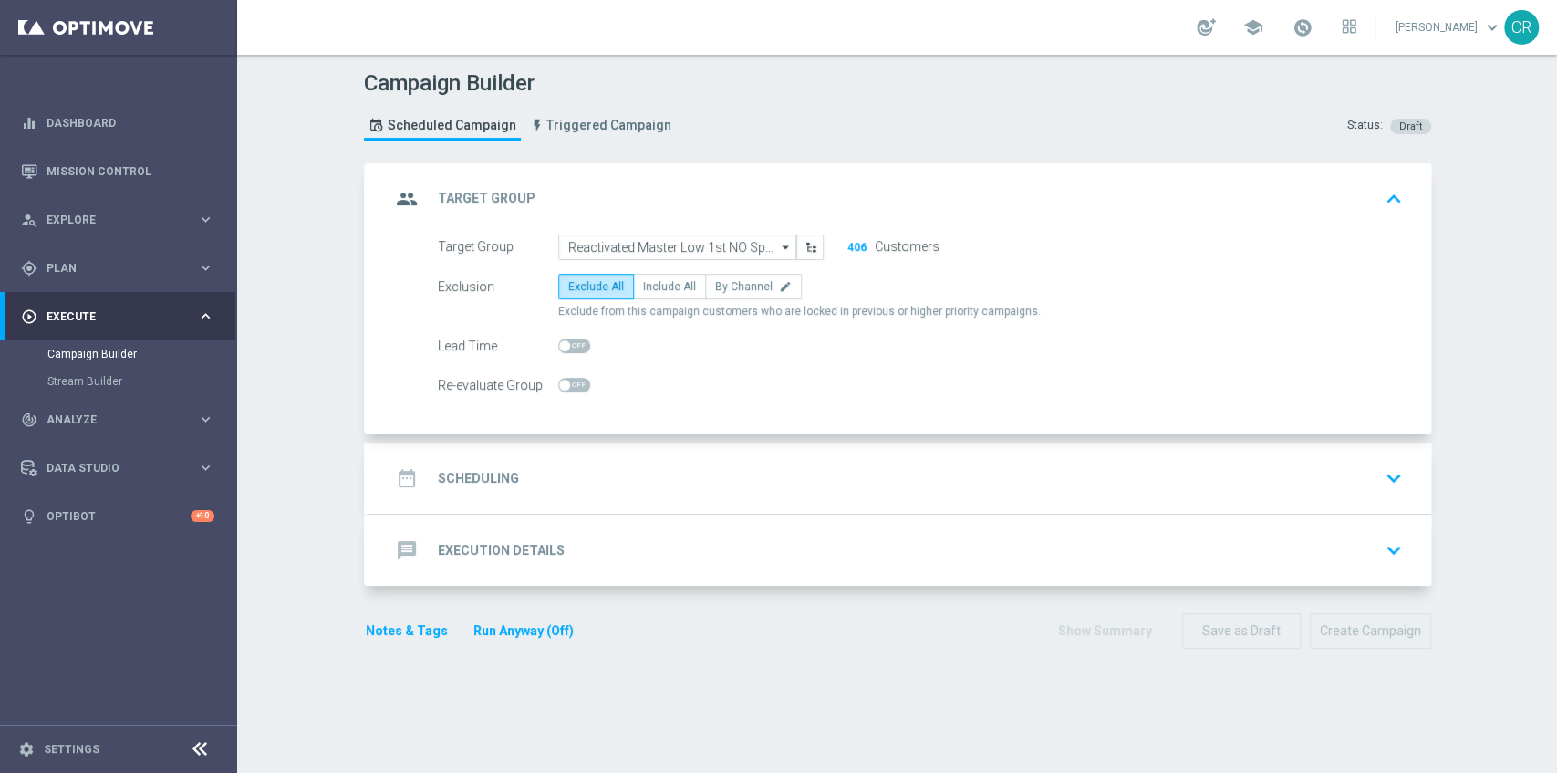
click at [1394, 471] on icon "keyboard_arrow_down" at bounding box center [1393, 477] width 27 height 27
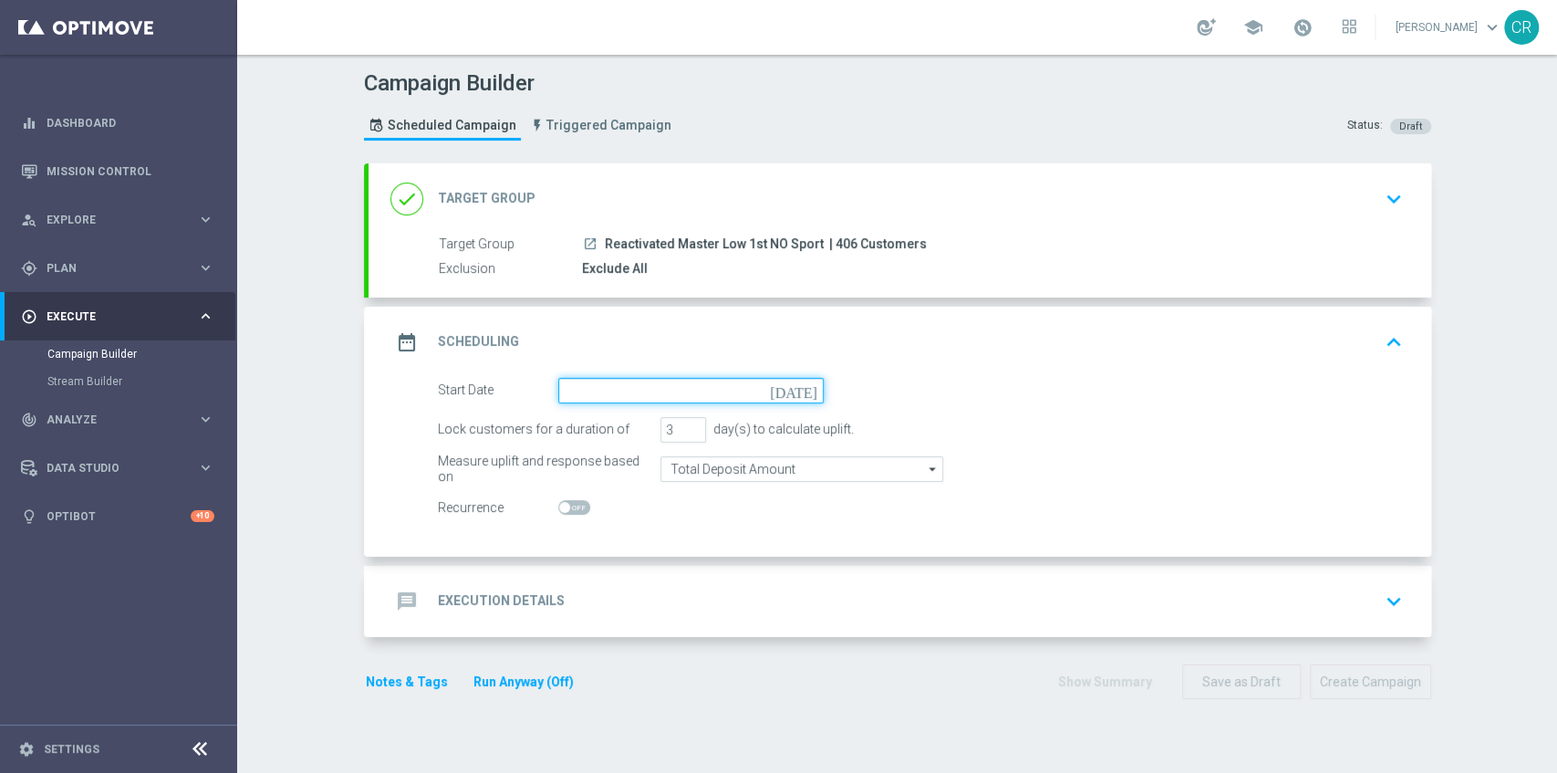
click at [628, 400] on input at bounding box center [690, 391] width 265 height 26
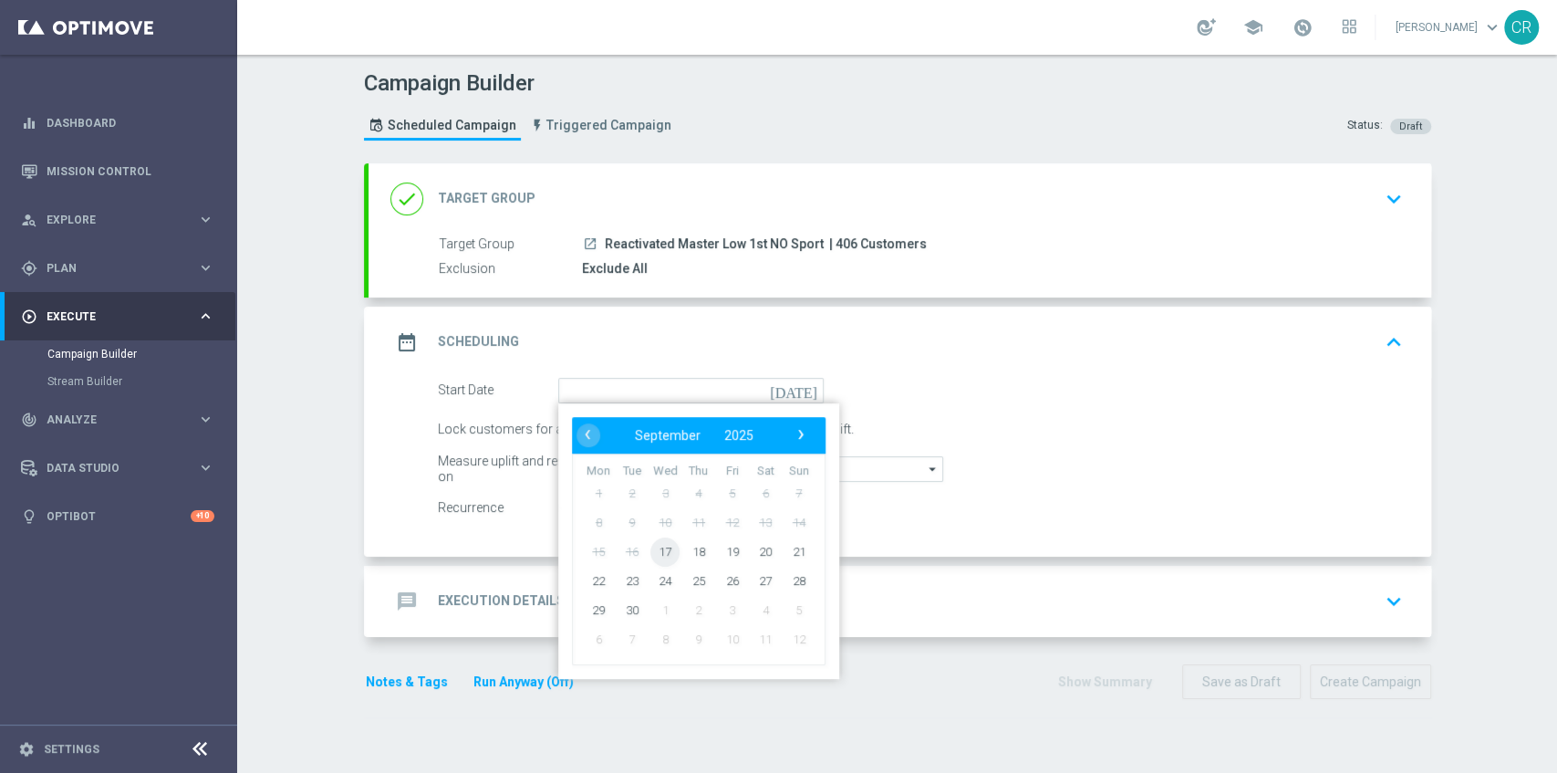
click at [658, 553] on span "17" at bounding box center [664, 550] width 29 height 29
type input "[DATE]"
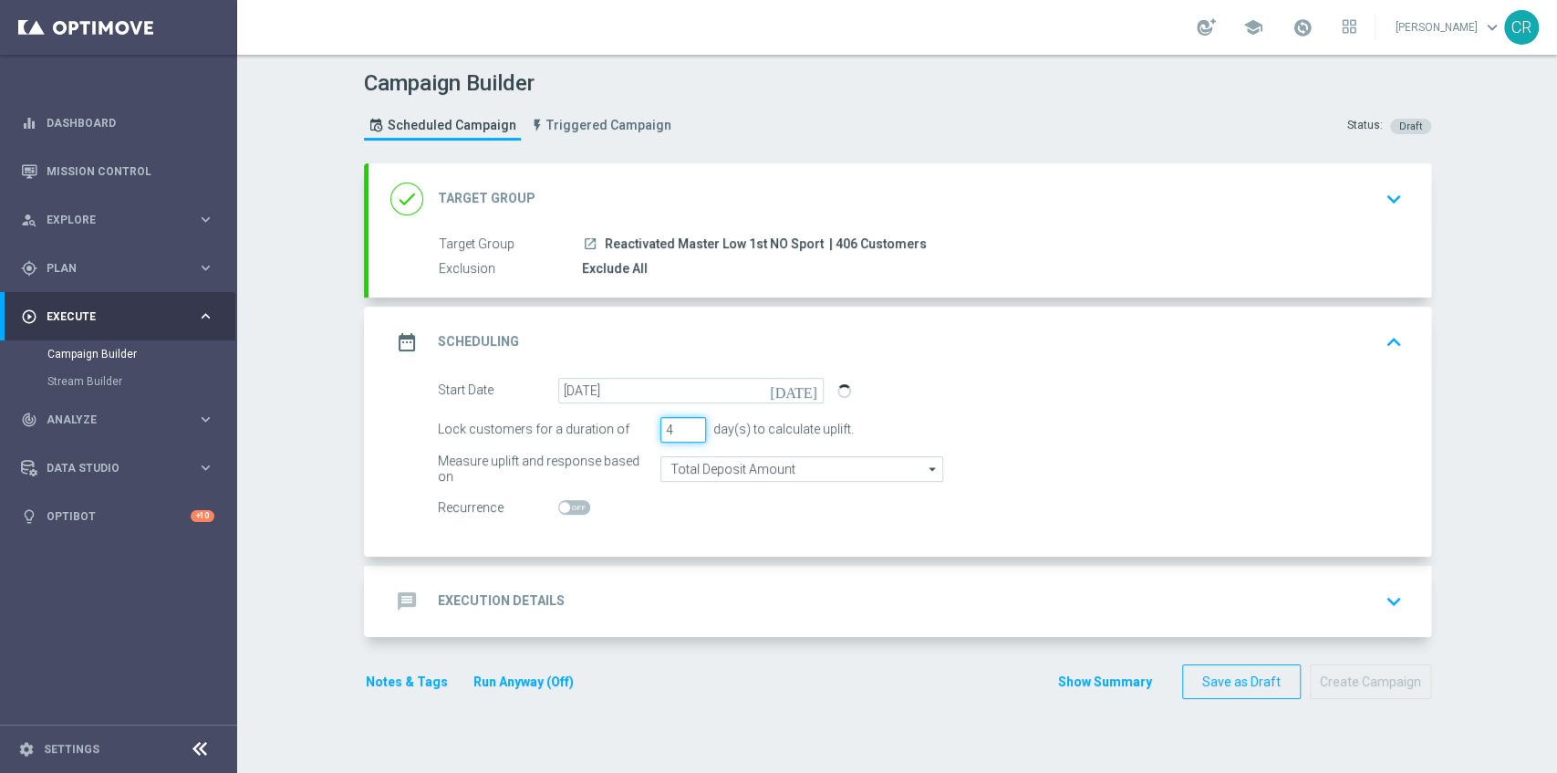
click at [693, 424] on input "4" at bounding box center [684, 430] width 46 height 26
click at [693, 424] on input "5" at bounding box center [684, 430] width 46 height 26
type input "6"
click at [693, 424] on input "6" at bounding box center [684, 430] width 46 height 26
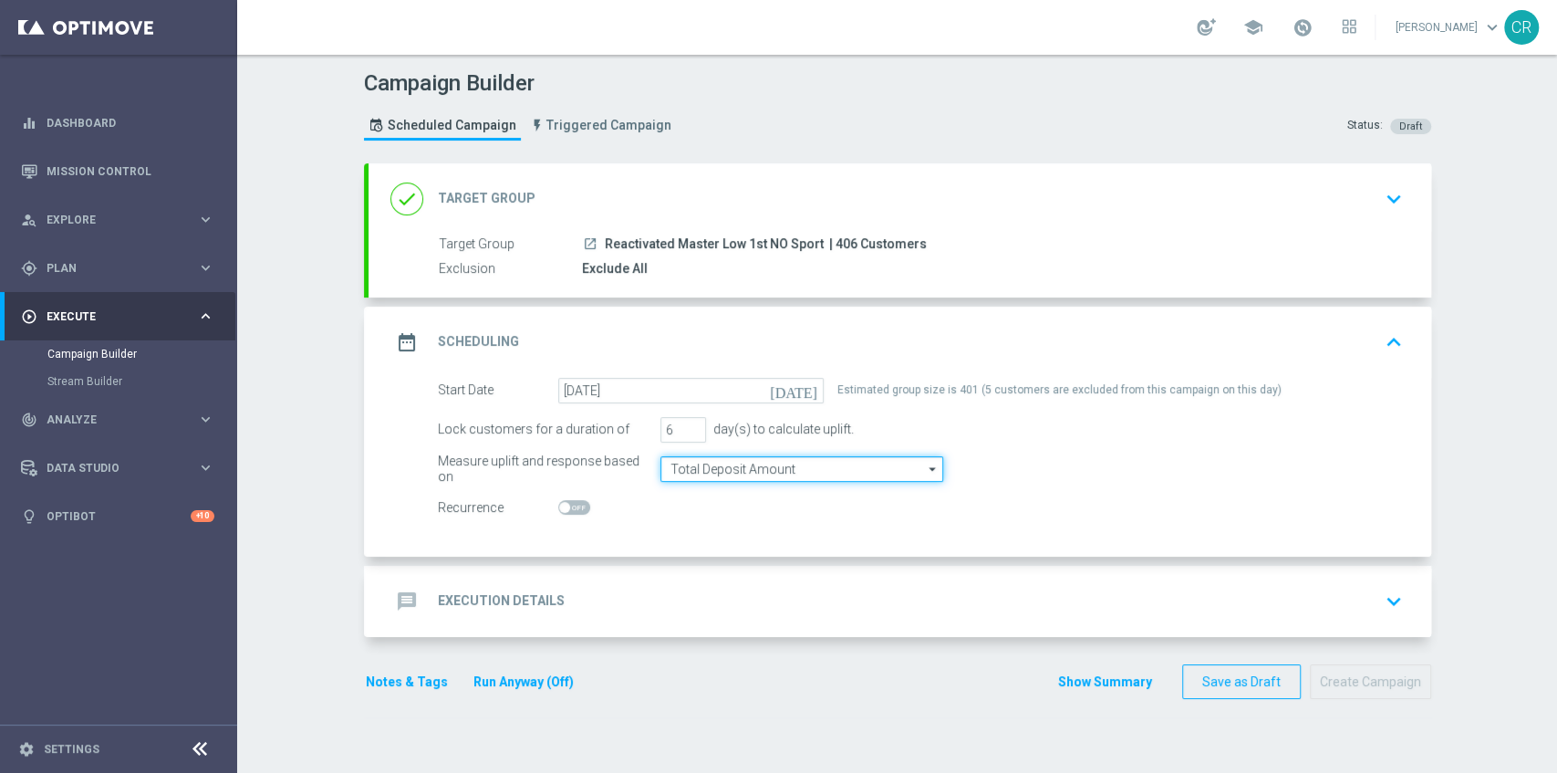
click at [790, 468] on input "Total Deposit Amount" at bounding box center [802, 469] width 283 height 26
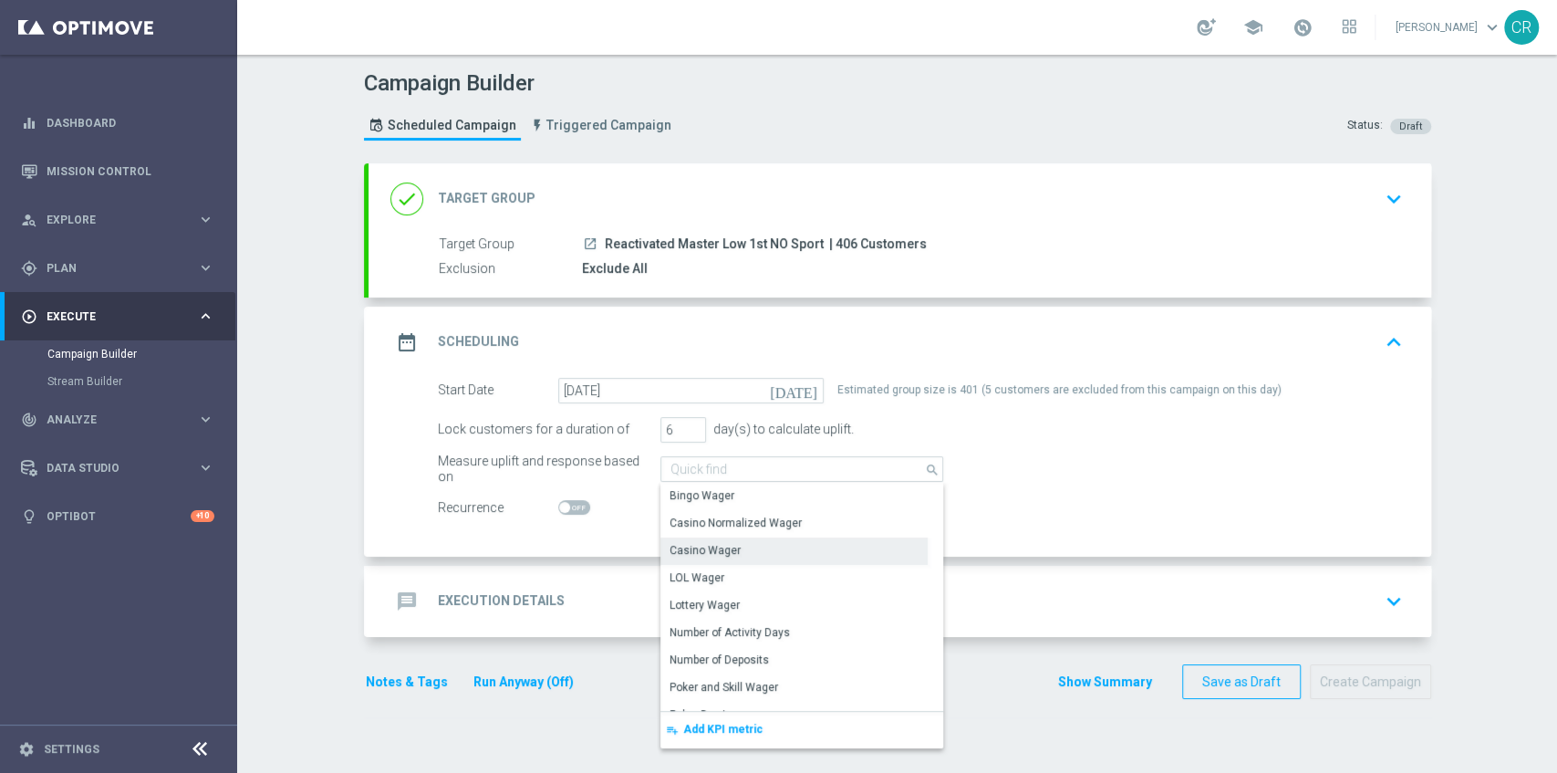
click at [764, 544] on div "Casino Wager" at bounding box center [794, 550] width 267 height 26
type input "Casino Wager"
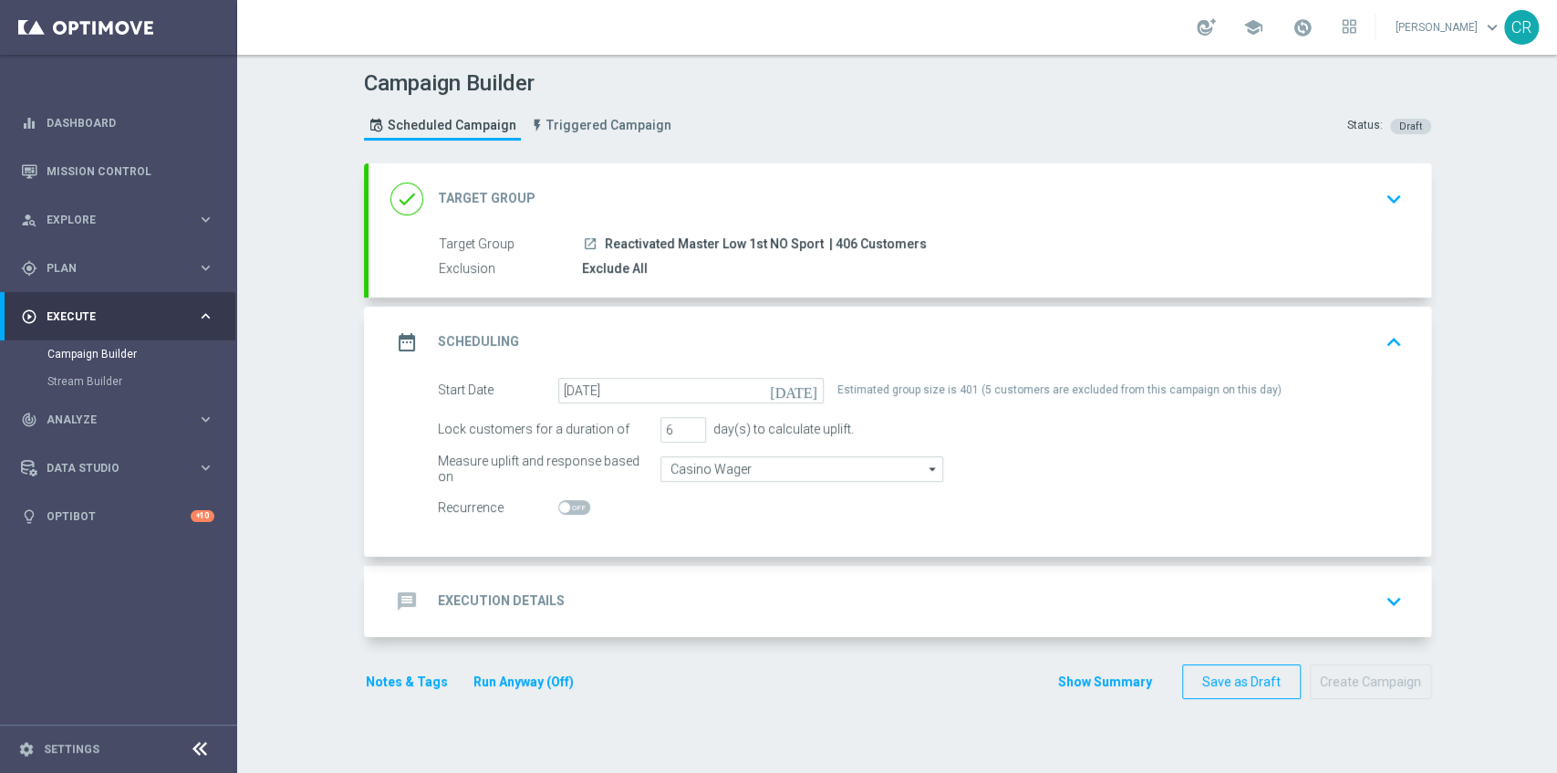
click at [1201, 449] on form "Start Date 17 Sep 2025 today Estimated group size is 401 (5 customers are exclu…" at bounding box center [920, 449] width 965 height 143
click at [1227, 584] on div "message Execution Details keyboard_arrow_down" at bounding box center [899, 601] width 1019 height 35
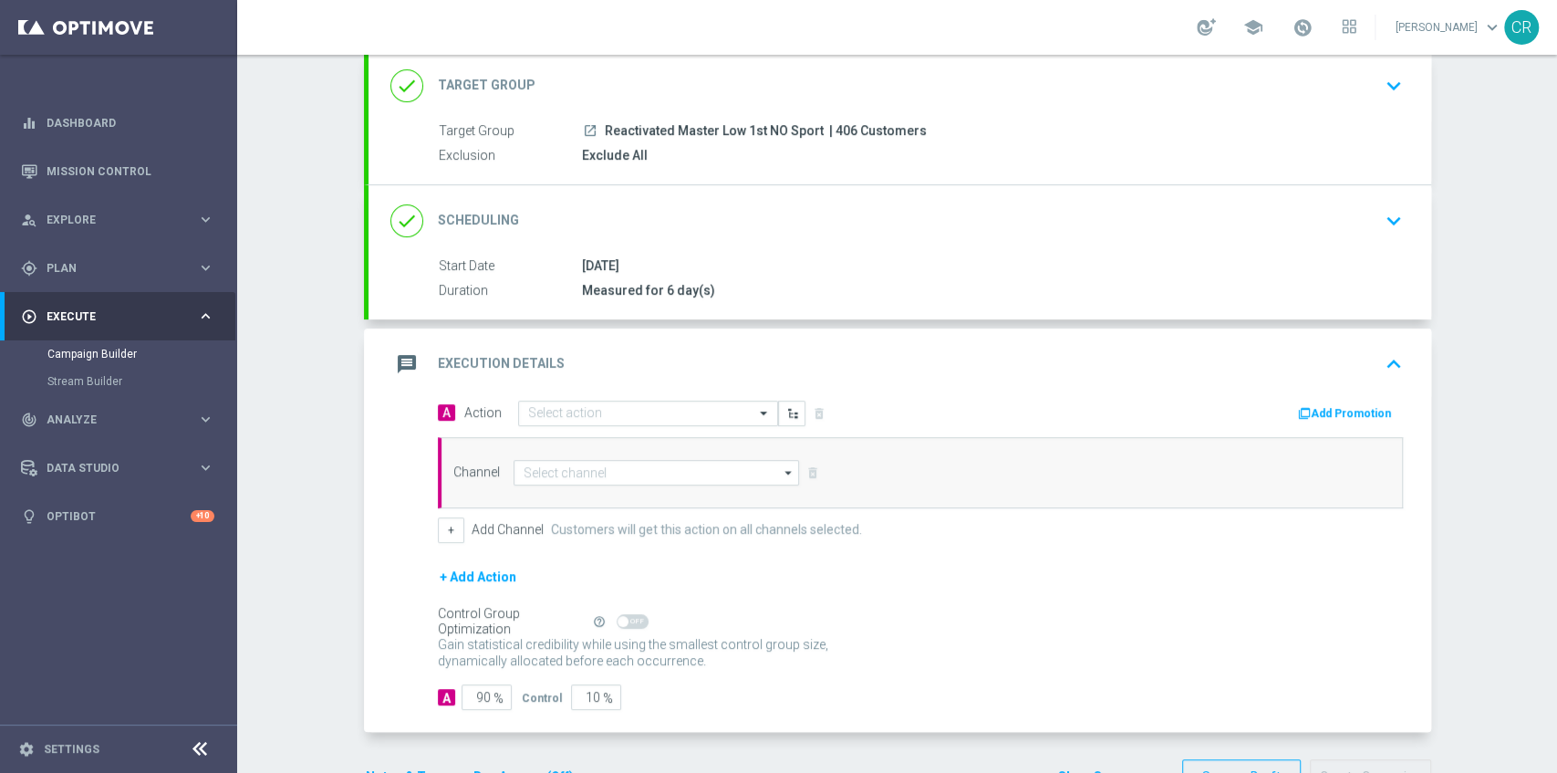
scroll to position [121, 0]
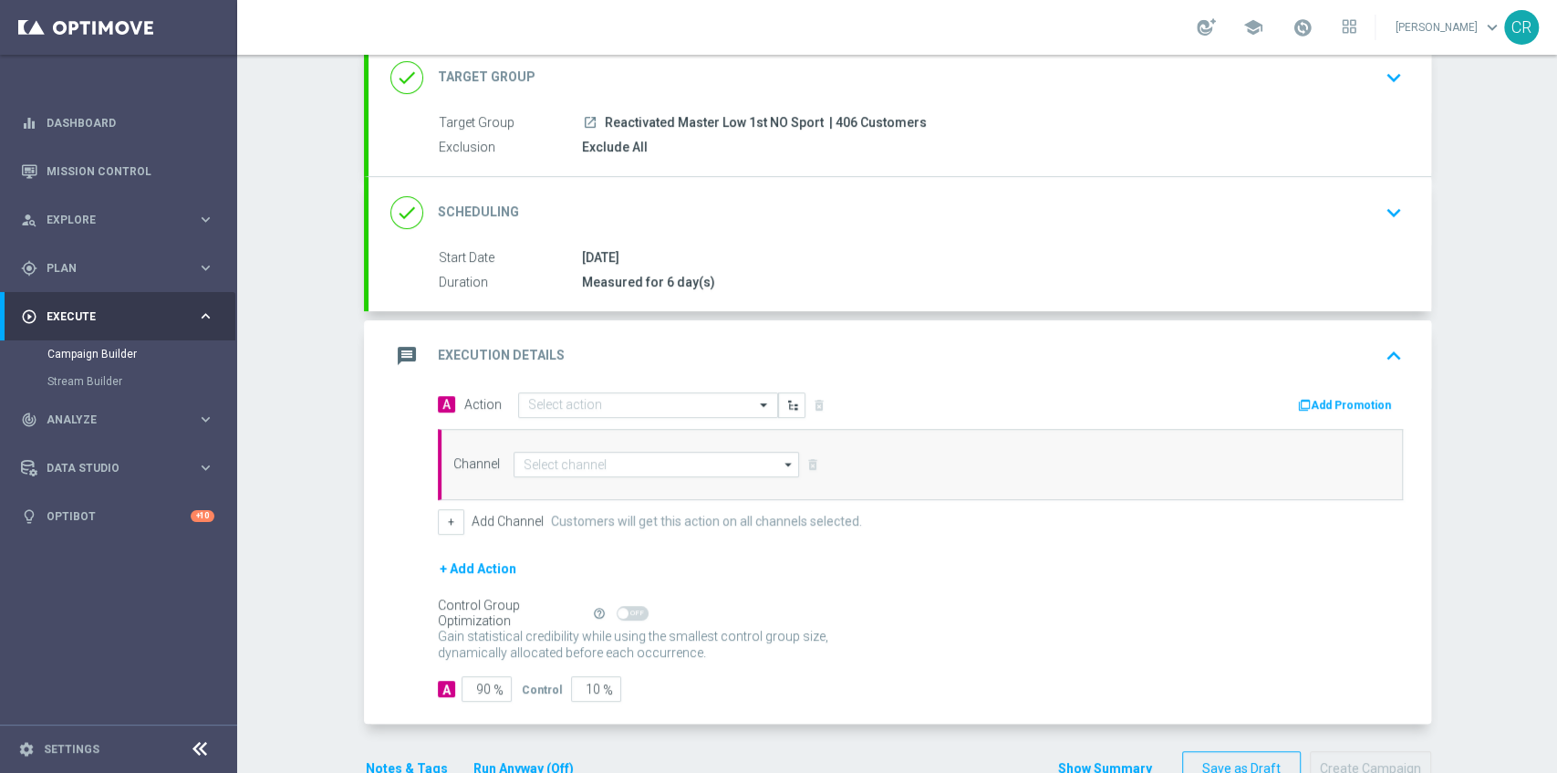
click at [705, 415] on div "A Action Select action delete_forever Add Promotion" at bounding box center [920, 405] width 993 height 28
click at [704, 412] on div "Select action" at bounding box center [648, 405] width 260 height 26
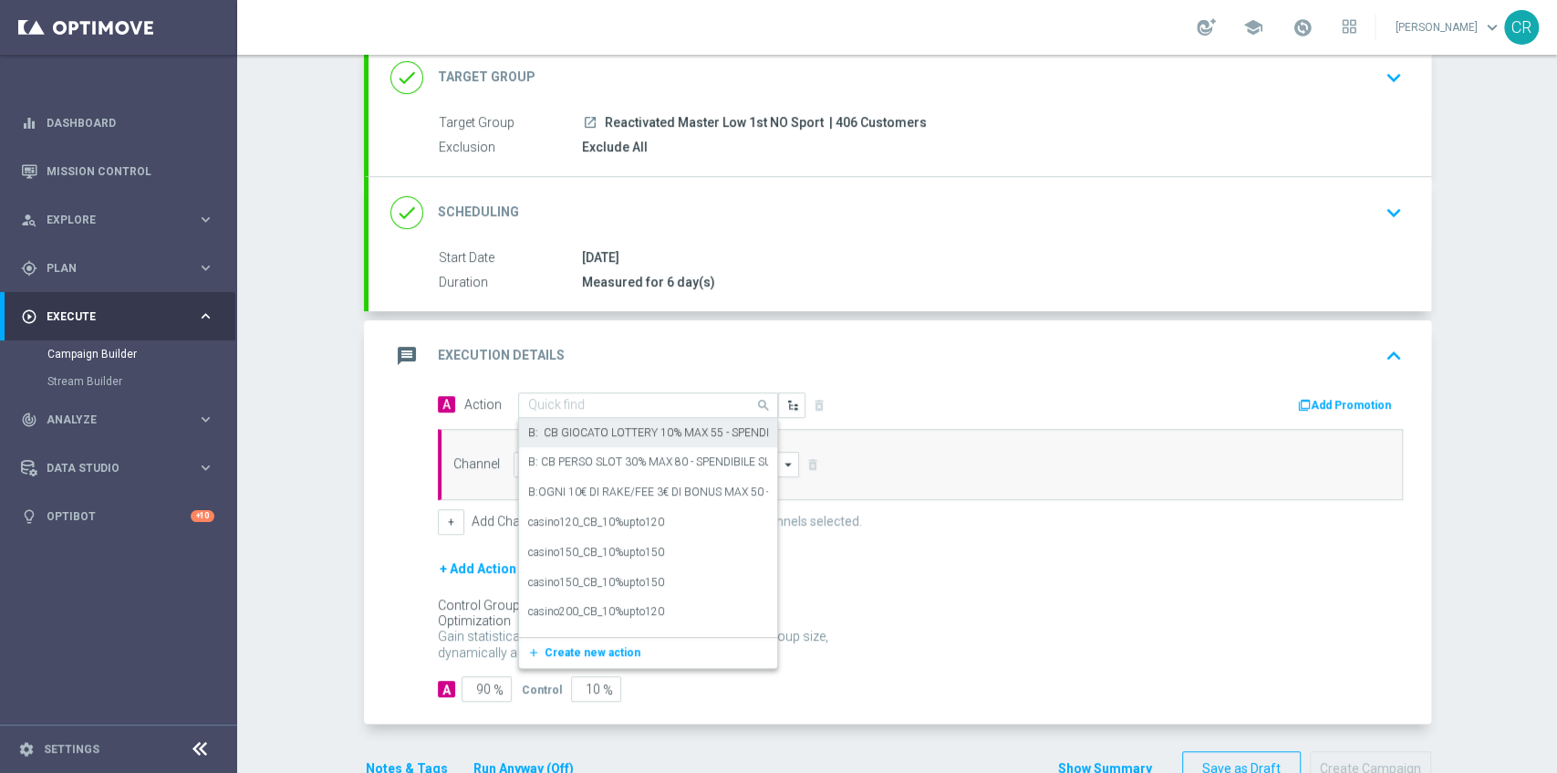
click at [630, 405] on input "text" at bounding box center [629, 406] width 203 height 16
click at [638, 402] on input "text" at bounding box center [629, 406] width 203 height 16
paste input "cashback Slot e GeV 30% fino a 150€"
type input "cashback Slot e GeV 30% fino a 150€"
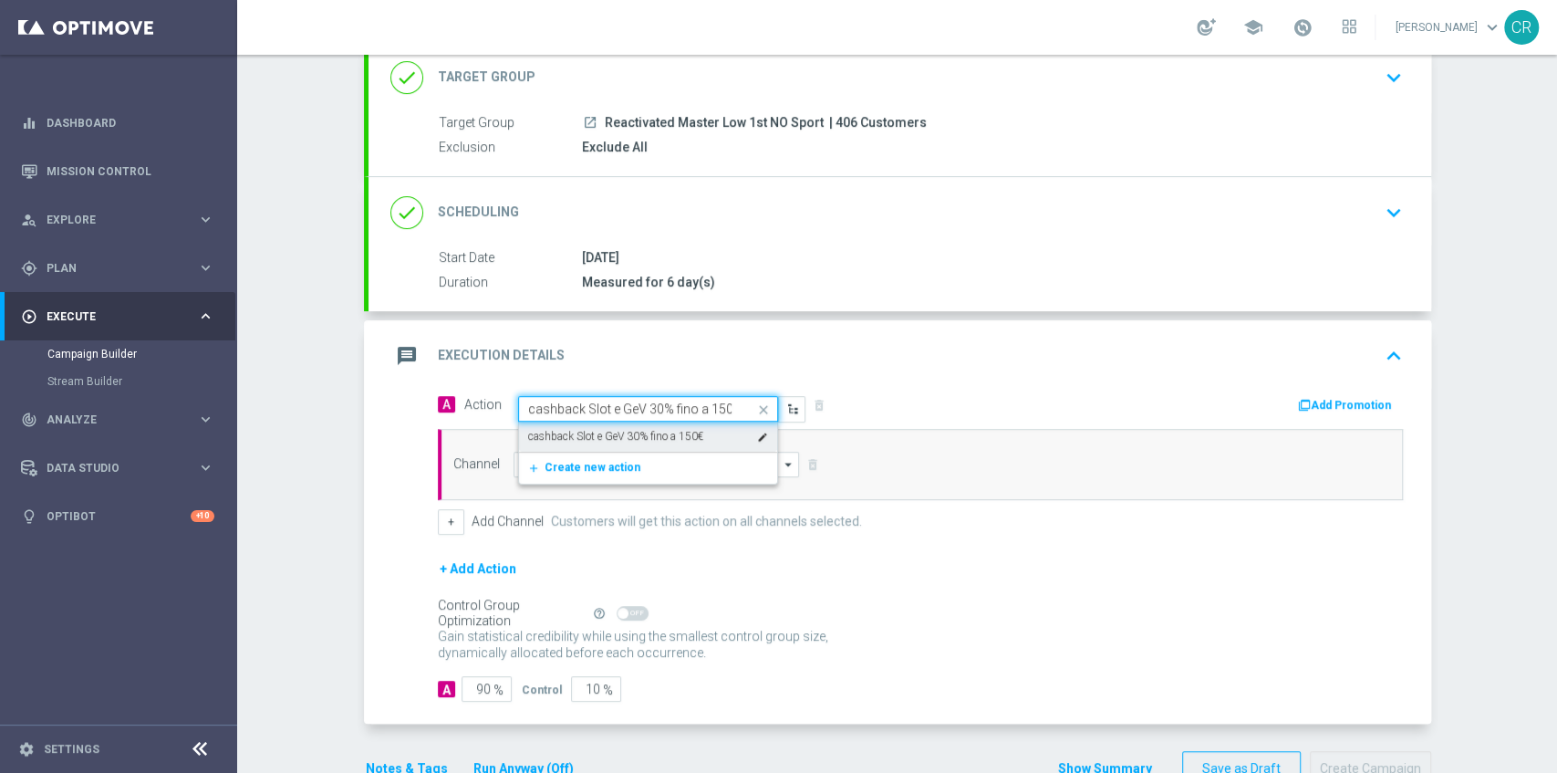
scroll to position [0, 2]
click at [642, 432] on label "cashback Slot e GeV 30% fino a 150€" at bounding box center [615, 437] width 175 height 16
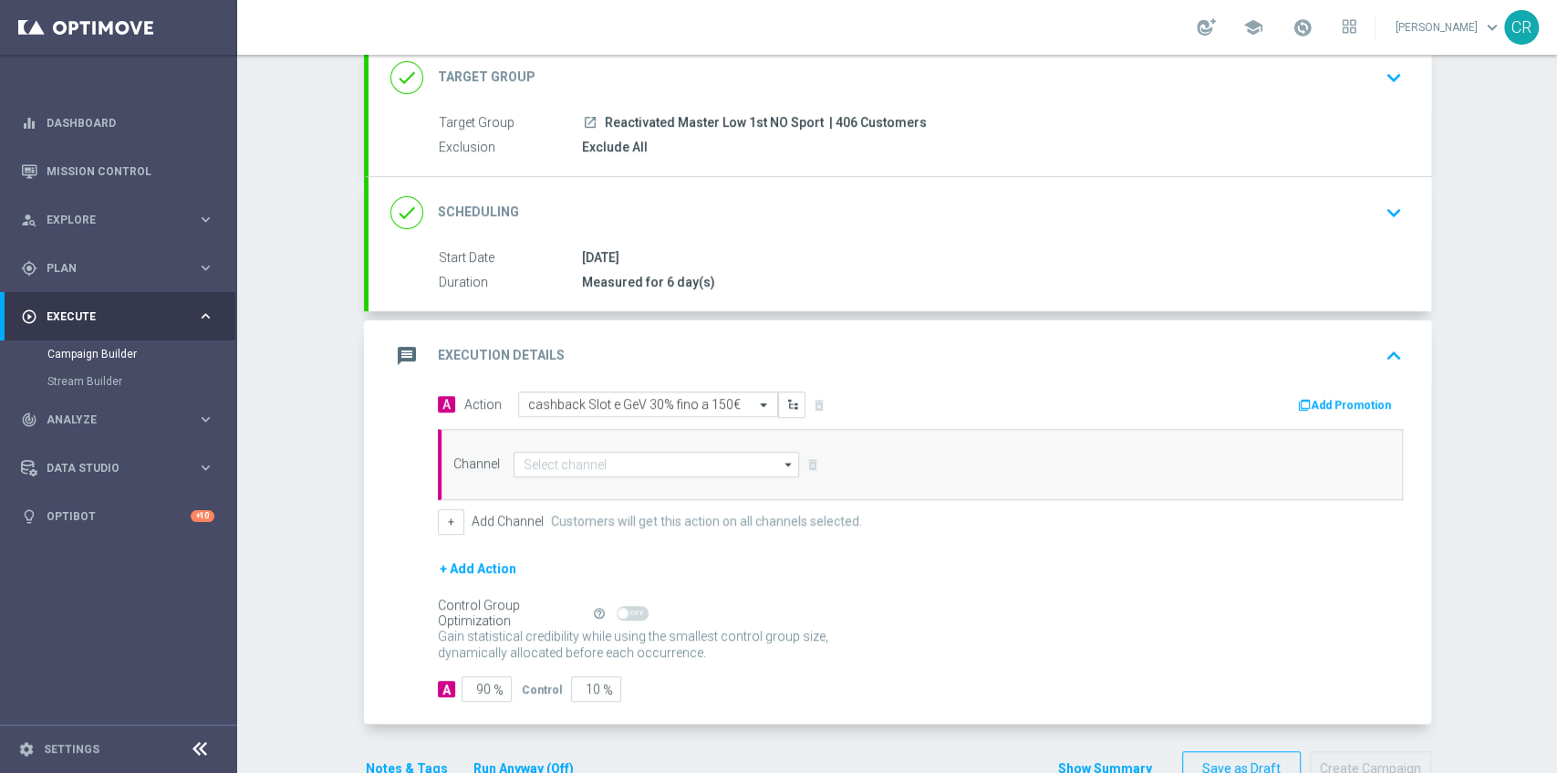
scroll to position [0, 0]
click at [596, 464] on input at bounding box center [657, 465] width 286 height 26
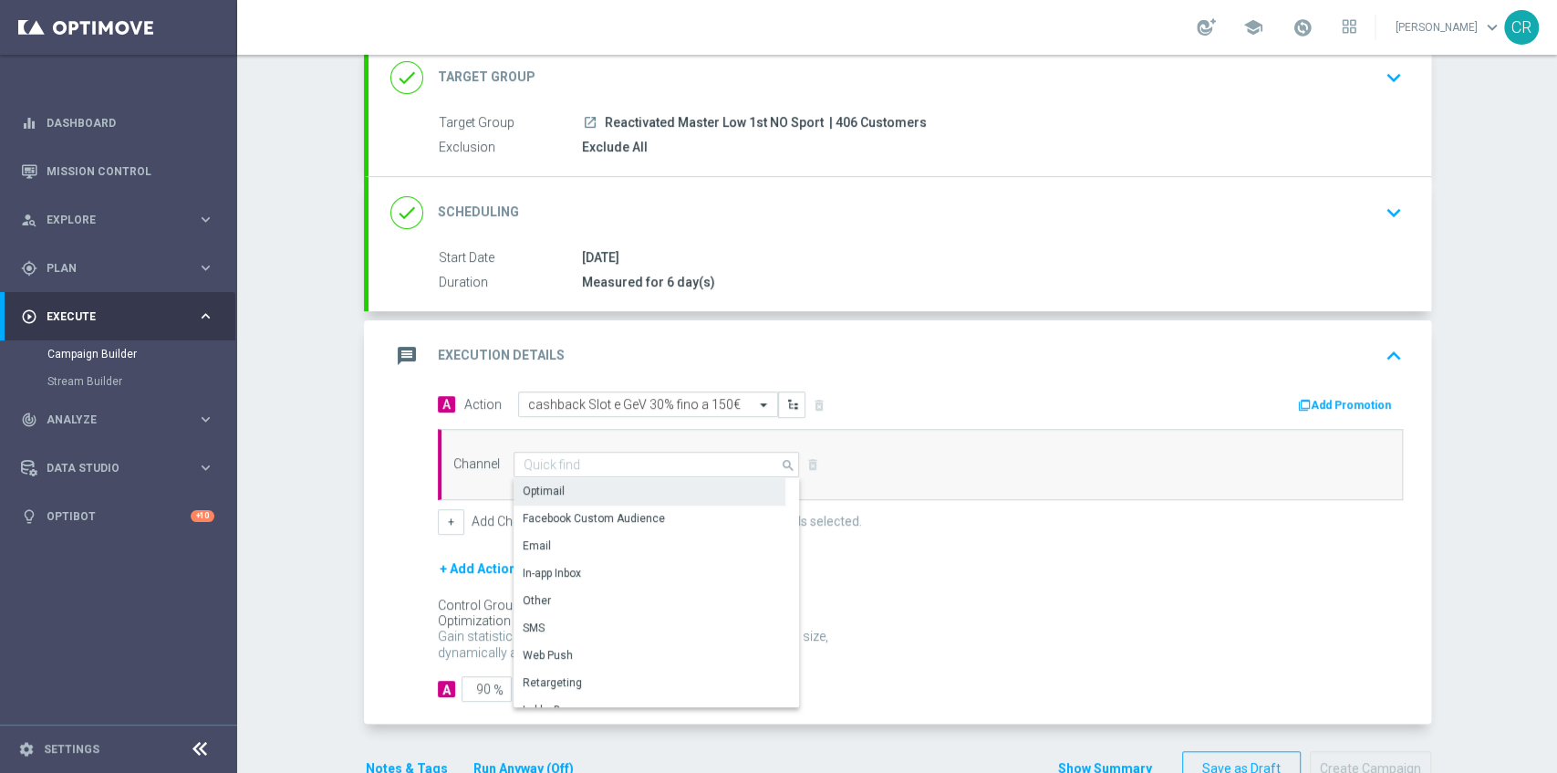
click at [606, 490] on div "Optimail" at bounding box center [650, 491] width 273 height 26
type input "Optimail"
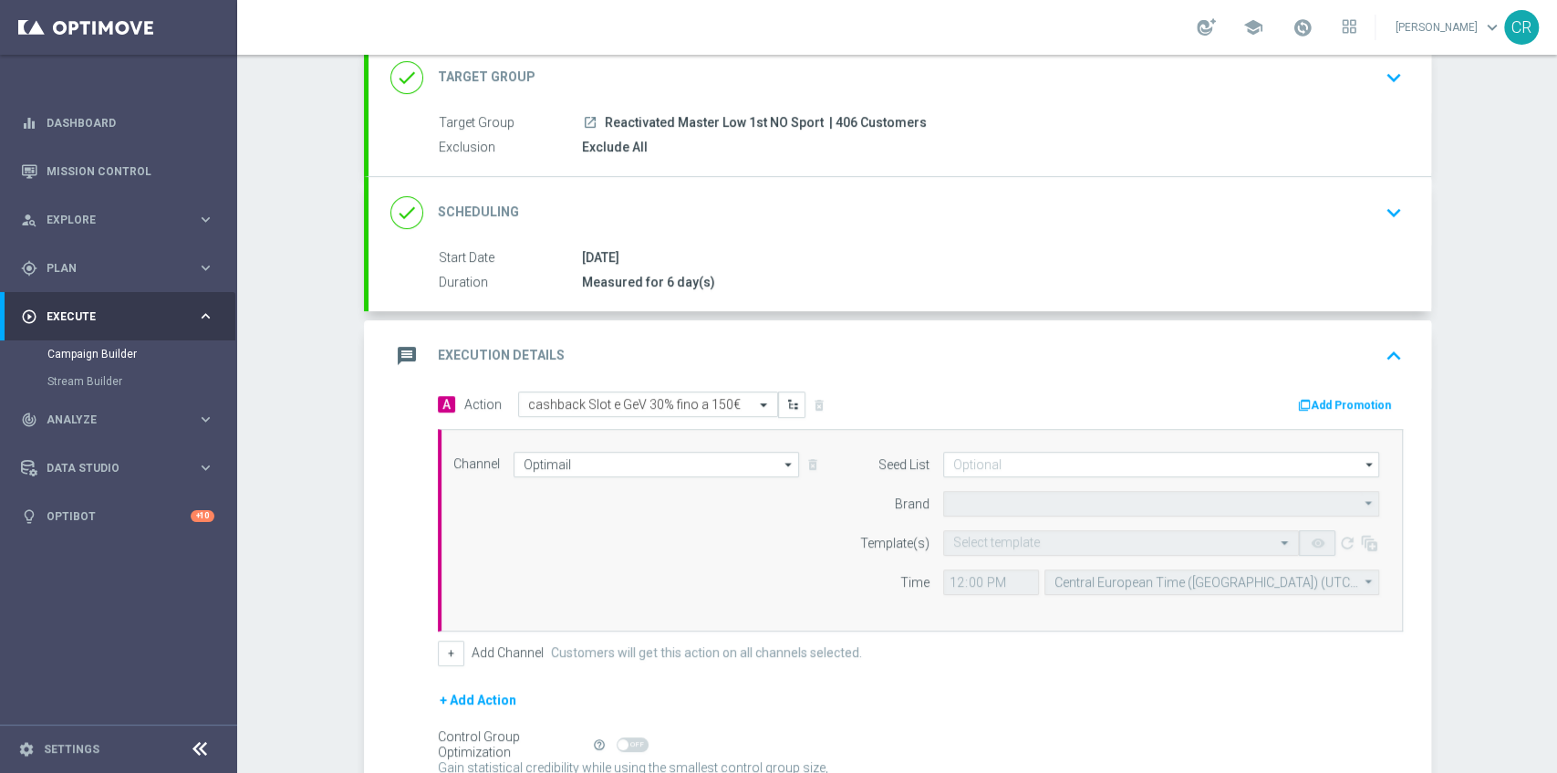
type input "Sisal Marketing"
click at [1019, 536] on input "text" at bounding box center [1102, 544] width 299 height 16
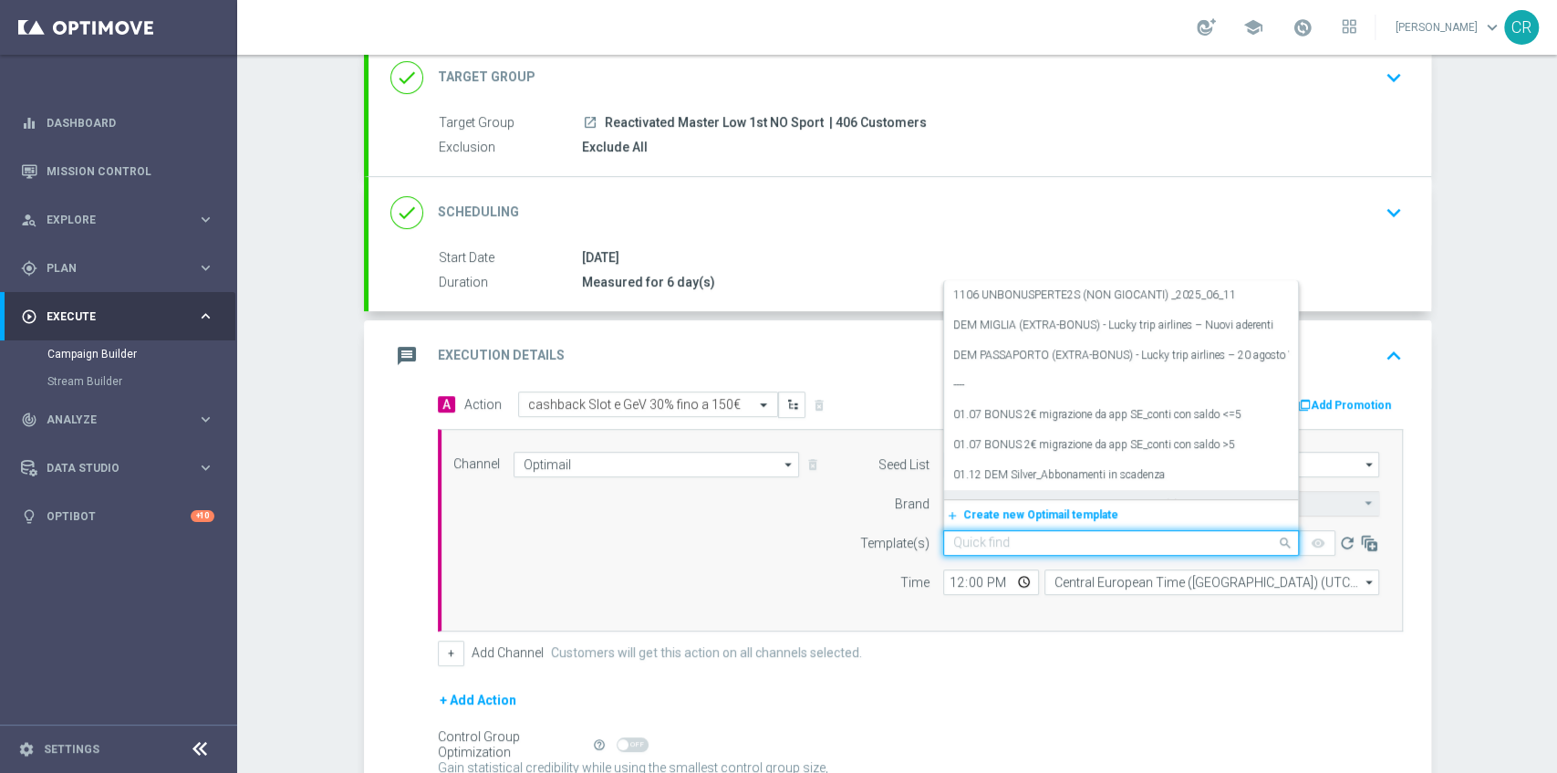
click at [1025, 536] on input "text" at bounding box center [1102, 544] width 299 height 16
click at [1029, 530] on div "Quick find" at bounding box center [1121, 543] width 356 height 26
click at [1031, 536] on input "text" at bounding box center [1102, 544] width 299 height 16
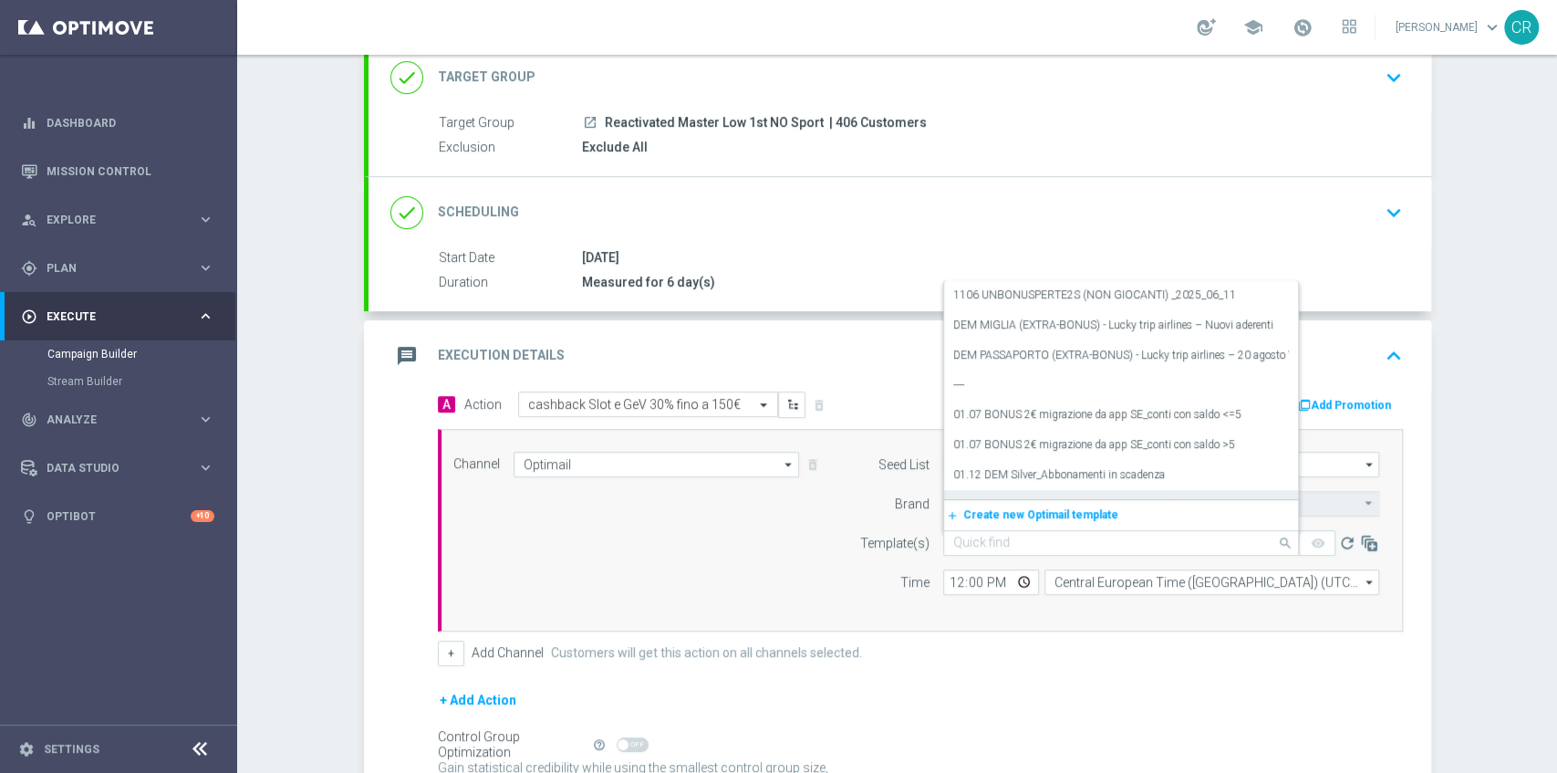
click at [805, 541] on div "Channel Optimail Optimail arrow_drop_down Show Selected 1 of 20 Optimail" at bounding box center [917, 530] width 954 height 157
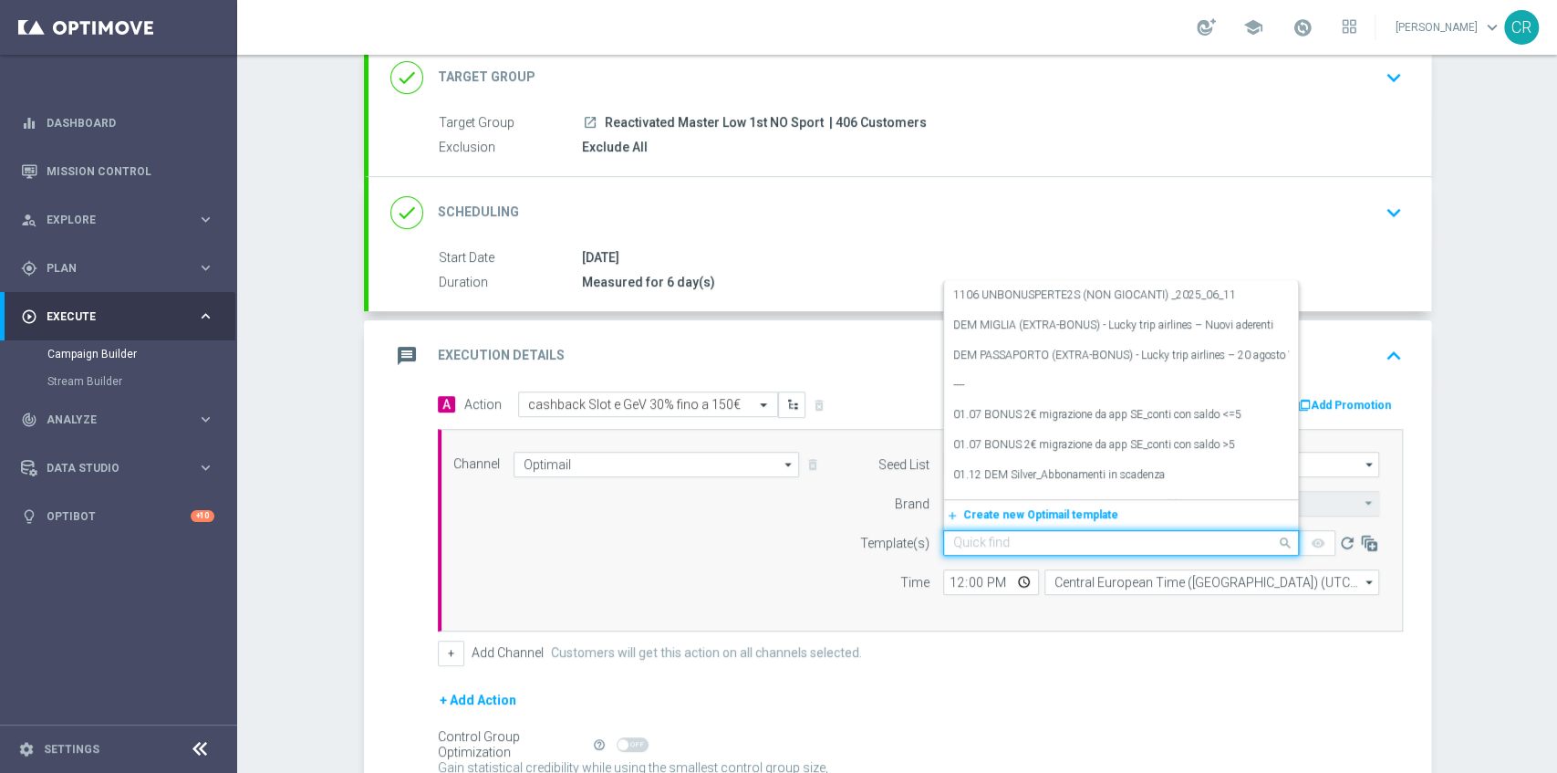
click at [1011, 536] on input "text" at bounding box center [1102, 544] width 299 height 16
paste input "CBSLOT170925 - [DATE]"
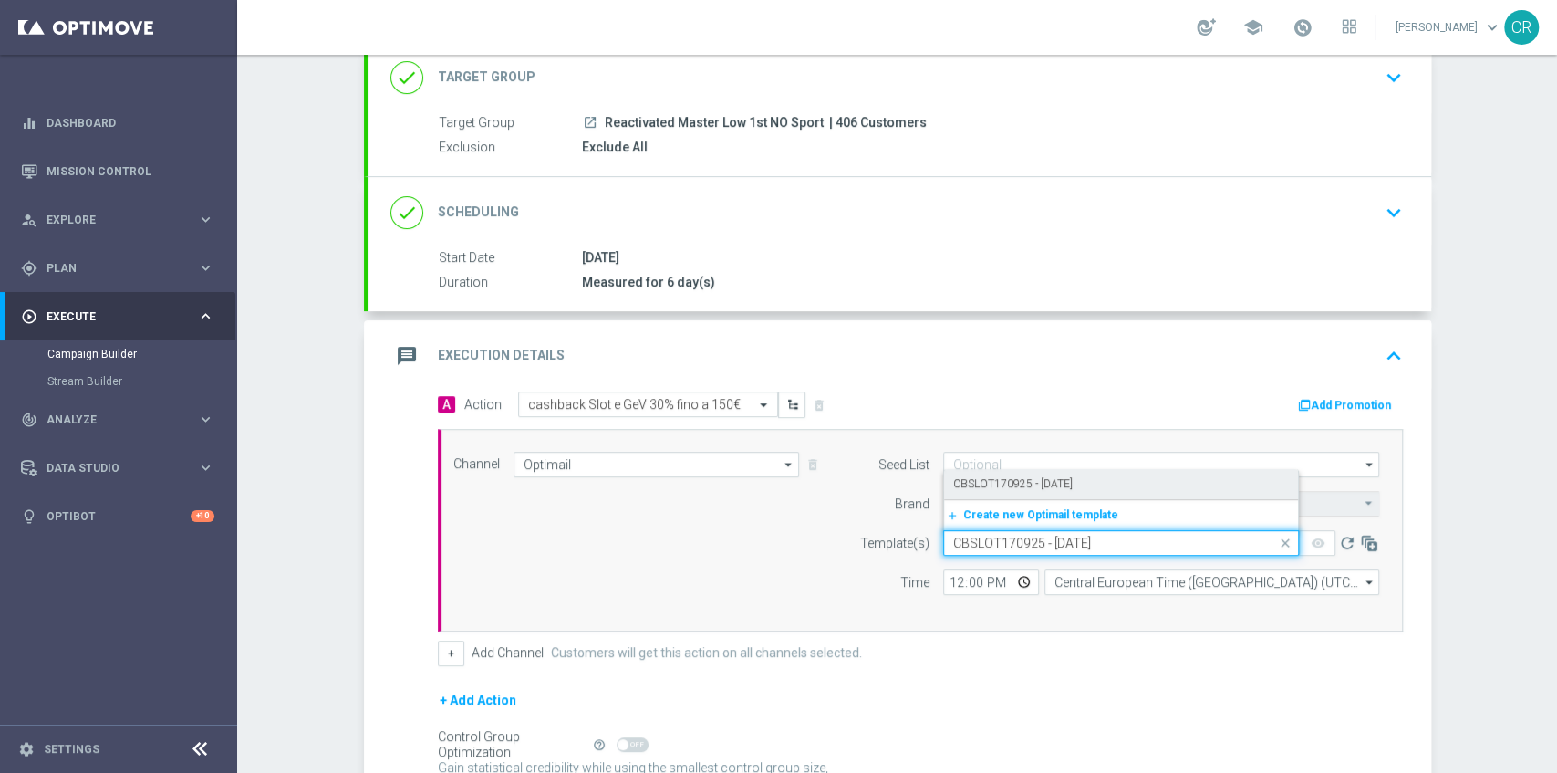
click at [1107, 472] on div "CBSLOT170925 - [DATE]" at bounding box center [1121, 484] width 336 height 30
type input "CBSLOT170925 - [DATE]"
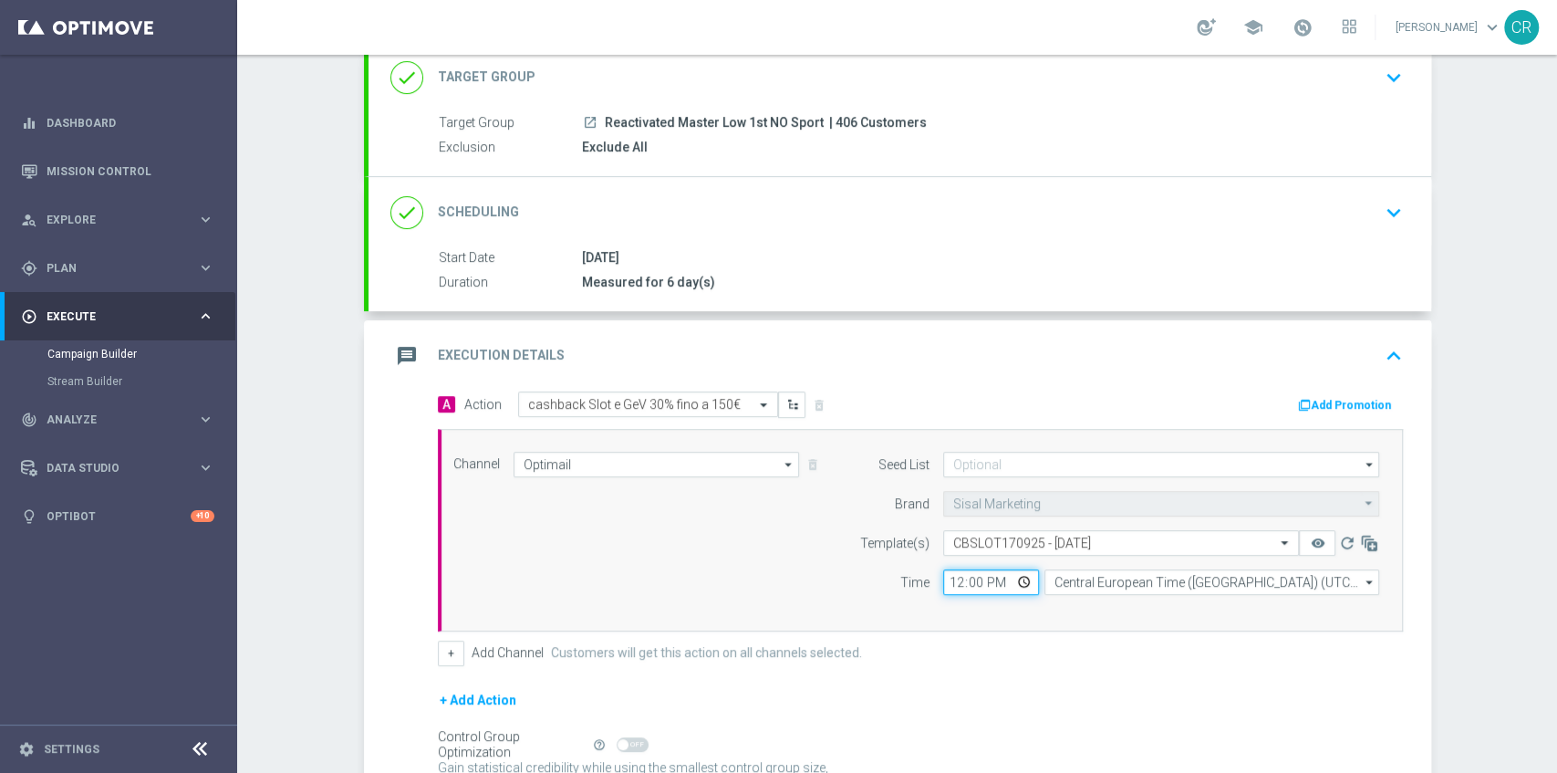
click at [1018, 580] on input "12:00" at bounding box center [991, 582] width 96 height 26
click at [988, 647] on div "+ Add Channel Customers will get this action on all channels selected." at bounding box center [920, 653] width 965 height 26
click at [1020, 581] on input "19:00" at bounding box center [991, 582] width 96 height 26
type input "19:30"
click at [987, 663] on form "A Action Select action cashback Slot e GeV 30% fino a 150€ delete_forever Add P…" at bounding box center [920, 612] width 965 height 442
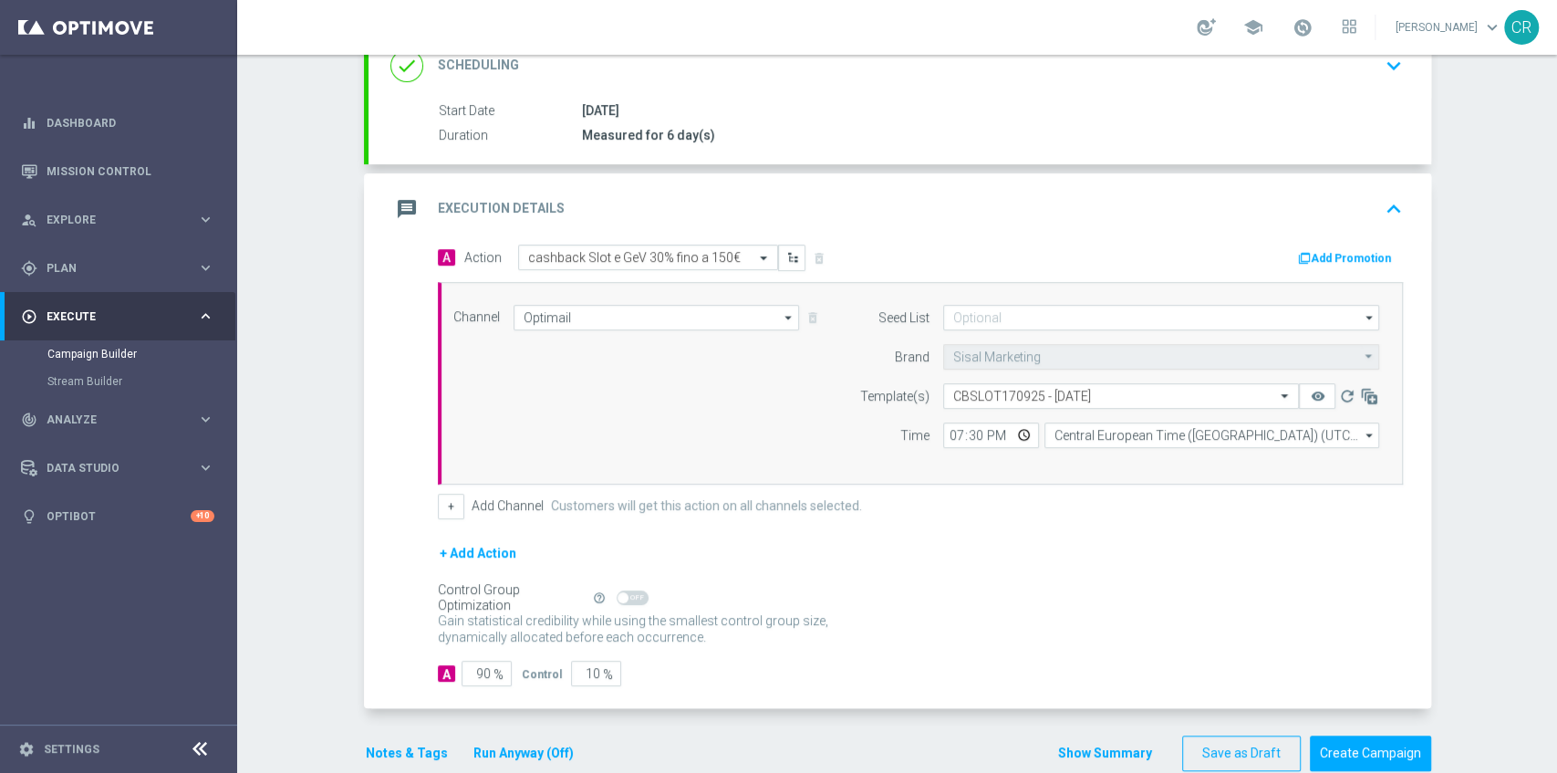
scroll to position [296, 0]
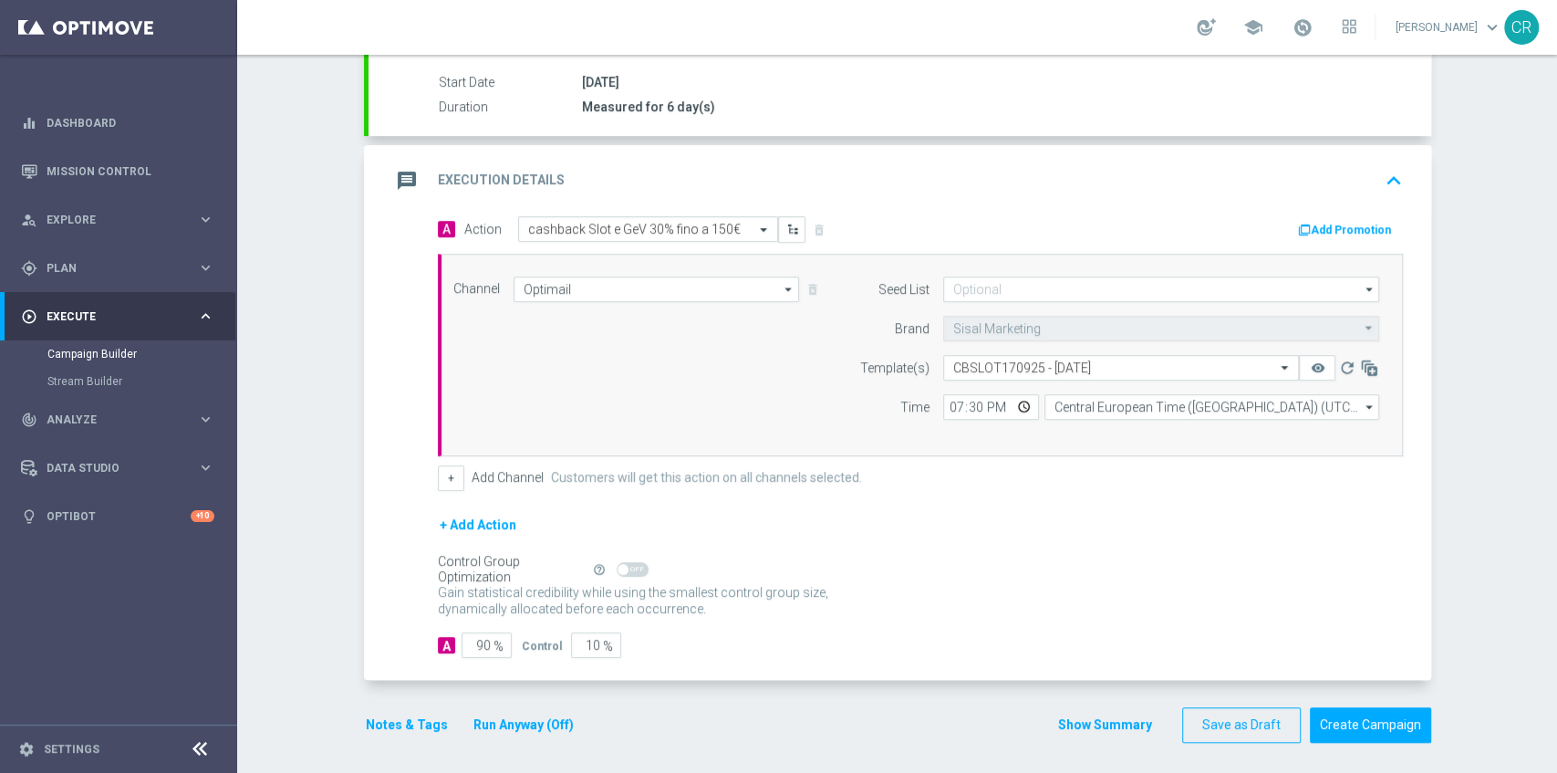
click at [1346, 226] on button "Add Promotion" at bounding box center [1346, 230] width 101 height 20
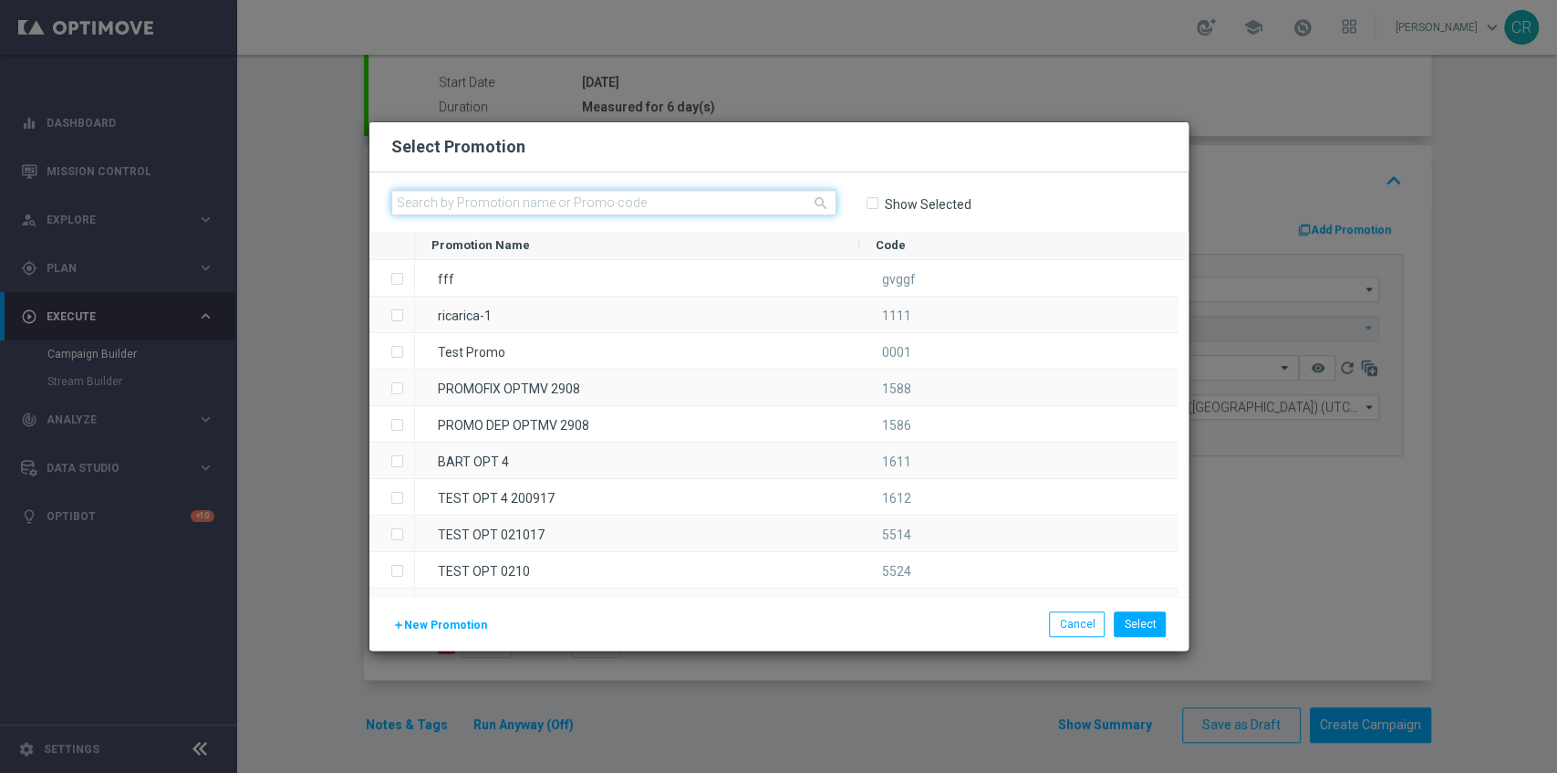
click at [574, 199] on input "text" at bounding box center [613, 203] width 445 height 26
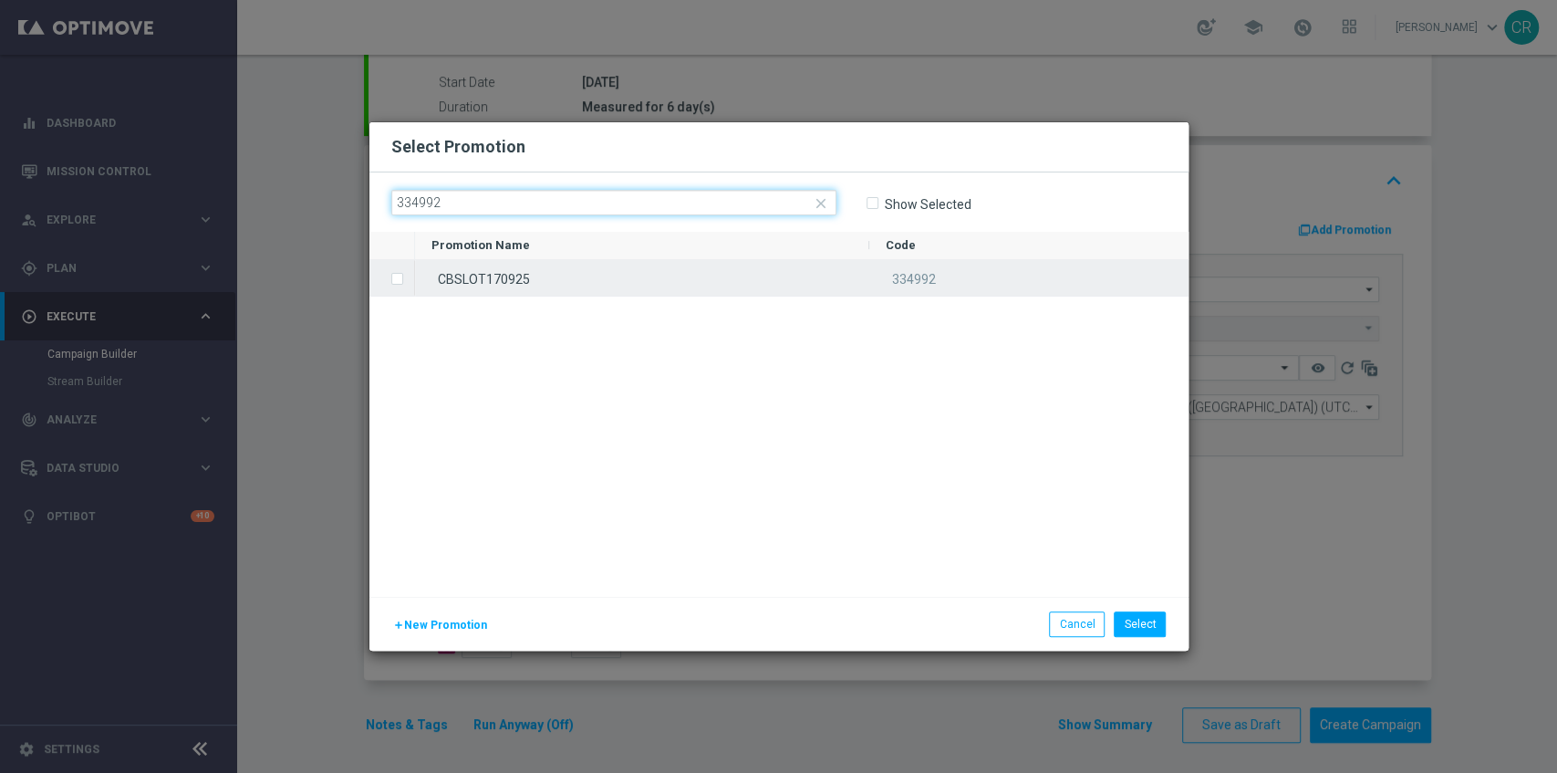
type input "334992"
click at [412, 283] on label "Press SPACE to select this row." at bounding box center [412, 280] width 6 height 16
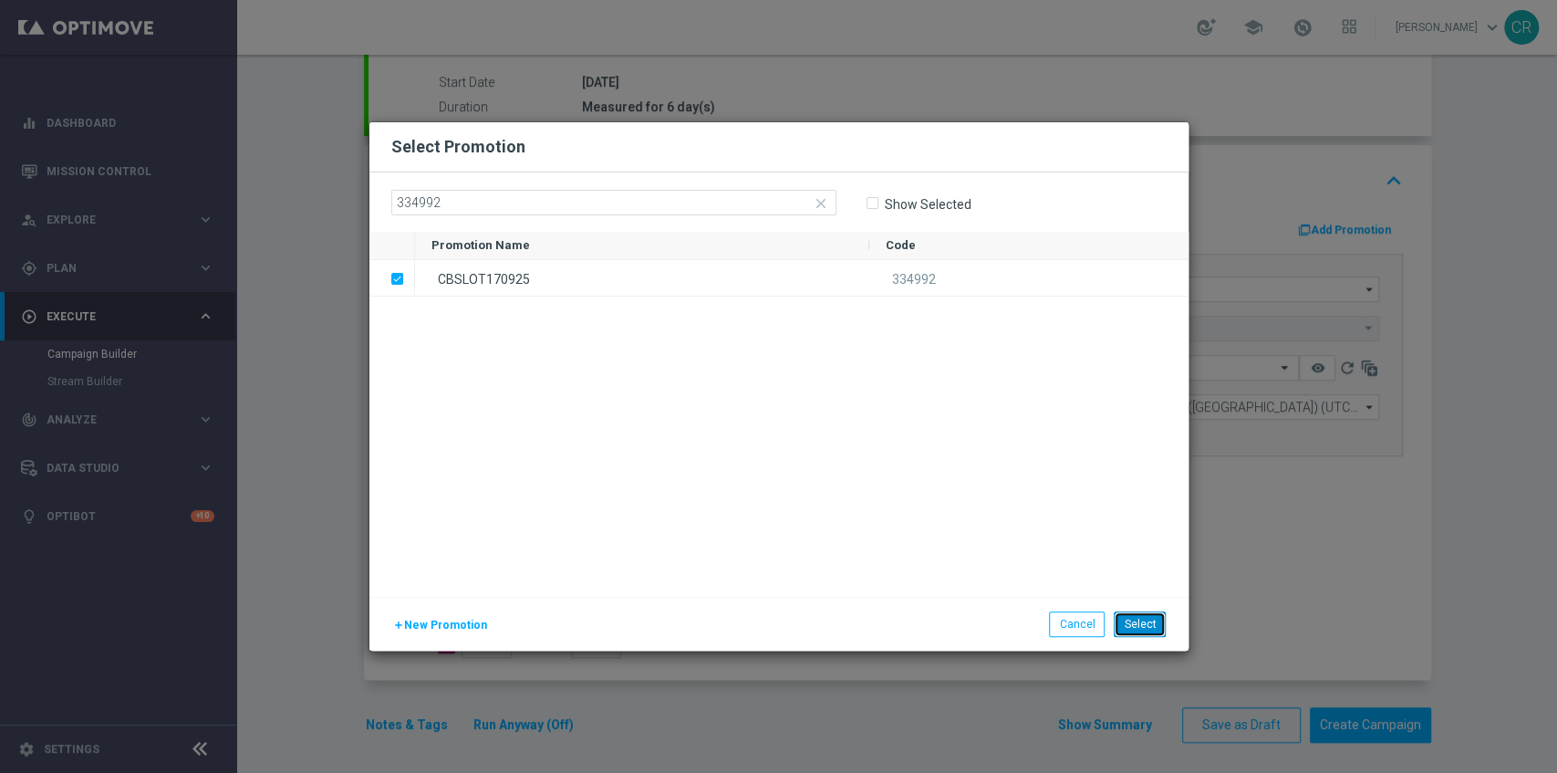
click at [1139, 619] on button "Select" at bounding box center [1140, 624] width 52 height 26
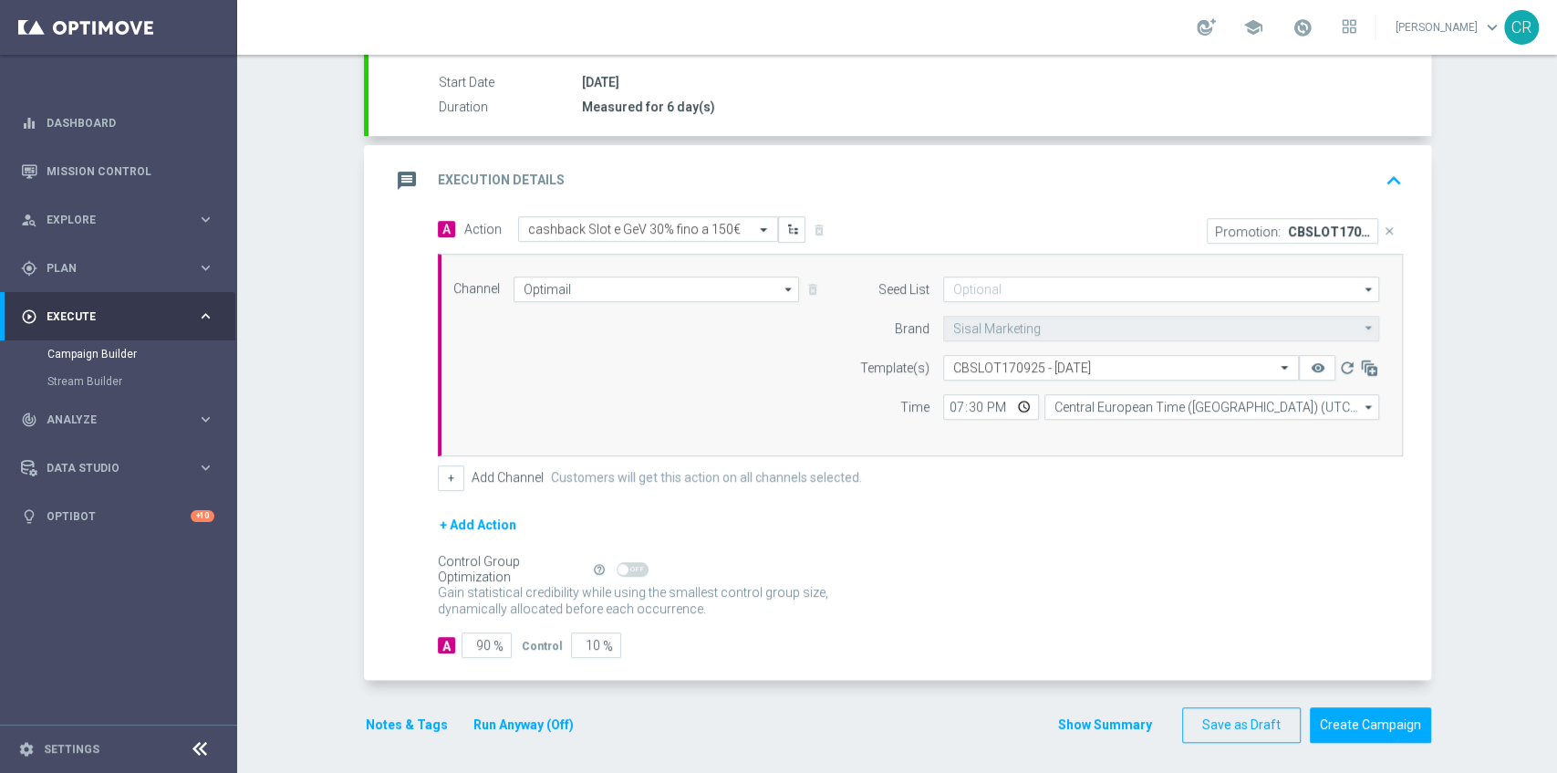
click at [421, 719] on button "Notes & Tags" at bounding box center [407, 724] width 86 height 23
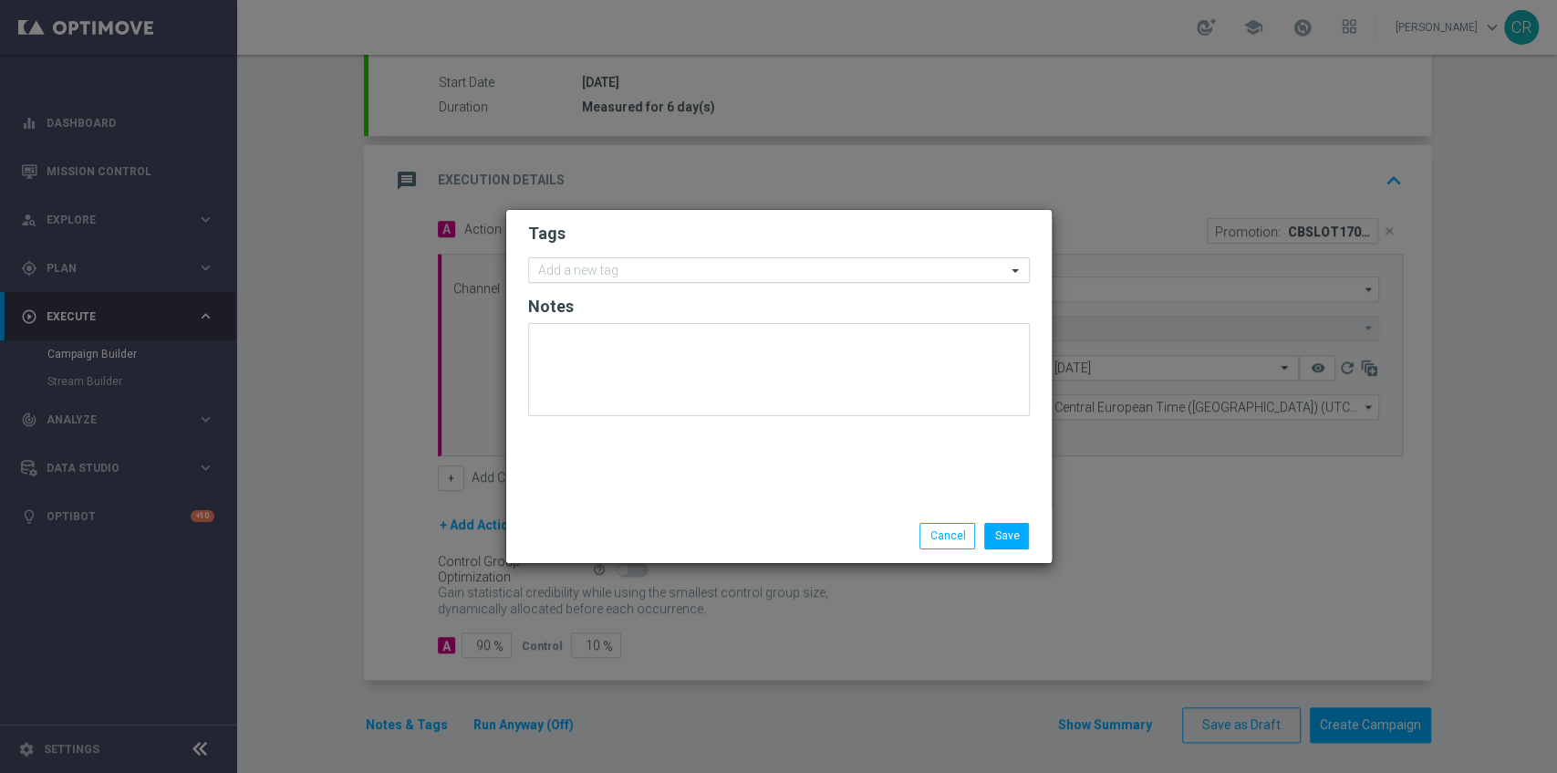
click at [637, 268] on input "text" at bounding box center [772, 272] width 468 height 16
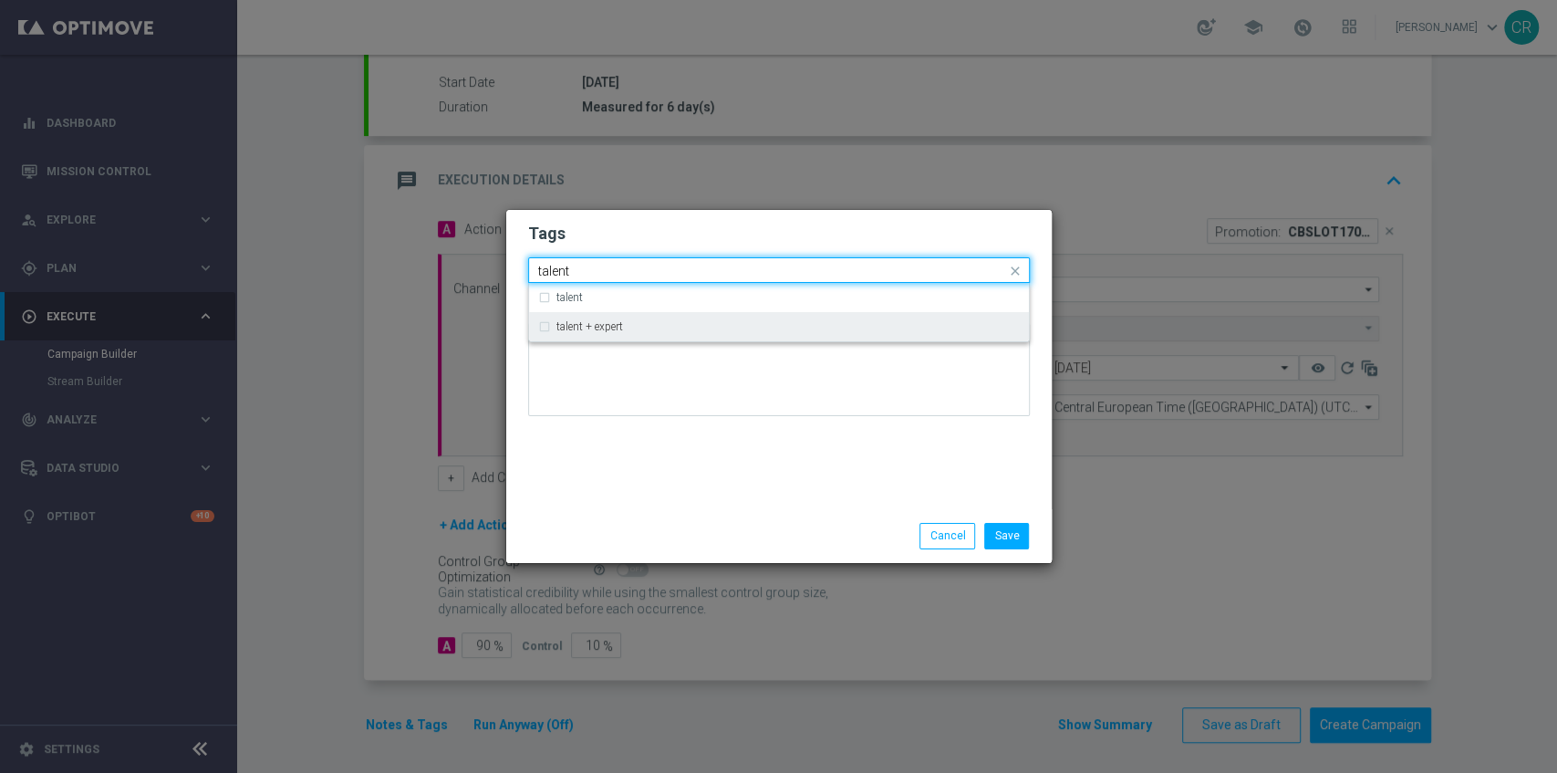
click at [623, 317] on div "talent + expert" at bounding box center [779, 326] width 482 height 29
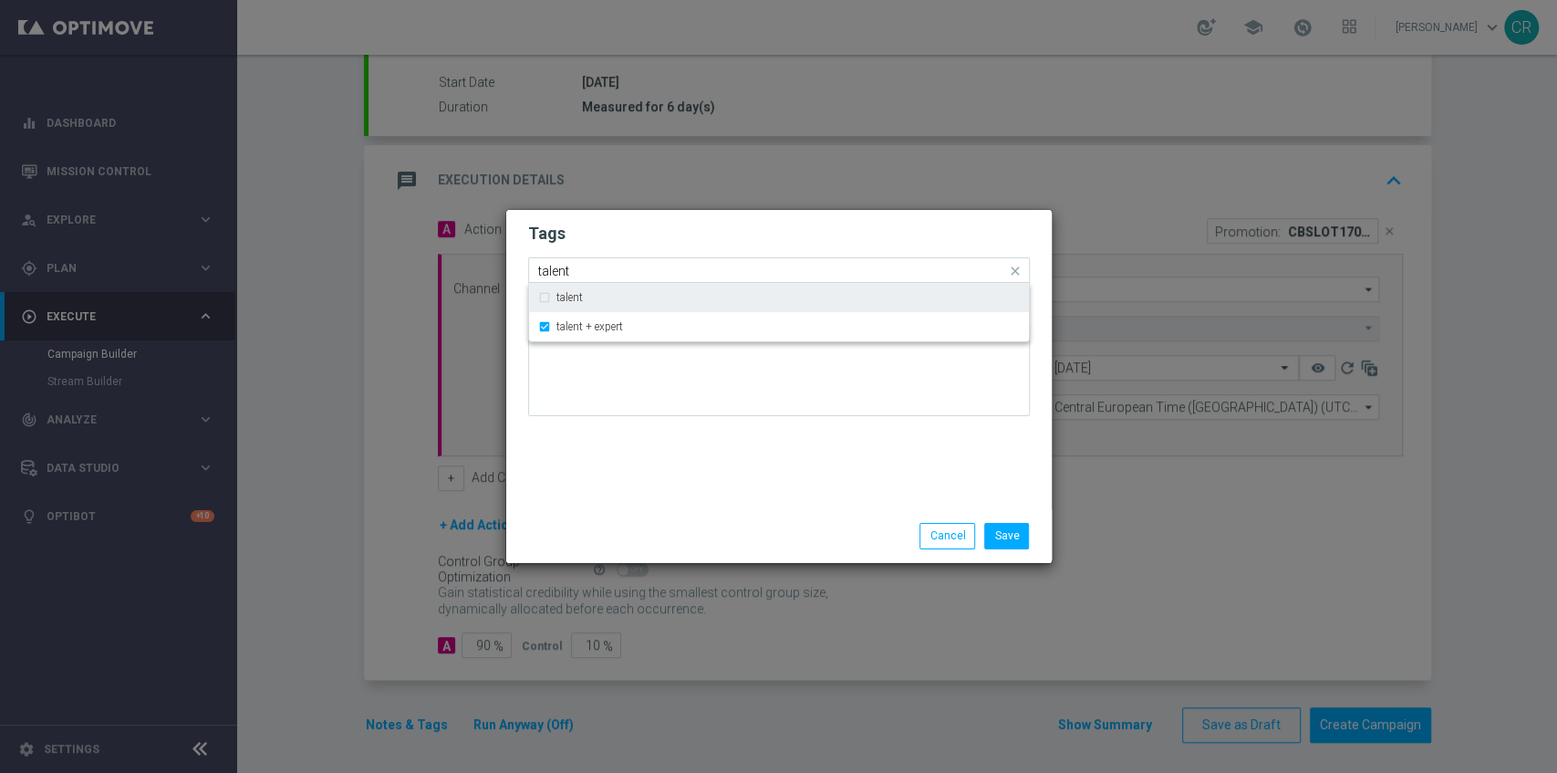
click at [656, 267] on input "talent" at bounding box center [772, 272] width 468 height 16
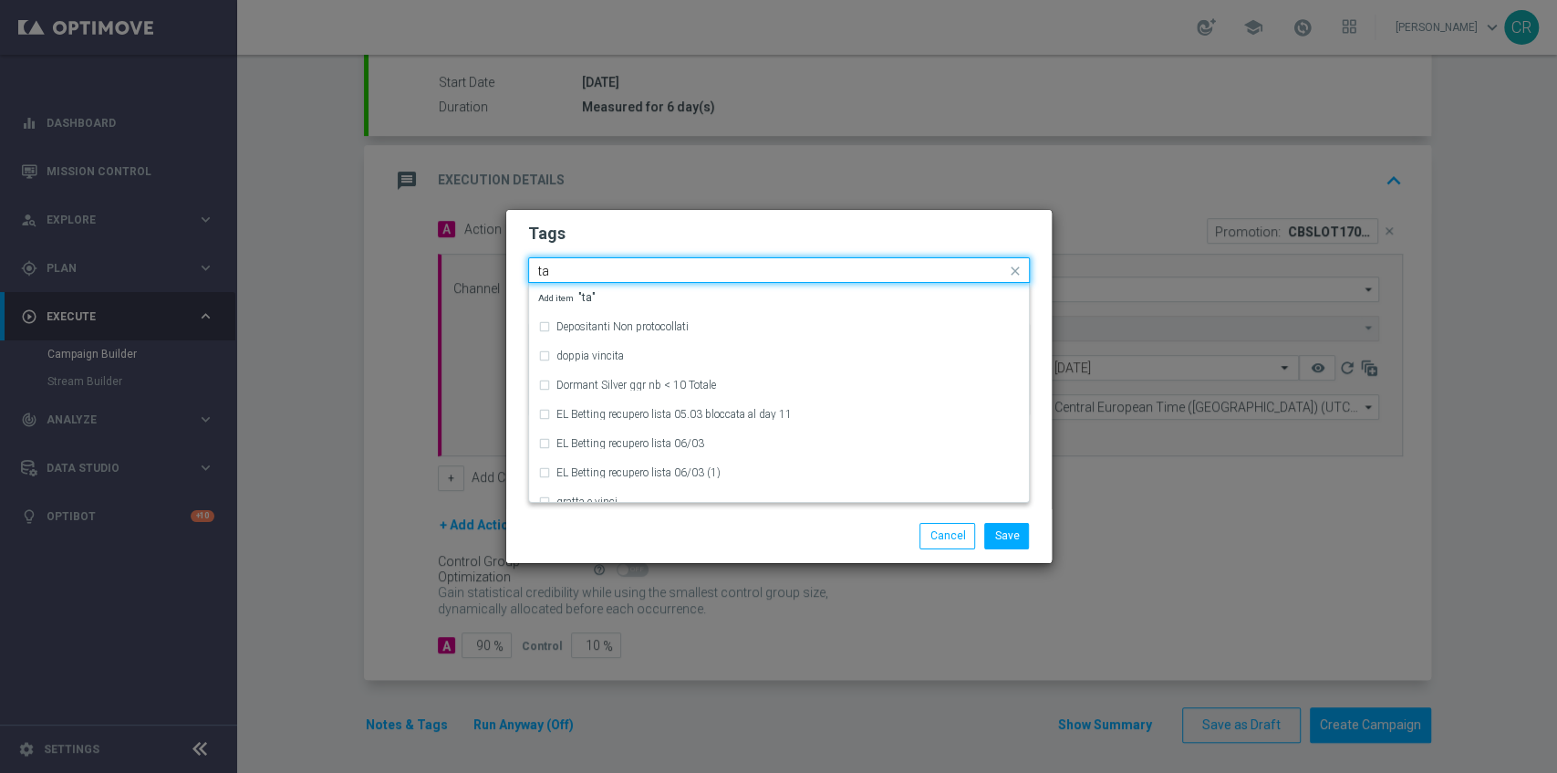
type input "t"
click at [715, 541] on div "Save Cancel" at bounding box center [867, 536] width 353 height 26
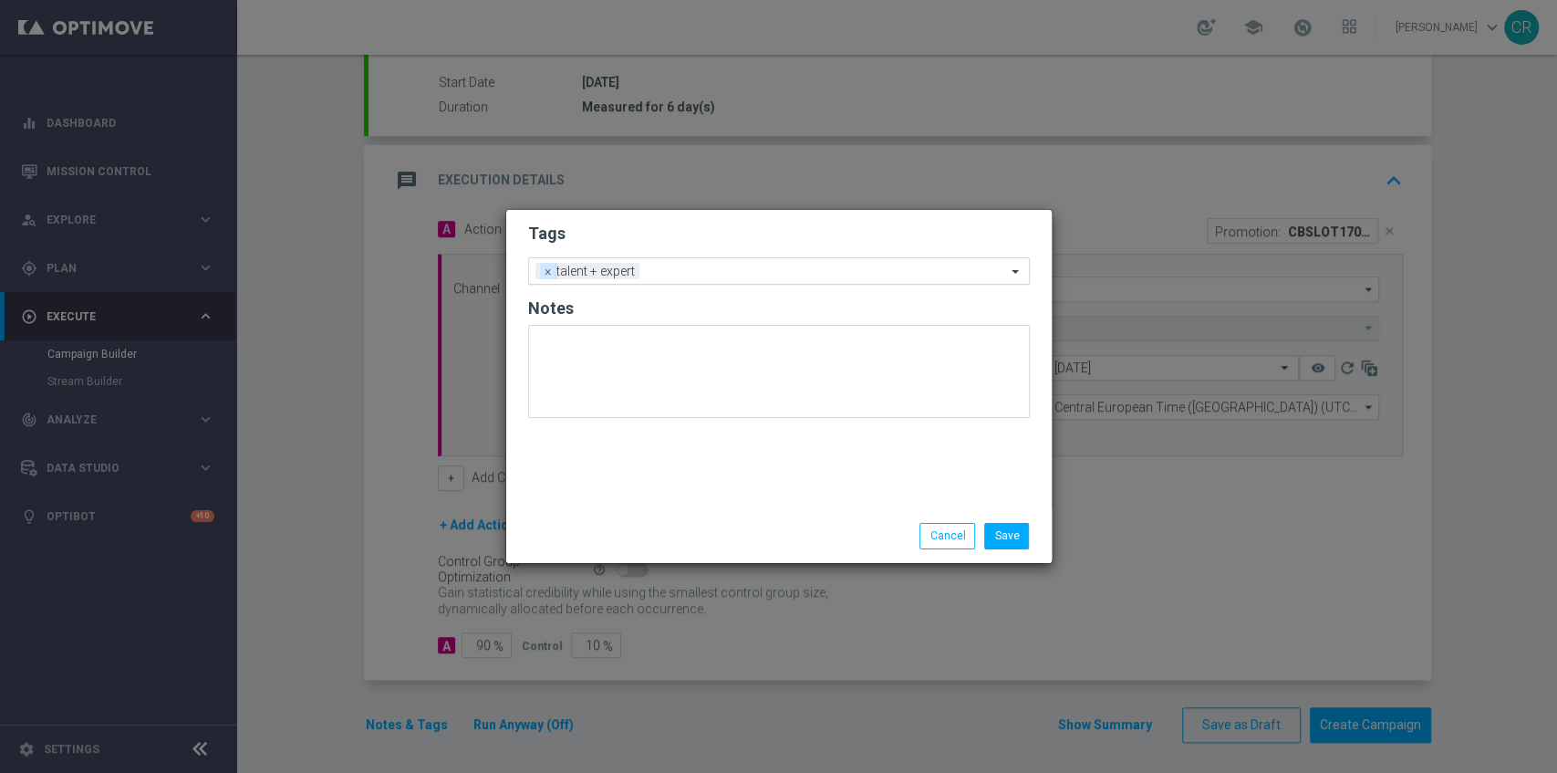
click at [544, 276] on span "×" at bounding box center [548, 271] width 16 height 16
click at [640, 274] on input "text" at bounding box center [772, 272] width 468 height 16
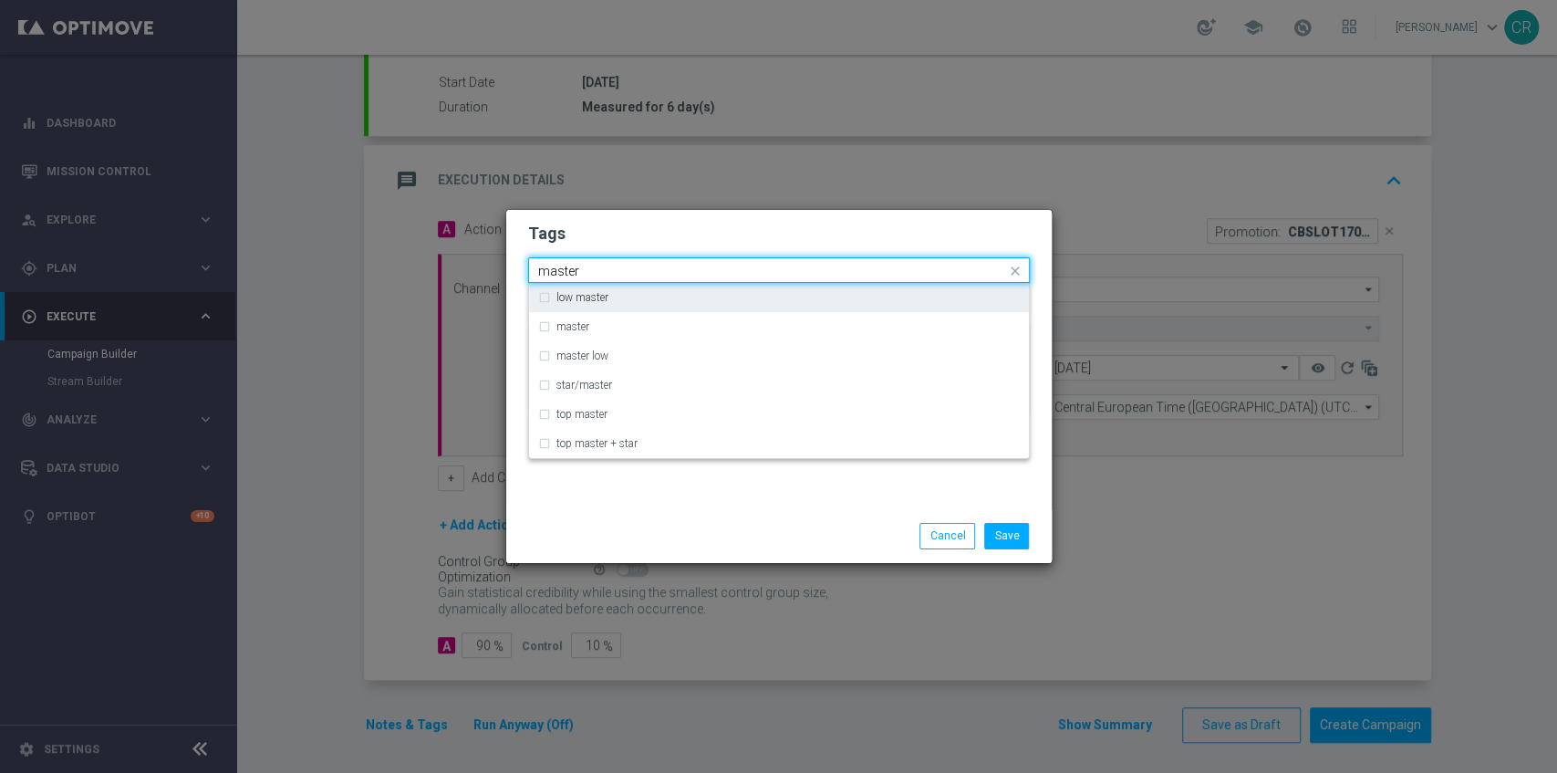
click at [606, 292] on label "low master" at bounding box center [582, 297] width 52 height 11
click at [650, 263] on div "Quick find × low master master" at bounding box center [767, 270] width 477 height 23
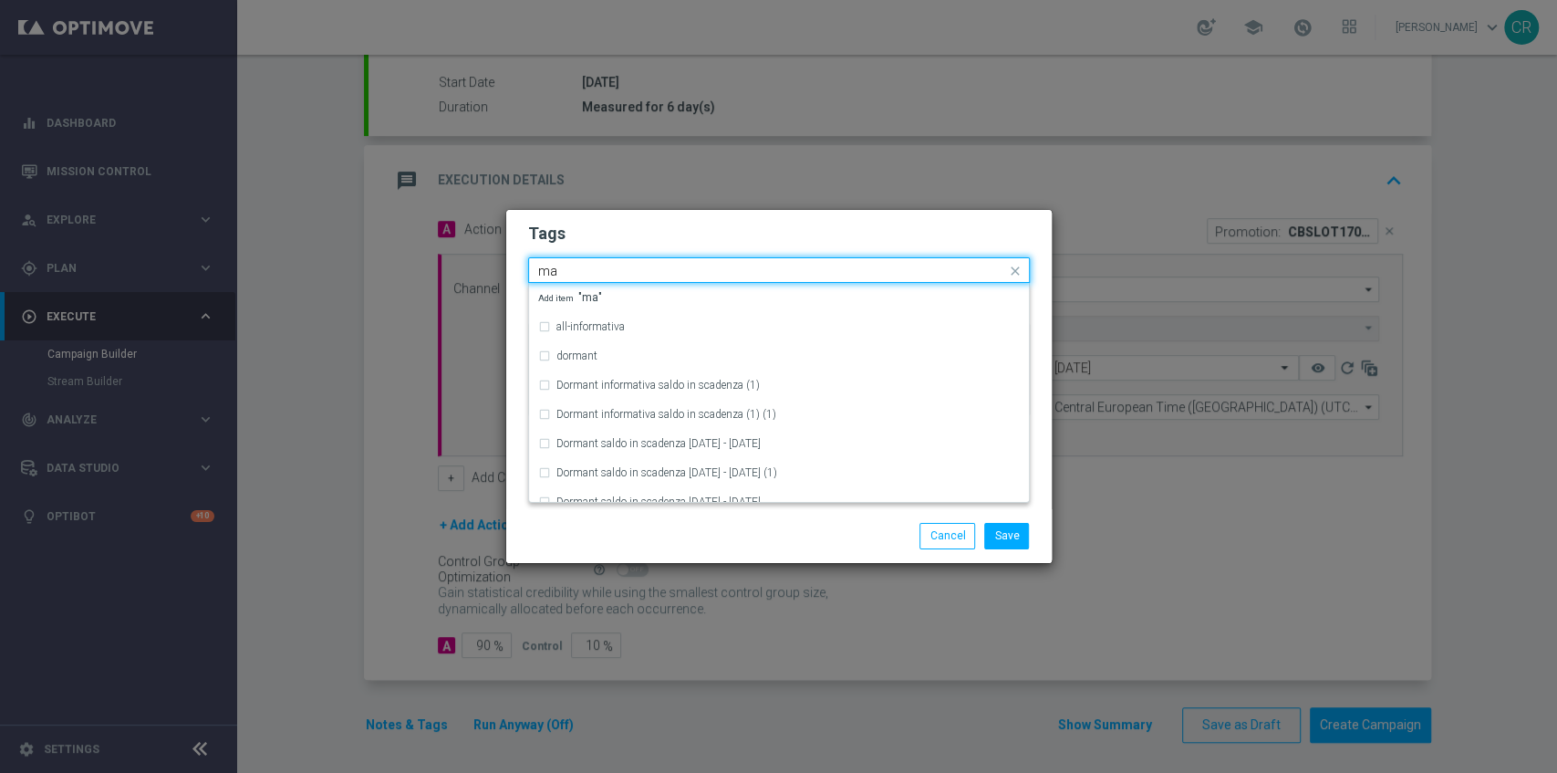
type input "m"
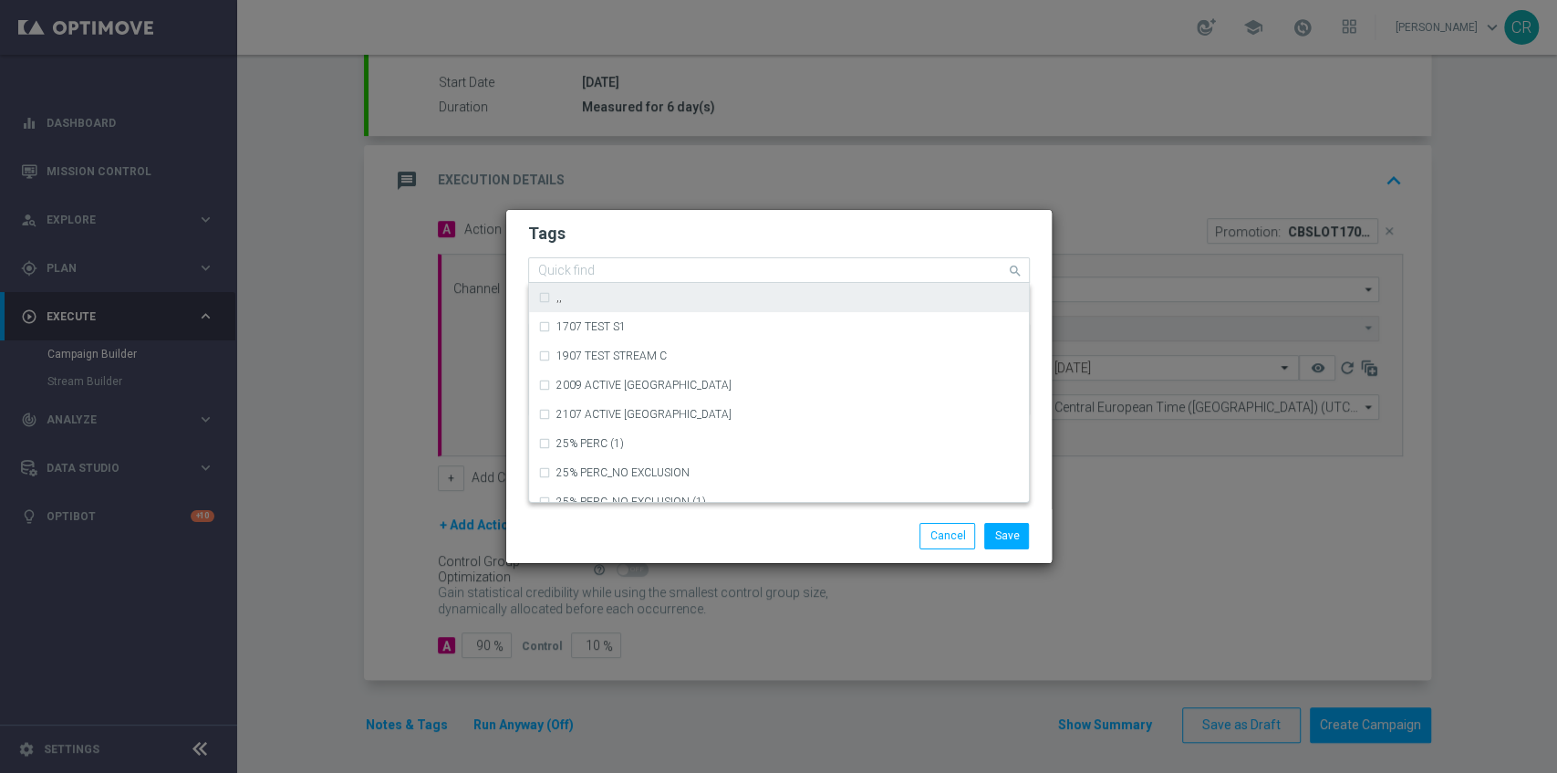
click at [559, 270] on input "text" at bounding box center [772, 272] width 468 height 16
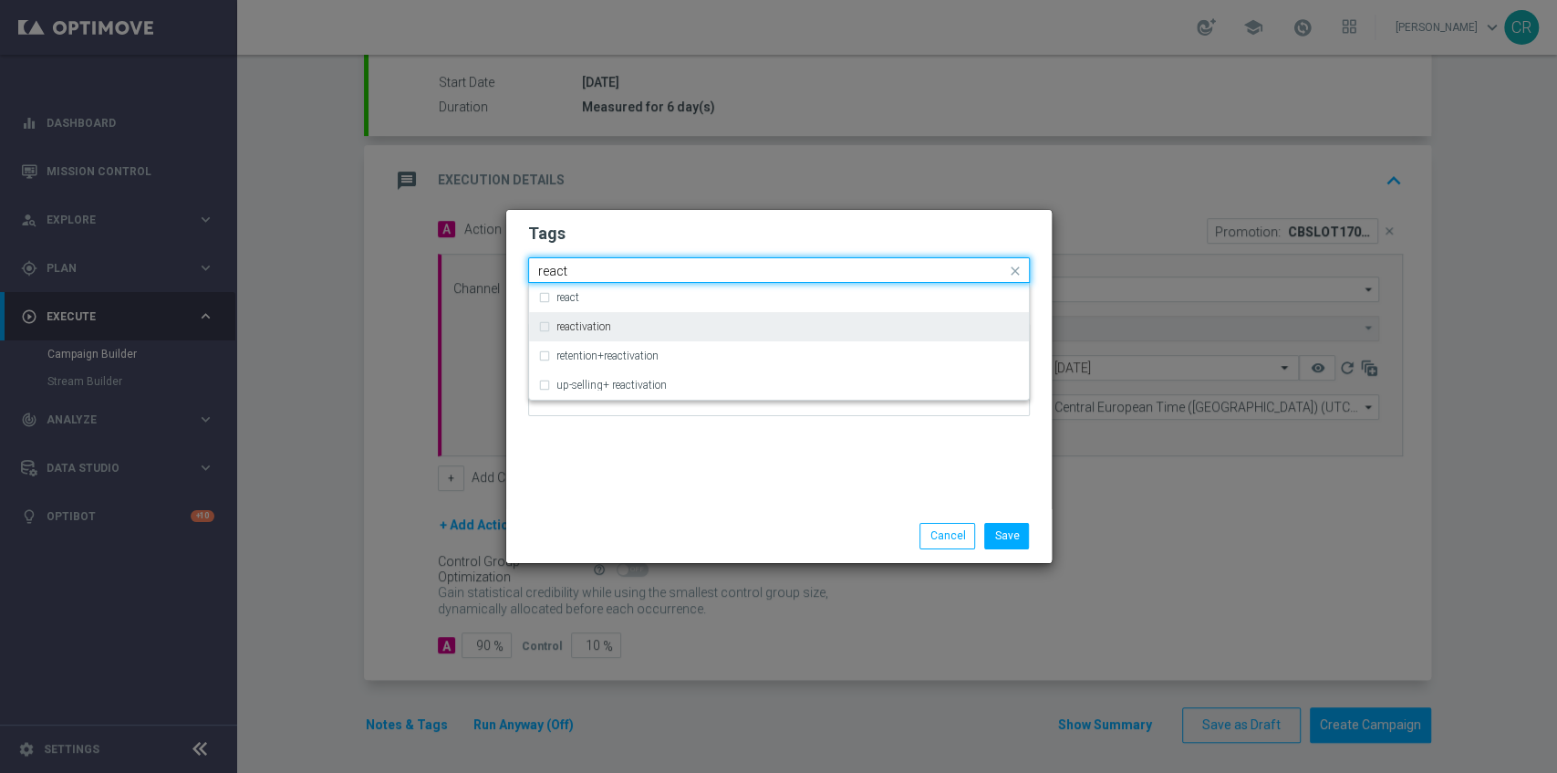
click at [587, 327] on label "reactivation" at bounding box center [583, 326] width 55 height 11
type input "react"
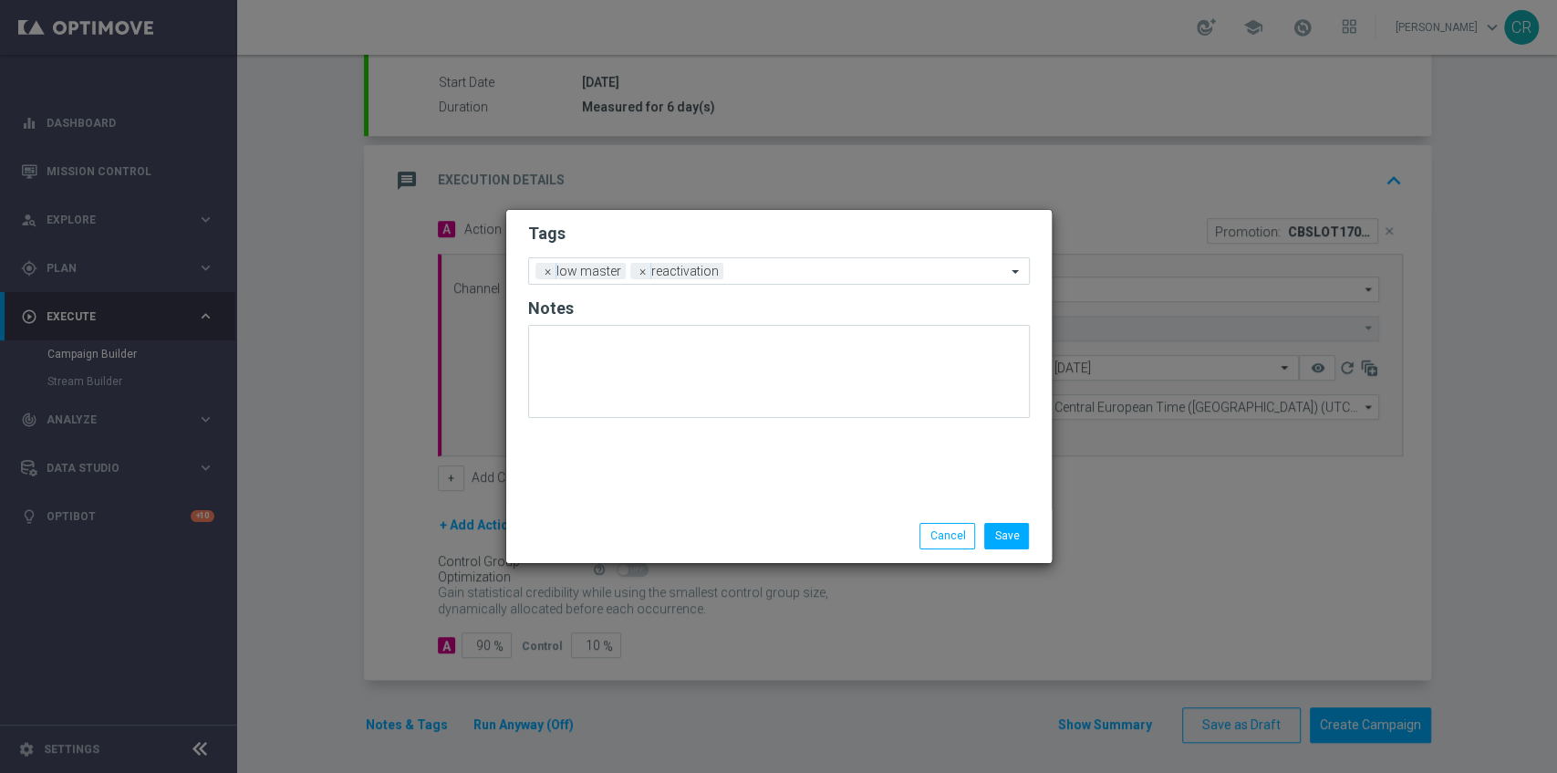
click at [629, 507] on div "Tags Add a new tag × low master × reactivation Notes" at bounding box center [779, 359] width 546 height 299
click at [640, 274] on span "×" at bounding box center [643, 271] width 16 height 16
click at [658, 268] on input "text" at bounding box center [819, 273] width 373 height 16
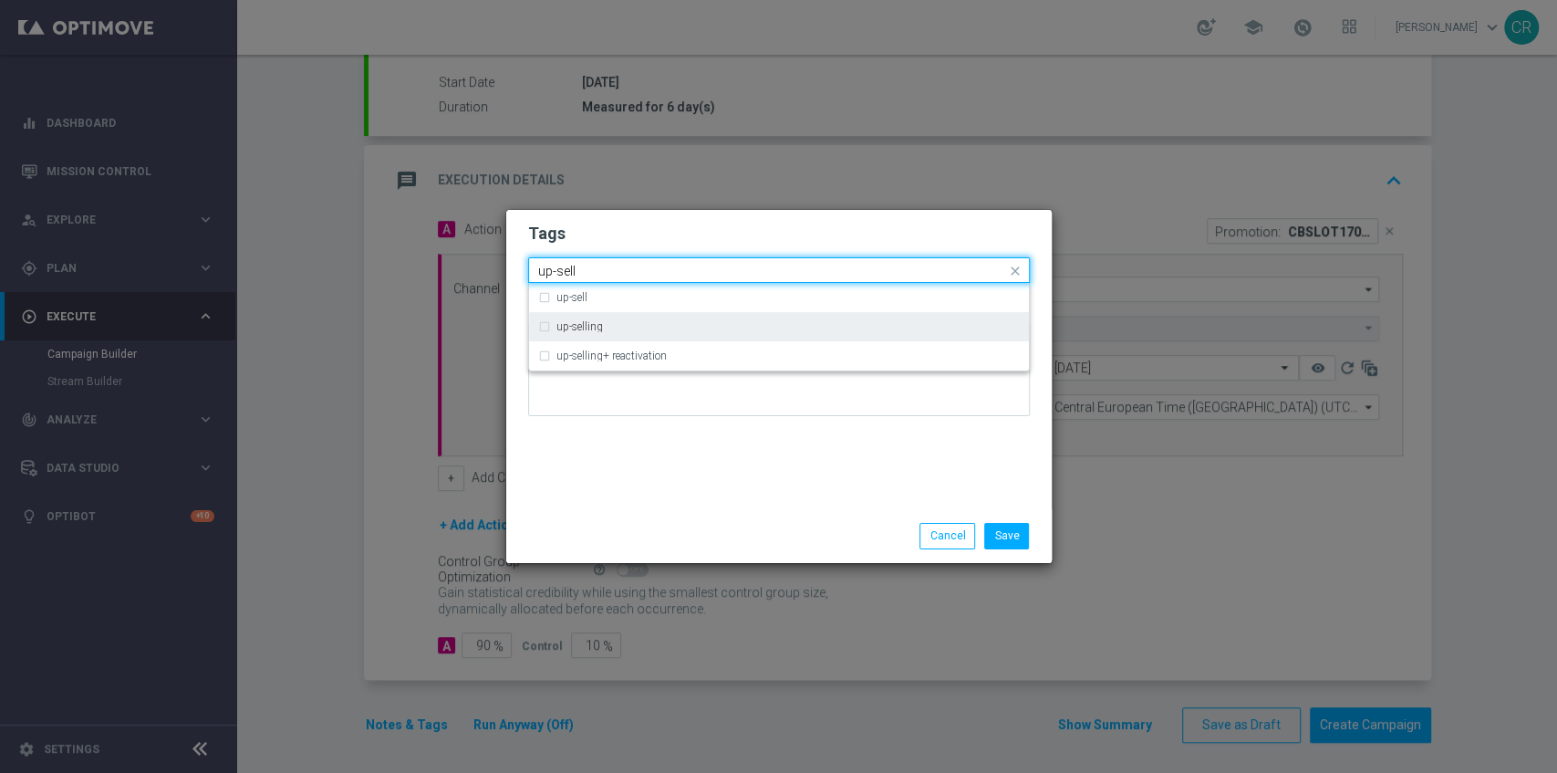
click at [601, 332] on div "up-selling" at bounding box center [787, 326] width 463 height 11
type input "up-sell"
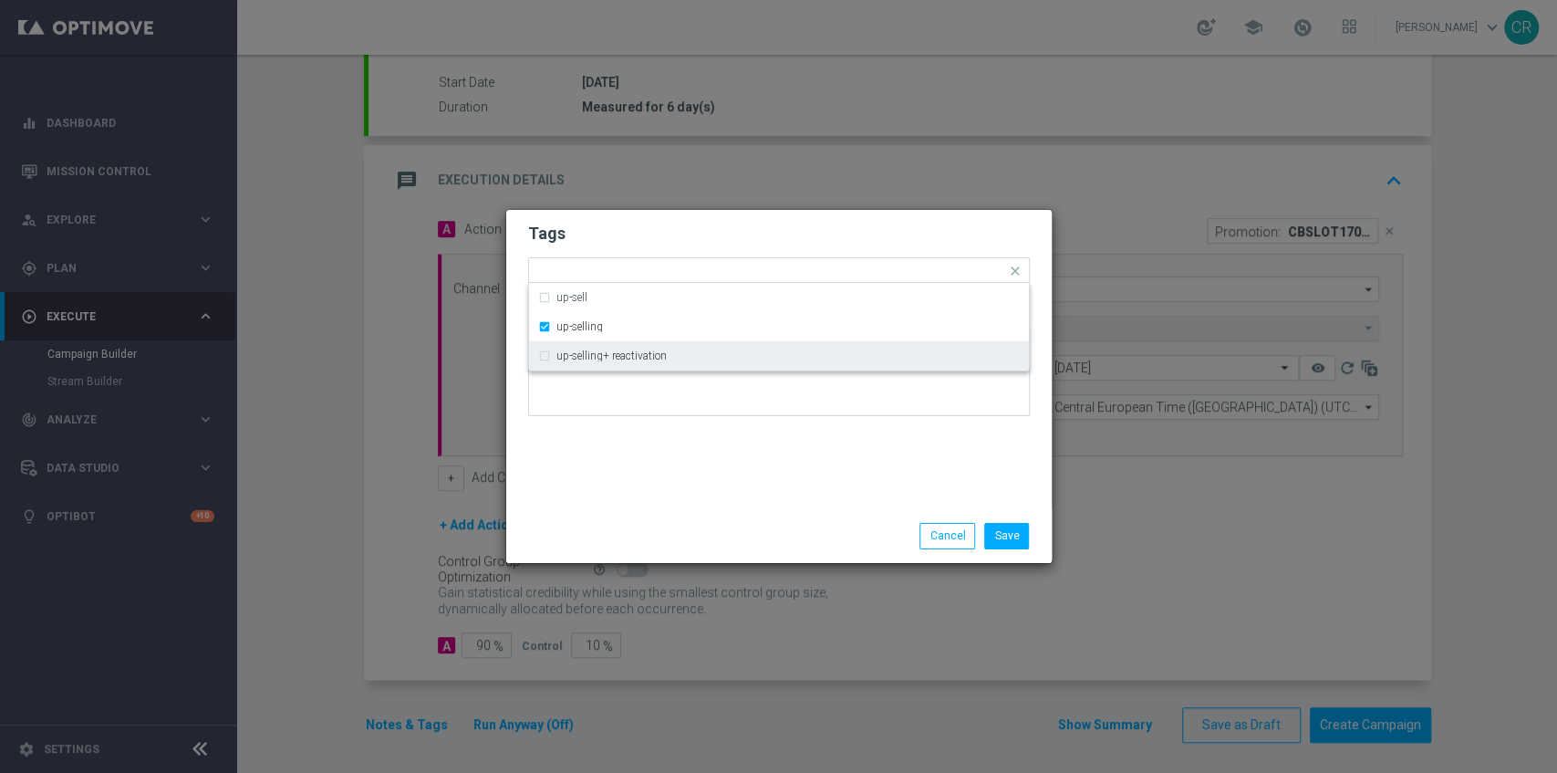
click at [628, 460] on div "Tags Quick find × low master × up-selling up-sell up-selling up-selling+ reacti…" at bounding box center [779, 359] width 546 height 299
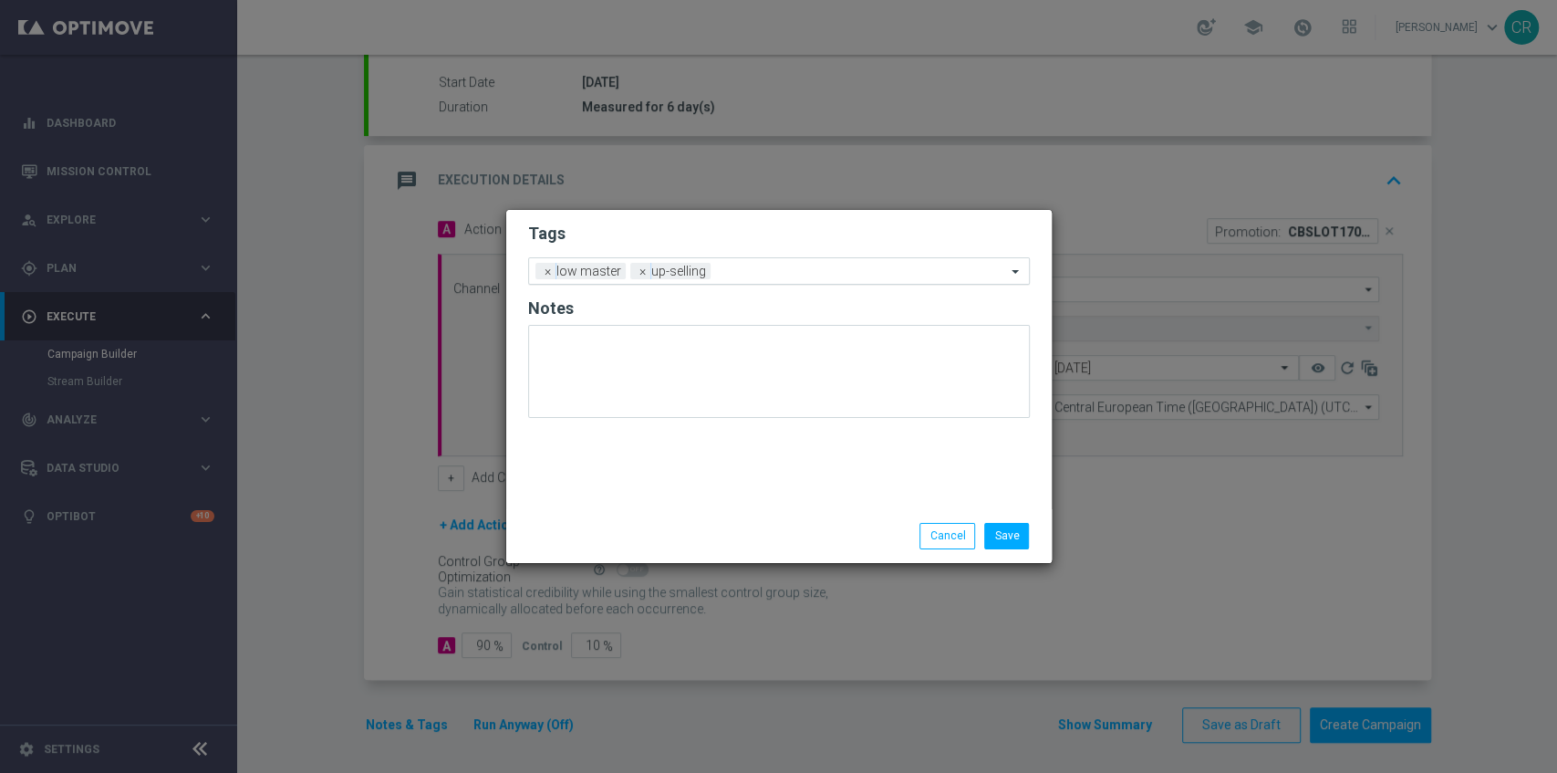
click at [774, 279] on div at bounding box center [860, 274] width 291 height 18
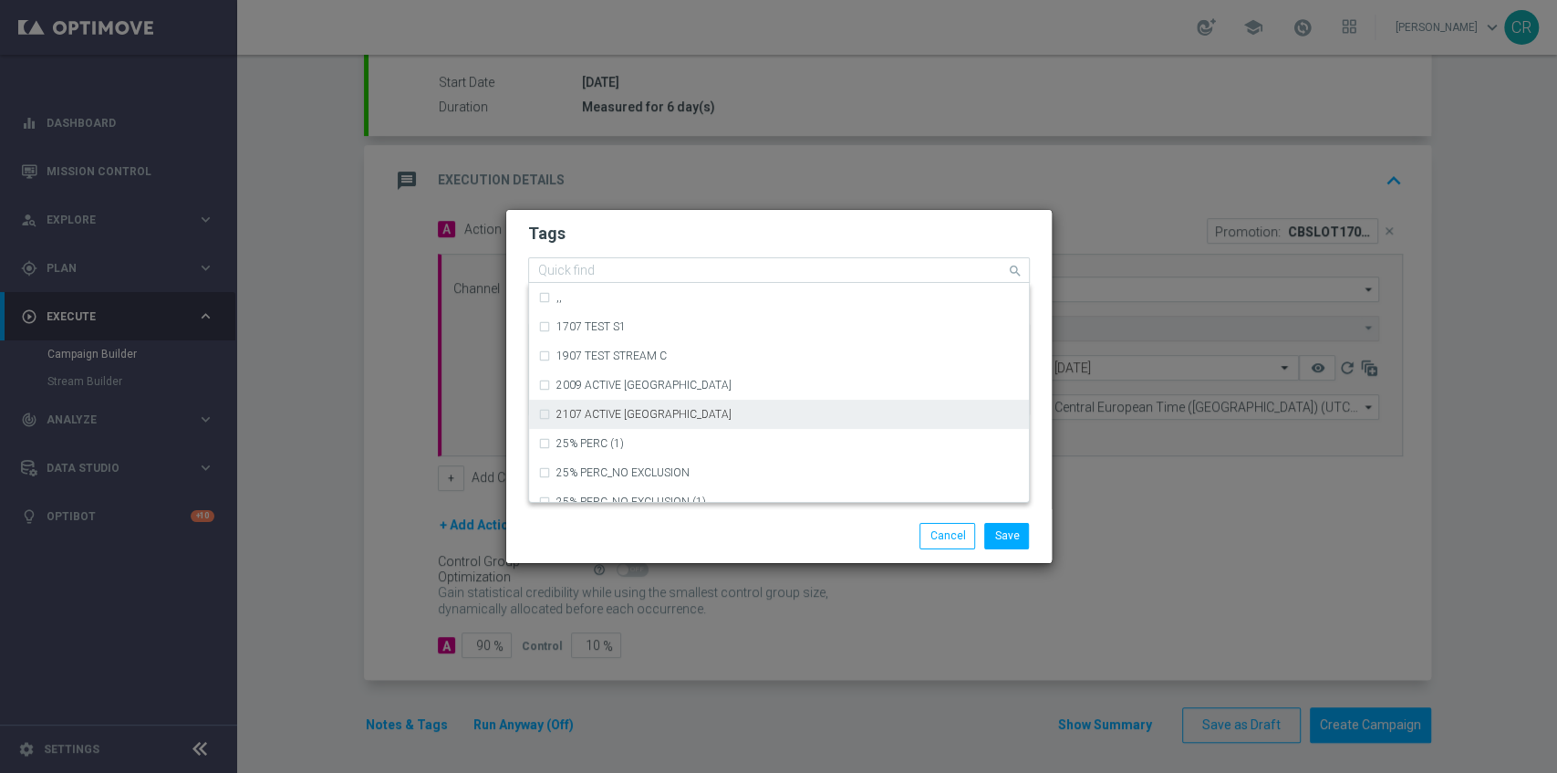
click at [647, 277] on input "text" at bounding box center [772, 272] width 468 height 16
click at [671, 272] on input "text" at bounding box center [772, 272] width 468 height 16
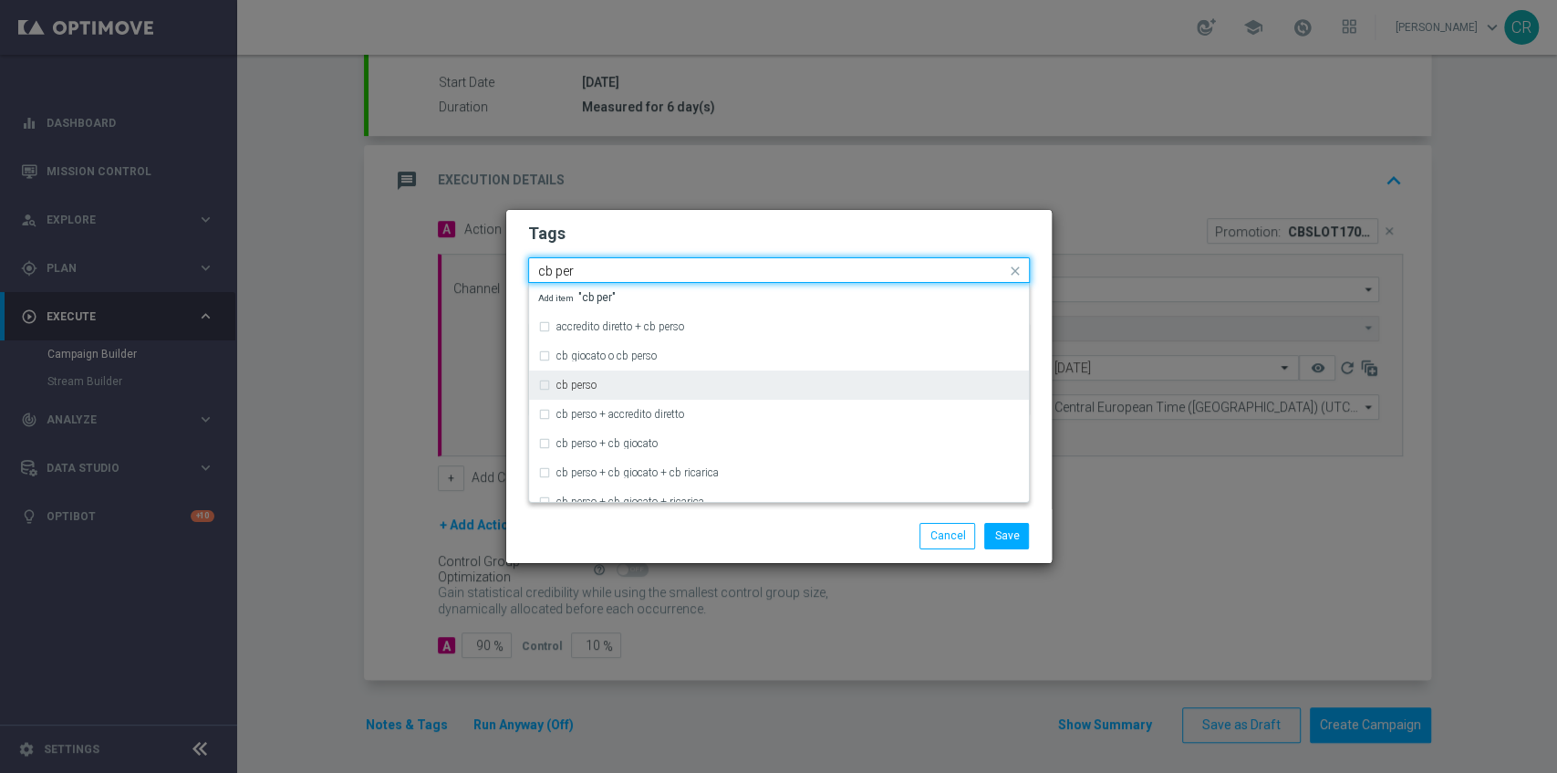
click at [658, 370] on div "cb perso" at bounding box center [779, 384] width 482 height 29
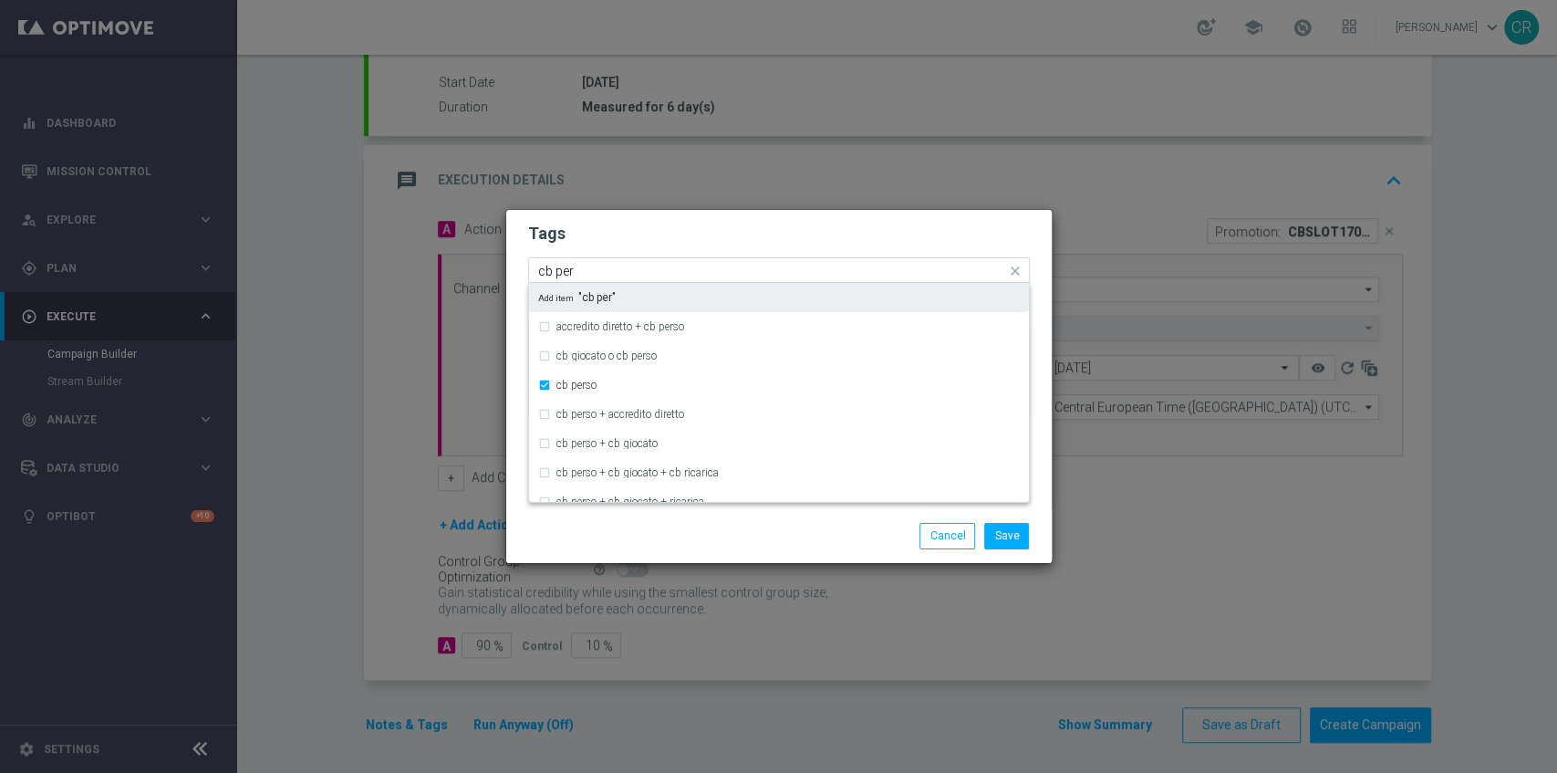
click at [785, 272] on input "cb per" at bounding box center [772, 272] width 468 height 16
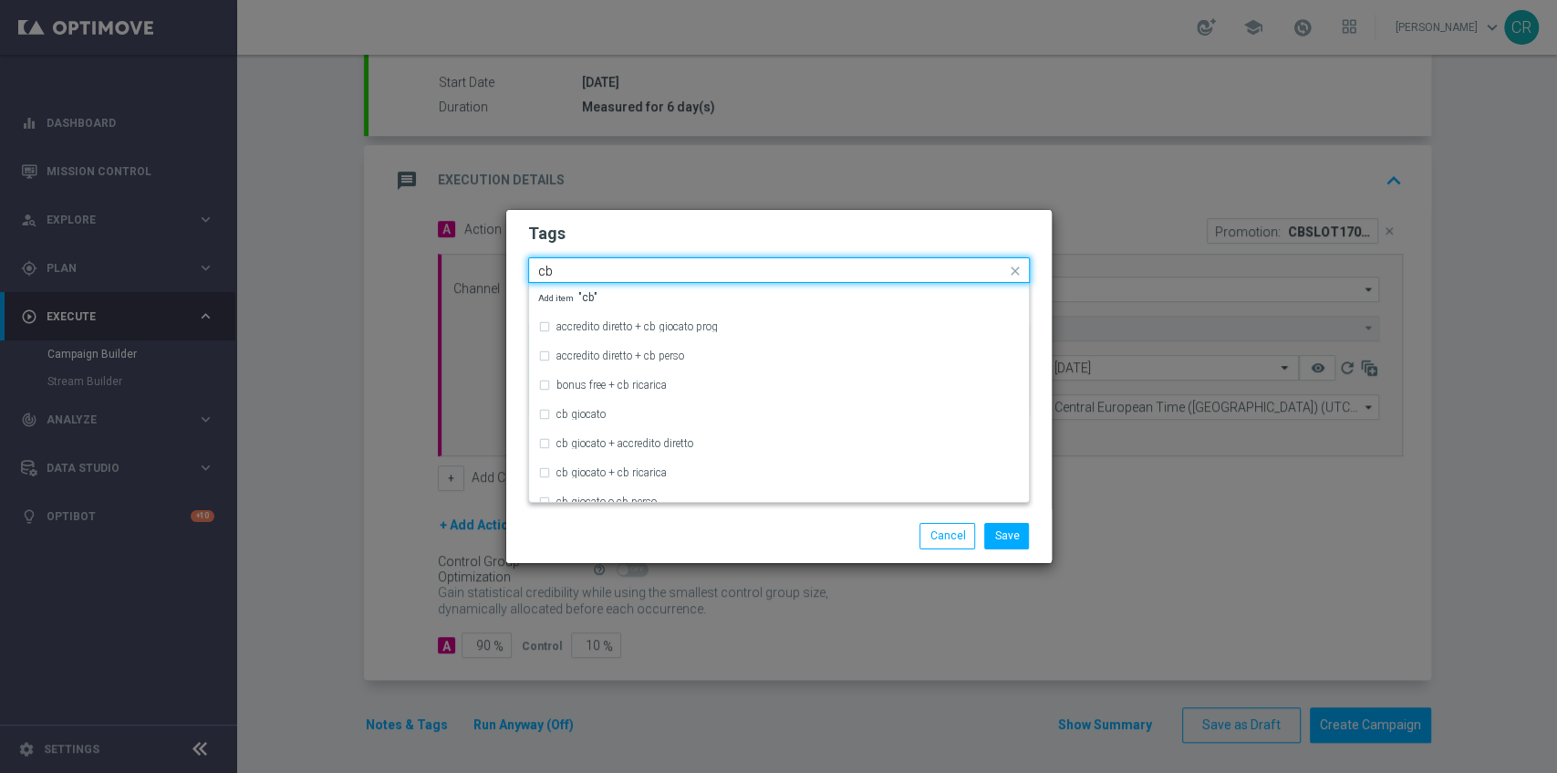
type input "c"
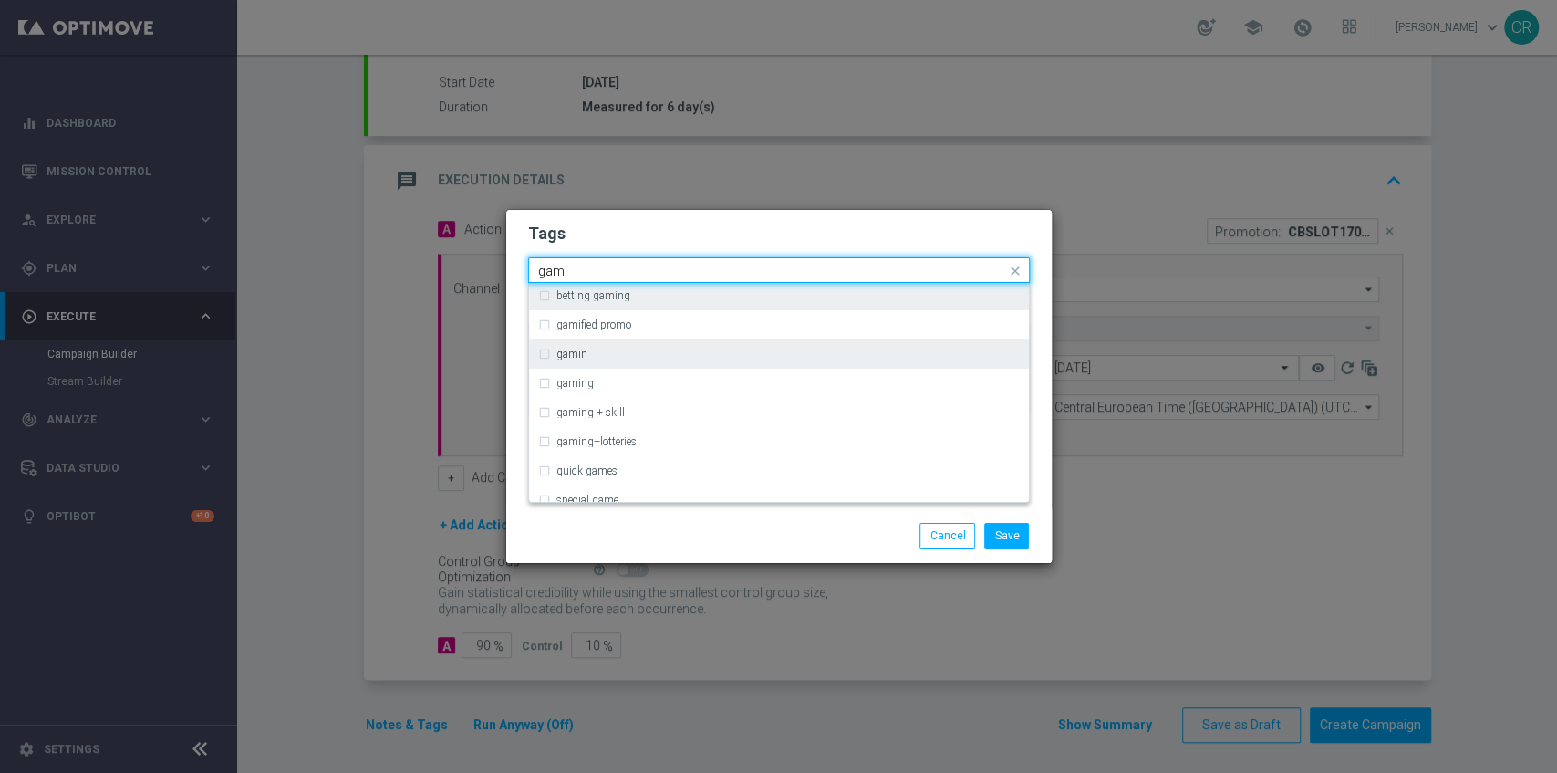
scroll to position [80, 0]
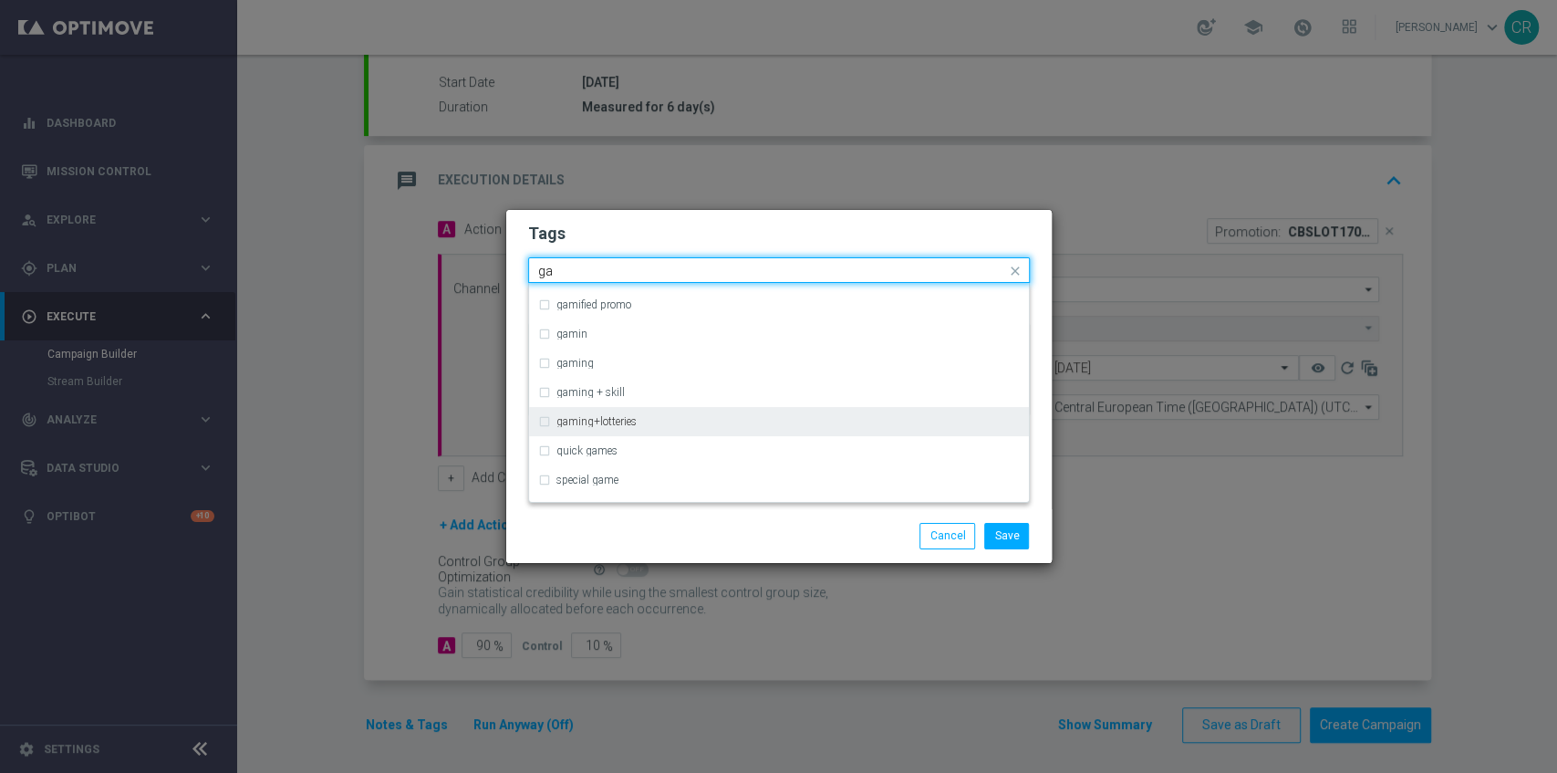
type input "g"
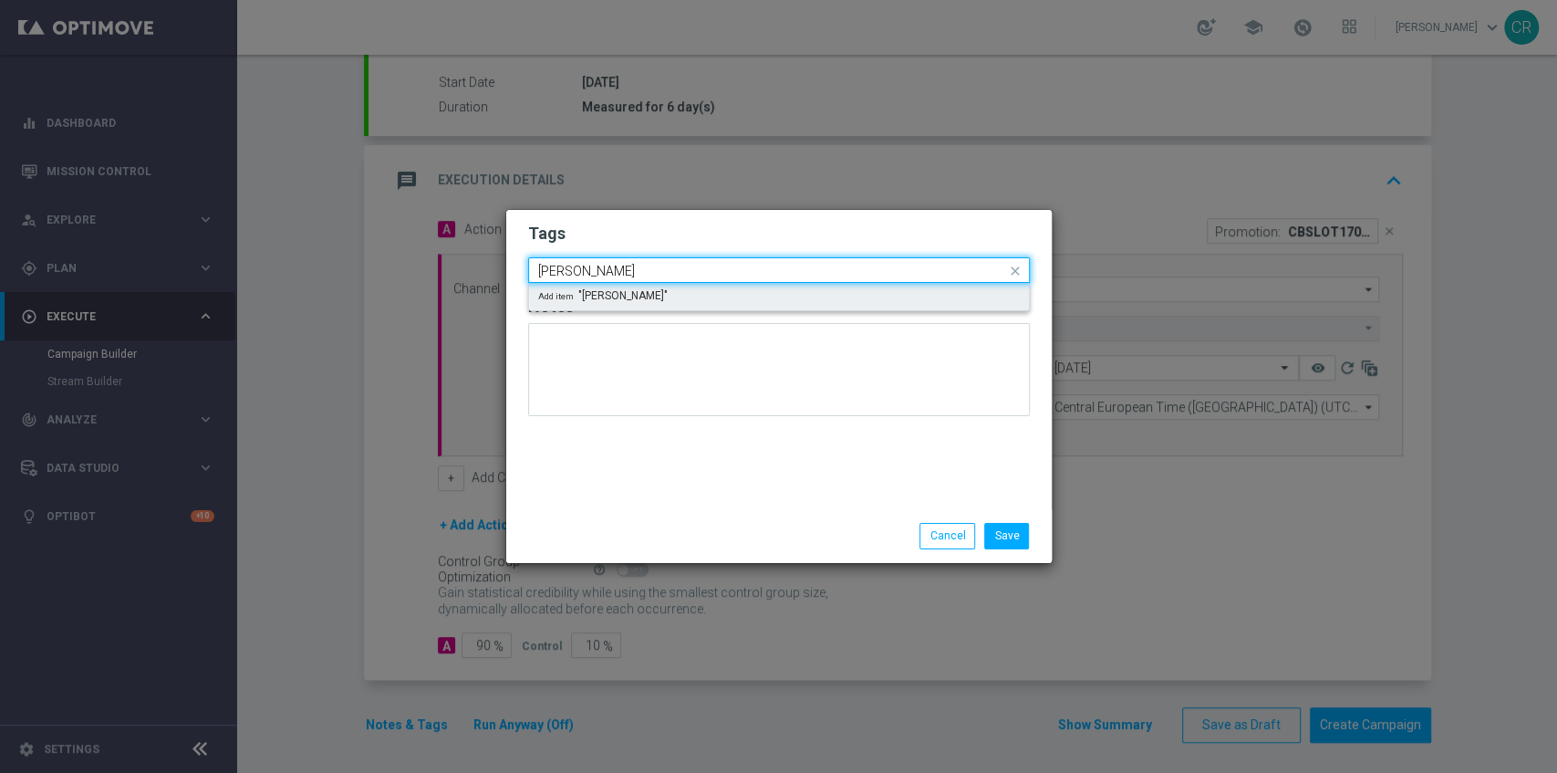
scroll to position [0, 0]
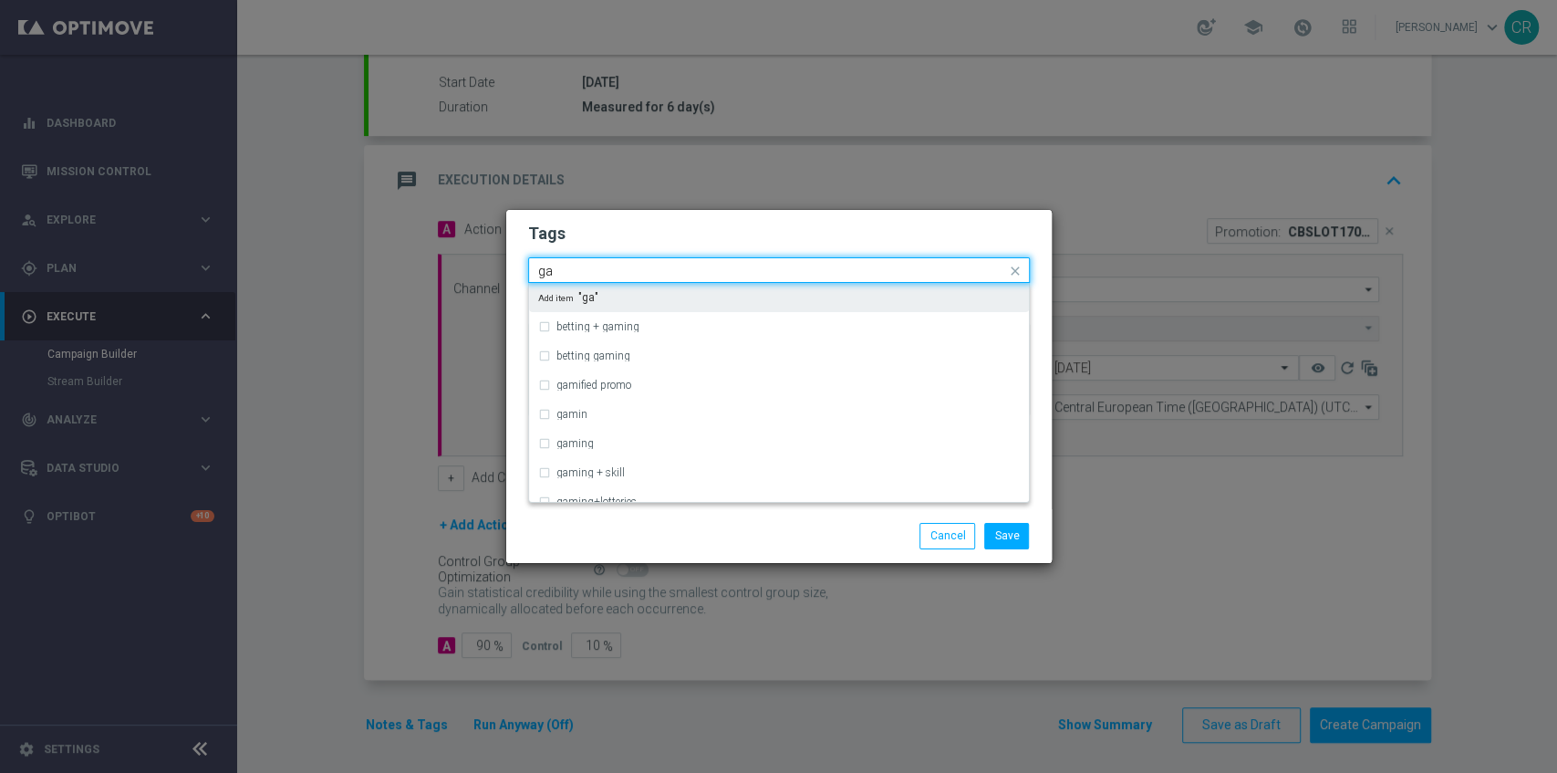
type input "g"
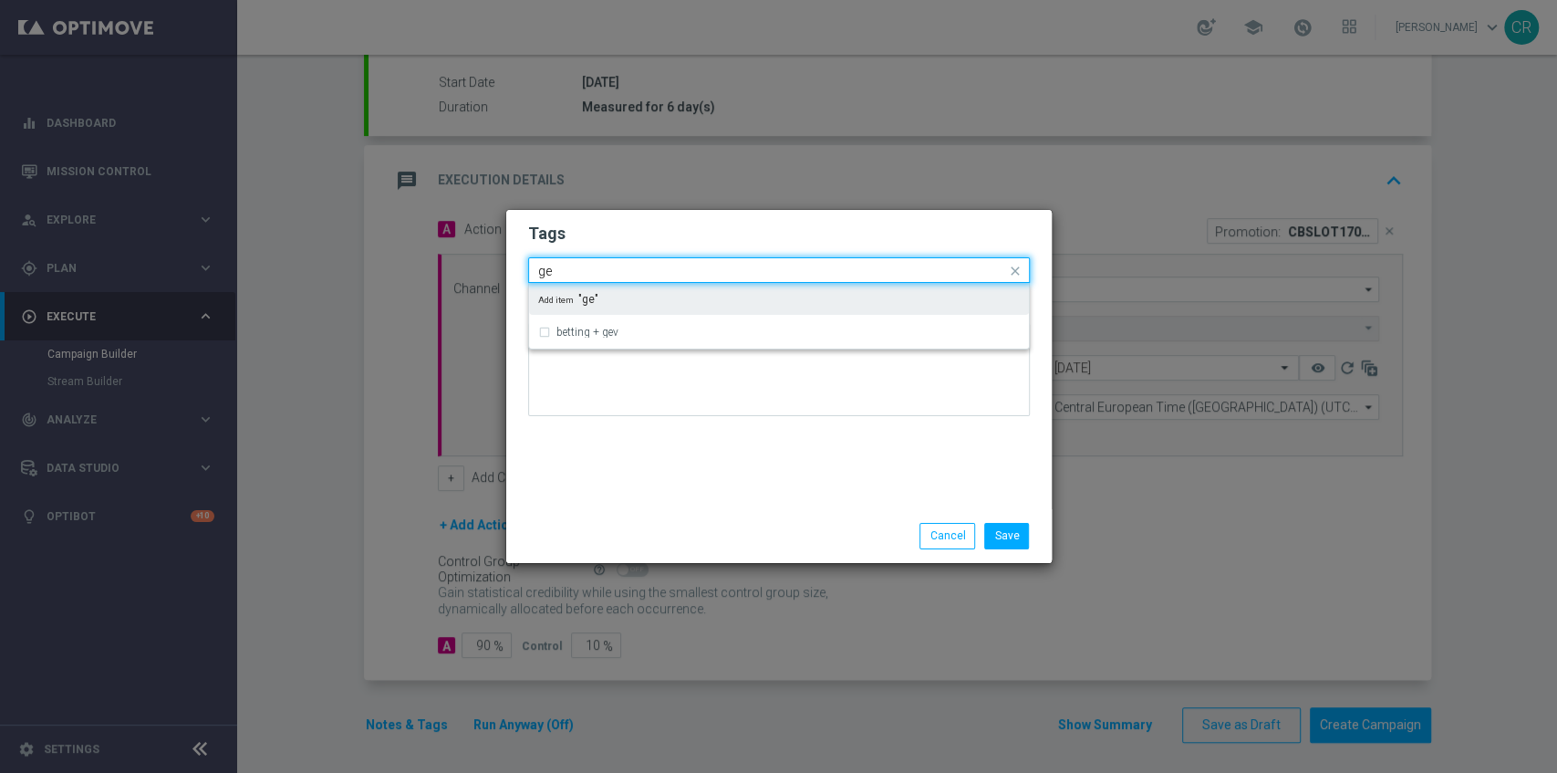
type input "g"
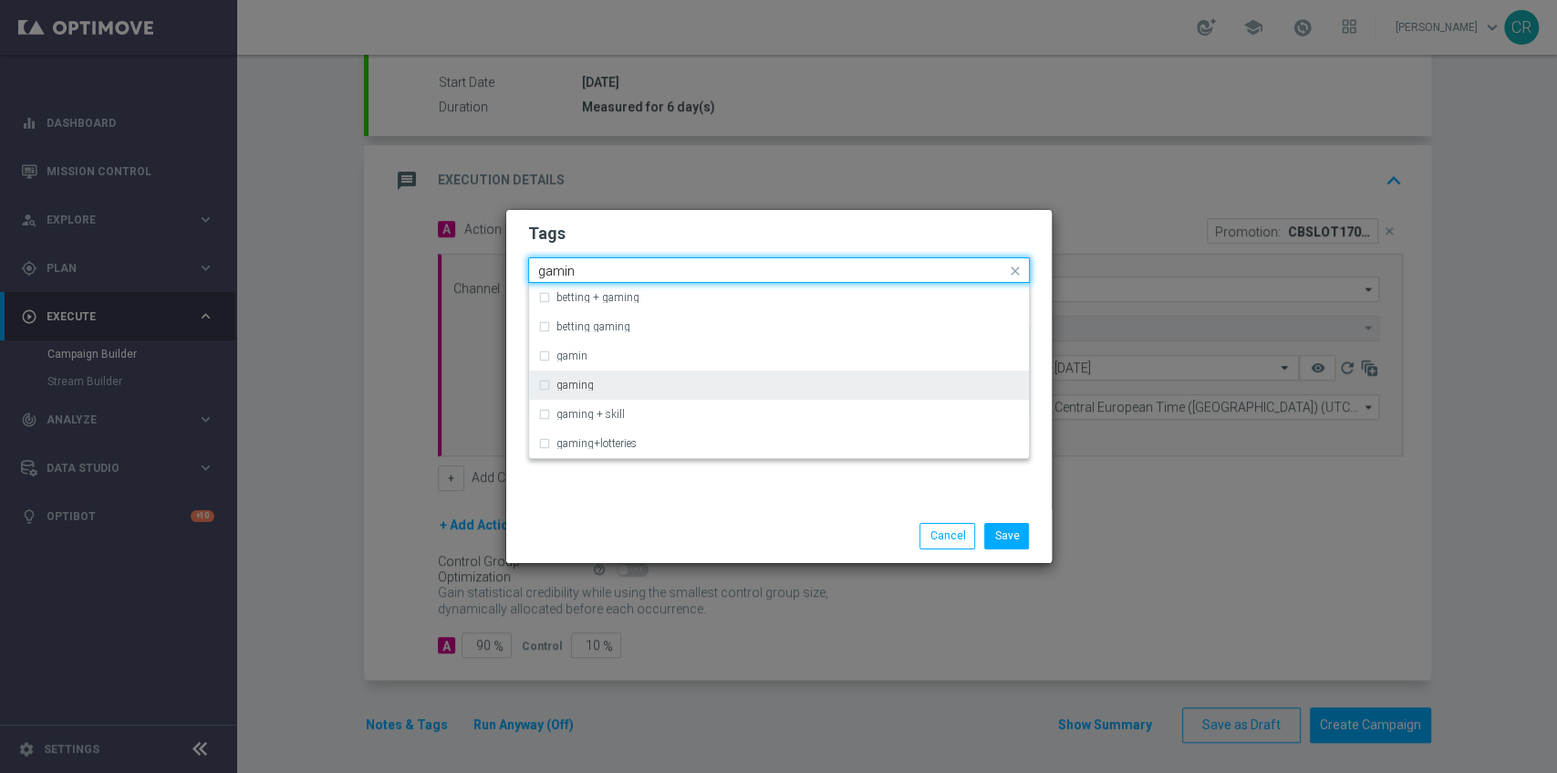
click at [681, 385] on div "gaming" at bounding box center [787, 385] width 463 height 11
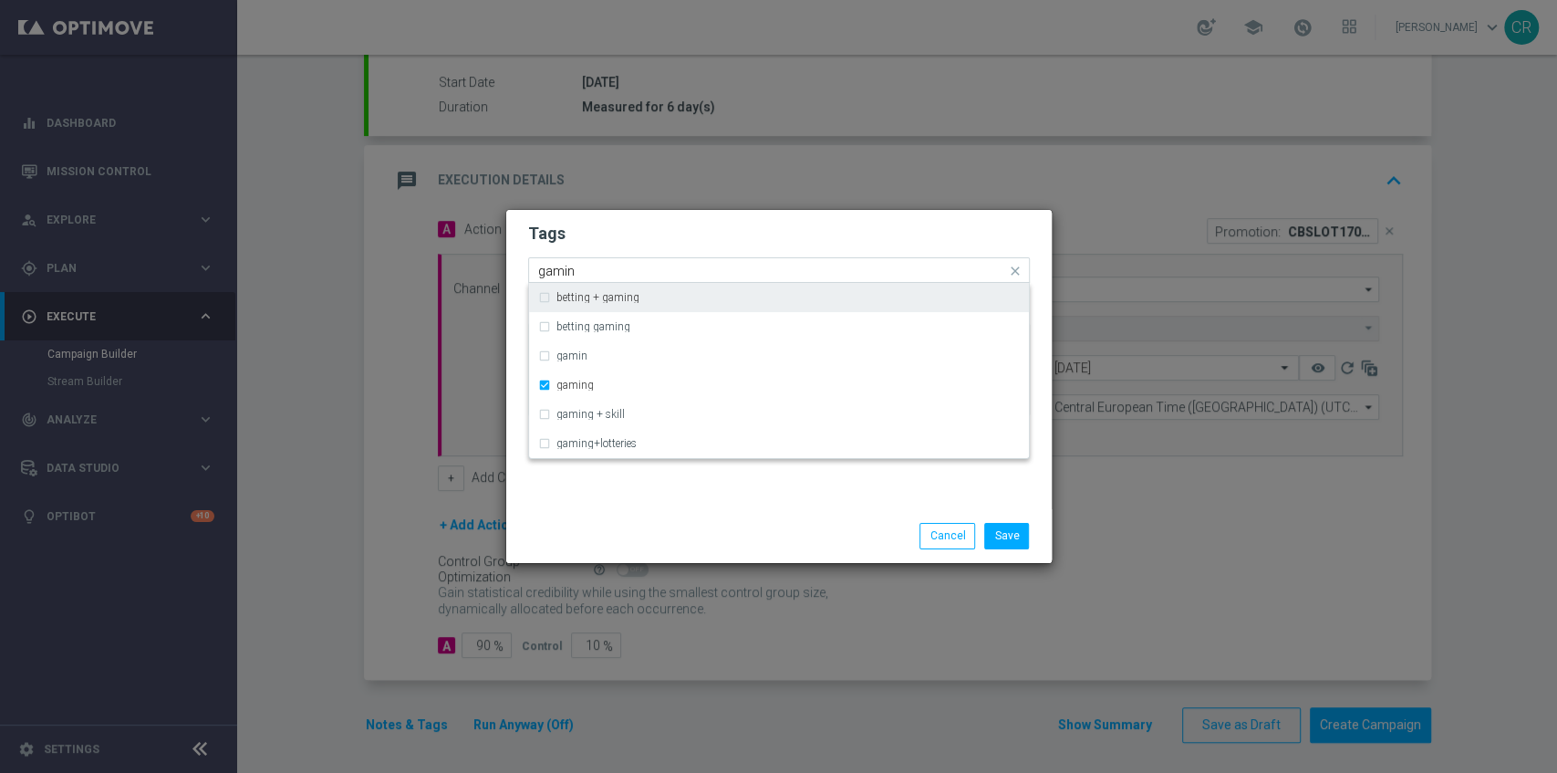
click at [694, 268] on input "gamin" at bounding box center [772, 272] width 468 height 16
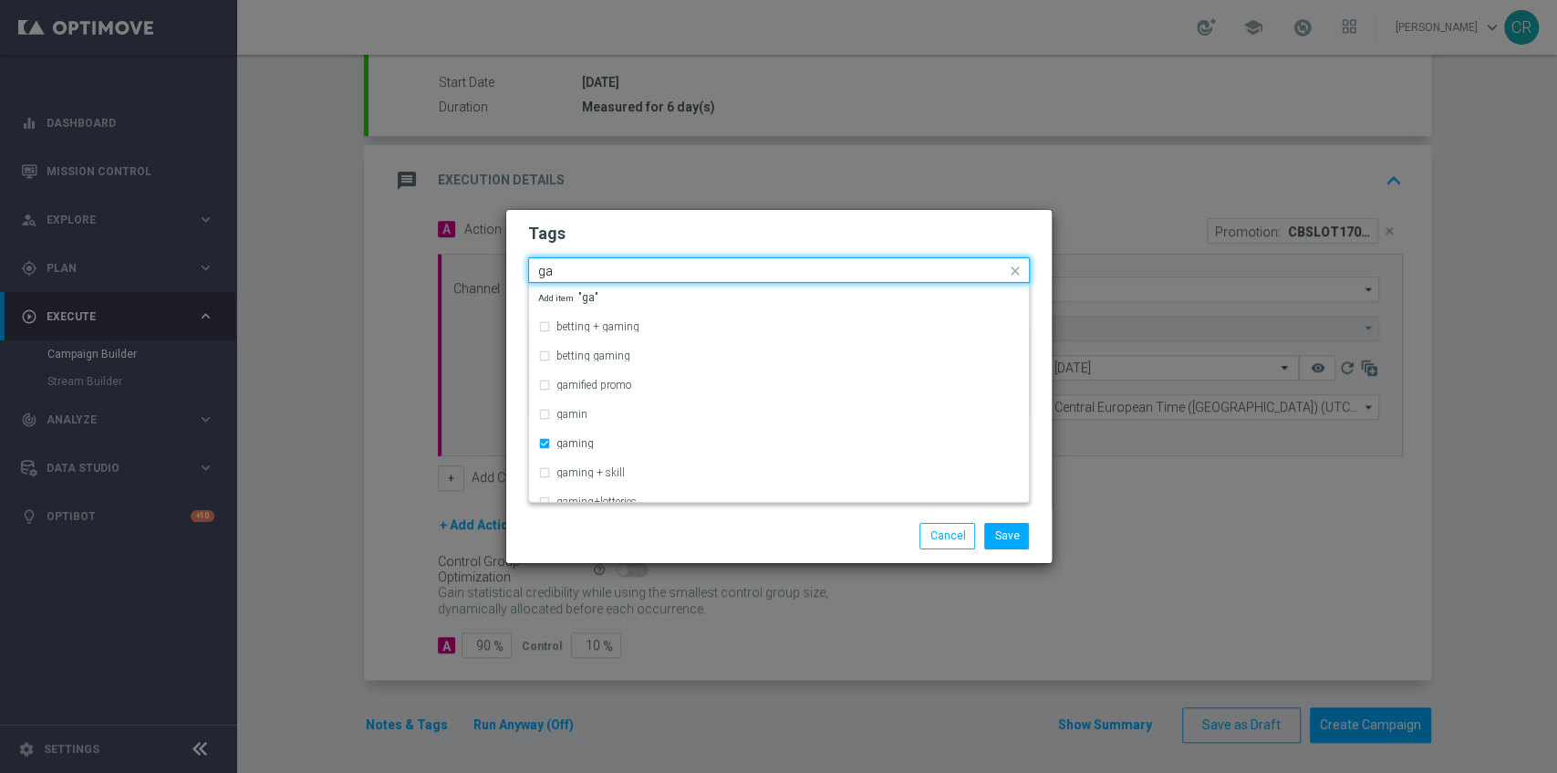
type input "g"
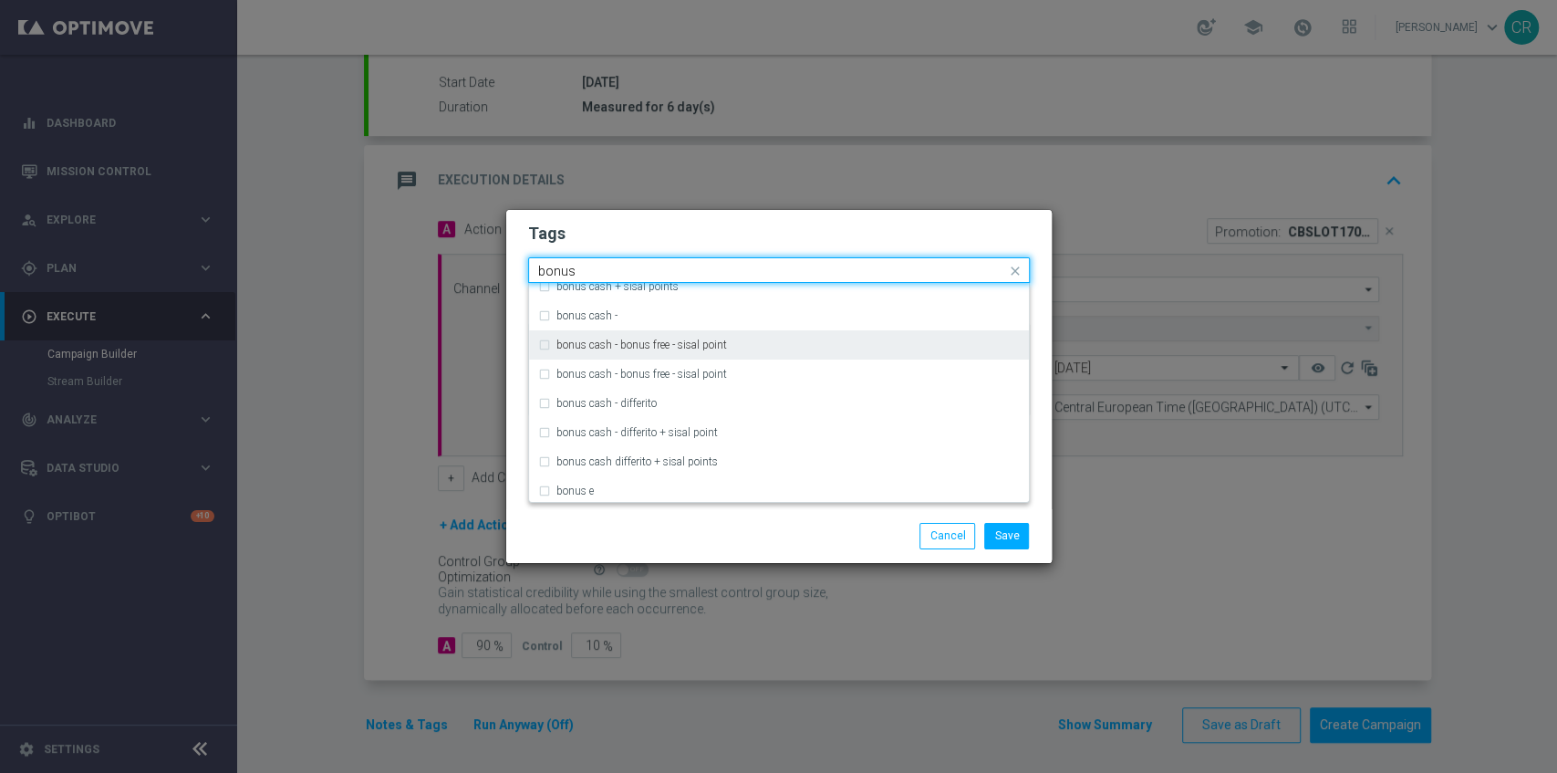
scroll to position [304, 0]
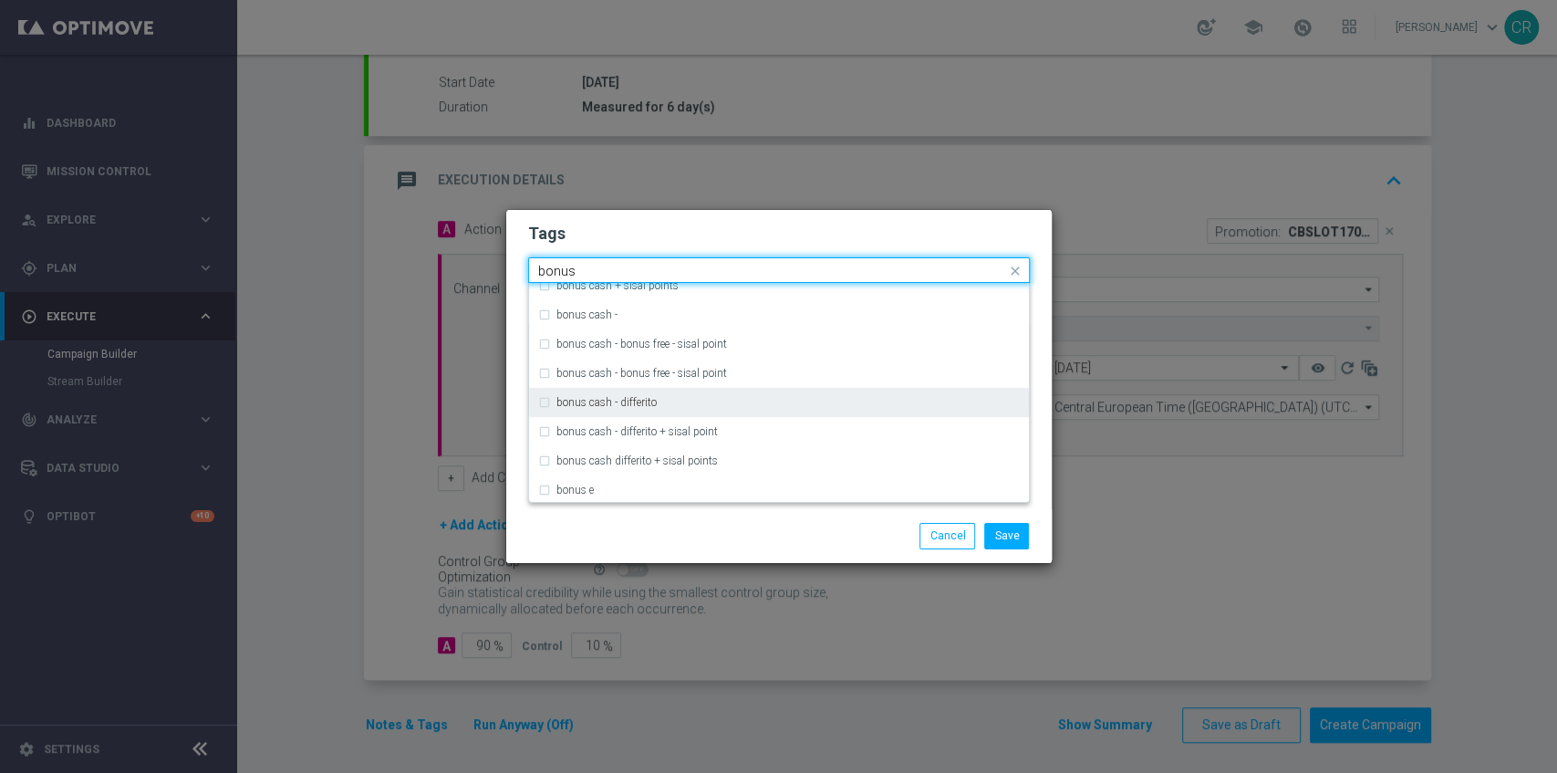
click at [693, 405] on div "bonus cash - differito" at bounding box center [787, 402] width 463 height 11
type input "bonus"
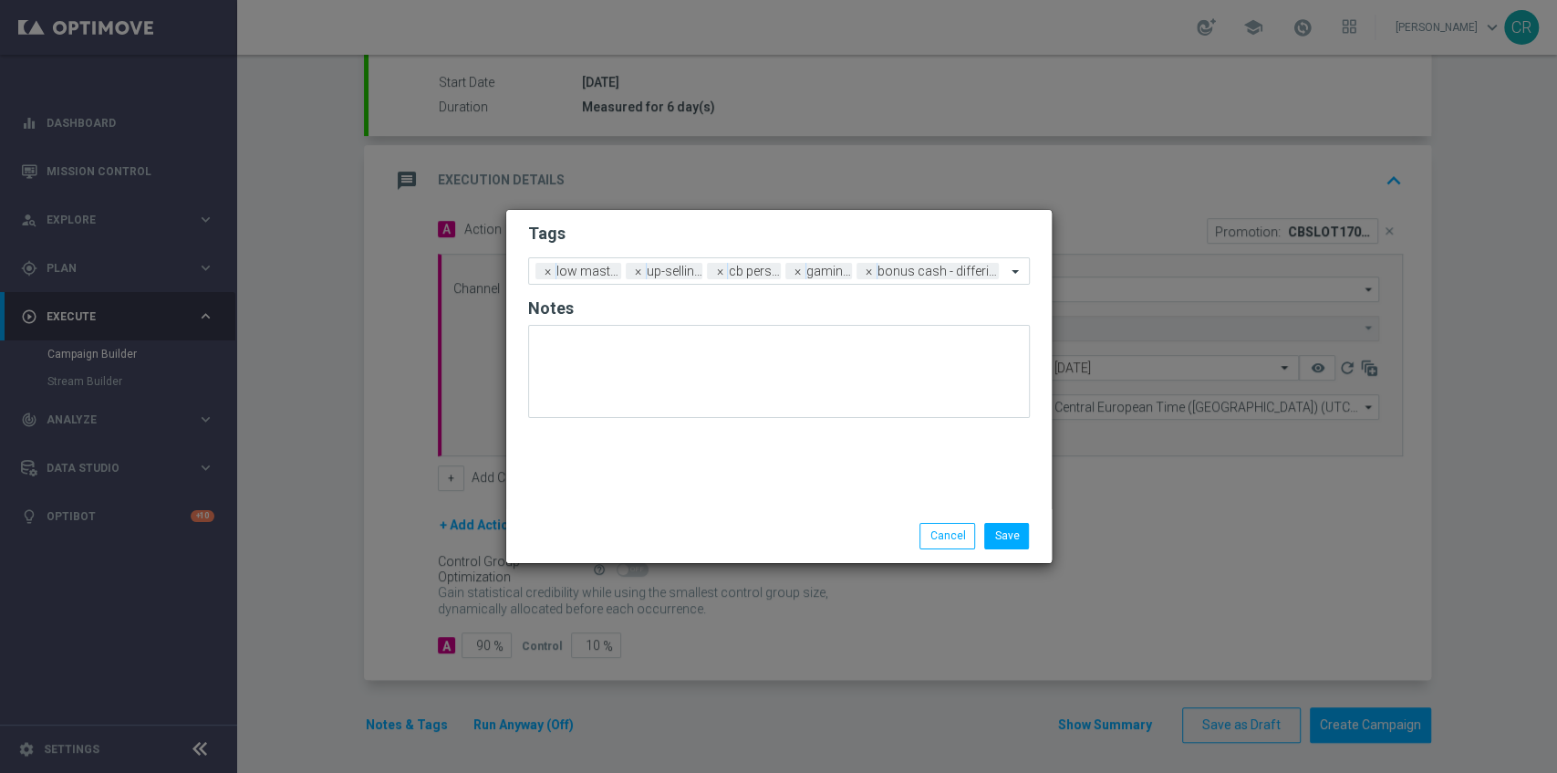
click at [728, 529] on div "Save Cancel" at bounding box center [867, 536] width 353 height 26
click at [1006, 534] on button "Save" at bounding box center [1006, 536] width 45 height 26
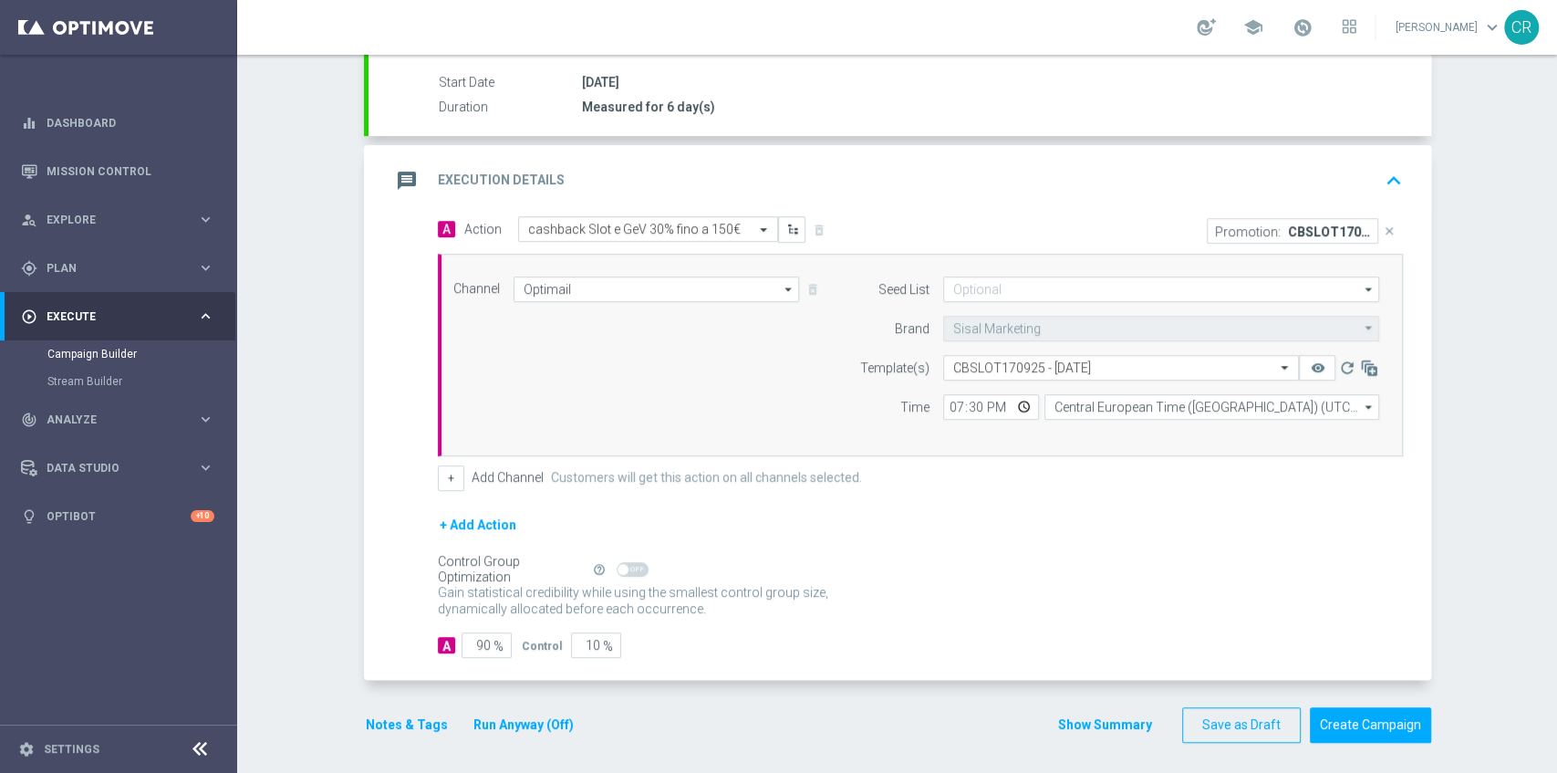
click at [1469, 510] on div "Campaign Builder Scheduled Campaign Triggered Campaign Status: Draft done Targe…" at bounding box center [897, 414] width 1320 height 718
click at [1330, 640] on div "A 90 % Control 10 %" at bounding box center [920, 645] width 965 height 26
click at [1221, 608] on div "Gain statistical credibility while using the smallest control group size, dynam…" at bounding box center [920, 601] width 965 height 44
click at [1392, 168] on icon "keyboard_arrow_up" at bounding box center [1393, 180] width 27 height 27
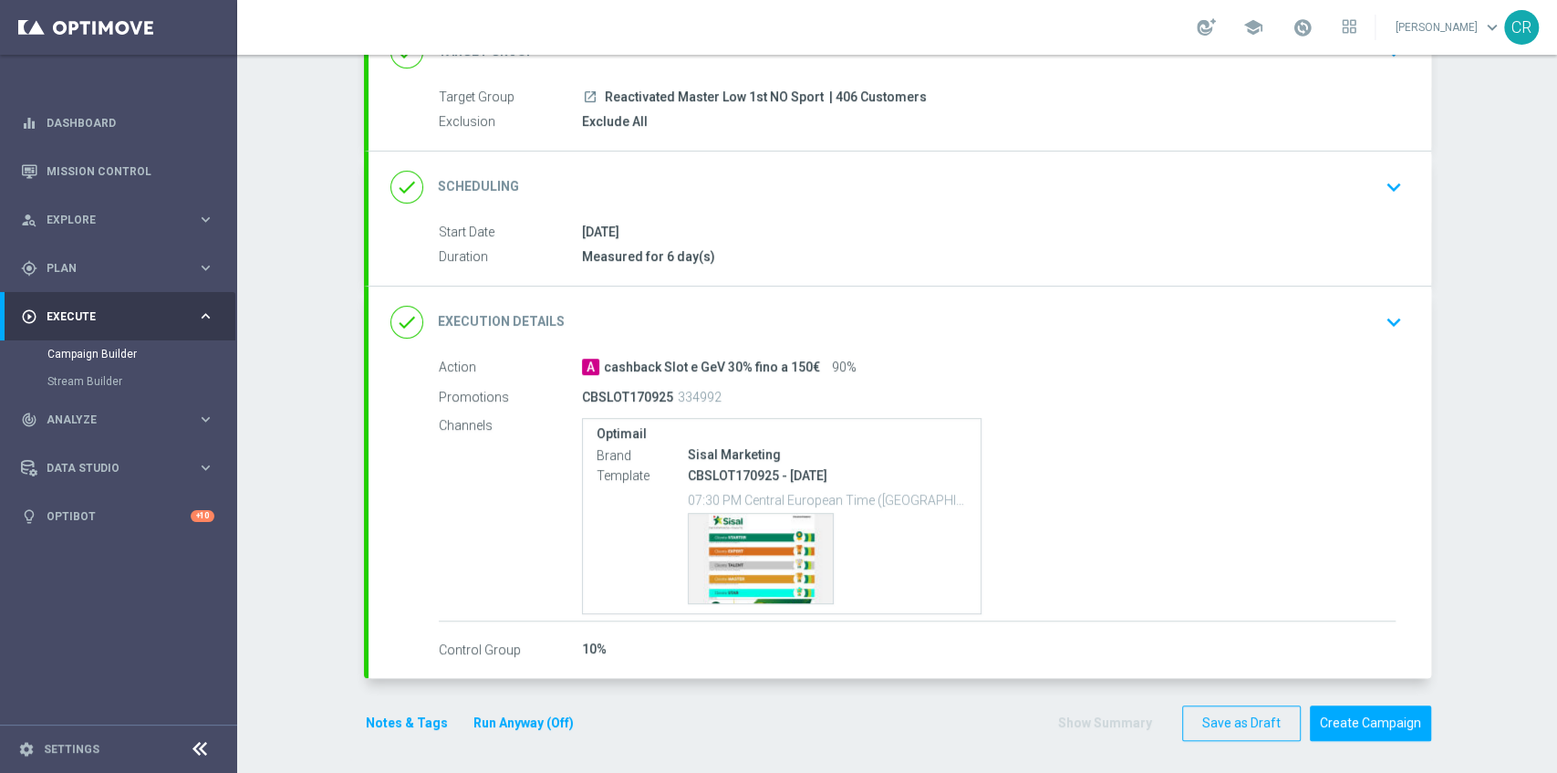
scroll to position [146, 0]
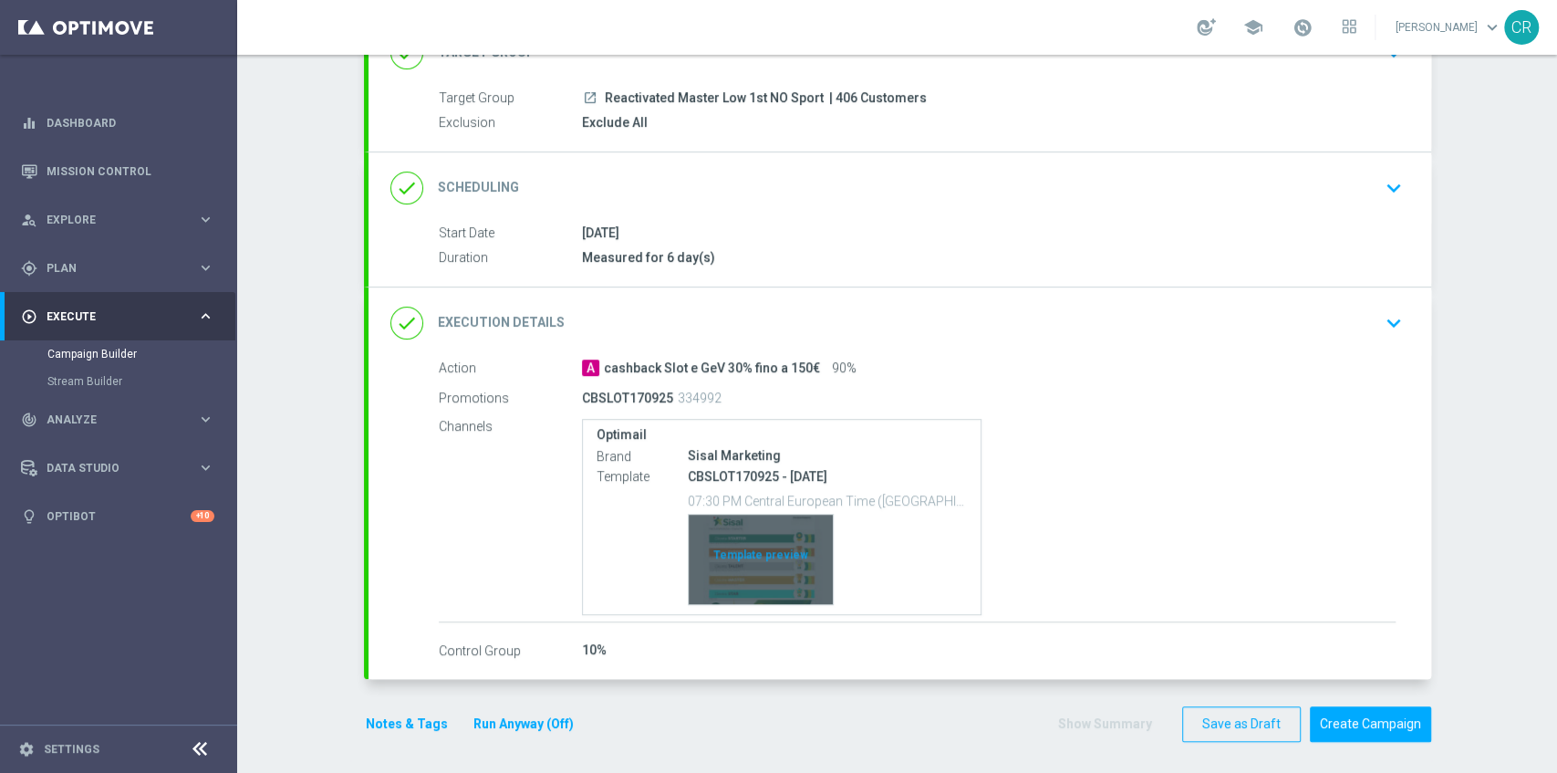
click at [785, 551] on div "Template preview" at bounding box center [761, 559] width 144 height 89
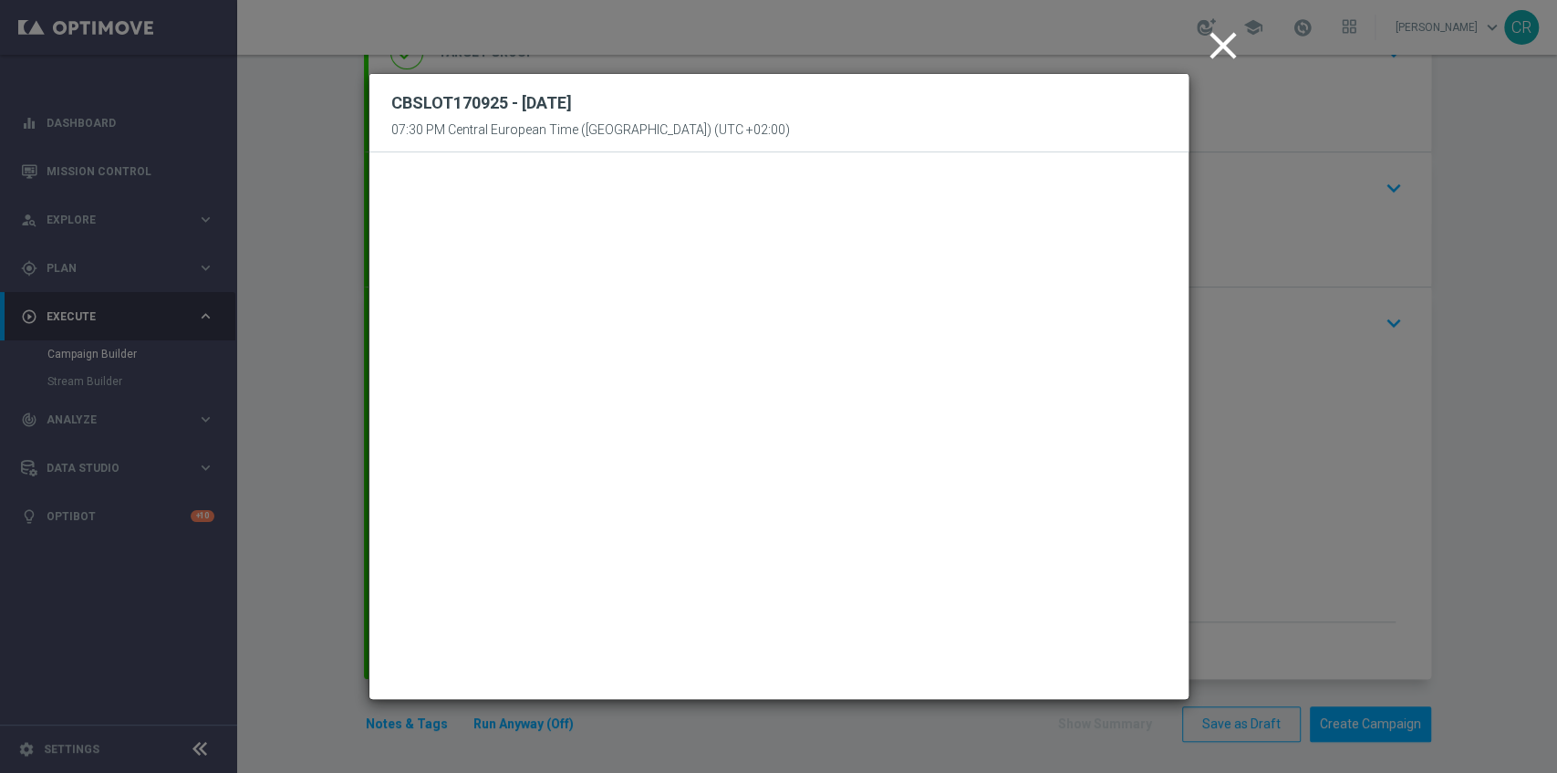
click at [1222, 47] on icon "close" at bounding box center [1224, 46] width 46 height 46
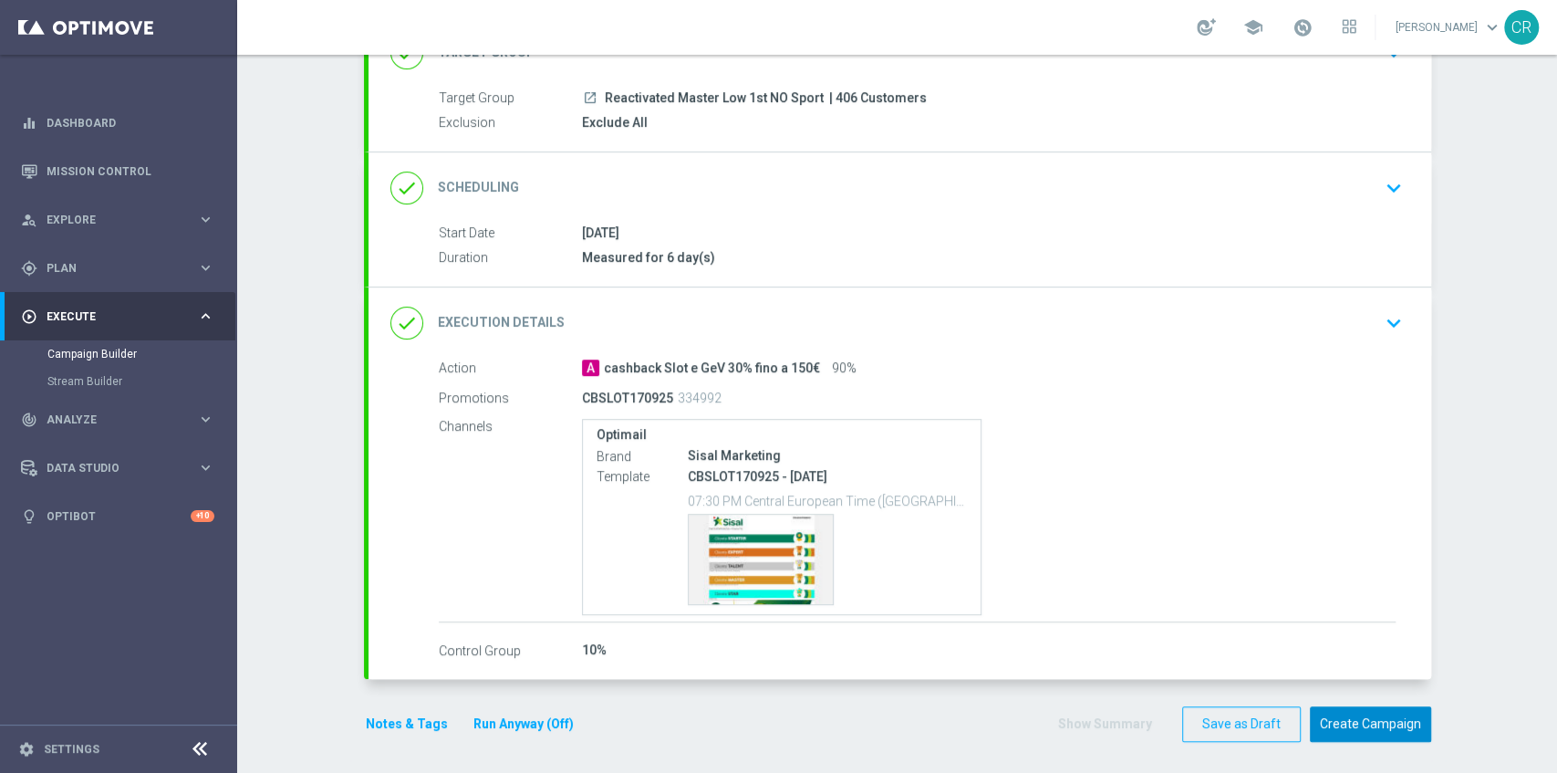
click at [1354, 727] on button "Create Campaign" at bounding box center [1370, 724] width 121 height 36
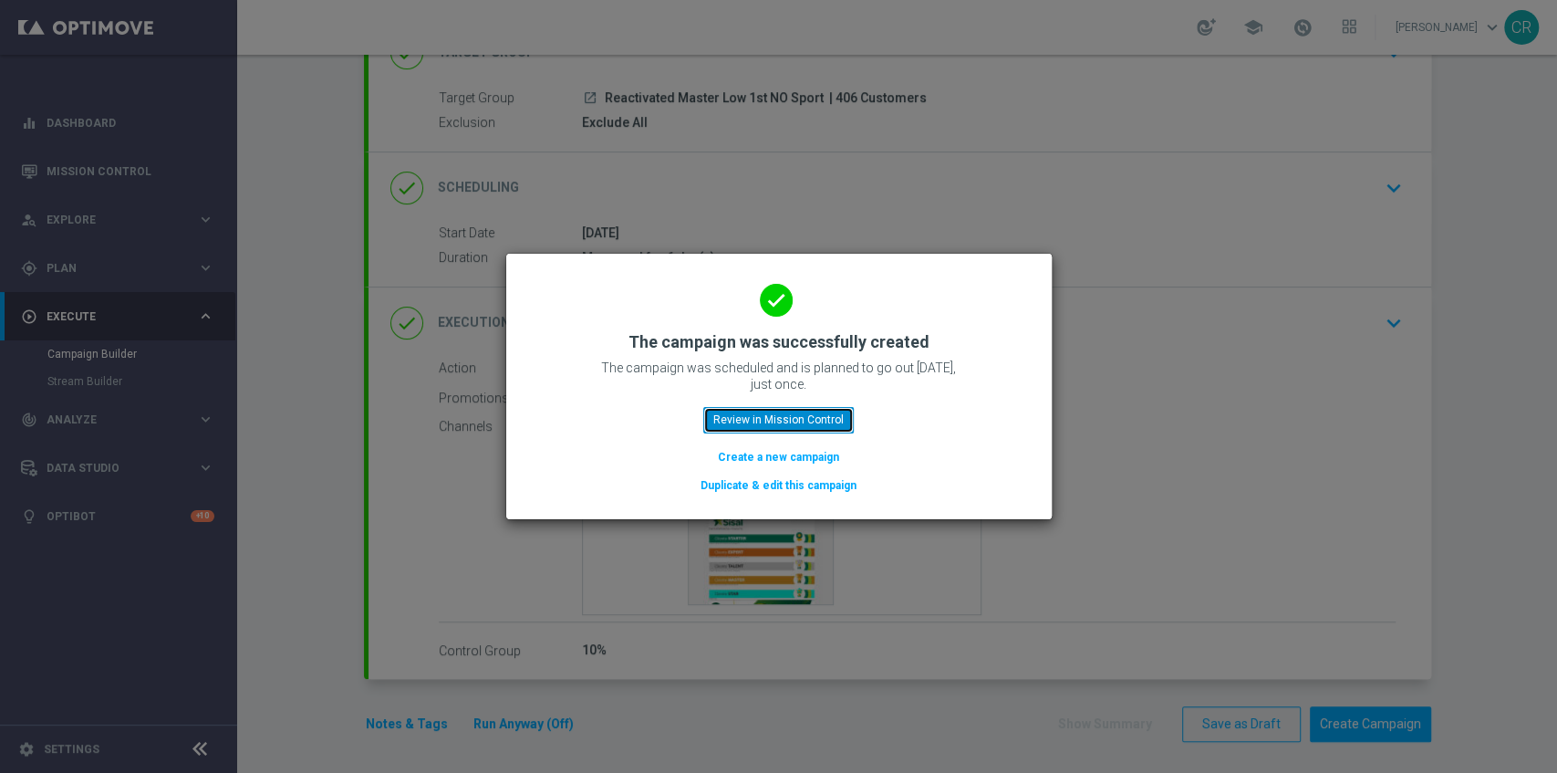
click at [819, 418] on button "Review in Mission Control" at bounding box center [778, 420] width 151 height 26
